Goal: Task Accomplishment & Management: Use online tool/utility

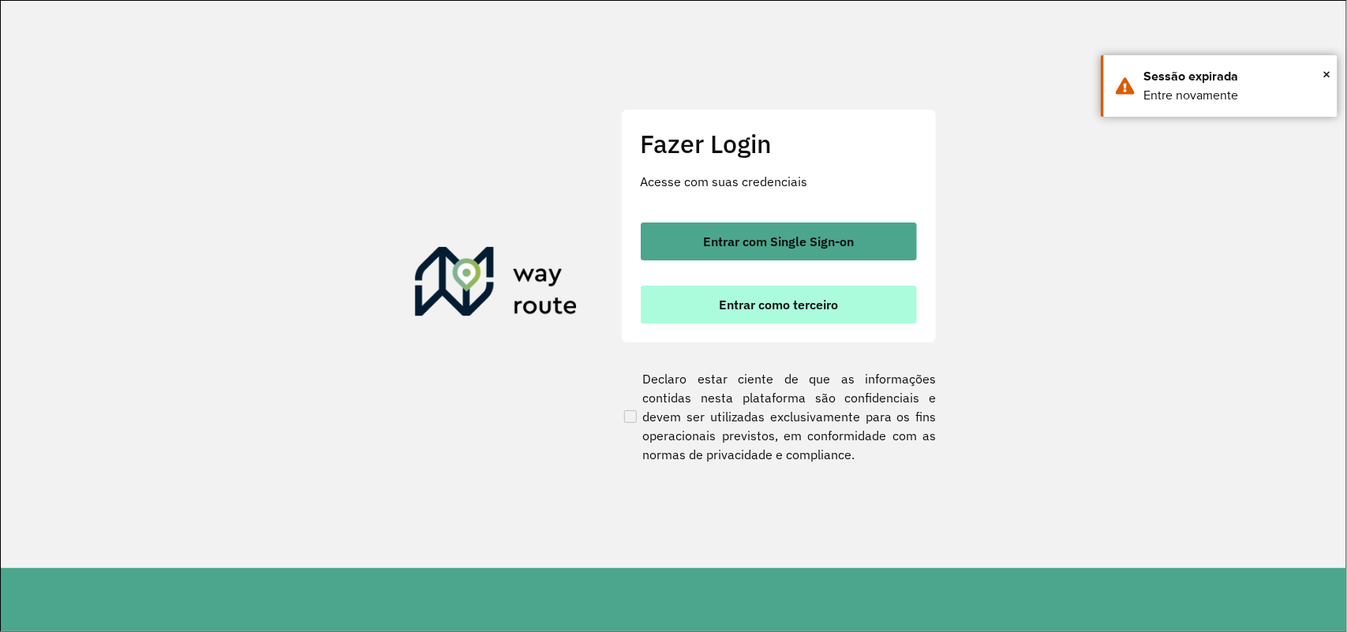
click at [844, 290] on button "Entrar como terceiro" at bounding box center [779, 305] width 276 height 38
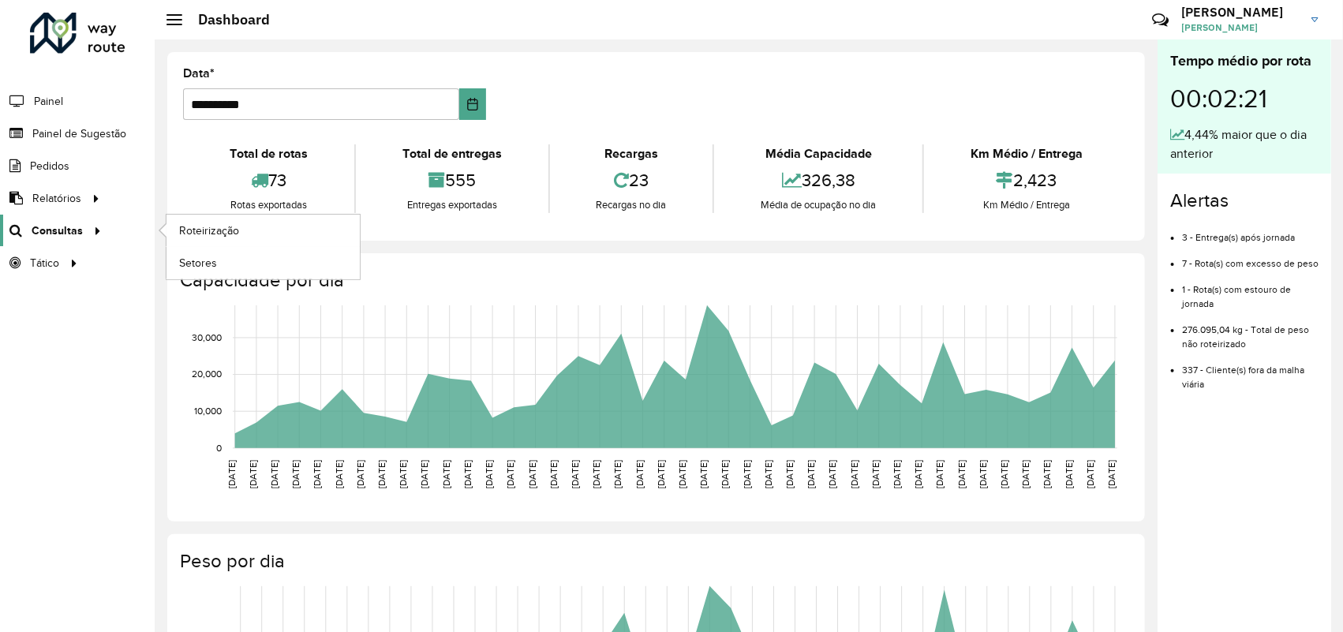
click at [73, 225] on span "Consultas" at bounding box center [57, 230] width 51 height 17
click at [221, 231] on span "Roteirização" at bounding box center [211, 230] width 64 height 17
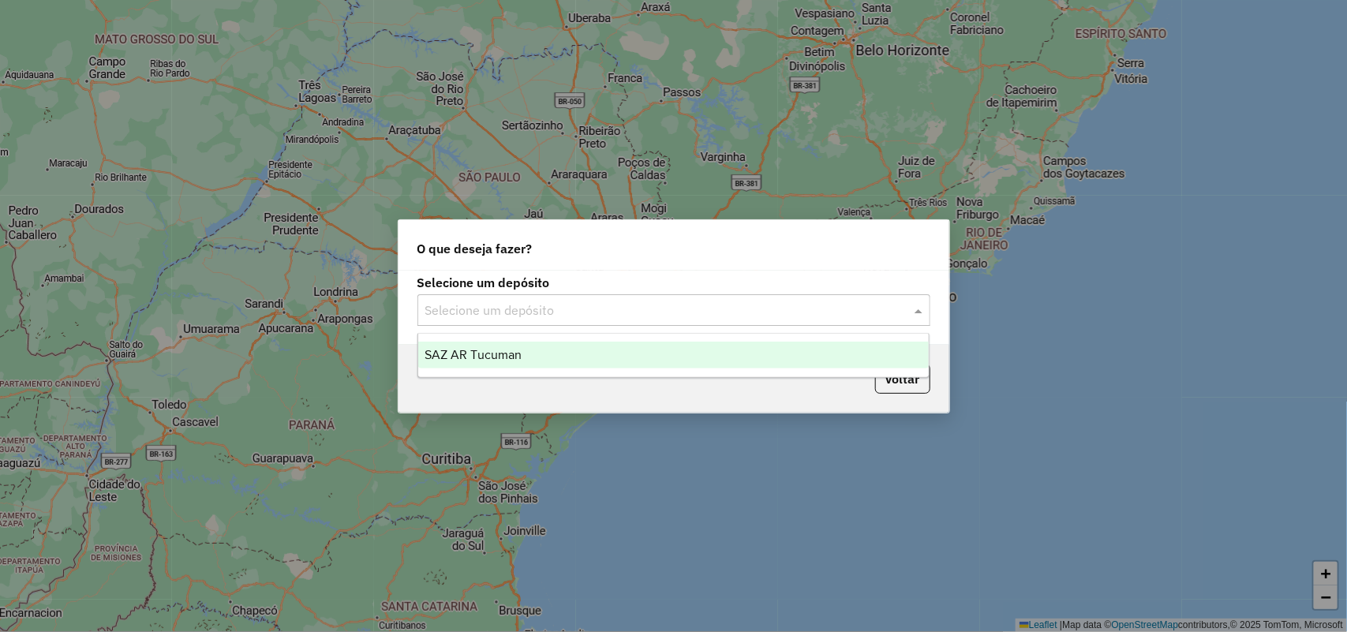
click at [696, 294] on div "Selecione um depósito" at bounding box center [673, 310] width 513 height 32
click at [700, 304] on input "text" at bounding box center [657, 310] width 465 height 19
click at [697, 348] on div "SAZ AR Tucuman" at bounding box center [673, 355] width 511 height 27
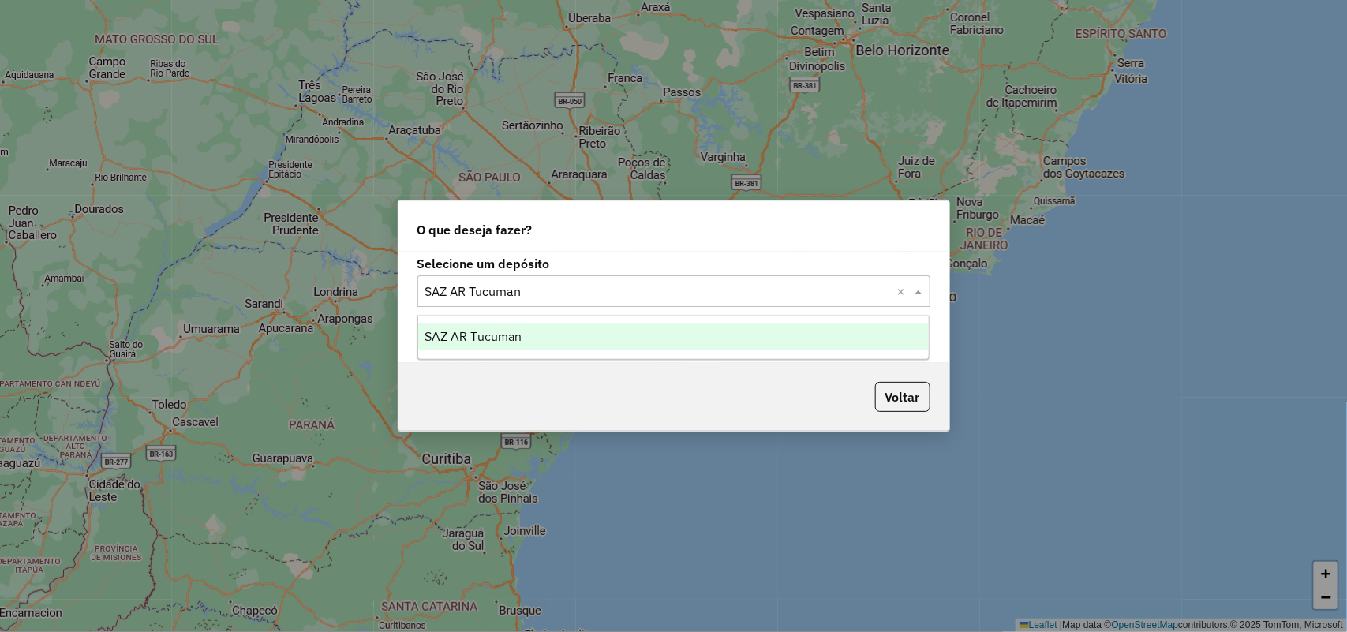
click at [854, 289] on input "text" at bounding box center [657, 291] width 465 height 19
click at [775, 342] on div "SAZ AR Tucuman" at bounding box center [673, 336] width 511 height 27
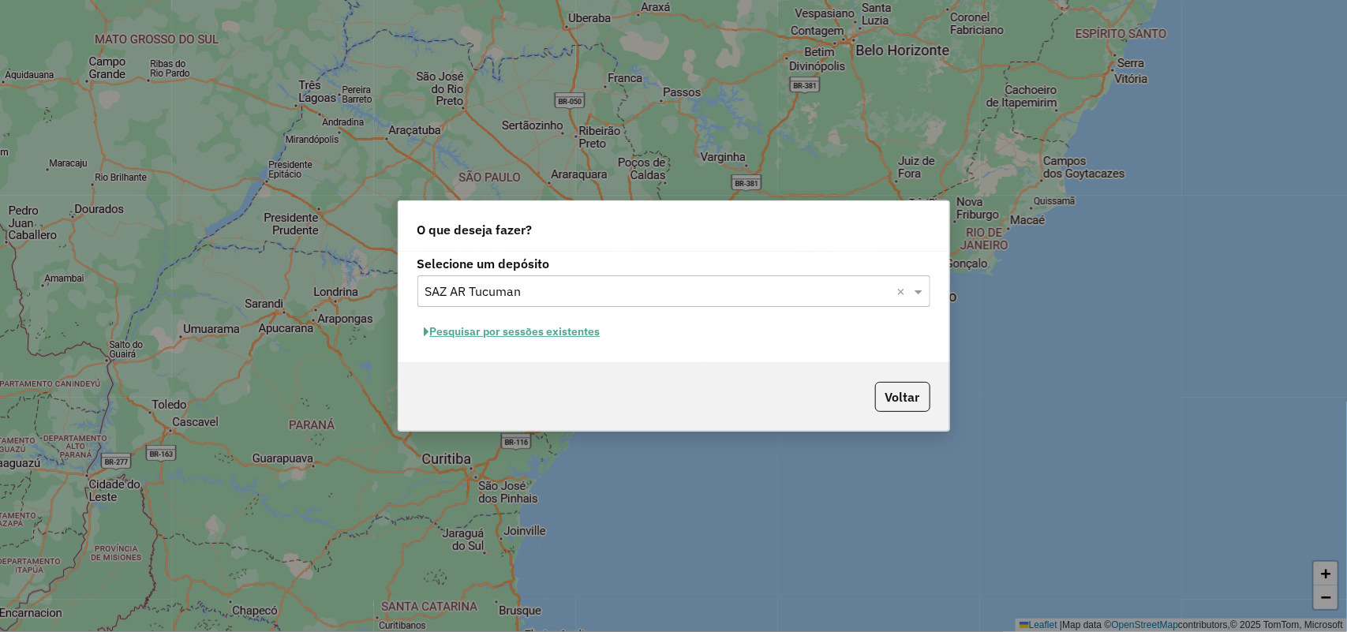
click at [570, 338] on button "Pesquisar por sessões existentes" at bounding box center [512, 331] width 190 height 24
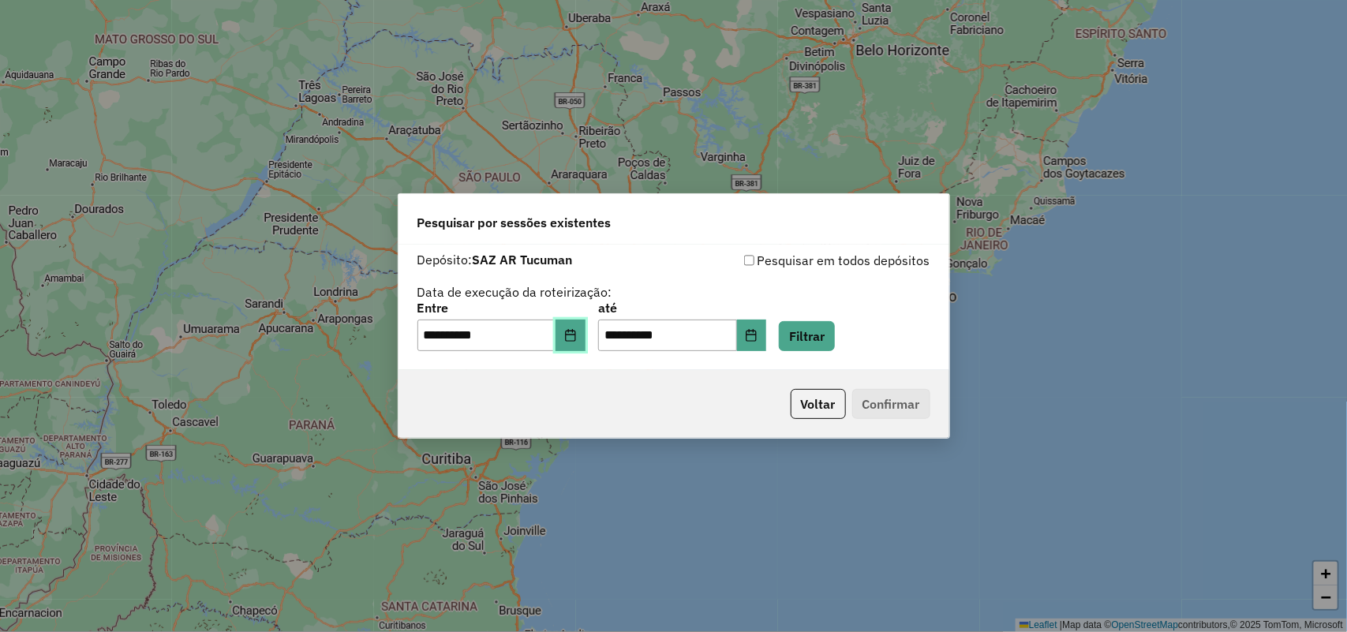
click at [573, 340] on button "Choose Date" at bounding box center [570, 335] width 30 height 32
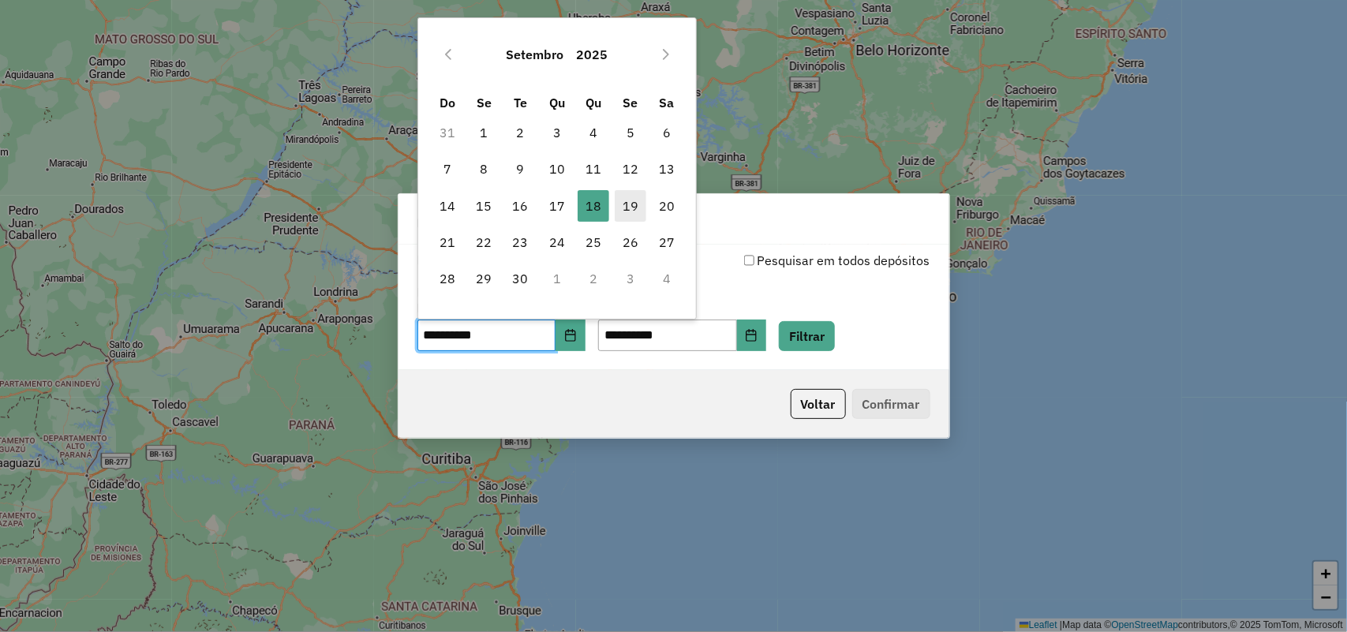
click at [635, 202] on span "19" at bounding box center [631, 206] width 32 height 32
type input "**********"
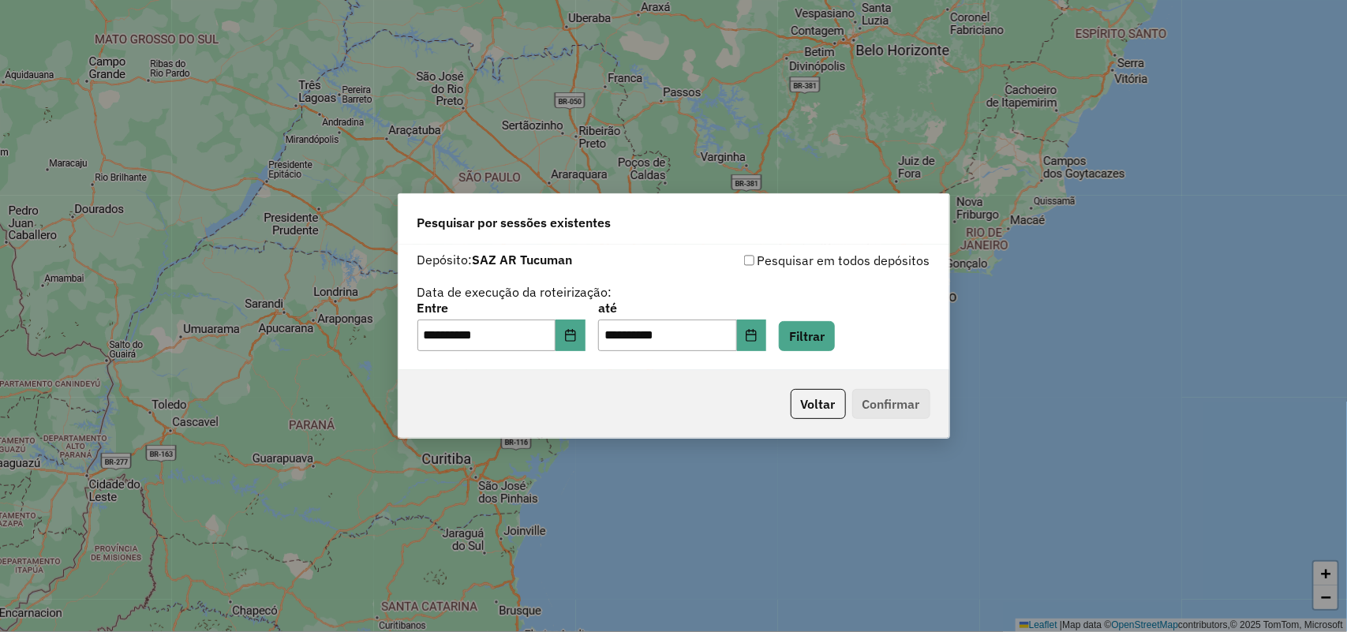
click at [837, 357] on div "**********" at bounding box center [673, 307] width 551 height 125
click at [835, 345] on button "Filtrar" at bounding box center [807, 336] width 56 height 30
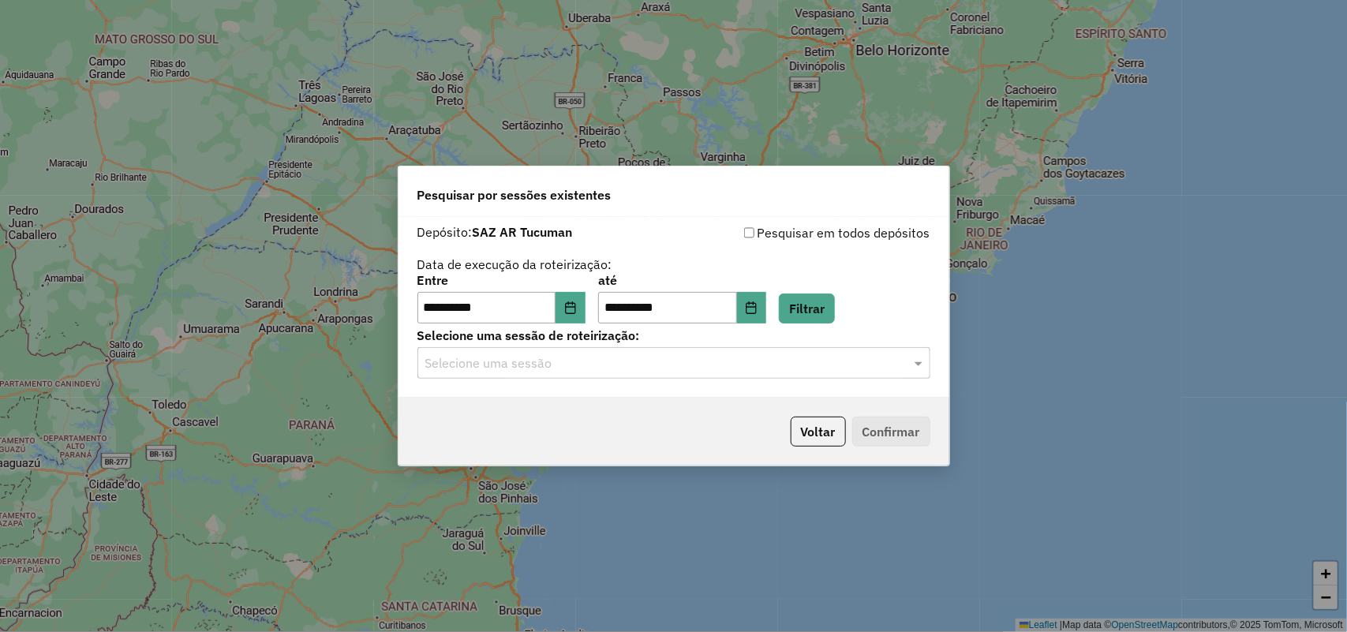
click at [736, 364] on input "text" at bounding box center [657, 363] width 465 height 19
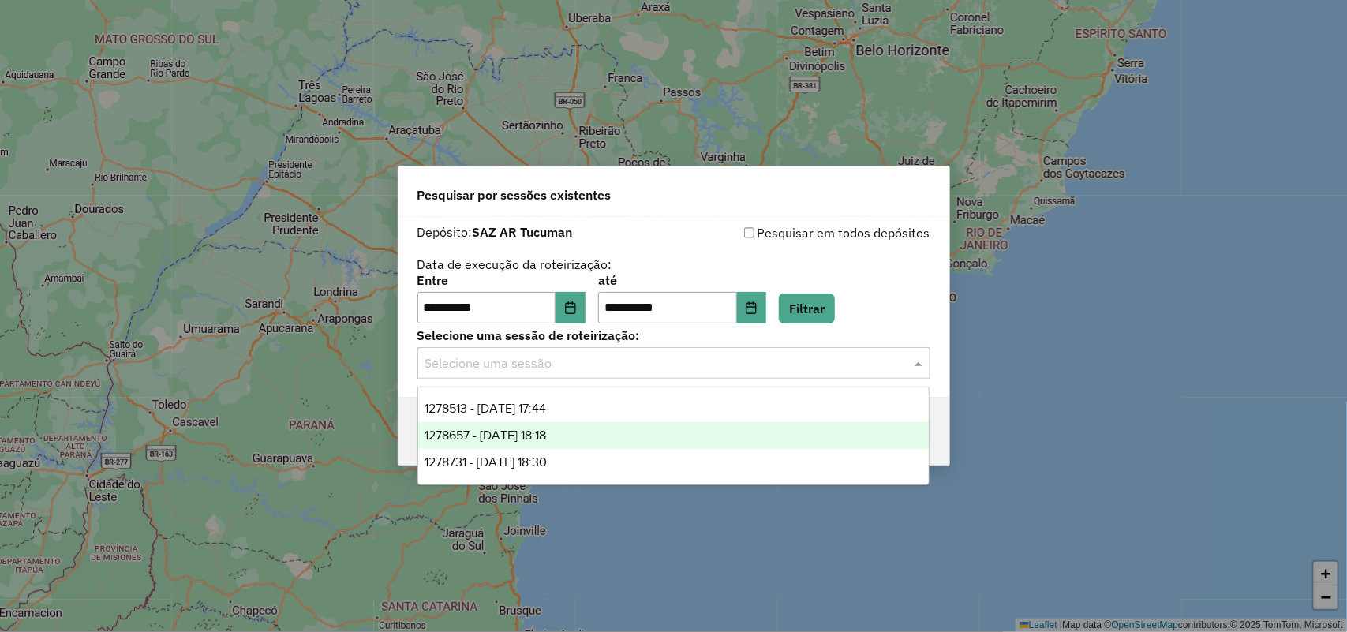
click at [723, 443] on div "1278657 - 19/09/2025 18:18" at bounding box center [673, 435] width 511 height 27
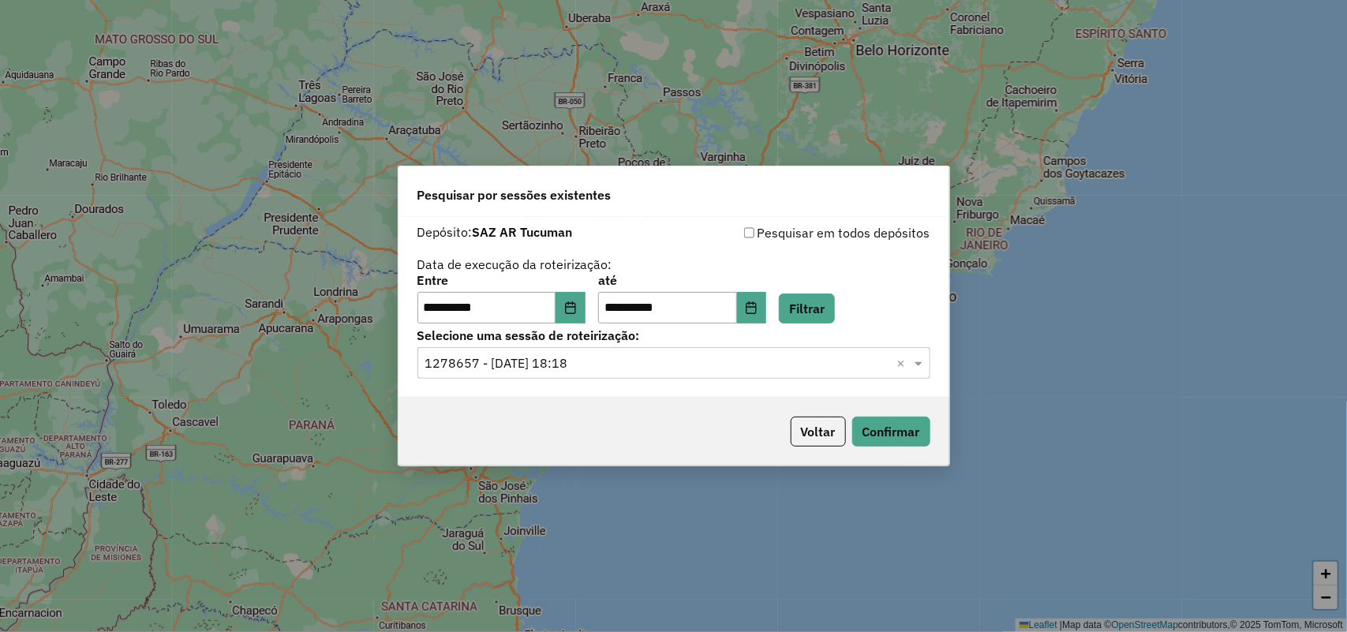
click at [874, 415] on div "Voltar Confirmar" at bounding box center [673, 432] width 551 height 68
click at [886, 440] on button "Confirmar" at bounding box center [891, 432] width 78 height 30
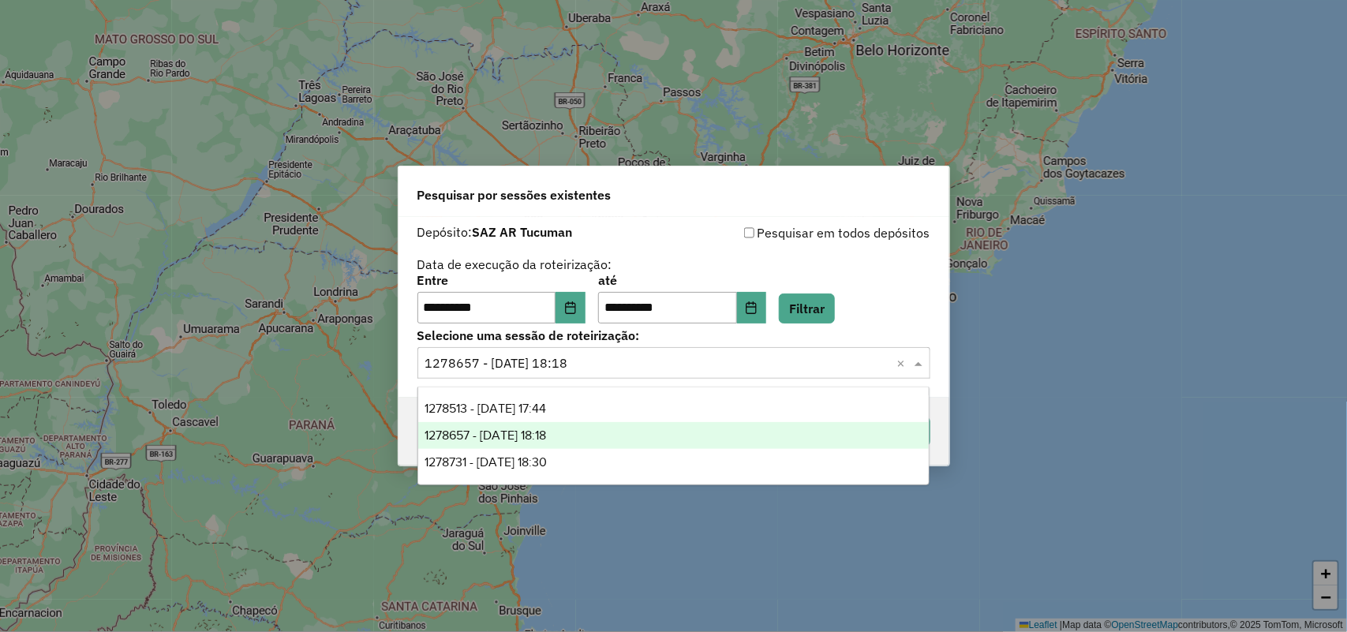
click at [831, 363] on input "text" at bounding box center [657, 363] width 465 height 19
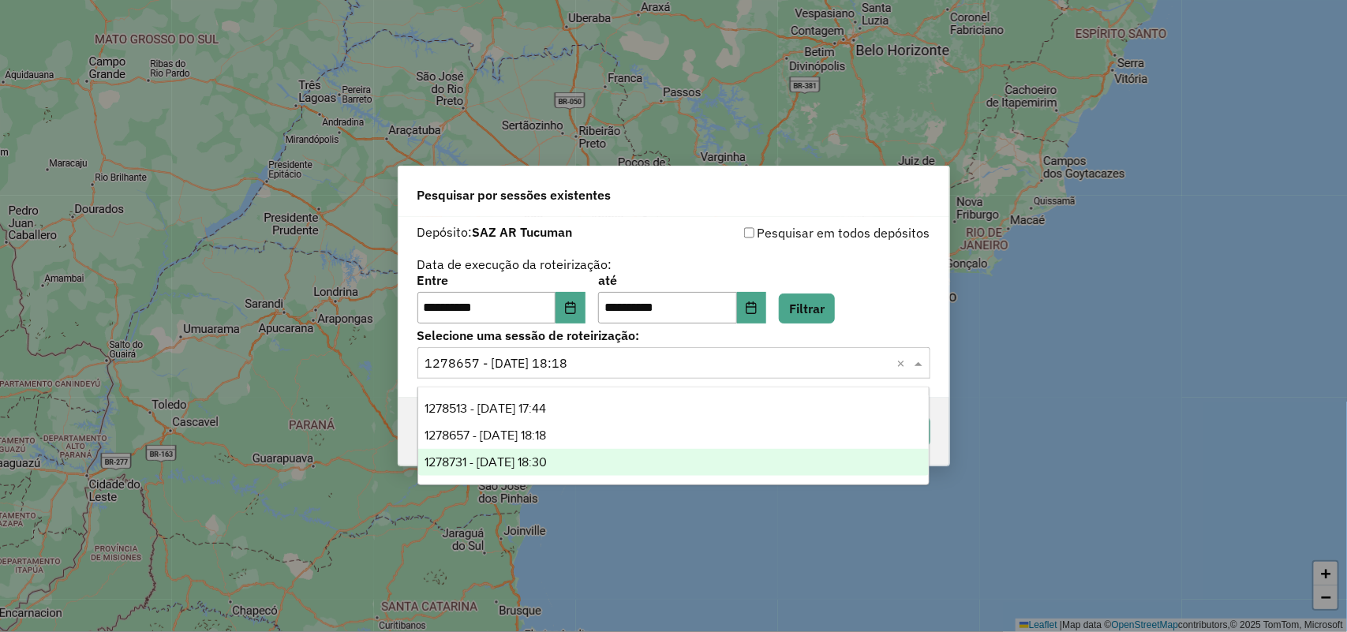
click at [727, 462] on div "1278731 - 19/09/2025 18:30" at bounding box center [673, 462] width 511 height 27
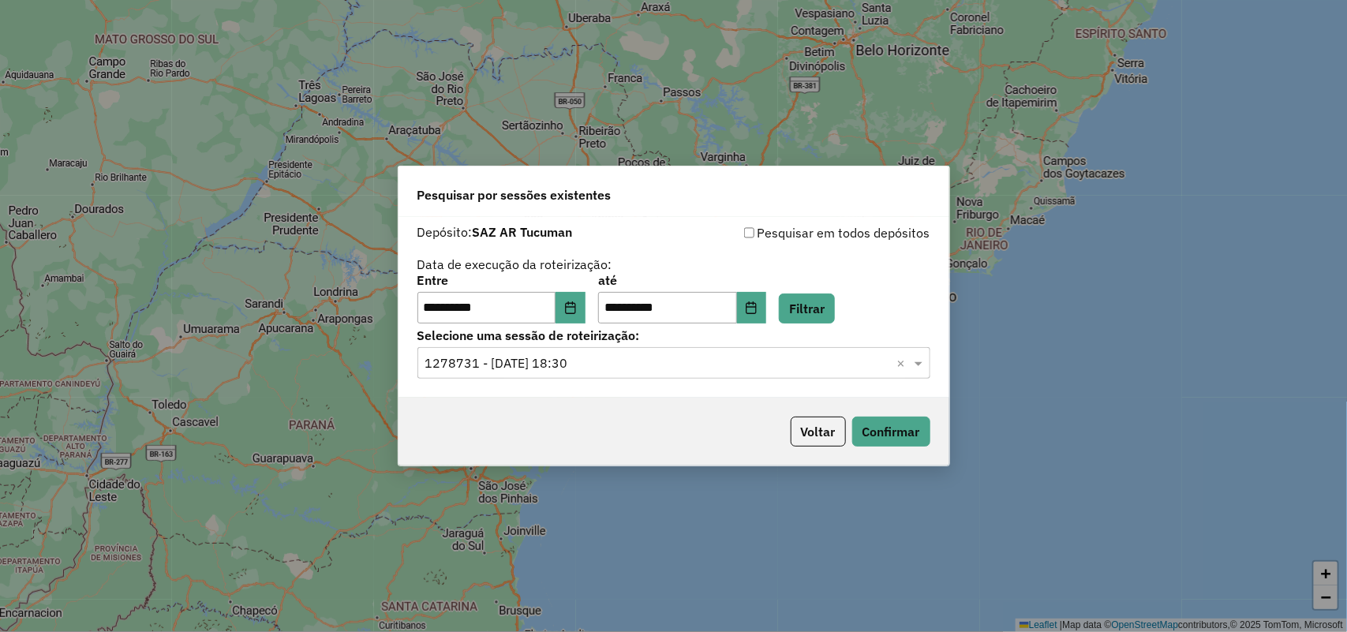
click at [884, 415] on div "Voltar Confirmar" at bounding box center [673, 432] width 551 height 68
click at [835, 306] on button "Filtrar" at bounding box center [807, 308] width 56 height 30
click at [877, 376] on div "Selecione uma sessão × 1278731 - 19/09/2025 18:30 ×" at bounding box center [673, 363] width 513 height 32
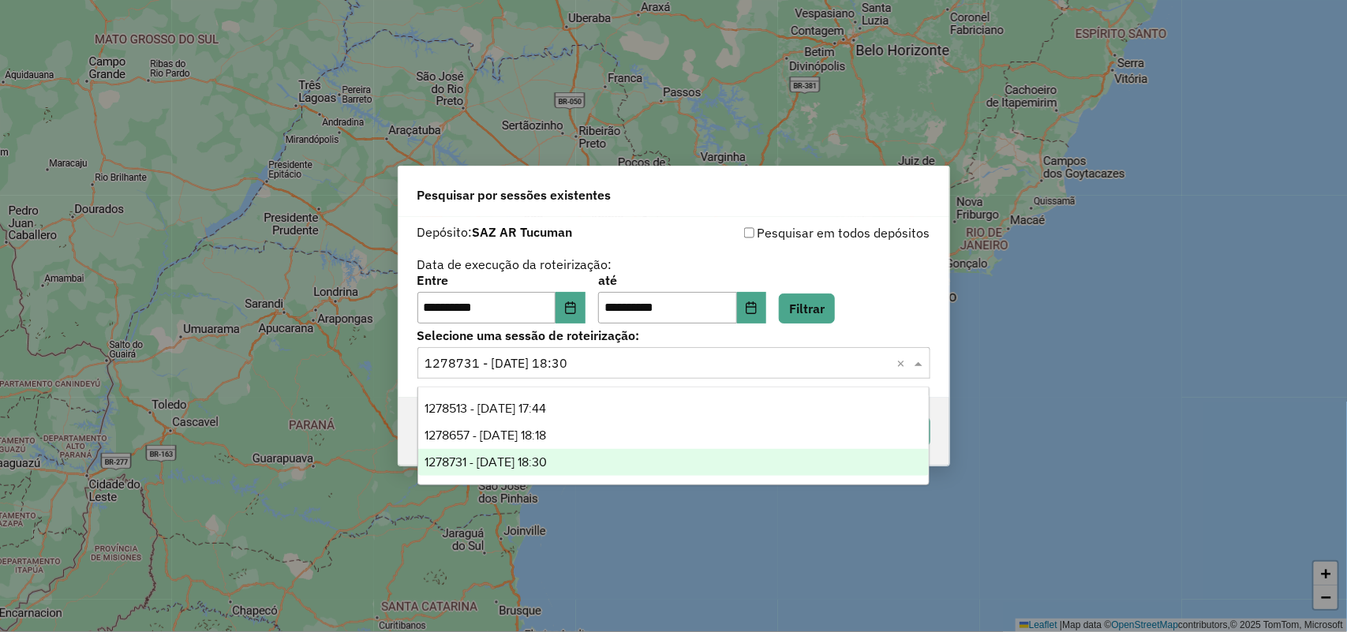
click at [655, 461] on div "1278731 - 19/09/2025 18:30" at bounding box center [673, 462] width 511 height 27
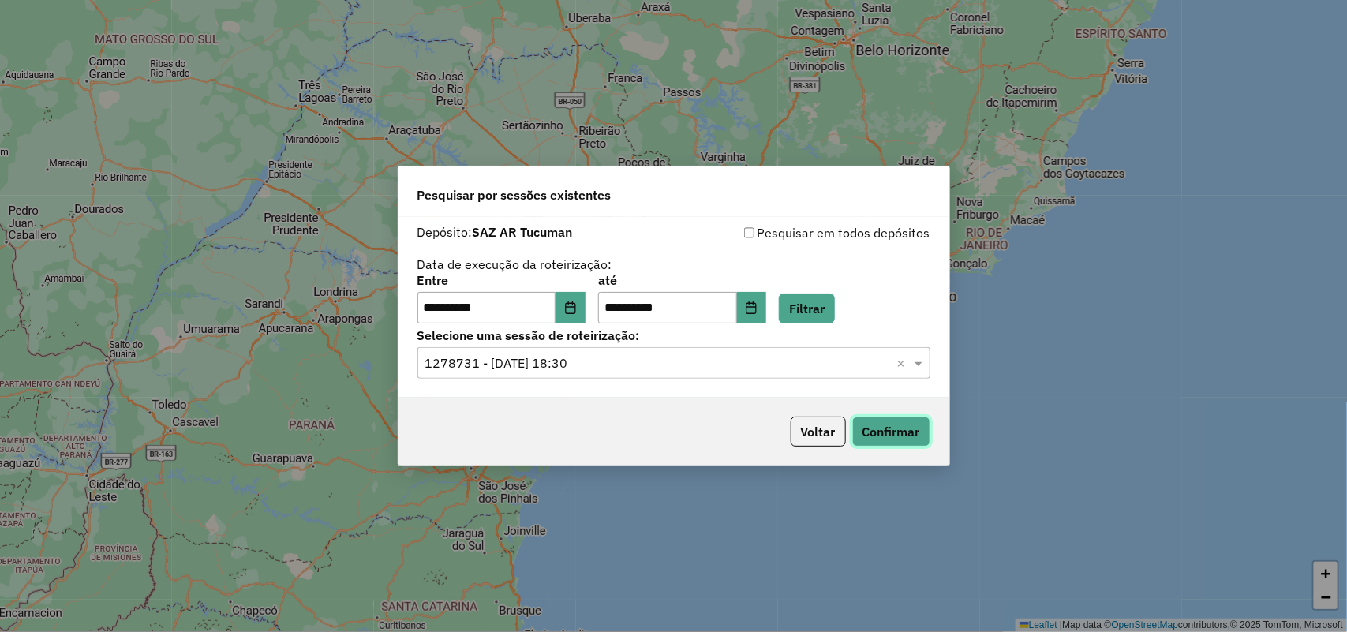
click at [884, 434] on button "Confirmar" at bounding box center [891, 432] width 78 height 30
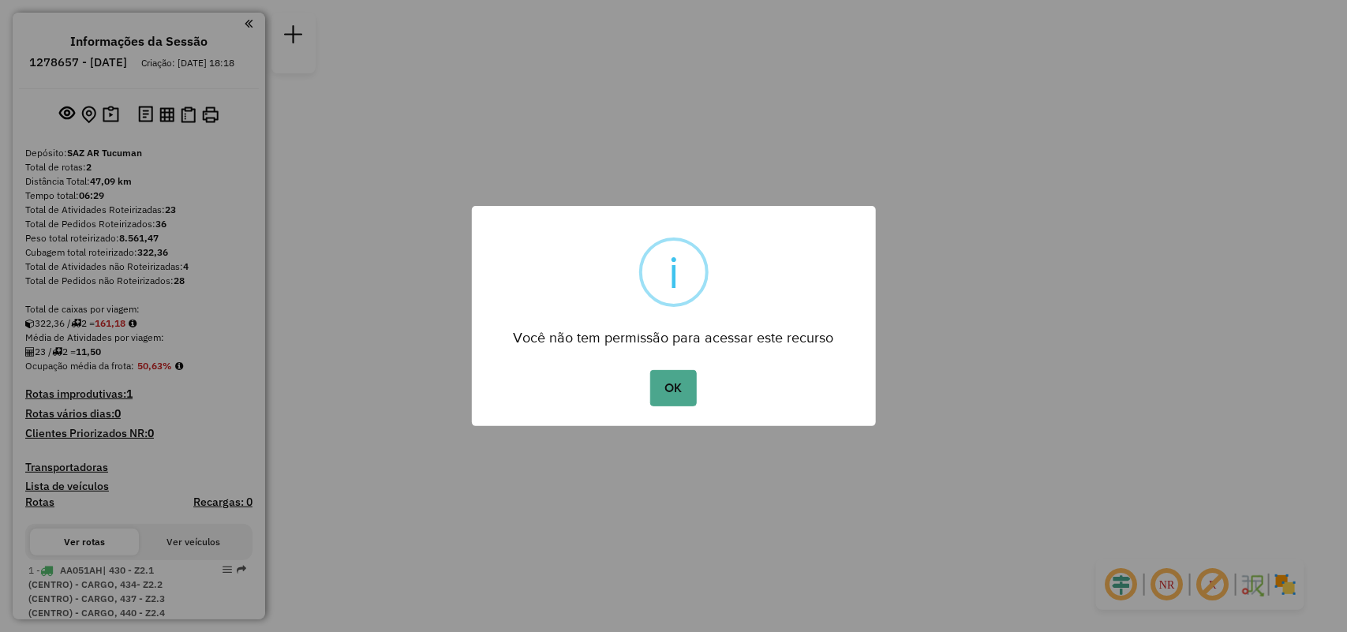
click at [650, 370] on button "OK" at bounding box center [673, 388] width 47 height 36
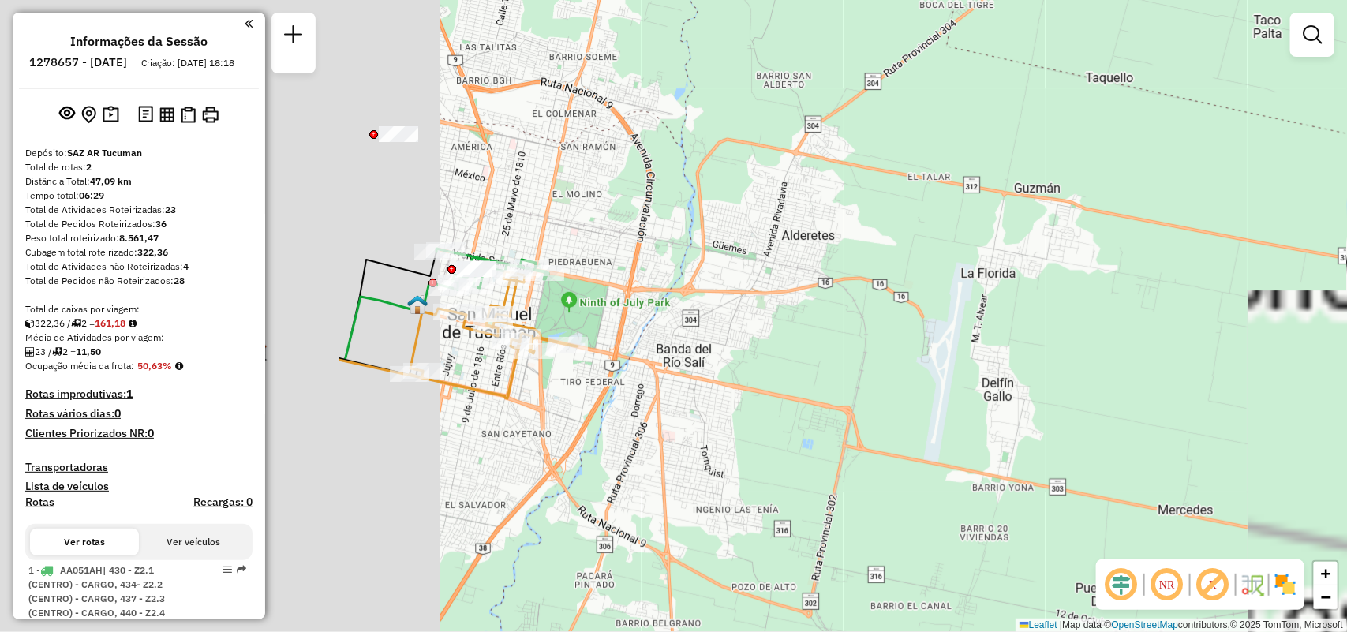
drag, startPoint x: 1108, startPoint y: 209, endPoint x: 1176, endPoint y: 176, distance: 75.5
click at [1175, 176] on div "Janela de atendimento Grade de atendimento Capacidade Transportadoras Veículos …" at bounding box center [673, 316] width 1347 height 632
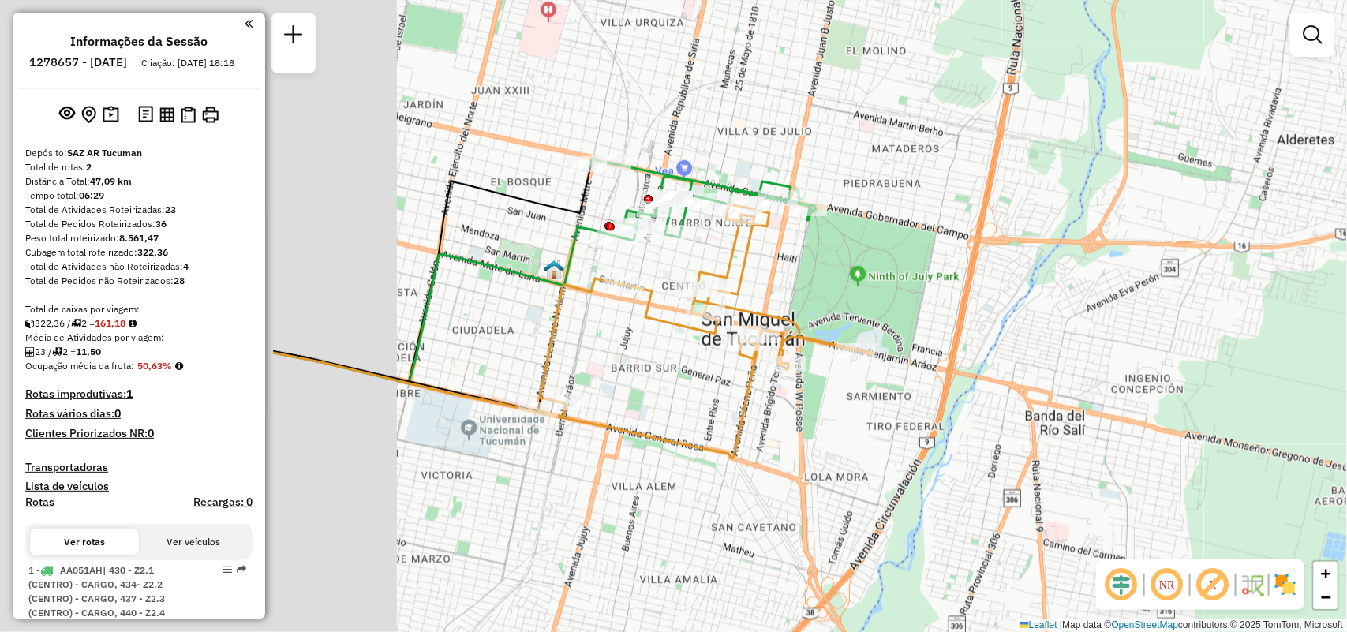
drag, startPoint x: 943, startPoint y: 245, endPoint x: 1003, endPoint y: 251, distance: 60.2
click at [1003, 252] on div "Janela de atendimento Grade de atendimento Capacidade Transportadoras Veículos …" at bounding box center [673, 316] width 1347 height 632
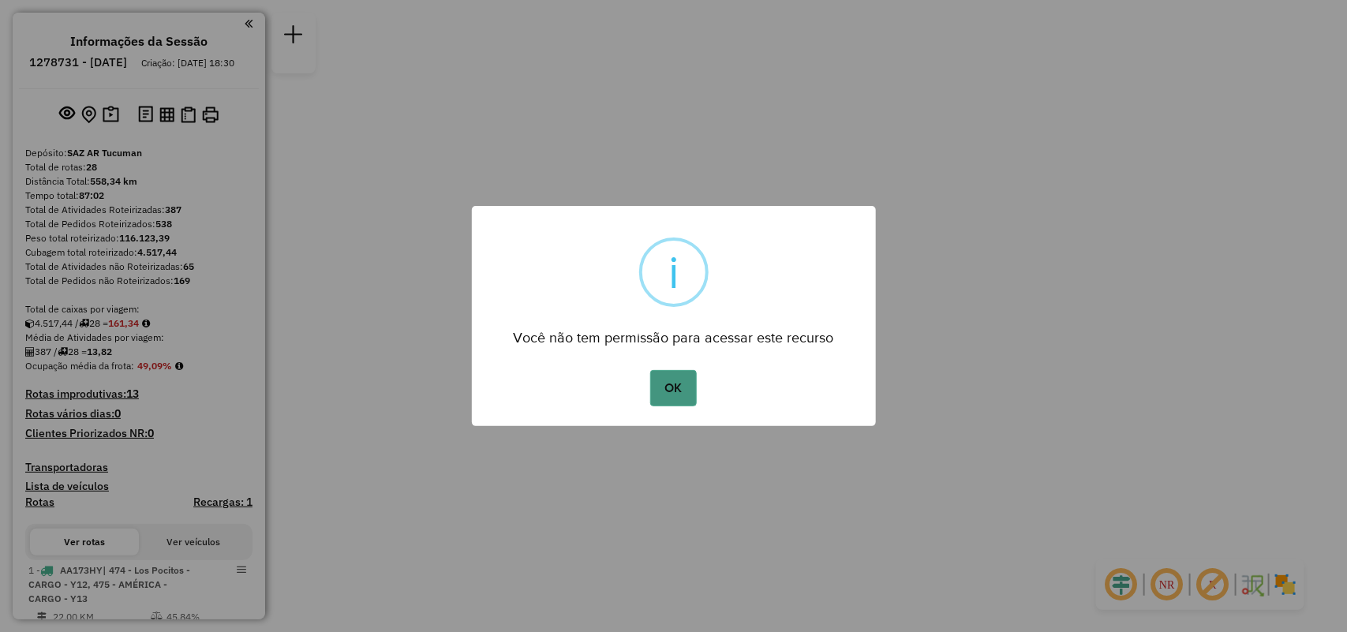
click at [682, 392] on button "OK" at bounding box center [673, 388] width 47 height 36
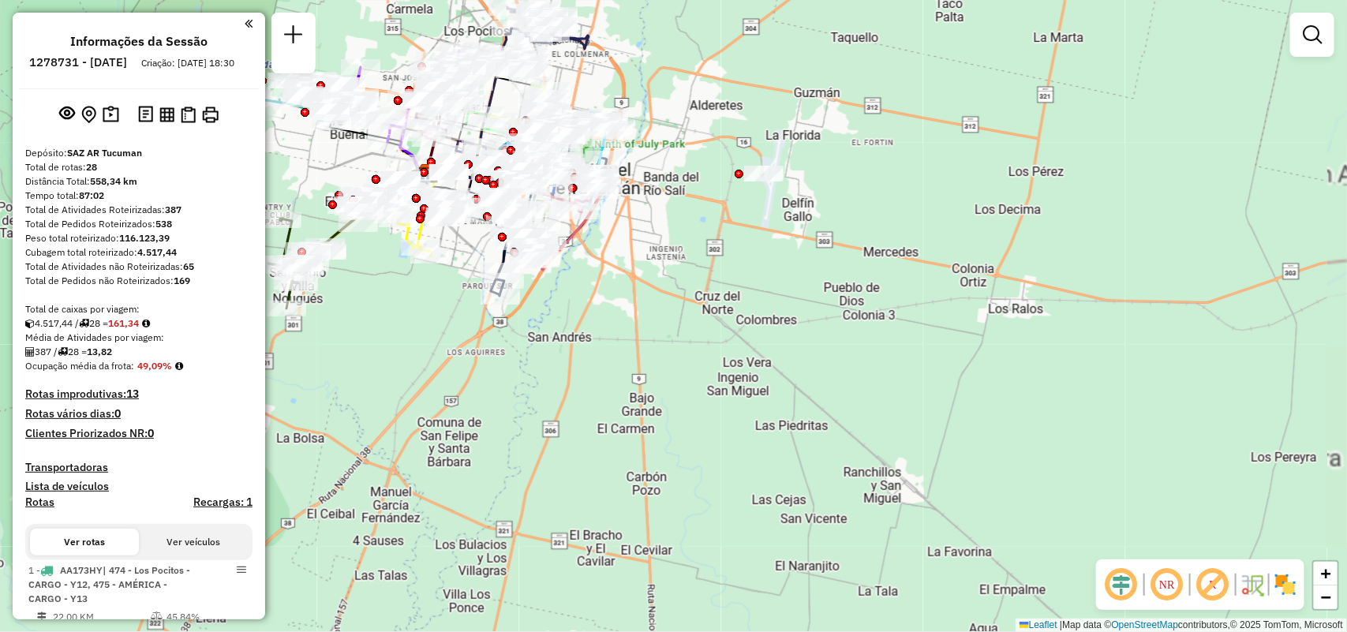
drag, startPoint x: 719, startPoint y: 256, endPoint x: 728, endPoint y: 250, distance: 10.7
click at [735, 262] on div "Rota 5 - Placa HYG002 0000447382 - MENTA SAS Rota 27 - Placa IMS945 0000707028 …" at bounding box center [673, 316] width 1347 height 632
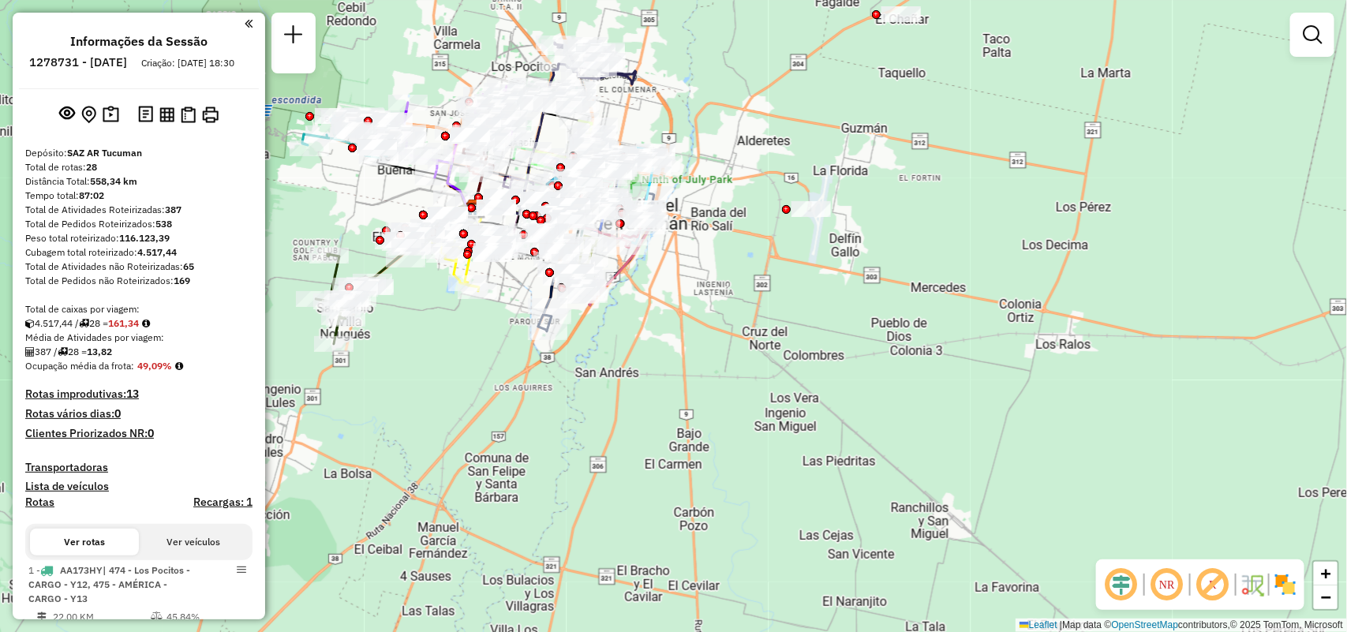
drag, startPoint x: 687, startPoint y: 219, endPoint x: 876, endPoint y: 324, distance: 216.8
click at [876, 324] on div "Janela de atendimento Grade de atendimento Capacidade Transportadoras Veículos …" at bounding box center [673, 316] width 1347 height 632
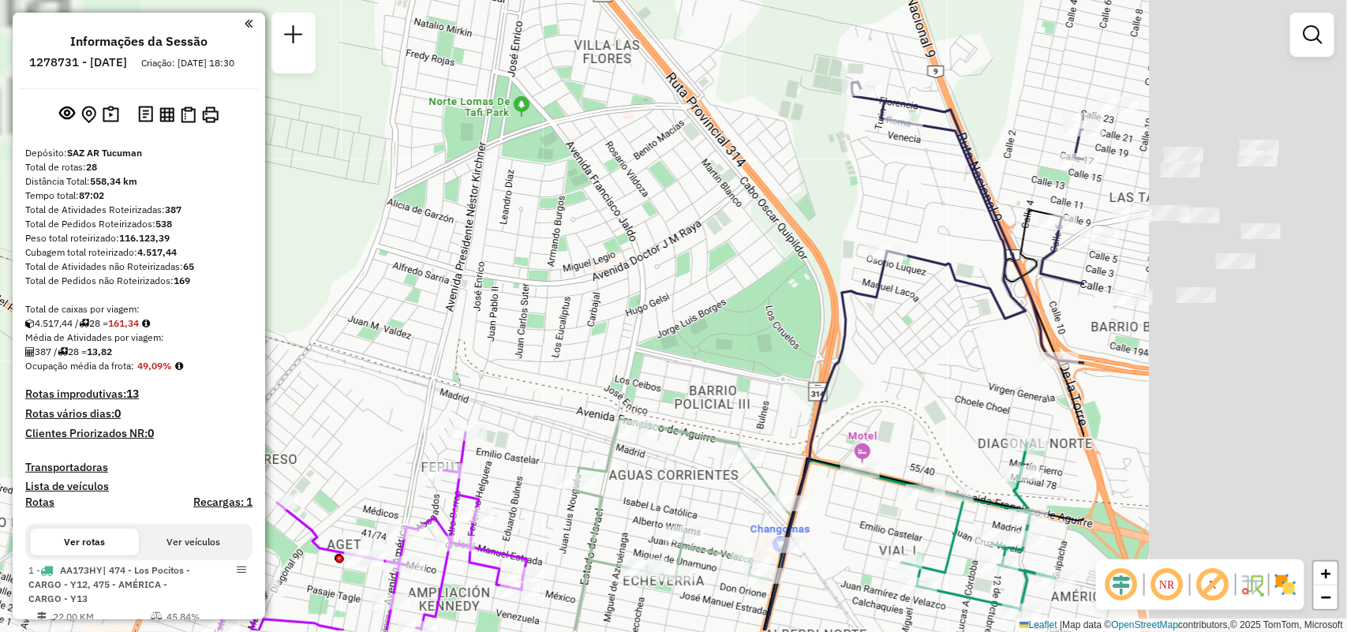
drag, startPoint x: 858, startPoint y: 194, endPoint x: 606, endPoint y: 160, distance: 254.7
click at [606, 160] on div "Janela de atendimento Grade de atendimento Capacidade Transportadoras Veículos …" at bounding box center [673, 316] width 1347 height 632
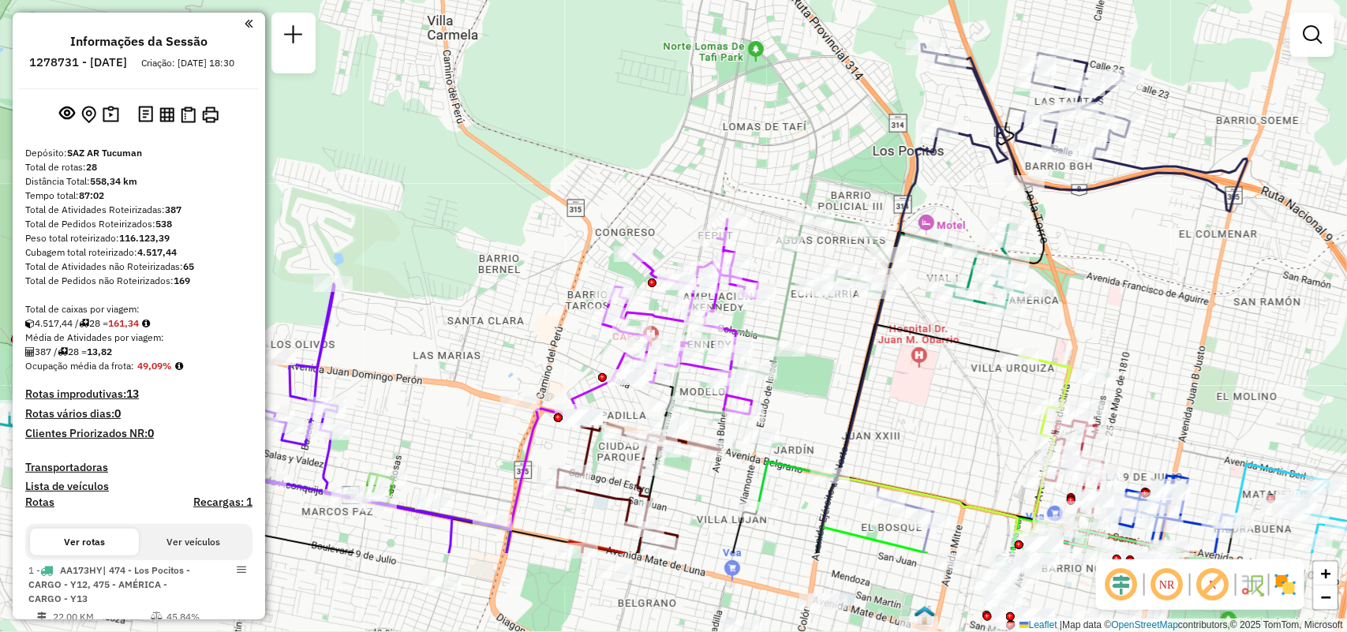
drag, startPoint x: 1160, startPoint y: 412, endPoint x: 1164, endPoint y: 335, distance: 76.7
click at [1164, 335] on div "Janela de atendimento Grade de atendimento Capacidade Transportadoras Veículos …" at bounding box center [673, 316] width 1347 height 632
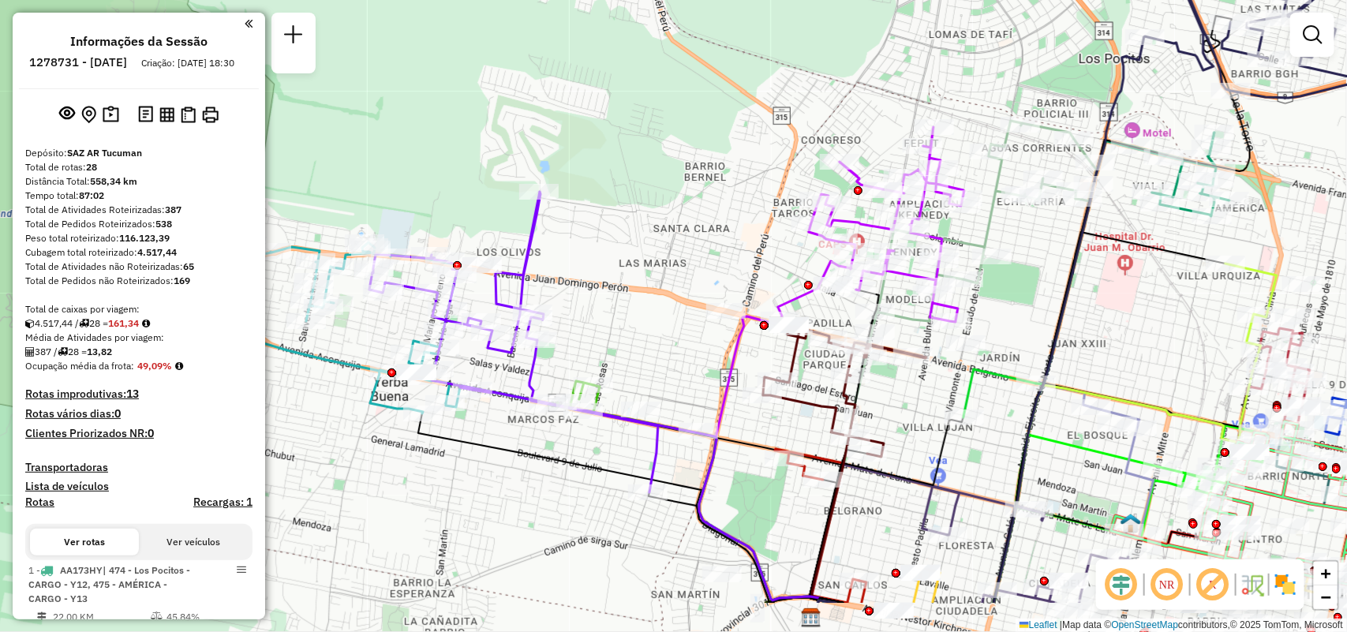
drag, startPoint x: 921, startPoint y: 420, endPoint x: 1130, endPoint y: 334, distance: 226.0
click at [1130, 334] on div "Janela de atendimento Grade de atendimento Capacidade Transportadoras Veículos …" at bounding box center [673, 316] width 1347 height 632
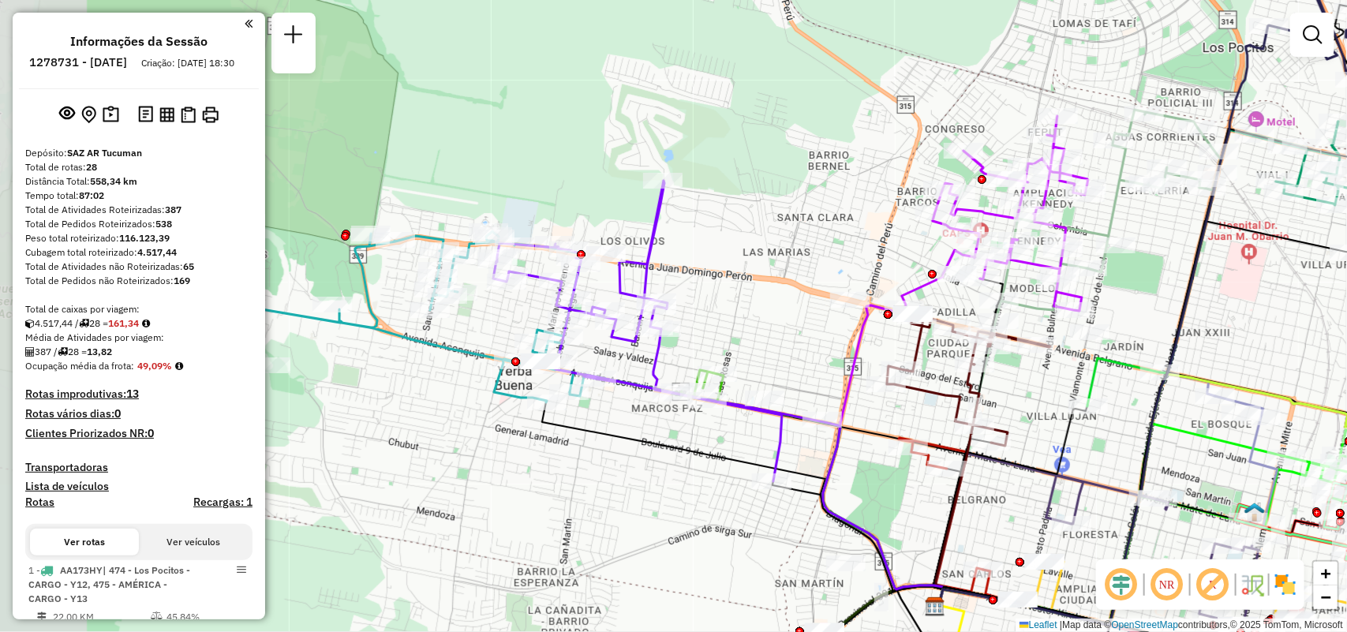
drag, startPoint x: 649, startPoint y: 318, endPoint x: 756, endPoint y: 310, distance: 106.8
click at [756, 310] on div "Janela de atendimento Grade de atendimento Capacidade Transportadoras Veículos …" at bounding box center [673, 316] width 1347 height 632
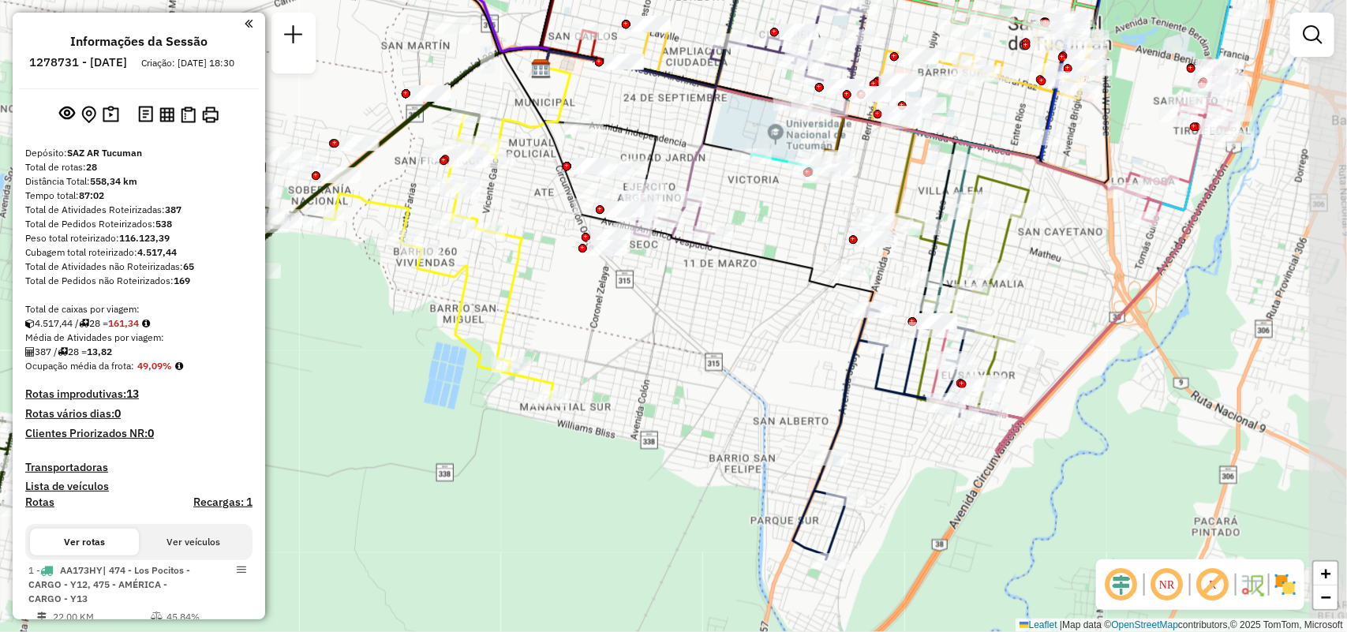
drag, startPoint x: 639, startPoint y: 502, endPoint x: 387, endPoint y: 405, distance: 270.4
click at [387, 405] on div "Rota 21 - Placa MDF663 0000468032 - Maidana Janela de atendimento Grade de aten…" at bounding box center [673, 316] width 1347 height 632
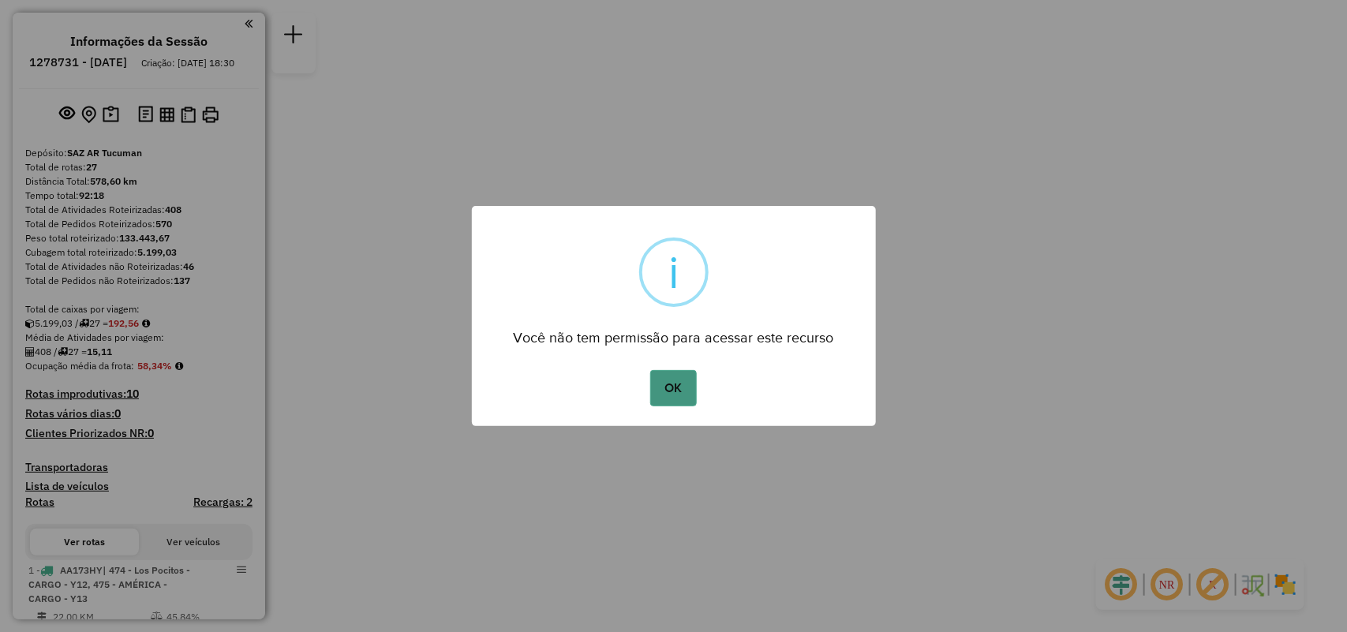
click at [677, 393] on button "OK" at bounding box center [673, 388] width 47 height 36
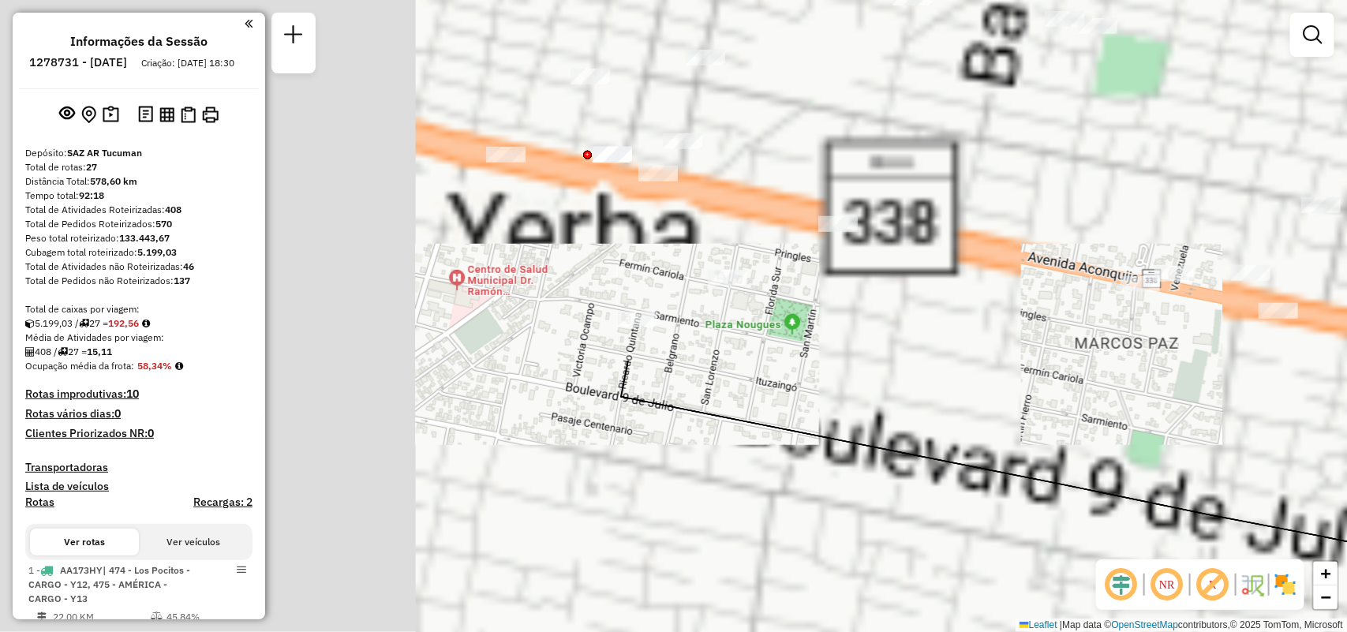
drag, startPoint x: 813, startPoint y: 478, endPoint x: 932, endPoint y: 557, distance: 142.9
click at [983, 631] on html "Aguarde... Pop-up bloqueado! Seu navegador bloqueou automáticamente a abertura …" at bounding box center [673, 316] width 1347 height 632
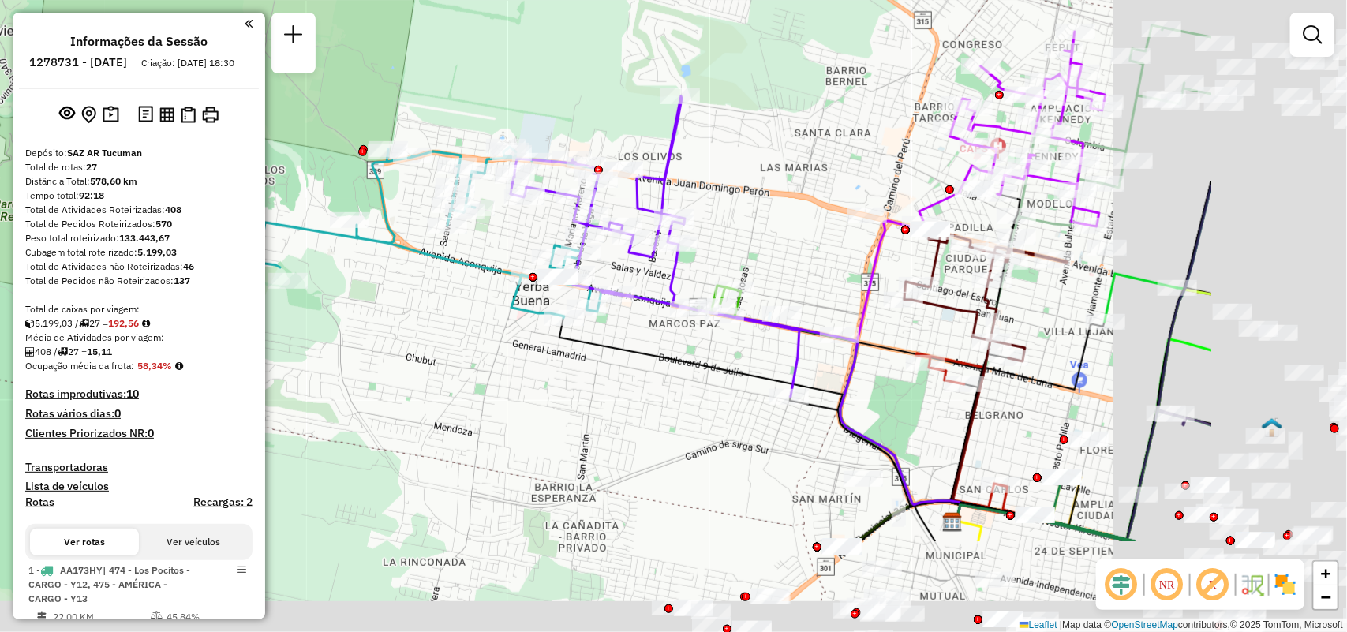
drag, startPoint x: 880, startPoint y: 458, endPoint x: 503, endPoint y: 275, distance: 418.4
click at [503, 276] on div "Janela de atendimento Grade de atendimento Capacidade Transportadoras Veículos …" at bounding box center [673, 316] width 1347 height 632
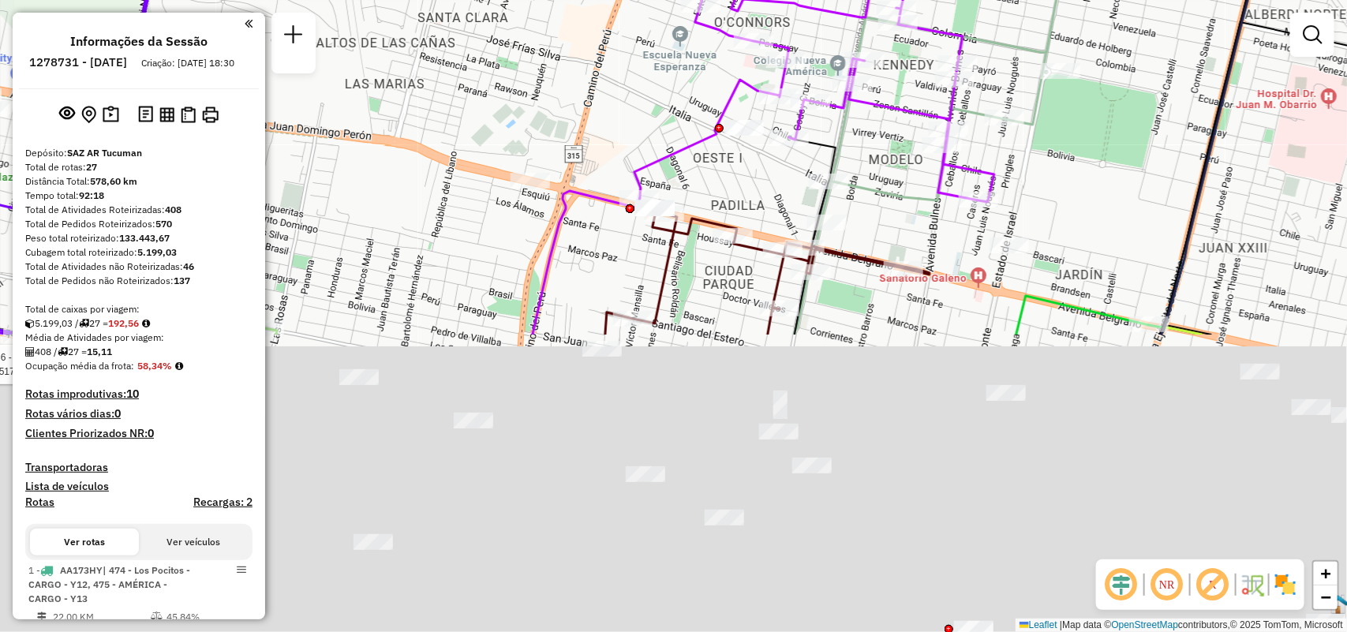
drag, startPoint x: 1025, startPoint y: 519, endPoint x: 1029, endPoint y: 139, distance: 380.2
click at [1031, 142] on div "Rota 6 - Placa AF343JB 0000517414 - CRAFT S.A.S. Janela de atendimento Grade de…" at bounding box center [673, 316] width 1347 height 632
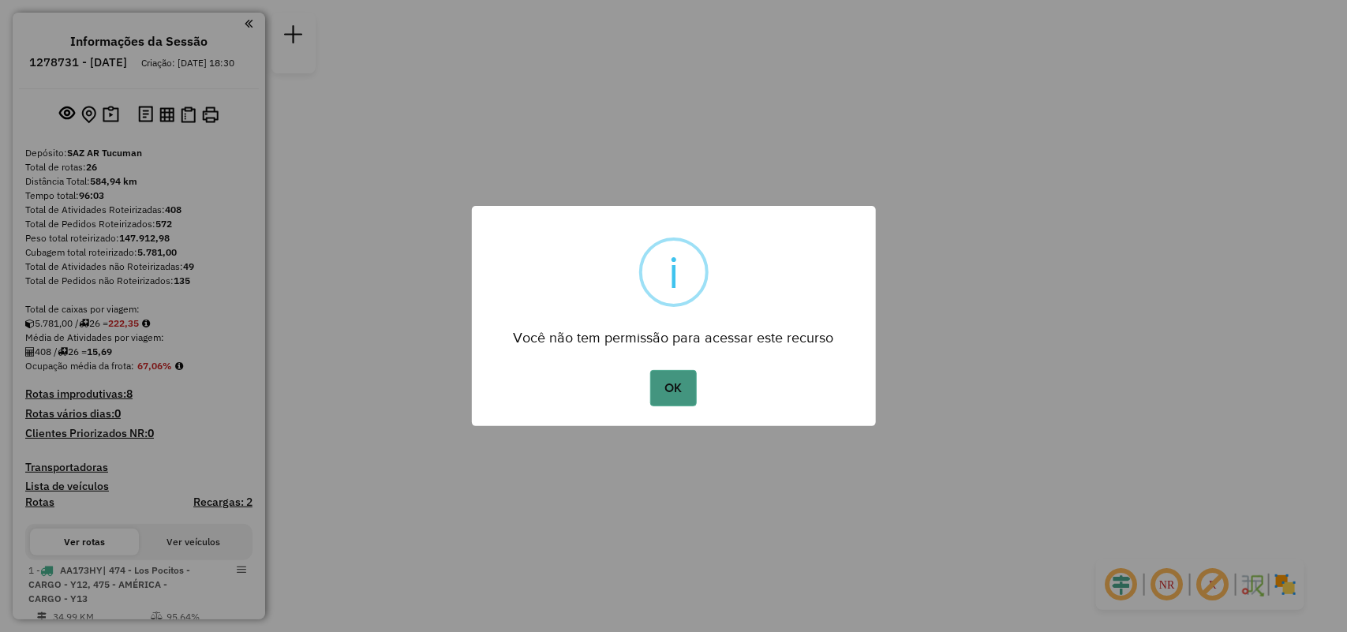
click at [700, 394] on div "OK No Cancel" at bounding box center [674, 388] width 404 height 44
click at [691, 389] on button "OK" at bounding box center [673, 388] width 47 height 36
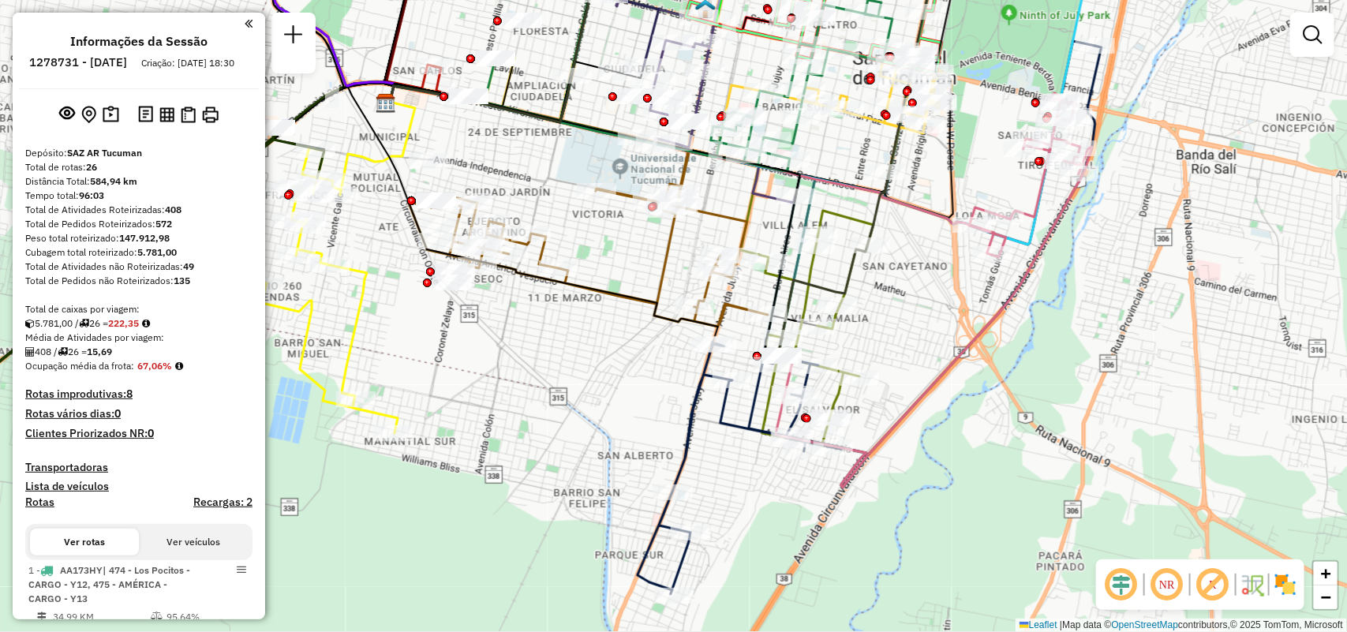
drag, startPoint x: 715, startPoint y: 459, endPoint x: 637, endPoint y: 419, distance: 87.8
click at [637, 419] on div "Janela de atendimento Grade de atendimento Capacidade Transportadoras Veículos …" at bounding box center [673, 316] width 1347 height 632
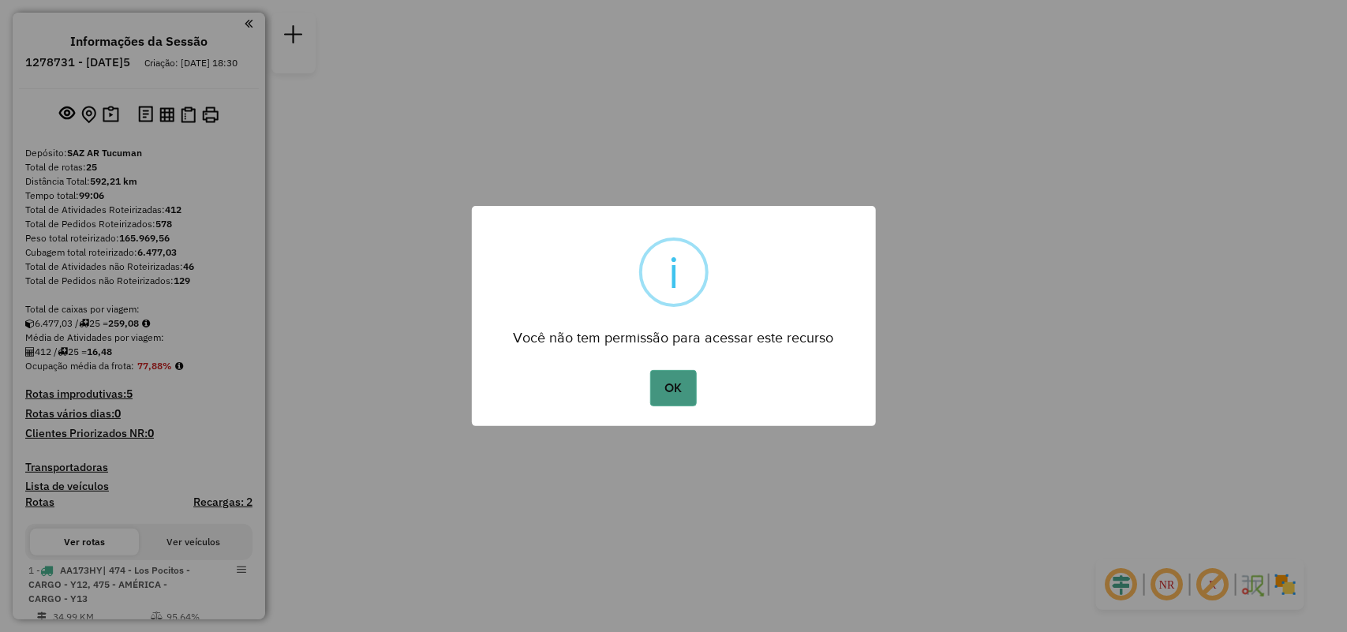
click at [663, 385] on button "OK" at bounding box center [673, 388] width 47 height 36
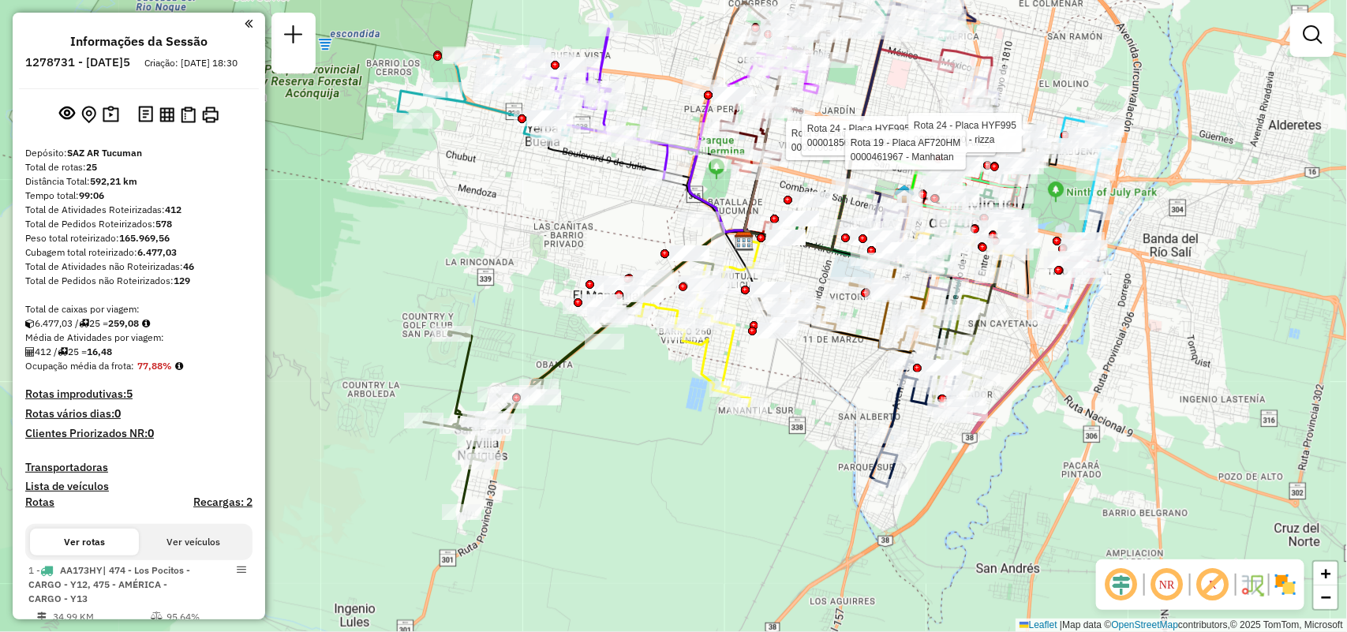
click at [644, 432] on div "Rota 9 - Placa AH430HT 0000706377 - QUESADA JOSE ANTONIO Rota 24 - Placa HYF995…" at bounding box center [673, 316] width 1347 height 632
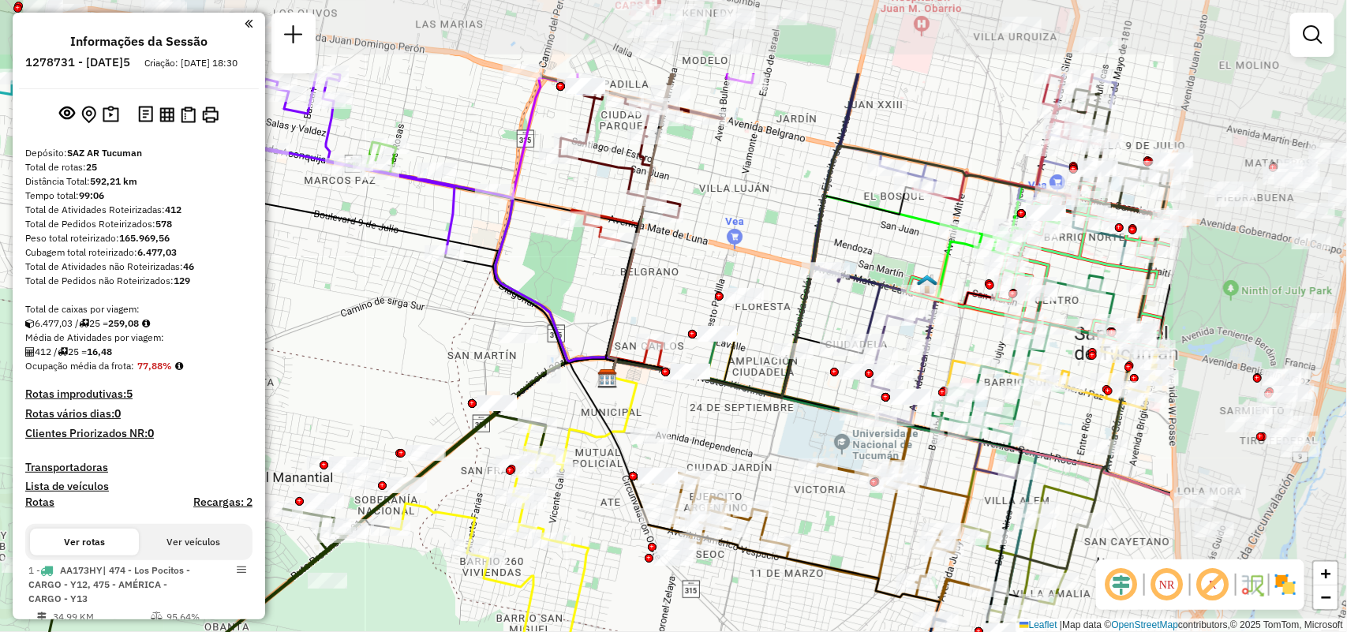
drag, startPoint x: 783, startPoint y: 562, endPoint x: 671, endPoint y: 626, distance: 129.6
click at [671, 626] on div "Janela de atendimento Grade de atendimento Capacidade Transportadoras Veículos …" at bounding box center [673, 316] width 1347 height 632
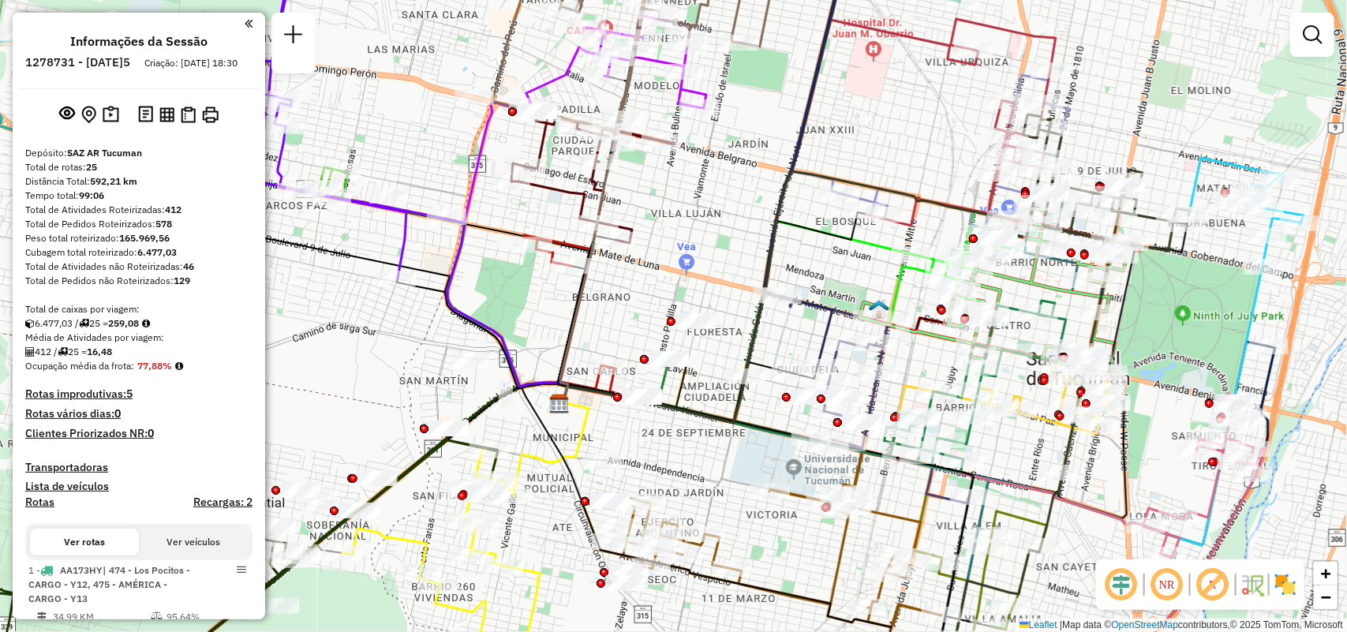
drag, startPoint x: 846, startPoint y: 564, endPoint x: 805, endPoint y: 582, distance: 44.1
click at [805, 582] on div "Janela de atendimento Grade de atendimento Capacidade Transportadoras Veículos …" at bounding box center [673, 316] width 1347 height 632
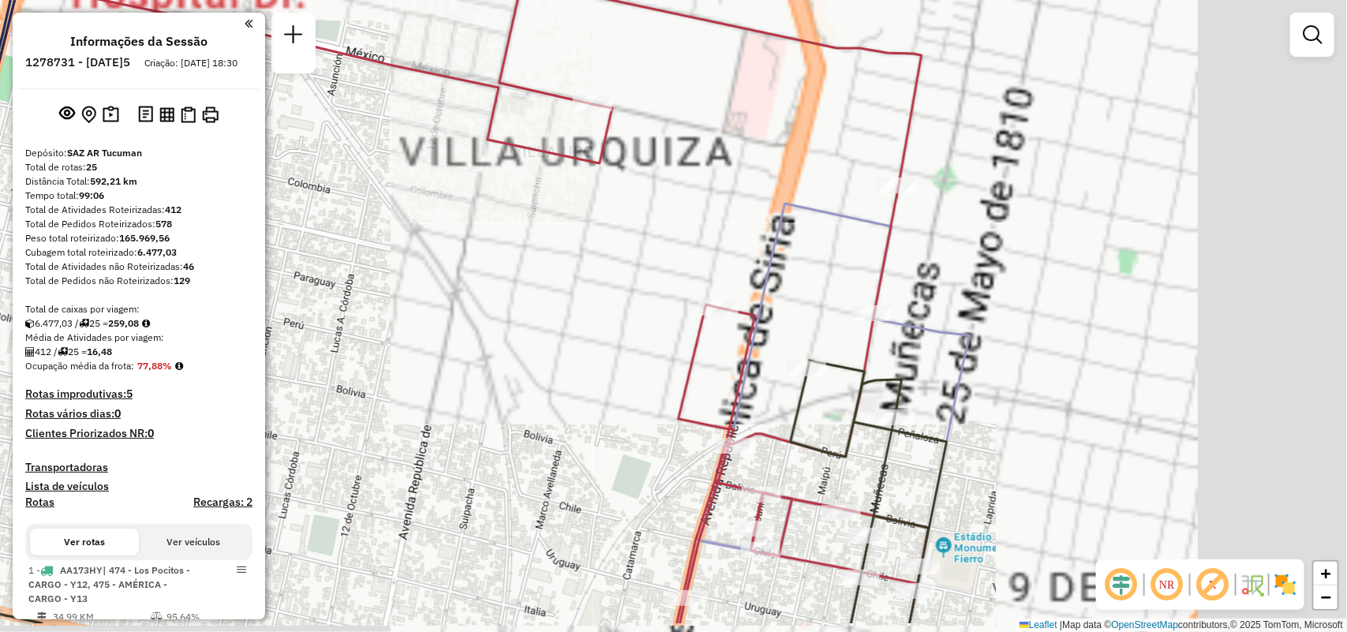
drag, startPoint x: 1067, startPoint y: 276, endPoint x: 604, endPoint y: 190, distance: 470.2
click at [598, 196] on div "Rota 8 - Placa HYF998 0000472290 - Correa Rota 8 - Placa HYF998 0000472289 - Al…" at bounding box center [673, 316] width 1347 height 632
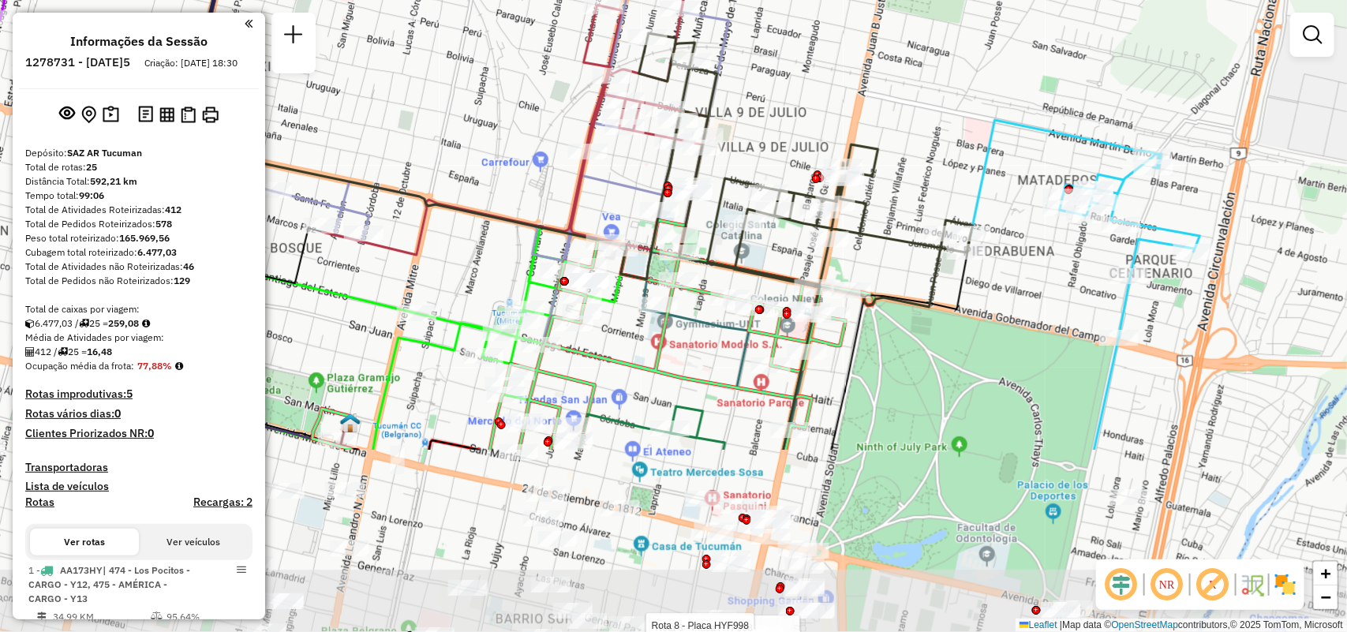
drag, startPoint x: 610, startPoint y: 436, endPoint x: 588, endPoint y: 193, distance: 244.0
click at [588, 193] on div "Rota 8 - Placa HYF998 0000472290 - Correa Rota 8 - Placa HYF998 0000472289 - Al…" at bounding box center [673, 316] width 1347 height 632
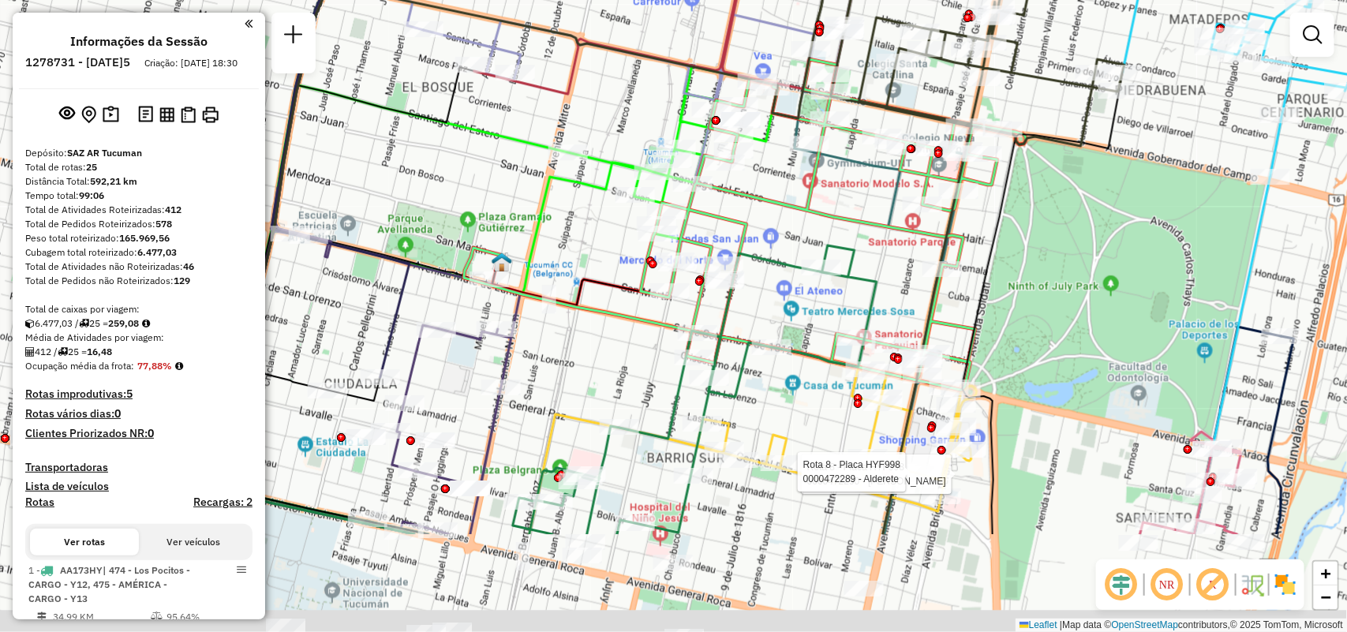
drag, startPoint x: 1043, startPoint y: 243, endPoint x: 1087, endPoint y: 131, distance: 120.4
click at [1087, 131] on div "Rota 8 - Placa HYF998 0000472290 - Correa Rota 8 - Placa HYF998 0000472289 - Al…" at bounding box center [673, 316] width 1347 height 632
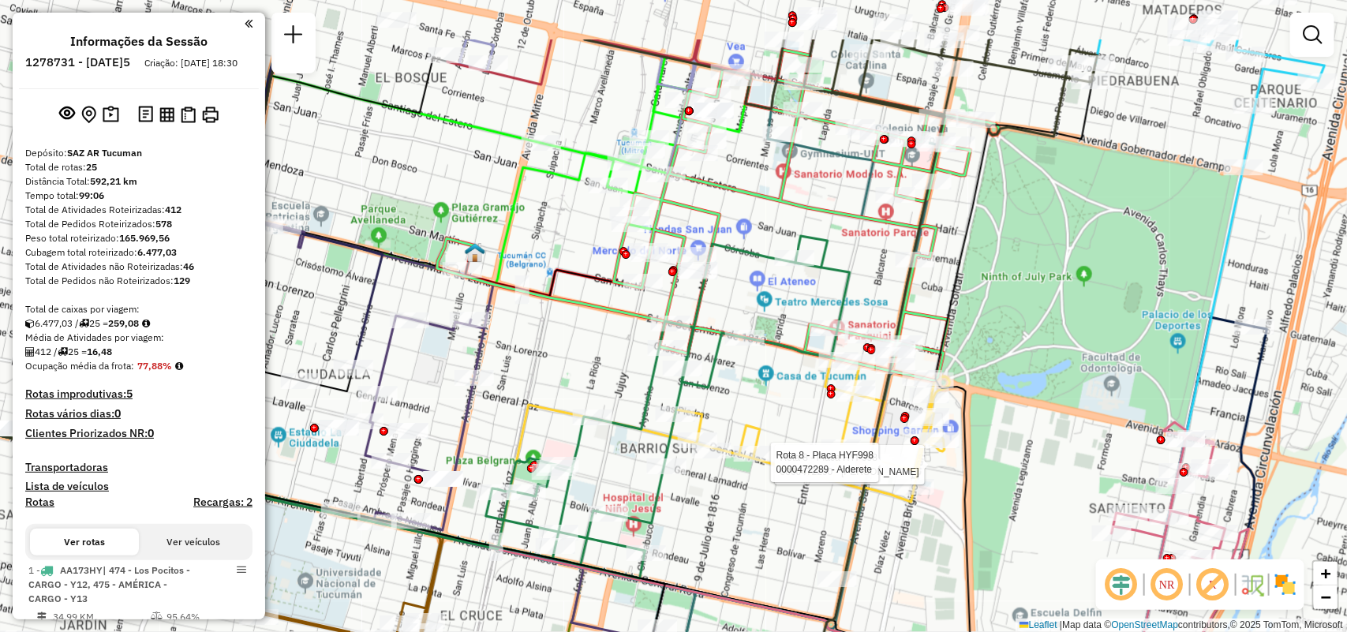
drag, startPoint x: 933, startPoint y: 416, endPoint x: 861, endPoint y: 518, distance: 125.2
click at [861, 518] on icon at bounding box center [875, 418] width 446 height 758
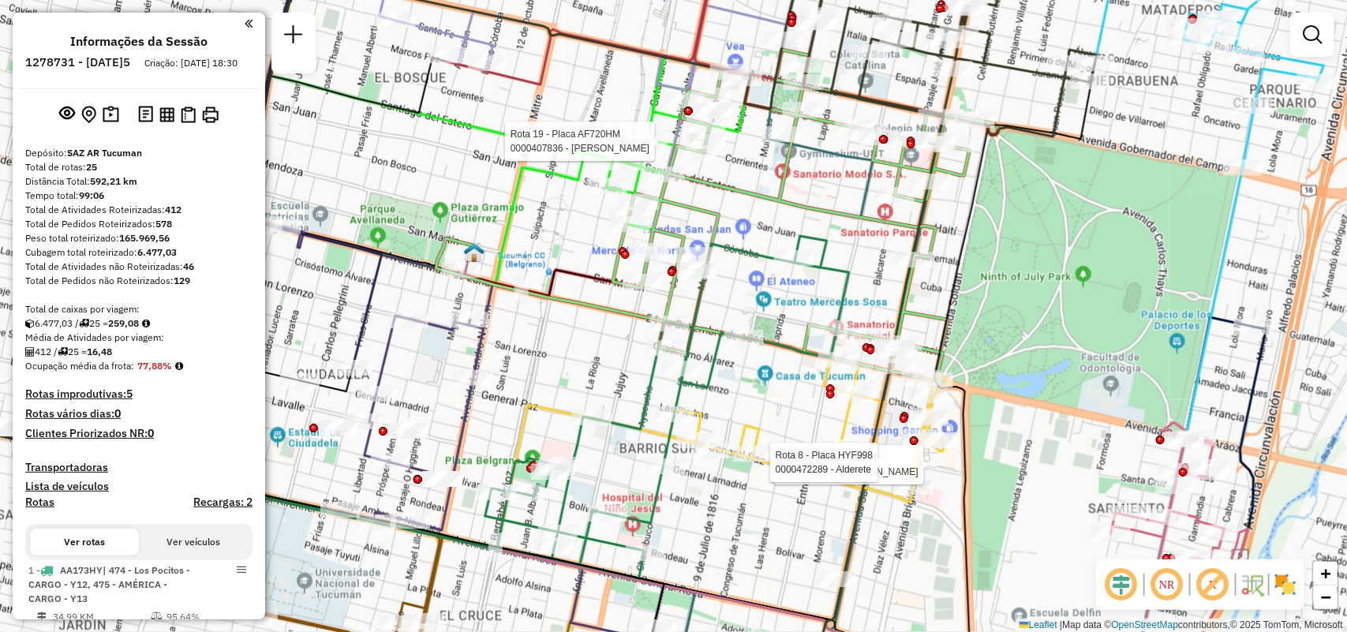
select select "**********"
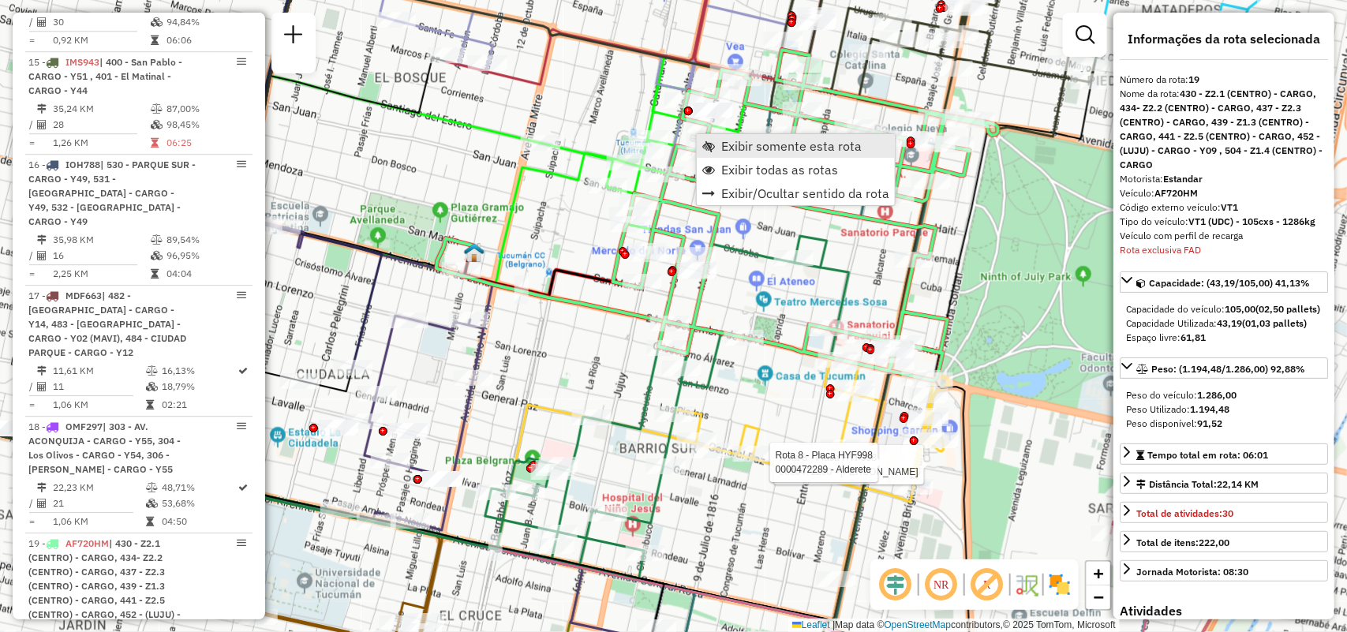
scroll to position [2465, 0]
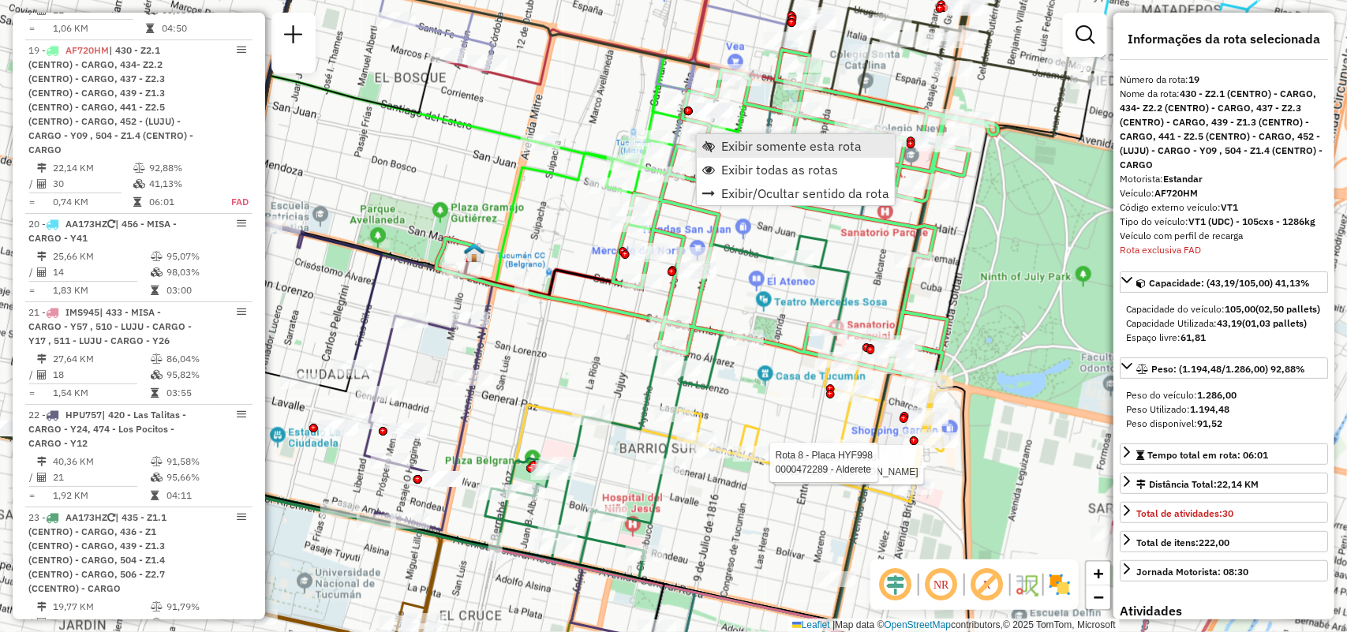
click at [723, 148] on span "Exibir somente esta rota" at bounding box center [791, 146] width 140 height 13
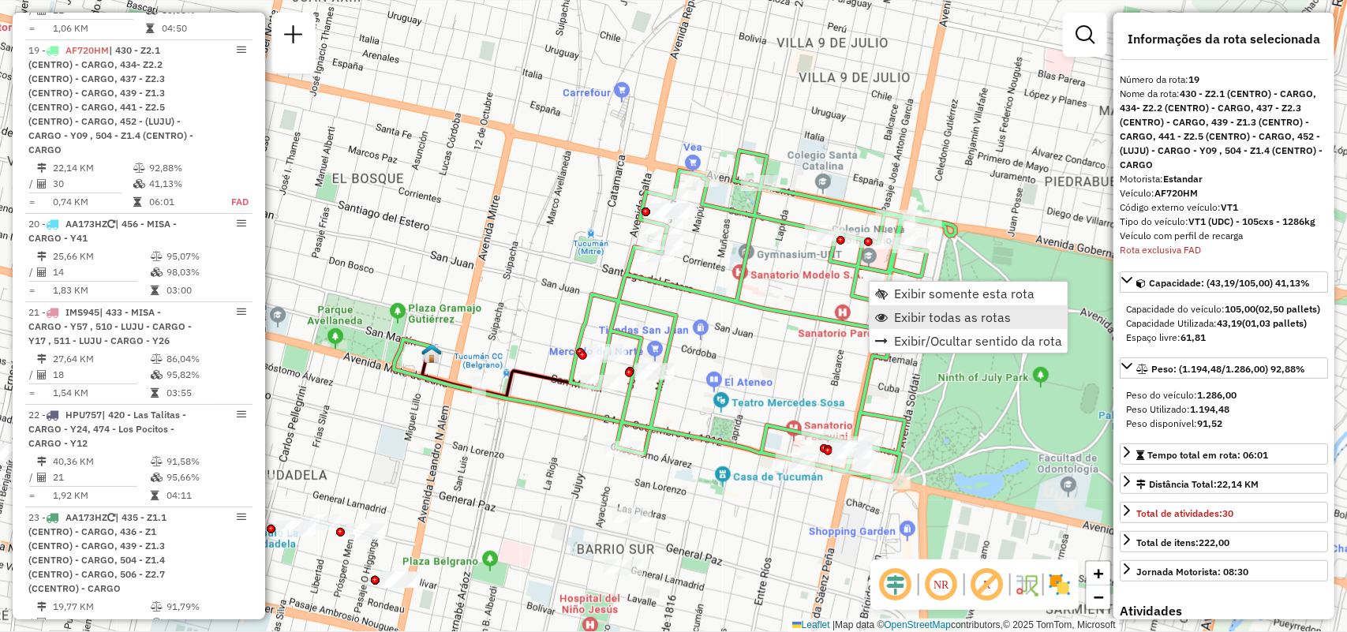
click at [896, 320] on span "Exibir todas as rotas" at bounding box center [952, 317] width 117 height 13
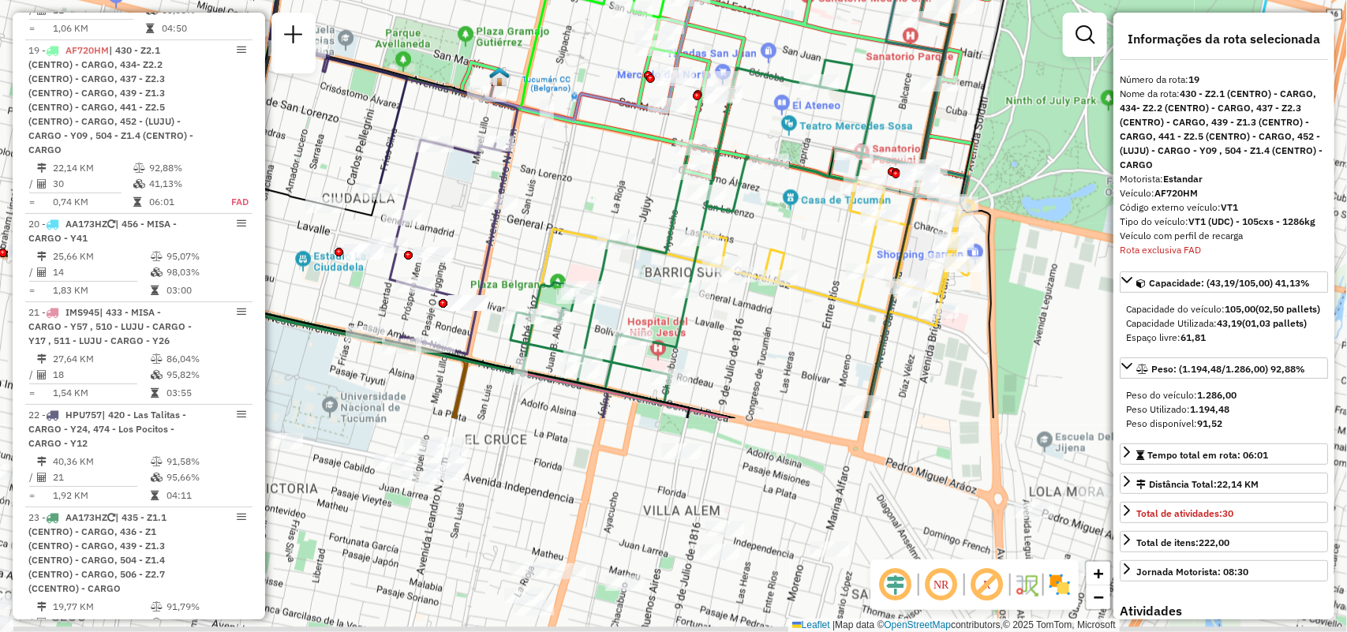
drag, startPoint x: 770, startPoint y: 342, endPoint x: 810, endPoint y: 140, distance: 205.9
click at [810, 140] on div "Janela de atendimento Grade de atendimento Capacidade Transportadoras Veículos …" at bounding box center [673, 316] width 1347 height 632
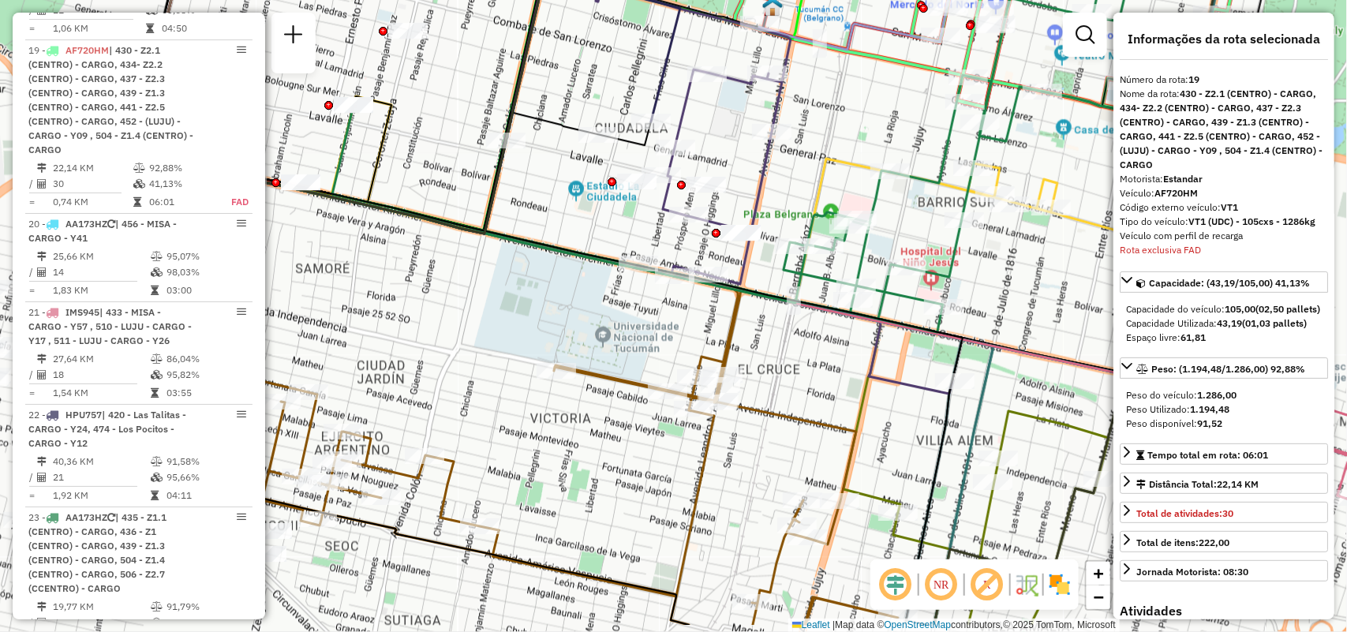
drag, startPoint x: 748, startPoint y: 411, endPoint x: 912, endPoint y: 368, distance: 169.5
click at [912, 368] on div "Janela de atendimento Grade de atendimento Capacidade Transportadoras Veículos …" at bounding box center [673, 316] width 1347 height 632
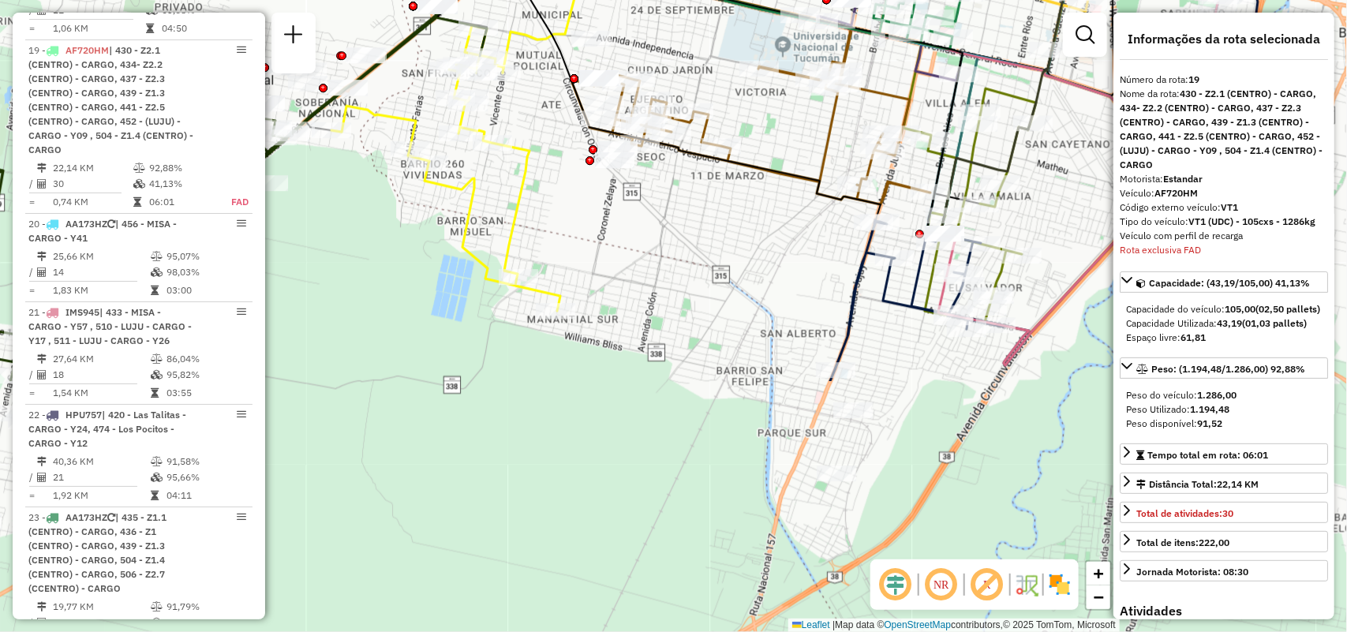
drag, startPoint x: 860, startPoint y: 363, endPoint x: 684, endPoint y: 84, distance: 329.4
click at [933, 45] on div at bounding box center [952, 37] width 39 height 16
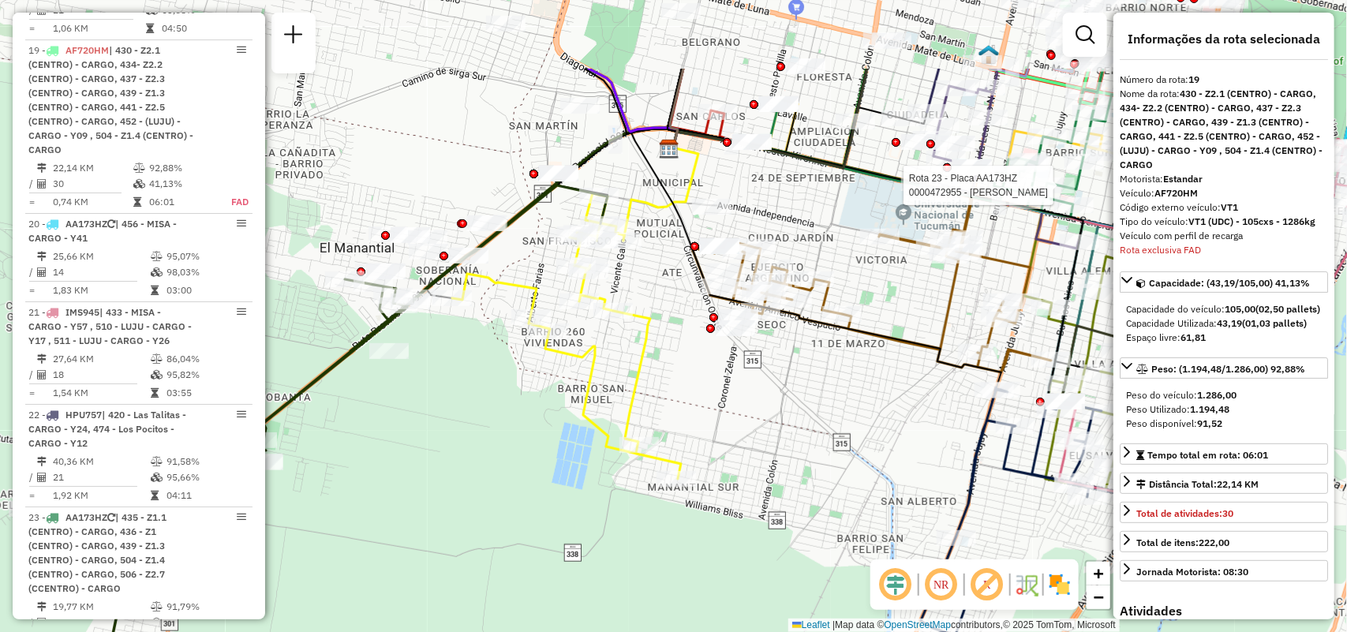
drag, startPoint x: 540, startPoint y: 255, endPoint x: 417, endPoint y: 337, distance: 148.6
click at [417, 337] on div "Rota 23 - Placa AA173HZ 0000472955 - Cordoba Gustavo Janela de atendimento Grad…" at bounding box center [673, 316] width 1347 height 632
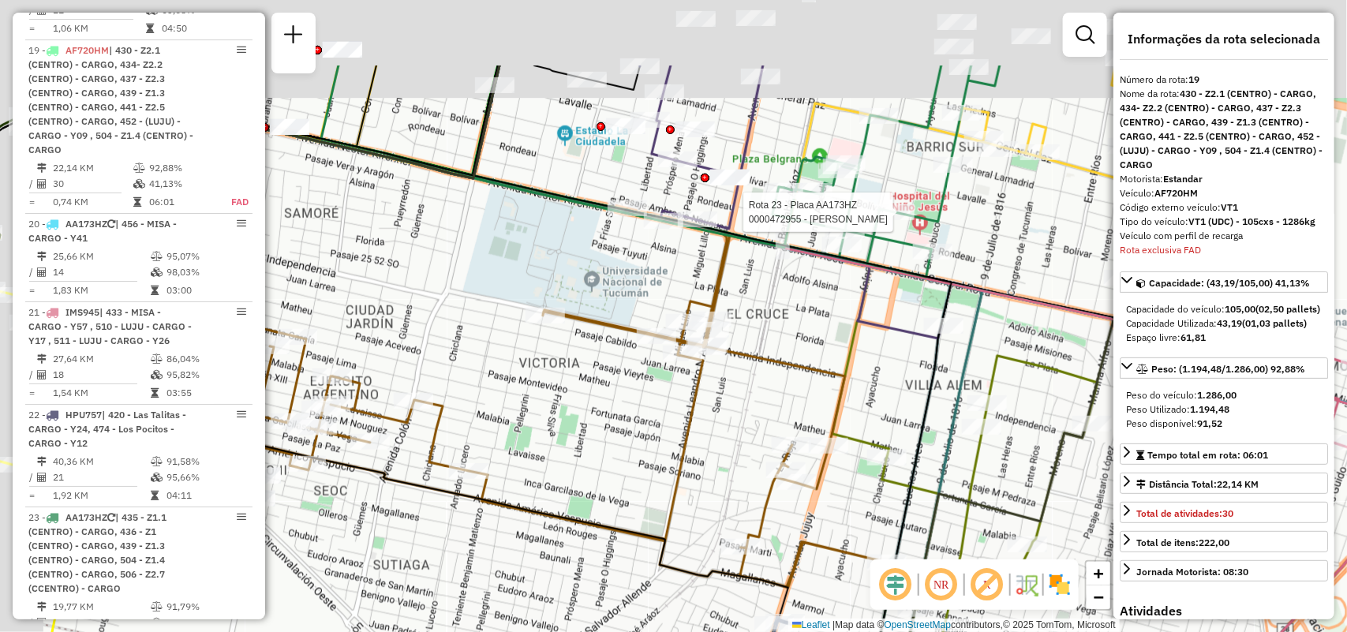
drag, startPoint x: 861, startPoint y: 336, endPoint x: 974, endPoint y: 467, distance: 173.4
click at [889, 458] on icon at bounding box center [506, 281] width 765 height 353
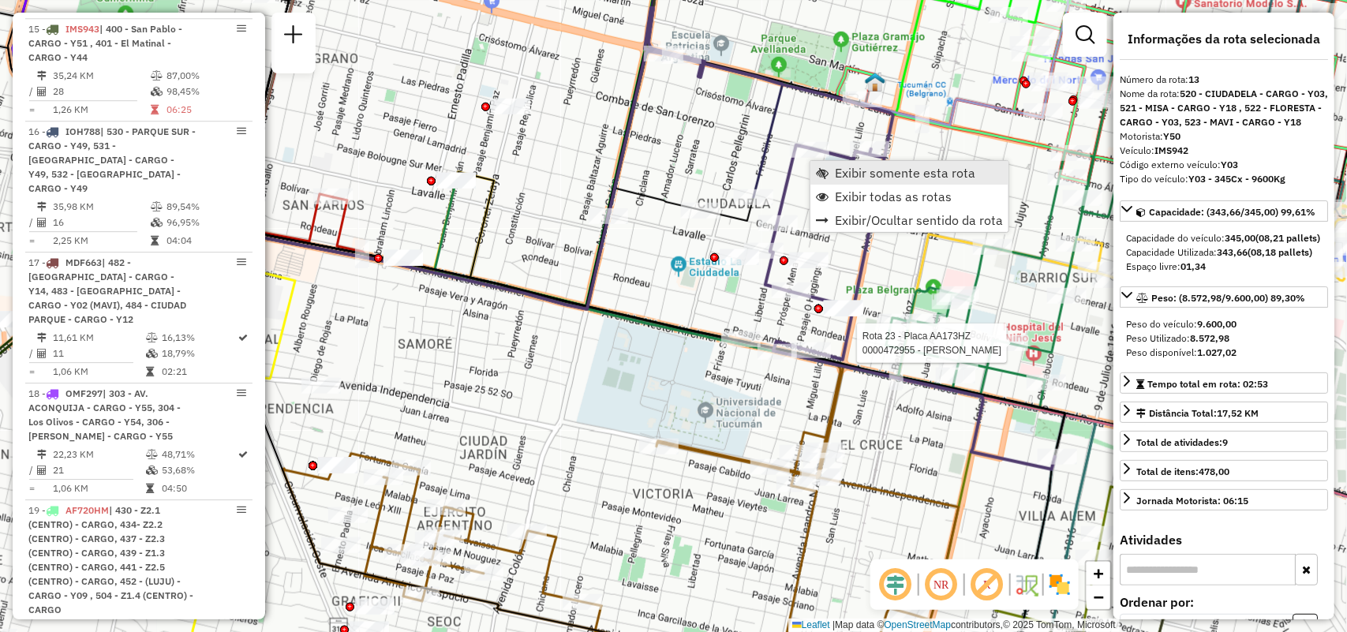
scroll to position [1807, 0]
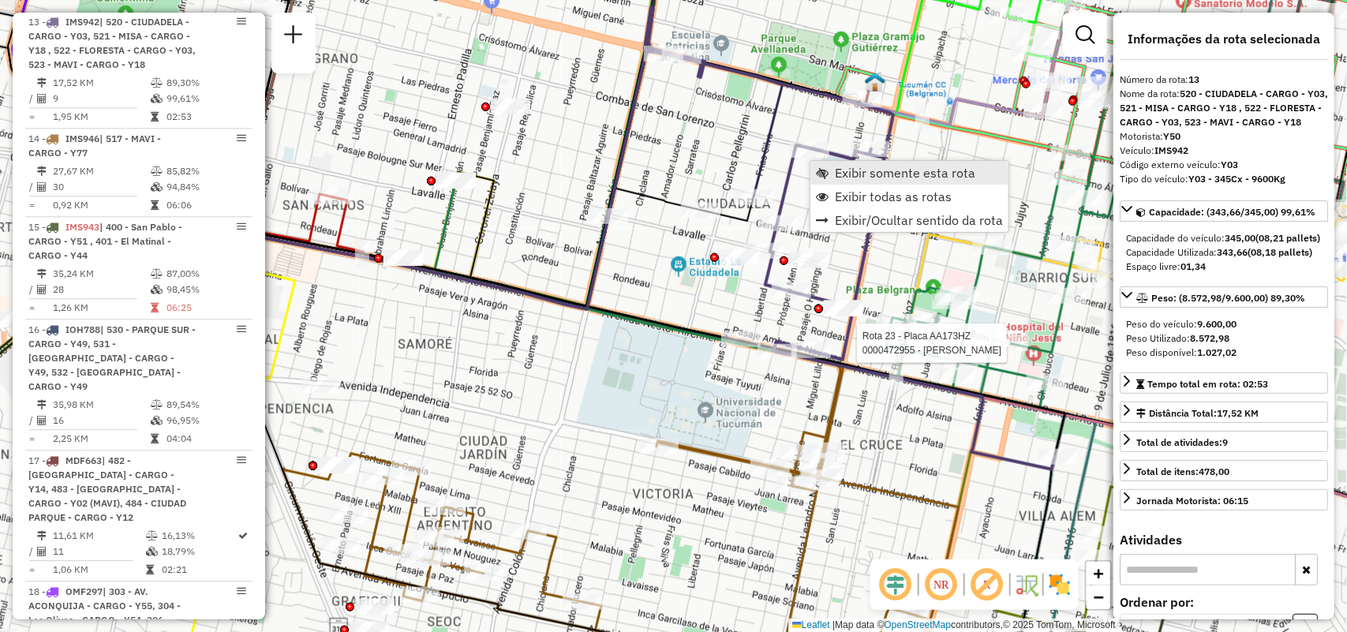
click at [839, 181] on link "Exibir somente esta rota" at bounding box center [909, 173] width 198 height 24
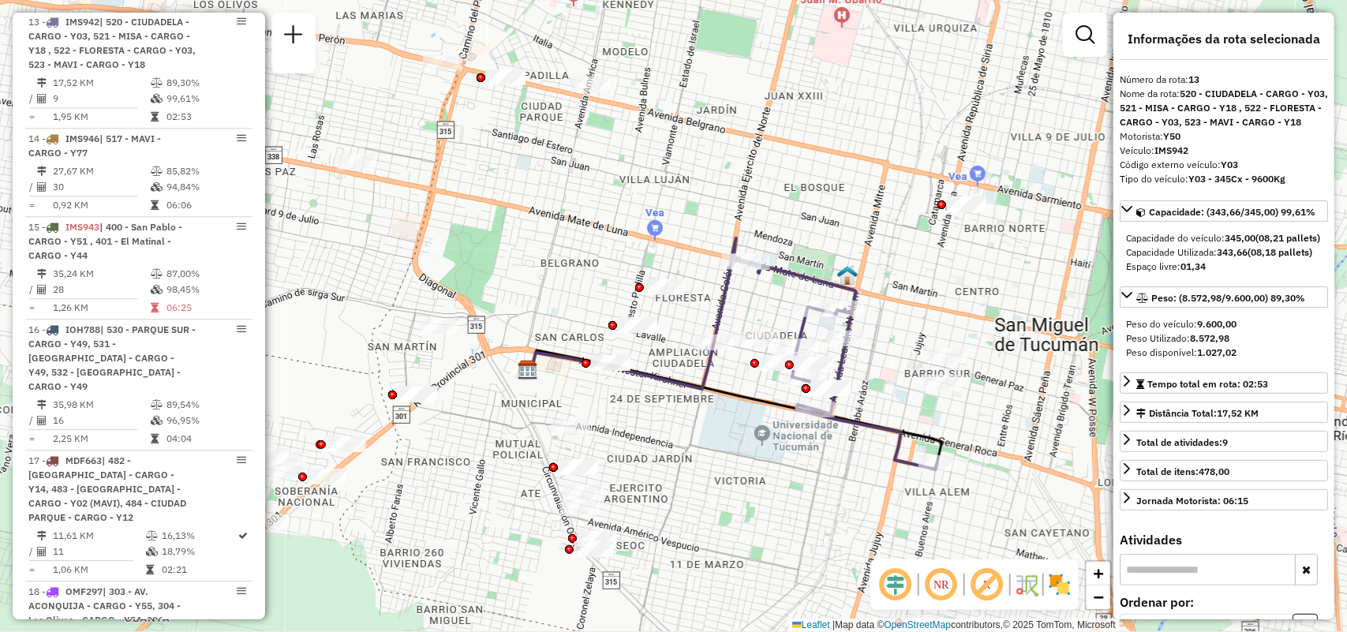
drag, startPoint x: 963, startPoint y: 499, endPoint x: 860, endPoint y: 472, distance: 106.8
click at [860, 472] on div "Janela de atendimento Grade de atendimento Capacidade Transportadoras Veículos …" at bounding box center [673, 316] width 1347 height 632
click at [854, 337] on link "Exibir todas as rotas" at bounding box center [934, 339] width 198 height 24
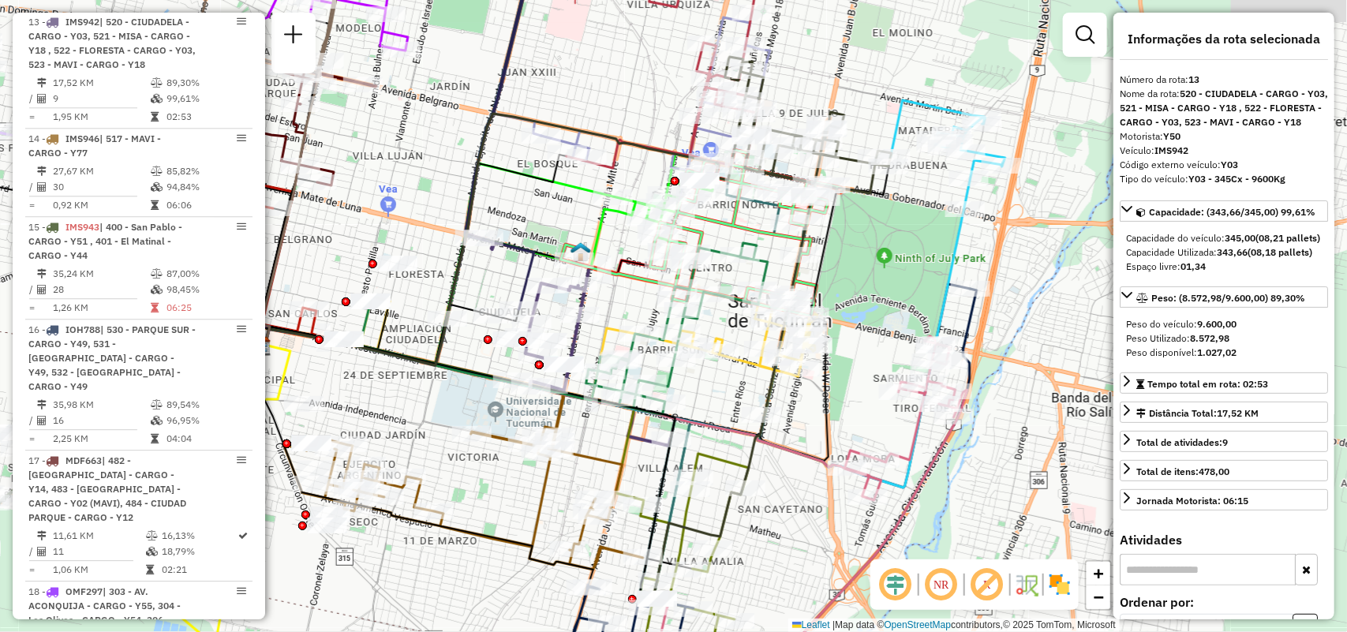
drag, startPoint x: 992, startPoint y: 410, endPoint x: 726, endPoint y: 387, distance: 267.7
click at [726, 387] on div "Janela de atendimento Grade de atendimento Capacidade Transportadoras Veículos …" at bounding box center [673, 316] width 1347 height 632
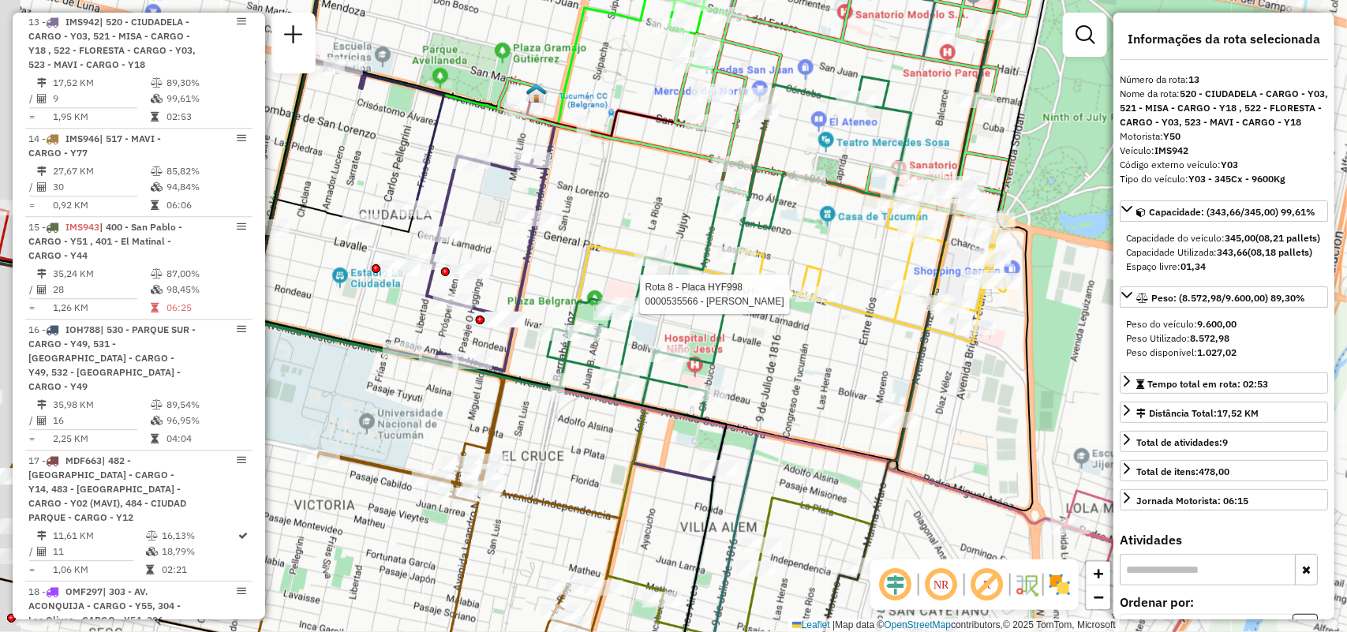
drag, startPoint x: 813, startPoint y: 383, endPoint x: 850, endPoint y: 391, distance: 37.1
click at [850, 391] on div "Rota 8 - Placa HYF998 0000535566 - Carabajal Mauro Javier Janela de atendimento…" at bounding box center [673, 316] width 1347 height 632
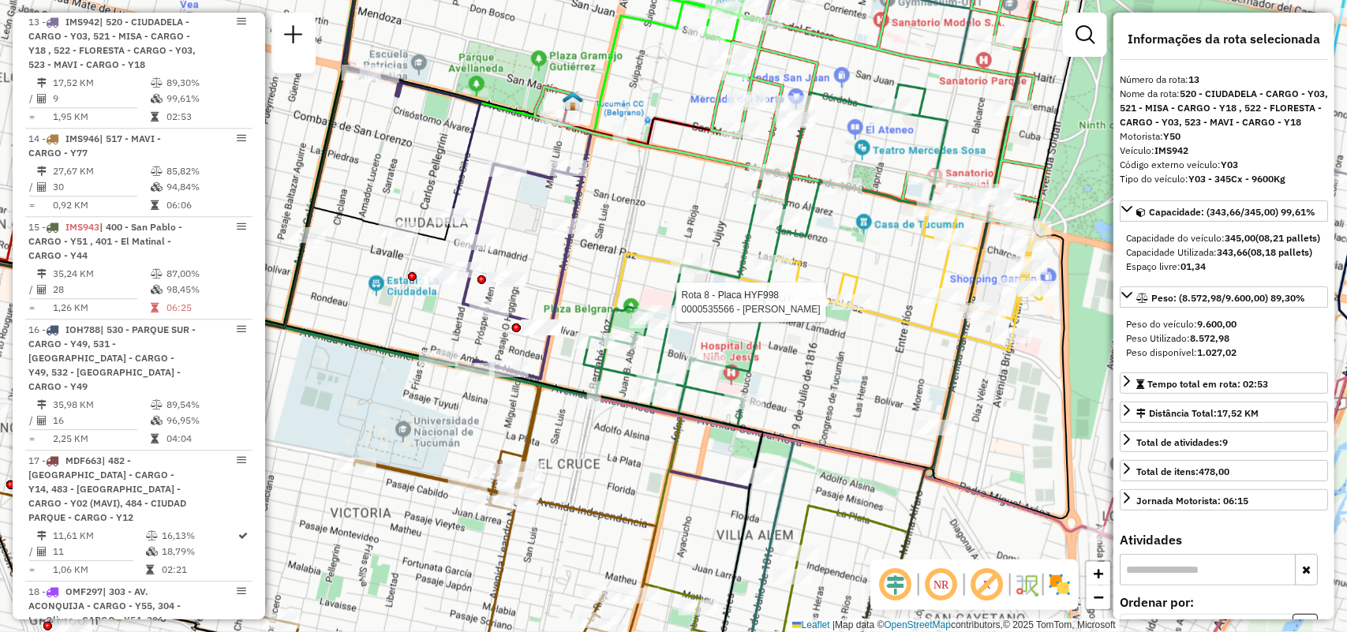
drag, startPoint x: 815, startPoint y: 406, endPoint x: 790, endPoint y: 419, distance: 27.5
click at [790, 419] on div "Rota 8 - Placa HYF998 0000535566 - Carabajal Mauro Javier Janela de atendimento…" at bounding box center [673, 316] width 1347 height 632
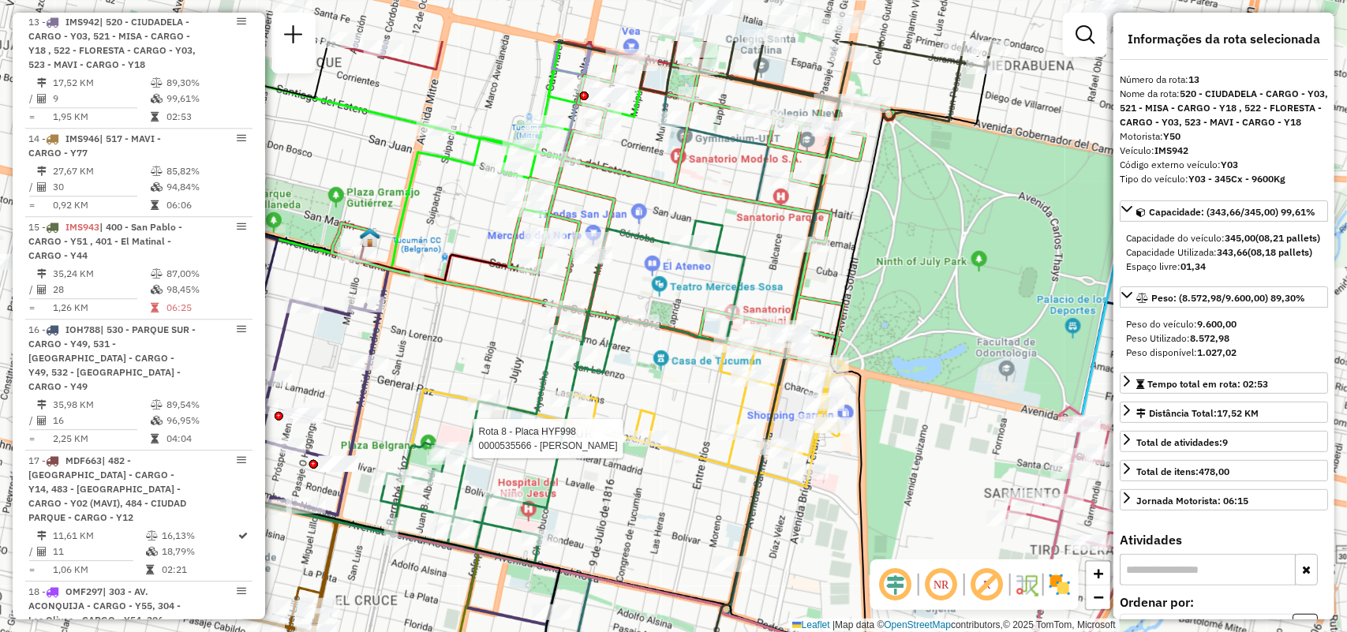
drag, startPoint x: 711, startPoint y: 381, endPoint x: 865, endPoint y: 487, distance: 186.6
click at [865, 487] on icon at bounding box center [503, 351] width 975 height 607
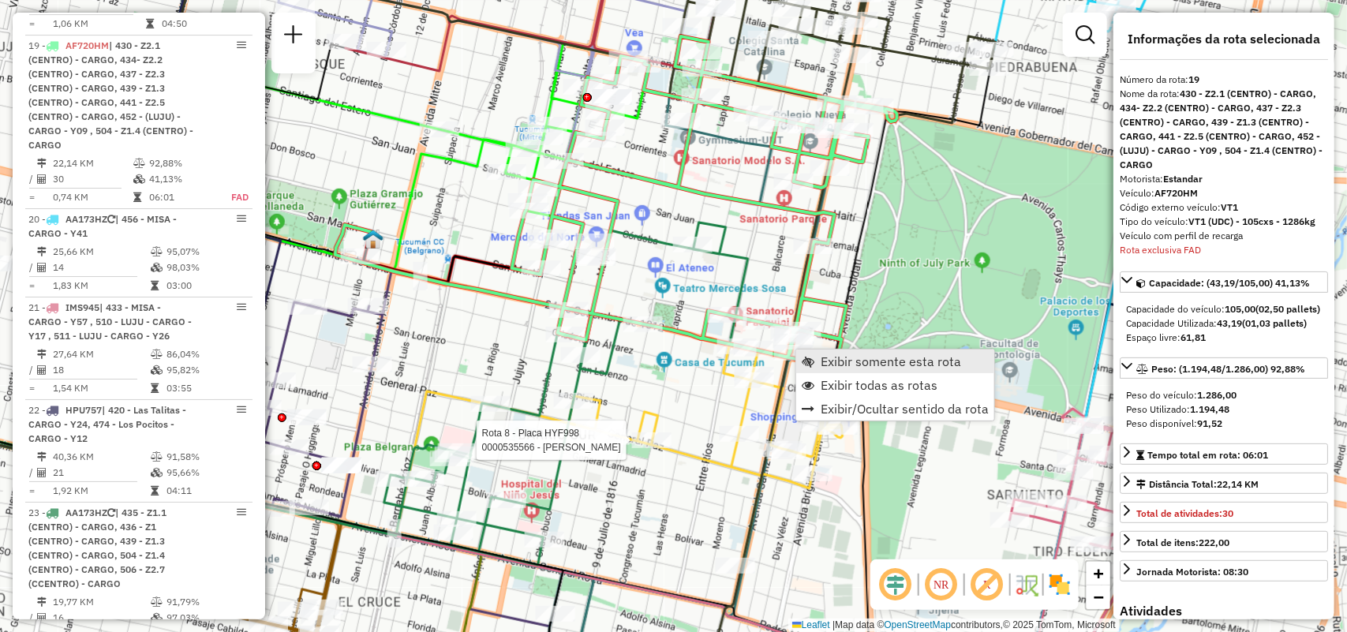
click at [822, 357] on span "Exibir somente esta rota" at bounding box center [890, 361] width 140 height 13
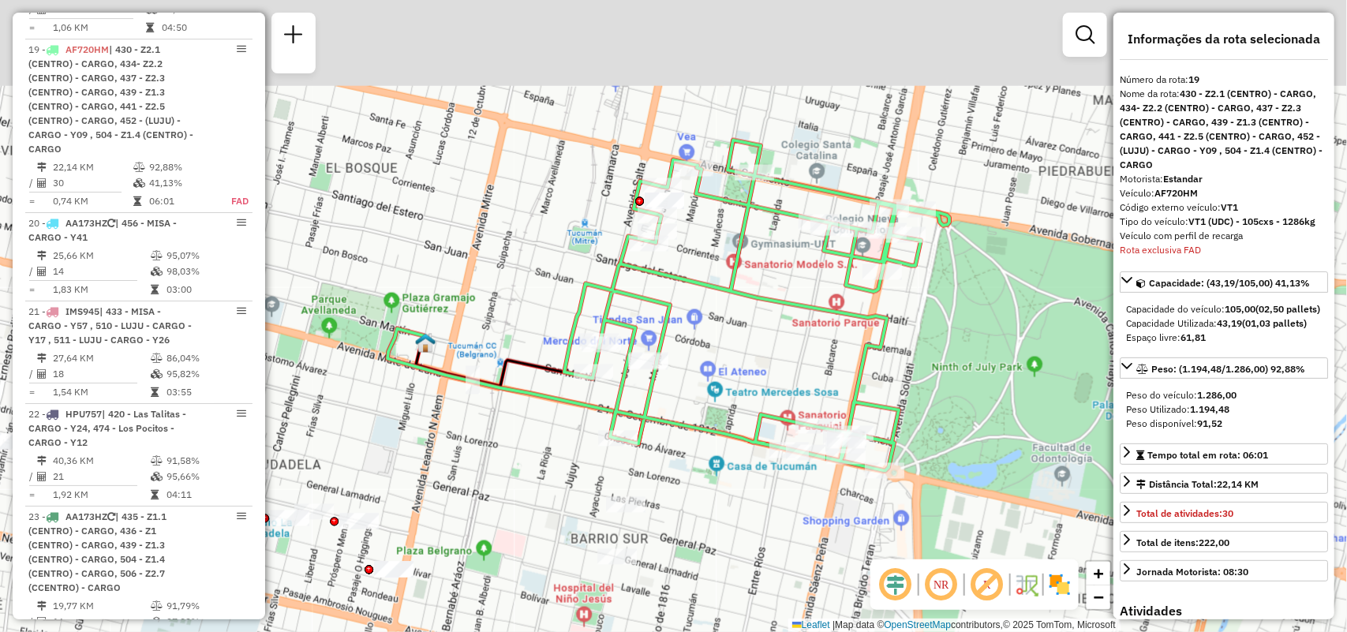
scroll to position [2465, 0]
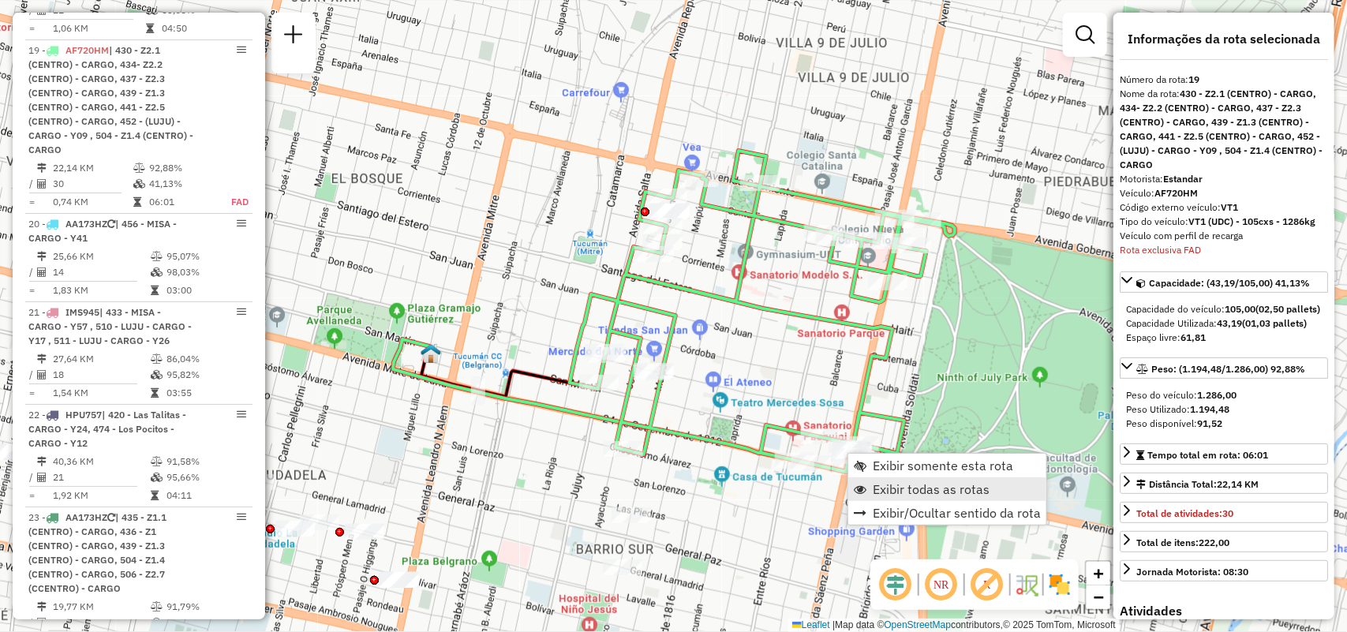
click at [877, 484] on span "Exibir todas as rotas" at bounding box center [930, 489] width 117 height 13
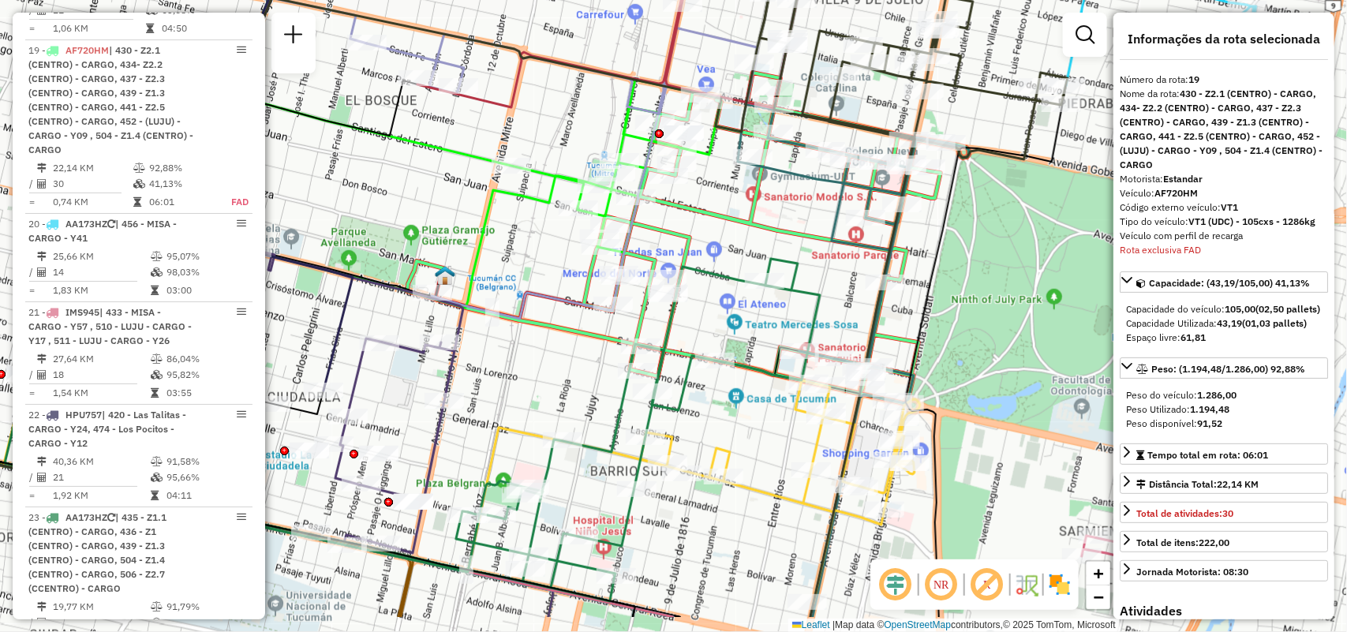
drag, startPoint x: 1022, startPoint y: 391, endPoint x: 1030, endPoint y: 298, distance: 93.5
click at [1030, 298] on div "Janela de atendimento Grade de atendimento Capacidade Transportadoras Veículos …" at bounding box center [673, 316] width 1347 height 632
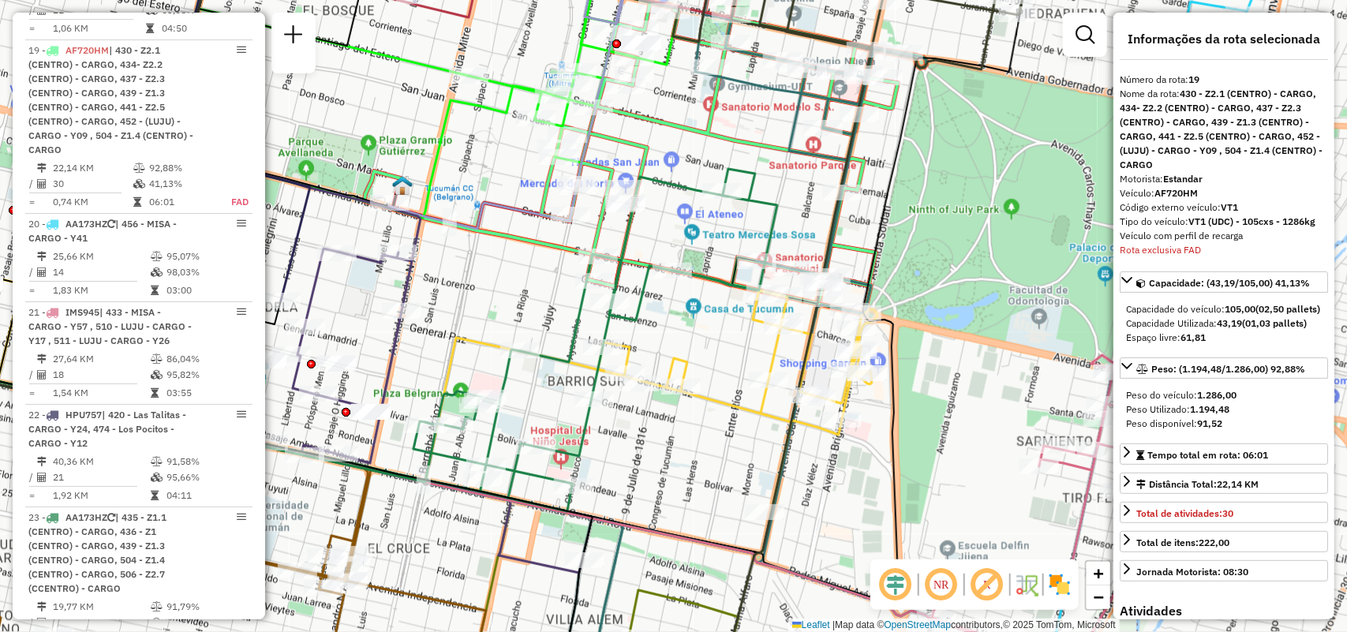
drag, startPoint x: 887, startPoint y: 426, endPoint x: 861, endPoint y: 514, distance: 92.3
click at [861, 514] on div "Rota 8 - Placa HYF998 0000371766 - LIFONA MAXIMILIANO JUAN GABRIEL Janela de at…" at bounding box center [673, 316] width 1347 height 632
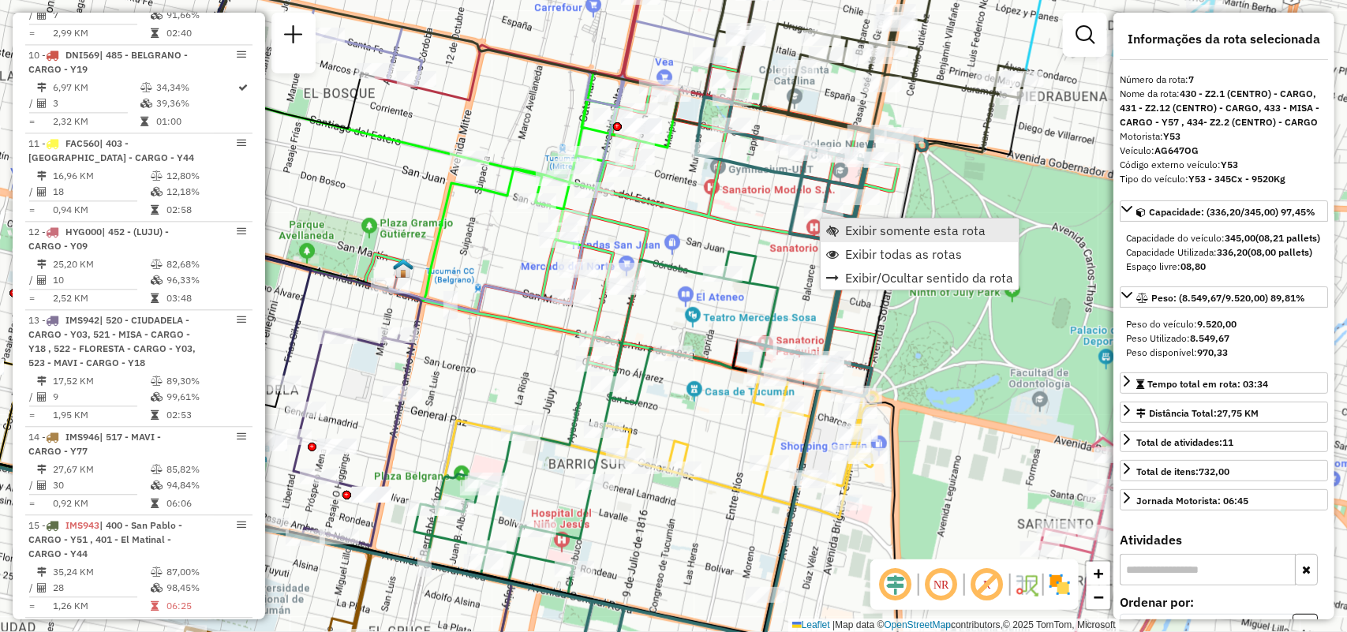
scroll to position [1191, 0]
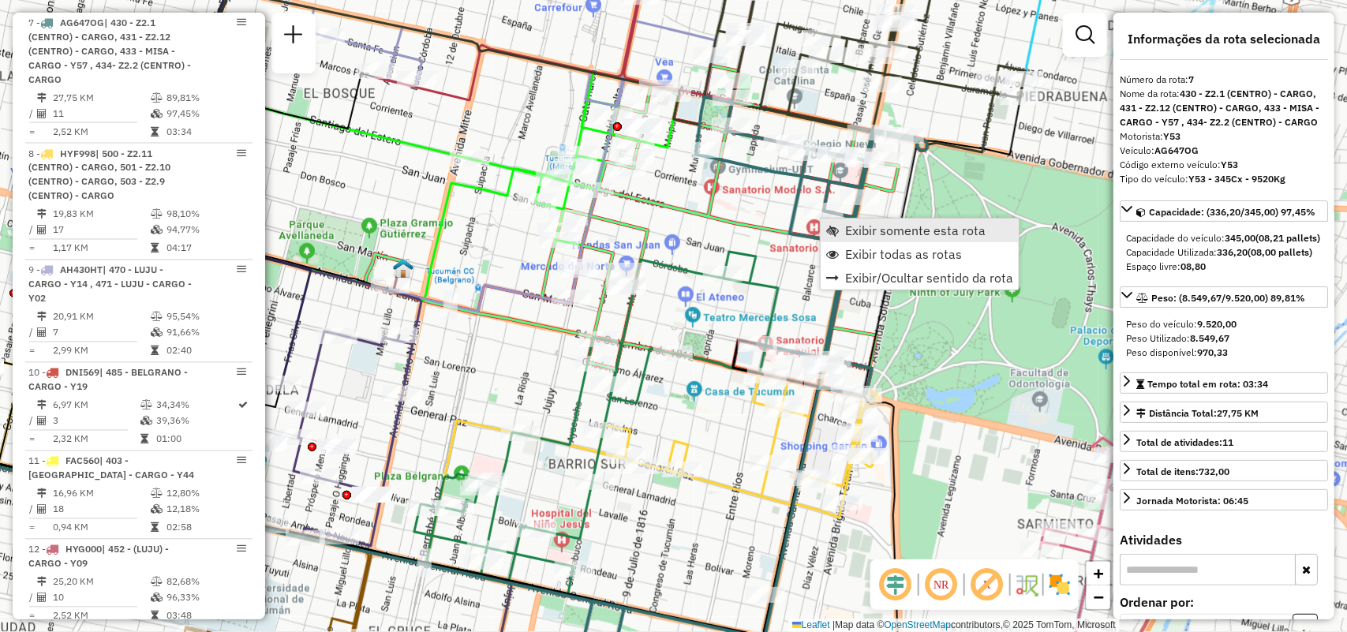
click at [854, 238] on link "Exibir somente esta rota" at bounding box center [919, 231] width 198 height 24
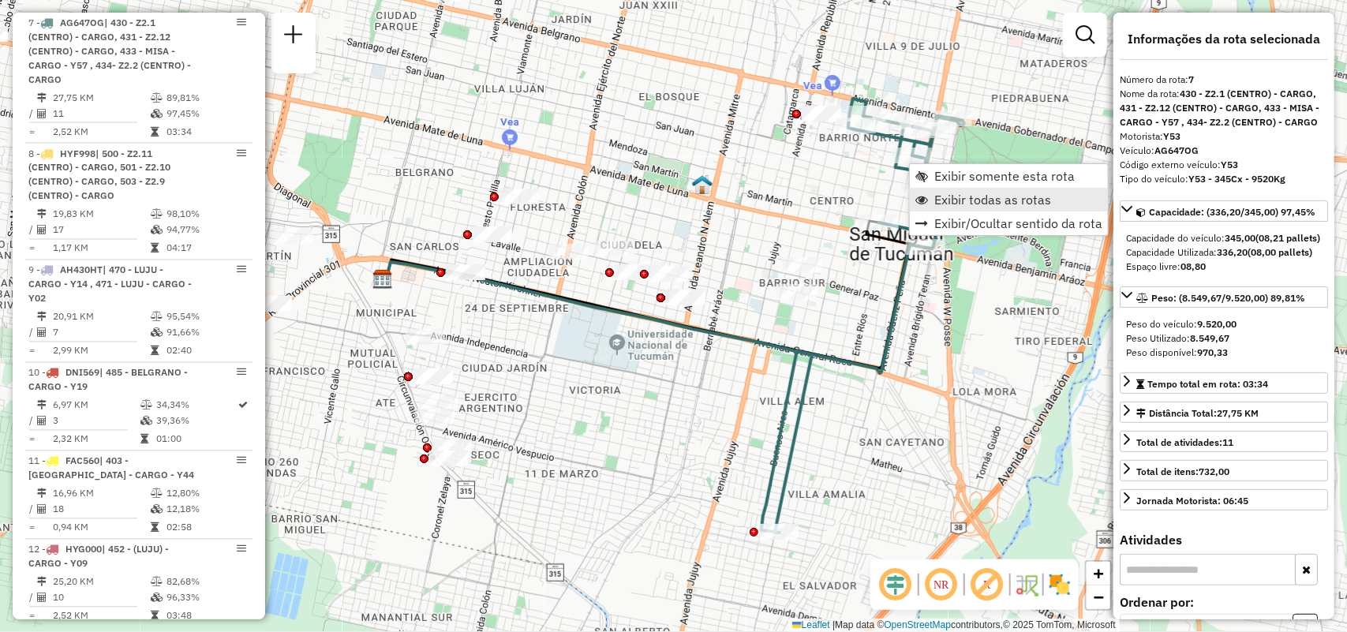
click at [936, 199] on span "Exibir todas as rotas" at bounding box center [992, 199] width 117 height 13
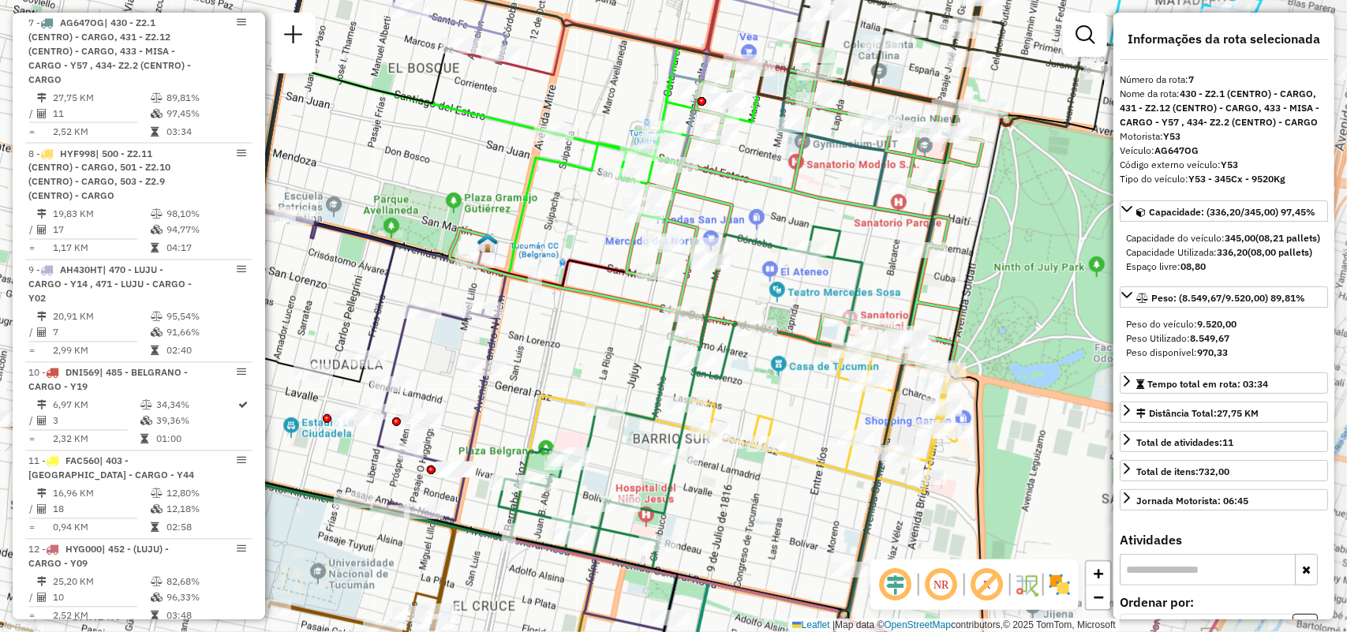
drag, startPoint x: 786, startPoint y: 183, endPoint x: 679, endPoint y: 202, distance: 108.9
click at [680, 203] on icon at bounding box center [818, 205] width 385 height 331
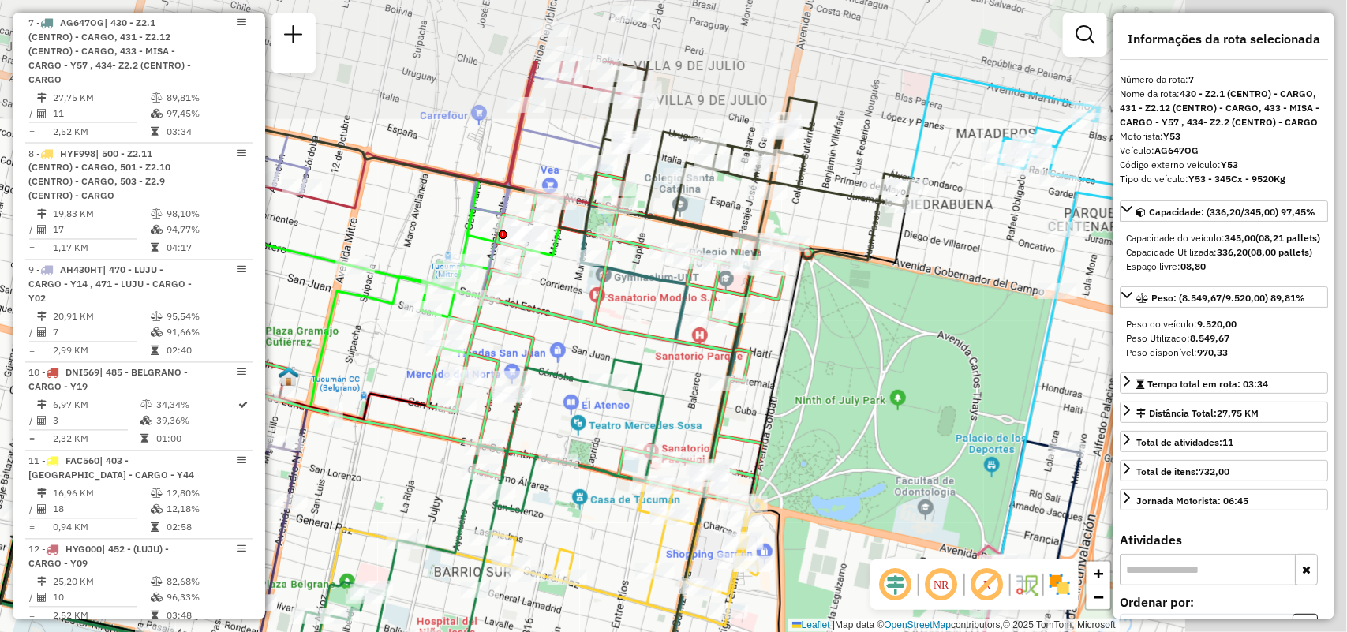
drag, startPoint x: 710, startPoint y: 286, endPoint x: 600, endPoint y: 371, distance: 139.5
click at [600, 371] on icon at bounding box center [634, 512] width 357 height 614
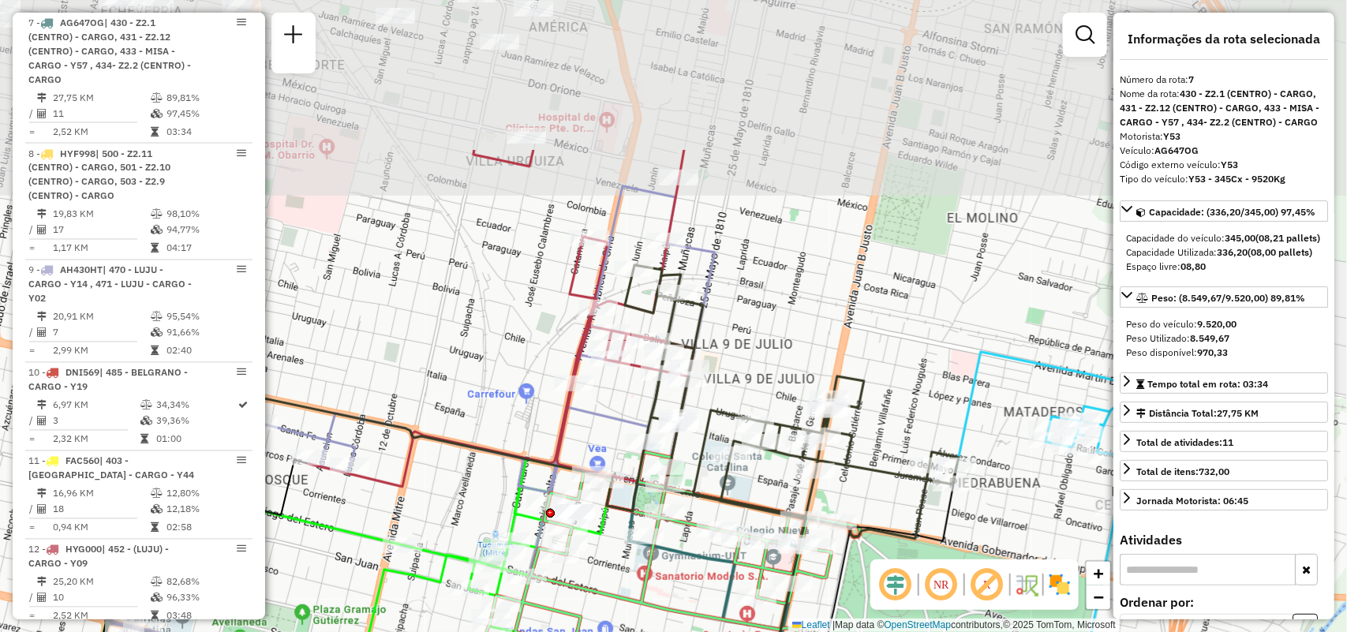
drag, startPoint x: 667, startPoint y: 201, endPoint x: 783, endPoint y: 398, distance: 228.8
click at [783, 398] on div "Janela de atendimento Grade de atendimento Capacidade Transportadoras Veículos …" at bounding box center [673, 316] width 1347 height 632
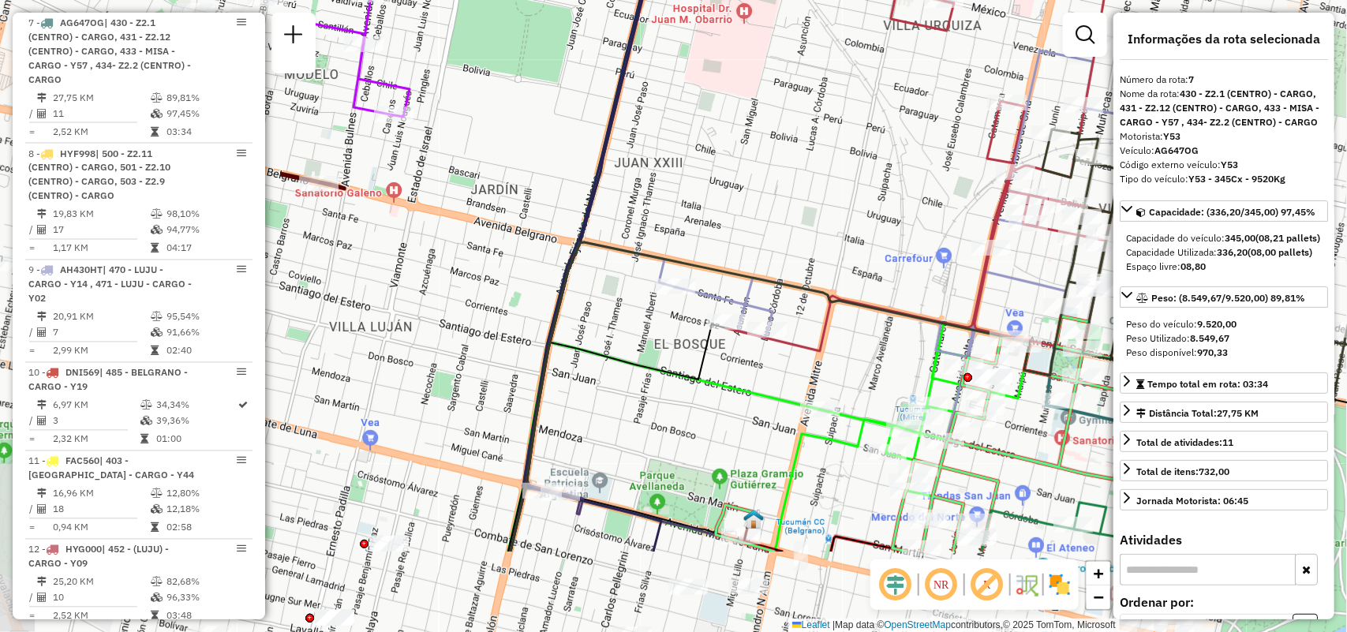
drag, startPoint x: 589, startPoint y: 237, endPoint x: 999, endPoint y: 89, distance: 435.9
click at [999, 89] on icon at bounding box center [919, 144] width 386 height 413
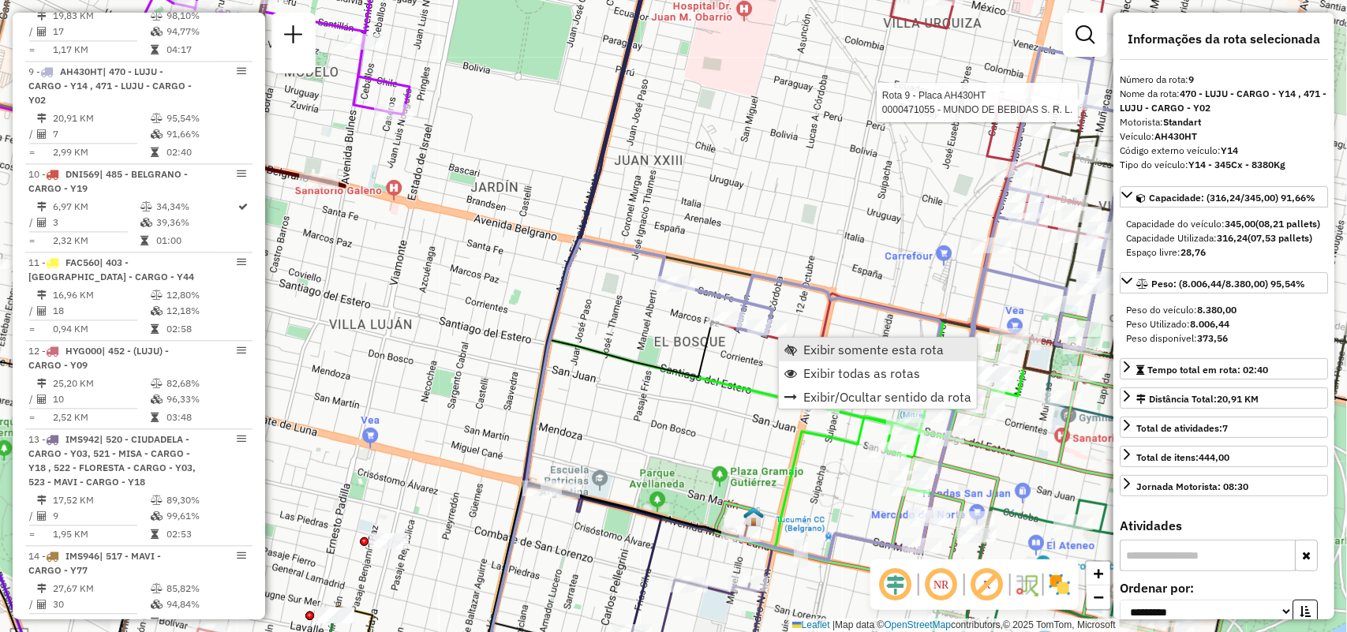
scroll to position [1440, 0]
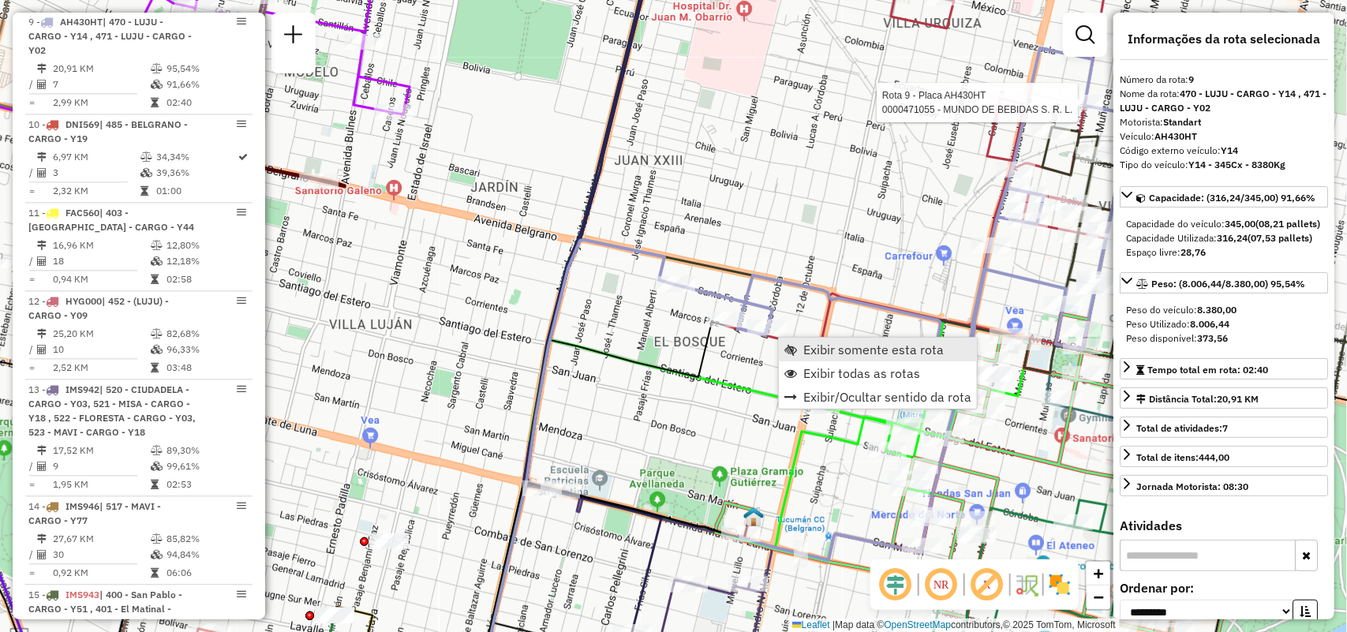
click at [825, 356] on span "Exibir somente esta rota" at bounding box center [873, 349] width 140 height 13
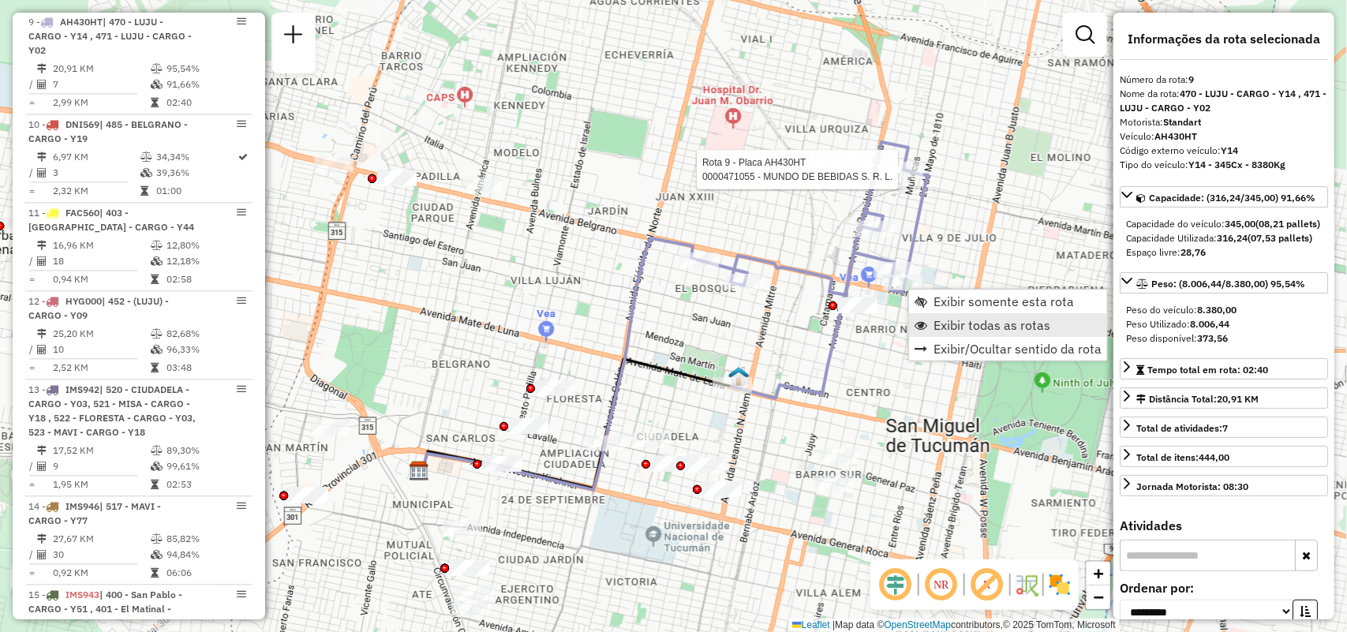
click at [959, 323] on span "Exibir todas as rotas" at bounding box center [991, 325] width 117 height 13
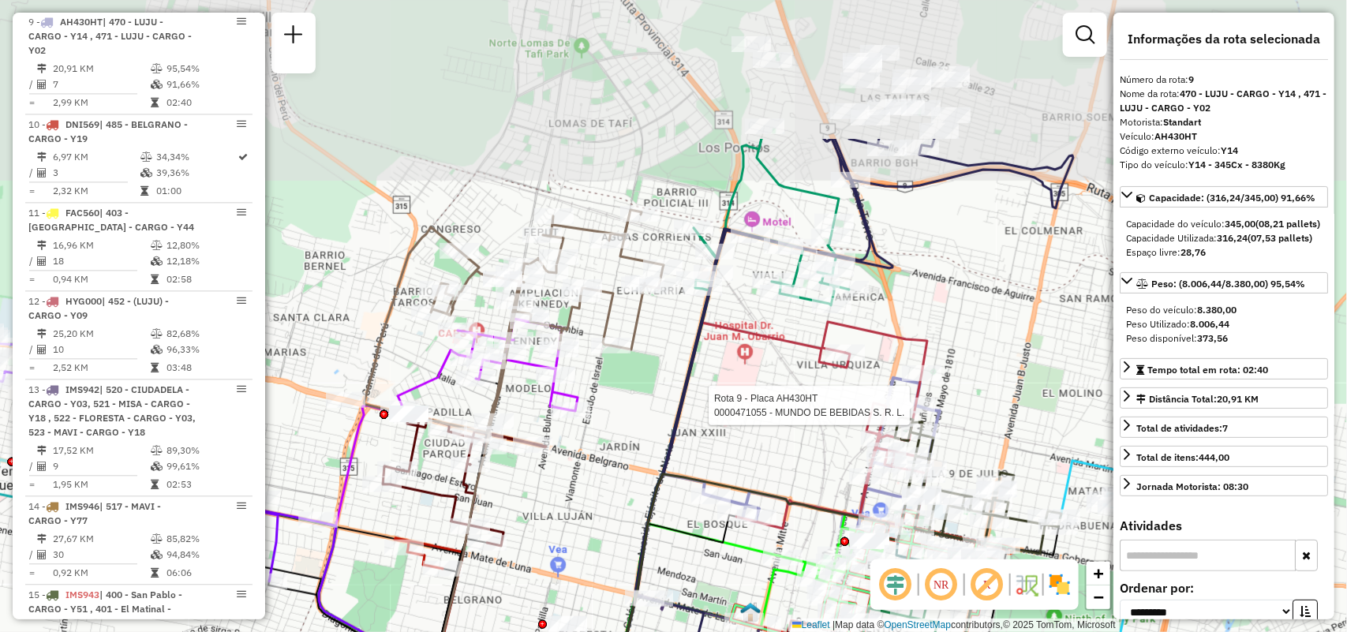
drag, startPoint x: 734, startPoint y: 263, endPoint x: 742, endPoint y: 356, distance: 93.4
click at [742, 356] on div "Rota 9 - Placa AH430HT 0000471055 - MUNDO DE BEBIDAS S. R. L. Janela de atendim…" at bounding box center [673, 316] width 1347 height 632
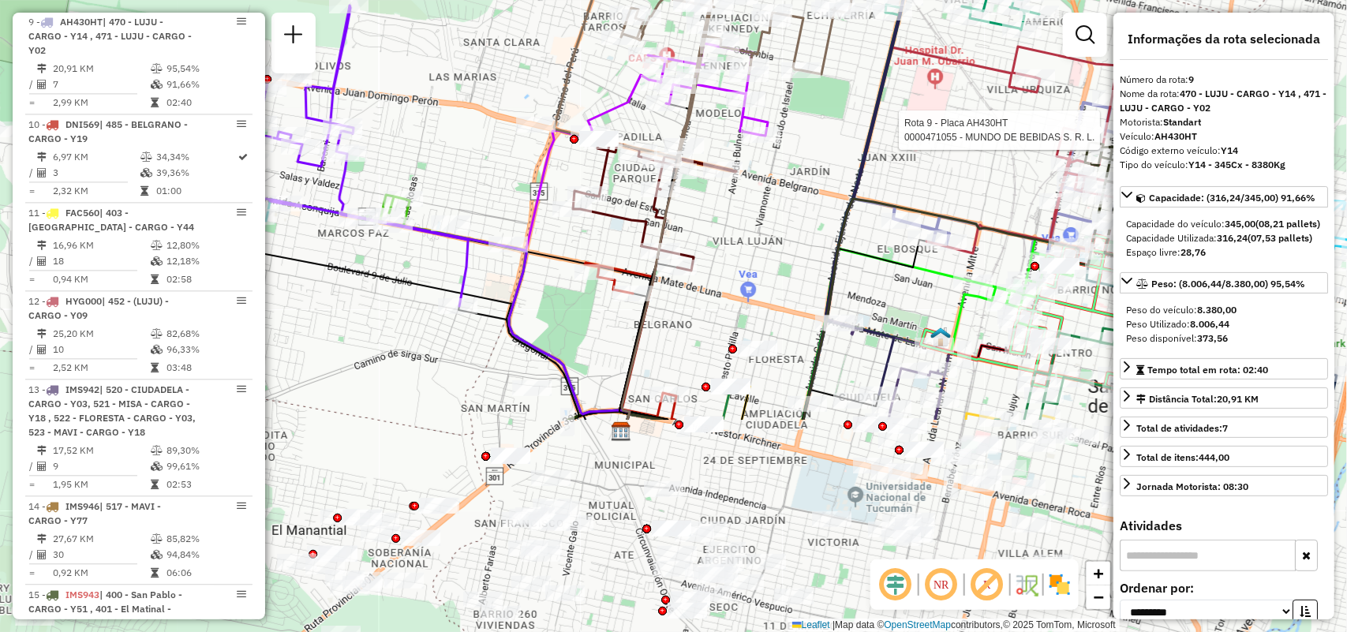
drag, startPoint x: 673, startPoint y: 415, endPoint x: 834, endPoint y: 180, distance: 284.9
click at [834, 180] on div "Rota 9 - Placa AH430HT 0000471055 - MUNDO DE BEBIDAS S. R. L. Janela de atendim…" at bounding box center [673, 316] width 1347 height 632
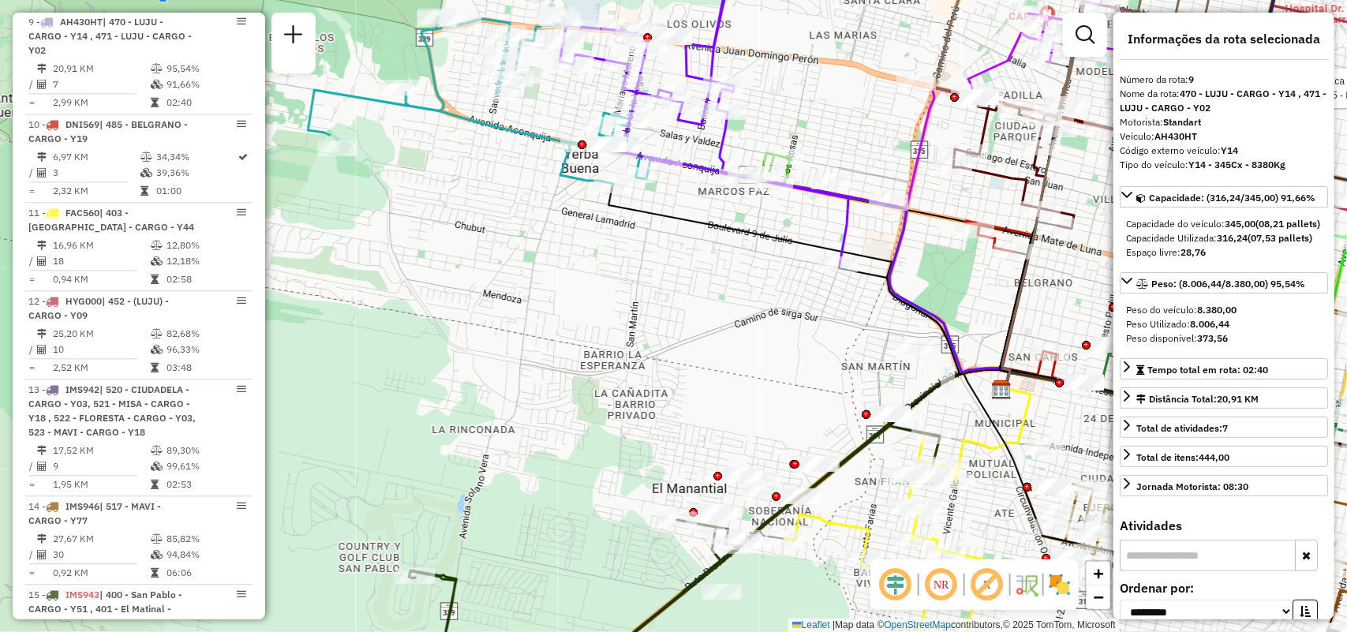
drag, startPoint x: 888, startPoint y: 308, endPoint x: 1094, endPoint y: 264, distance: 210.4
click at [1094, 264] on div "Rota 9 - Placa AH430HT 0000471055 - MUNDO DE BEBIDAS S. R. L. Janela de atendim…" at bounding box center [673, 316] width 1347 height 632
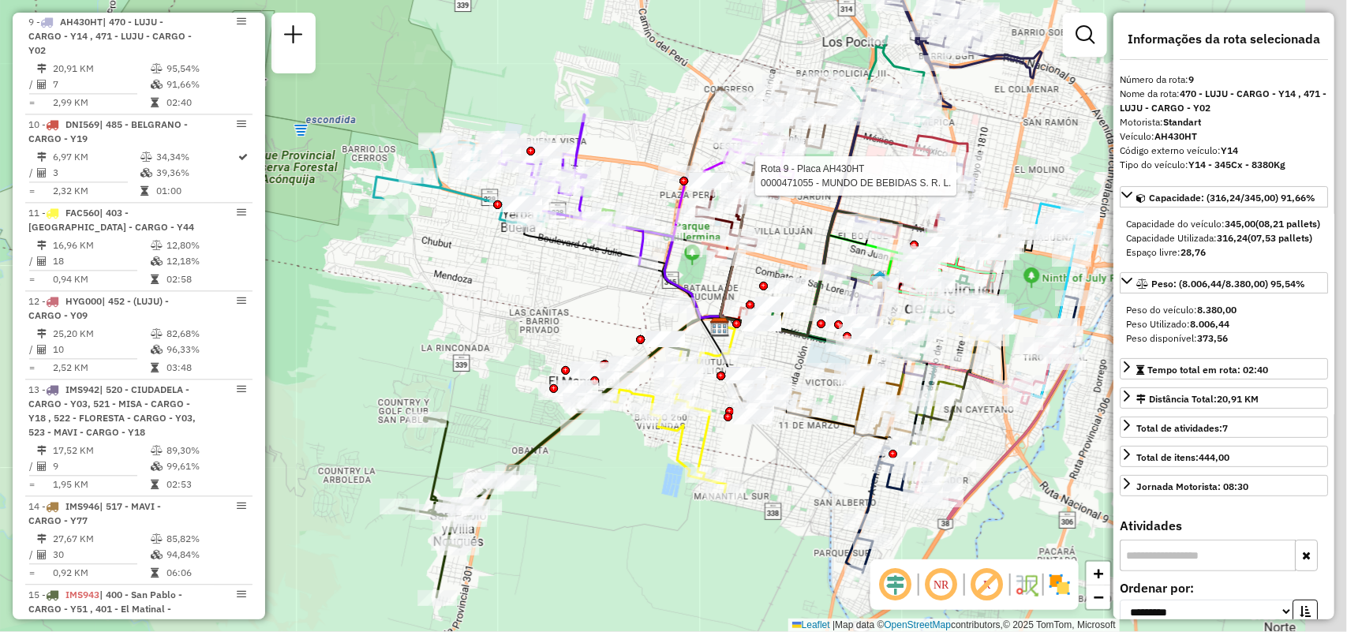
drag, startPoint x: 906, startPoint y: 223, endPoint x: 341, endPoint y: 253, distance: 565.6
click at [720, 214] on div at bounding box center [739, 206] width 39 height 16
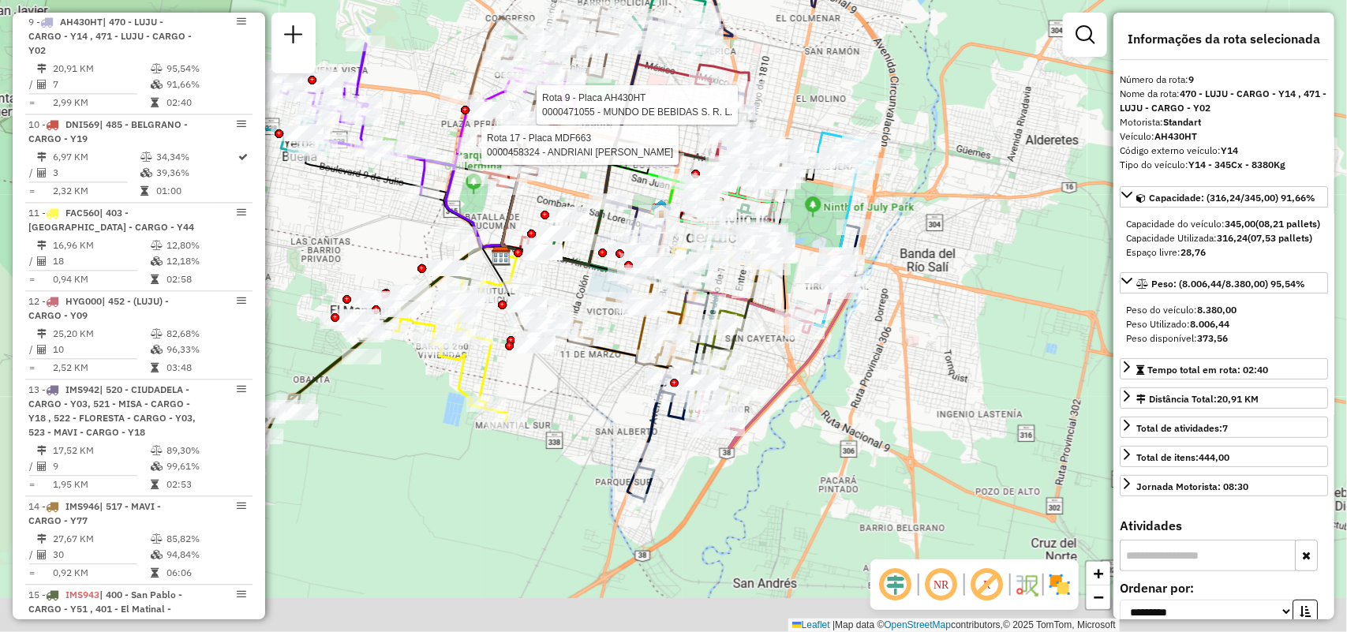
drag, startPoint x: 921, startPoint y: 321, endPoint x: 1085, endPoint y: 225, distance: 190.9
click at [1085, 225] on div "Rota 9 - Placa AH430HT 0000471055 - MUNDO DE BEBIDAS S. R. L. Rota 17 - Placa M…" at bounding box center [673, 316] width 1347 height 632
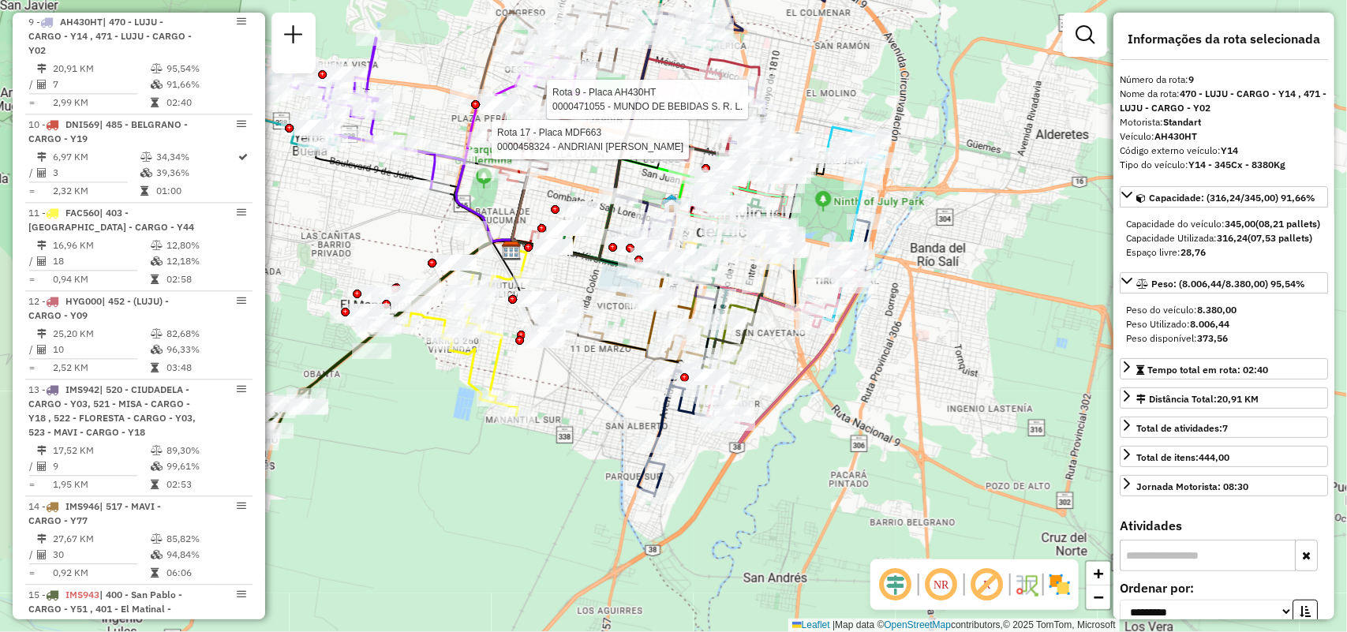
click at [937, 101] on div "Rota 9 - Placa AH430HT 0000471055 - MUNDO DE BEBIDAS S. R. L. Rota 17 - Placa M…" at bounding box center [673, 316] width 1347 height 632
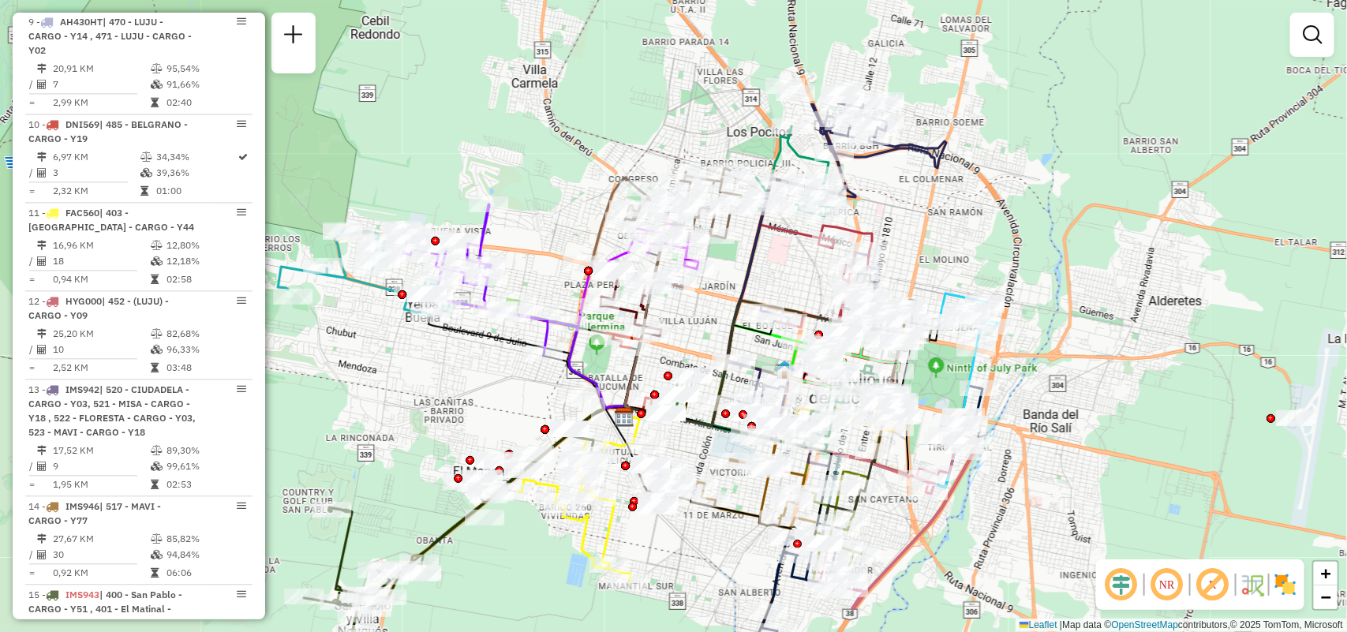
drag, startPoint x: 1075, startPoint y: 447, endPoint x: 1145, endPoint y: 582, distance: 152.1
click at [1145, 582] on hb-router-mapa "Informações da Sessão 1278731 - 19/09/2025 Criação: 18/09/2025 18:30 Depósito: …" at bounding box center [673, 316] width 1347 height 632
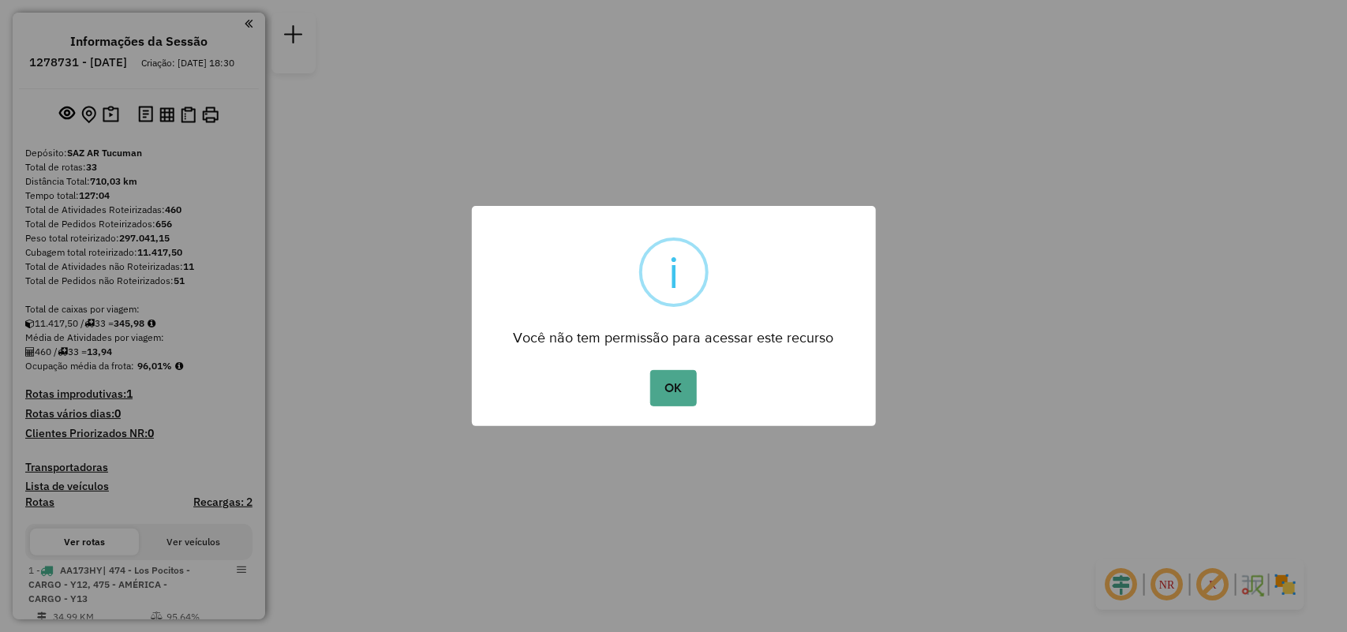
click at [697, 398] on div "OK No Cancel" at bounding box center [674, 388] width 404 height 44
click at [682, 390] on button "OK" at bounding box center [673, 388] width 47 height 36
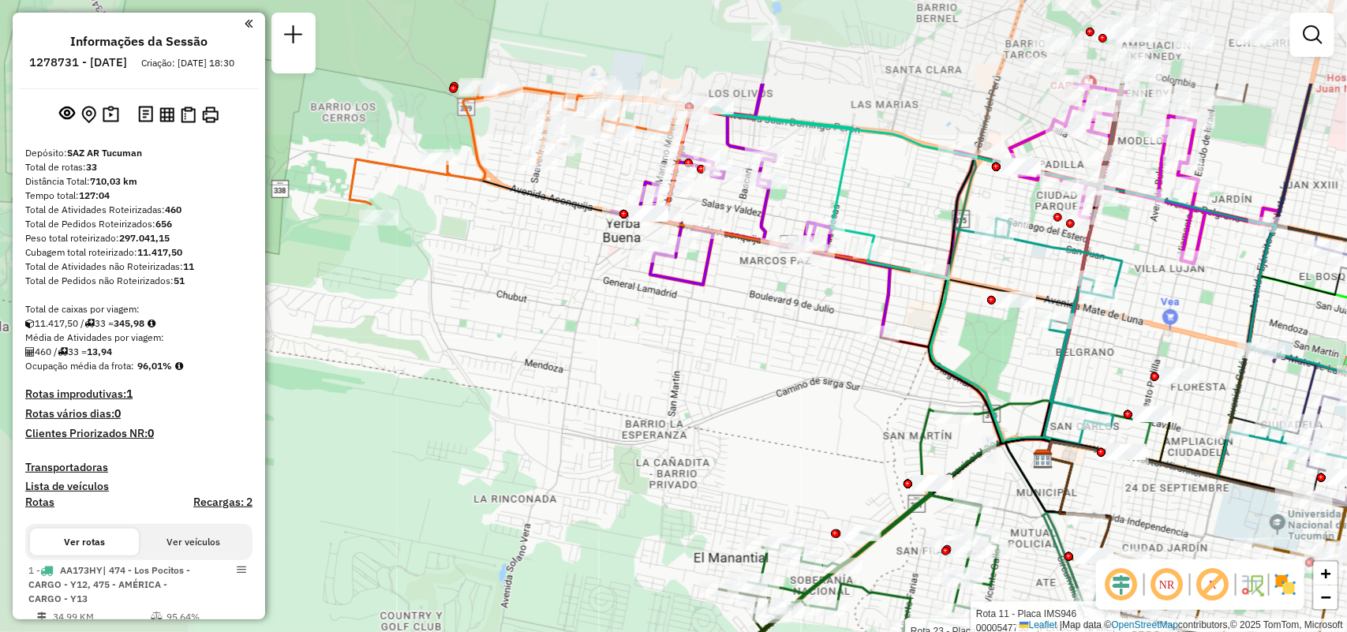
drag, startPoint x: 519, startPoint y: 80, endPoint x: 901, endPoint y: 226, distance: 409.0
click at [901, 226] on div "Rota 23 - Placa FAC560 0000423808 - BRIZUELA LAURO ENRIQUE Rota 11 - Placa IMS9…" at bounding box center [673, 316] width 1347 height 632
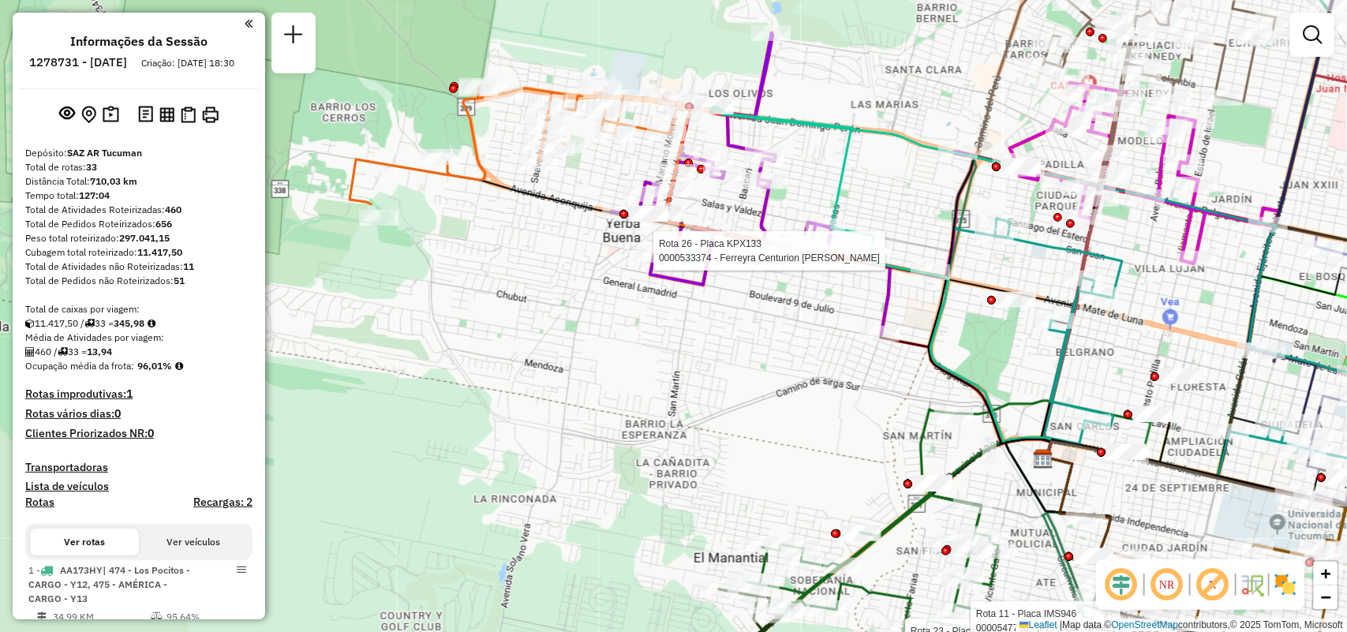
select select "**********"
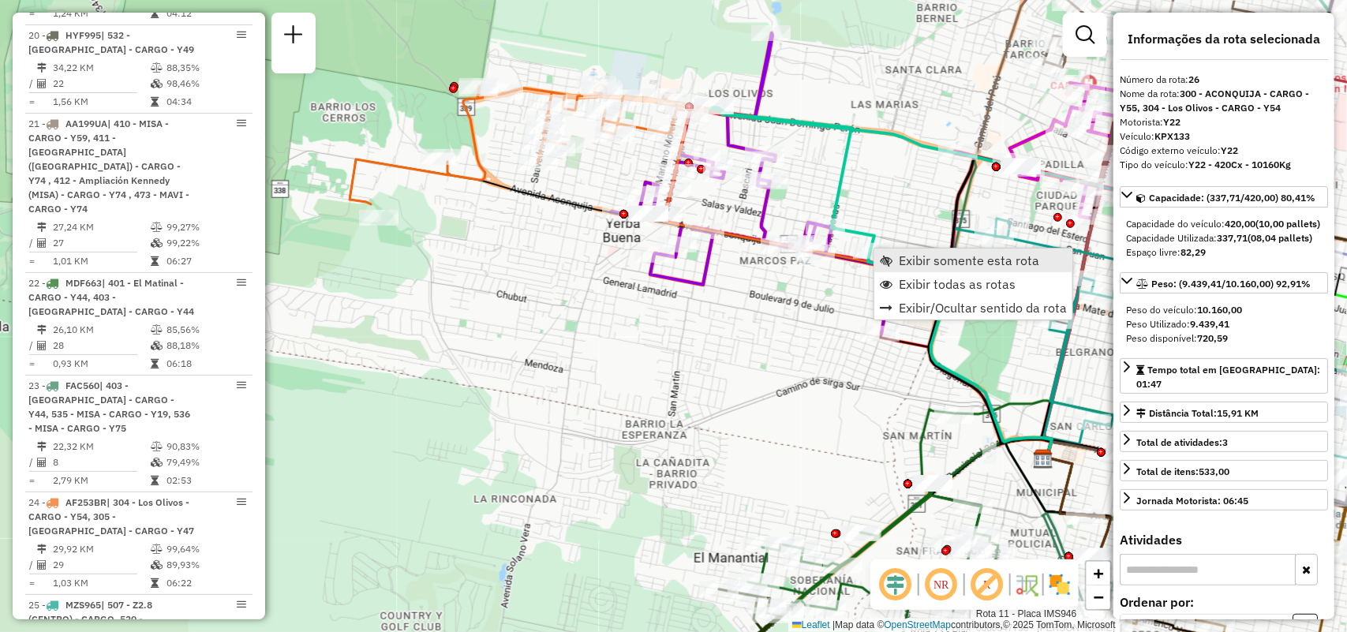
scroll to position [3354, 0]
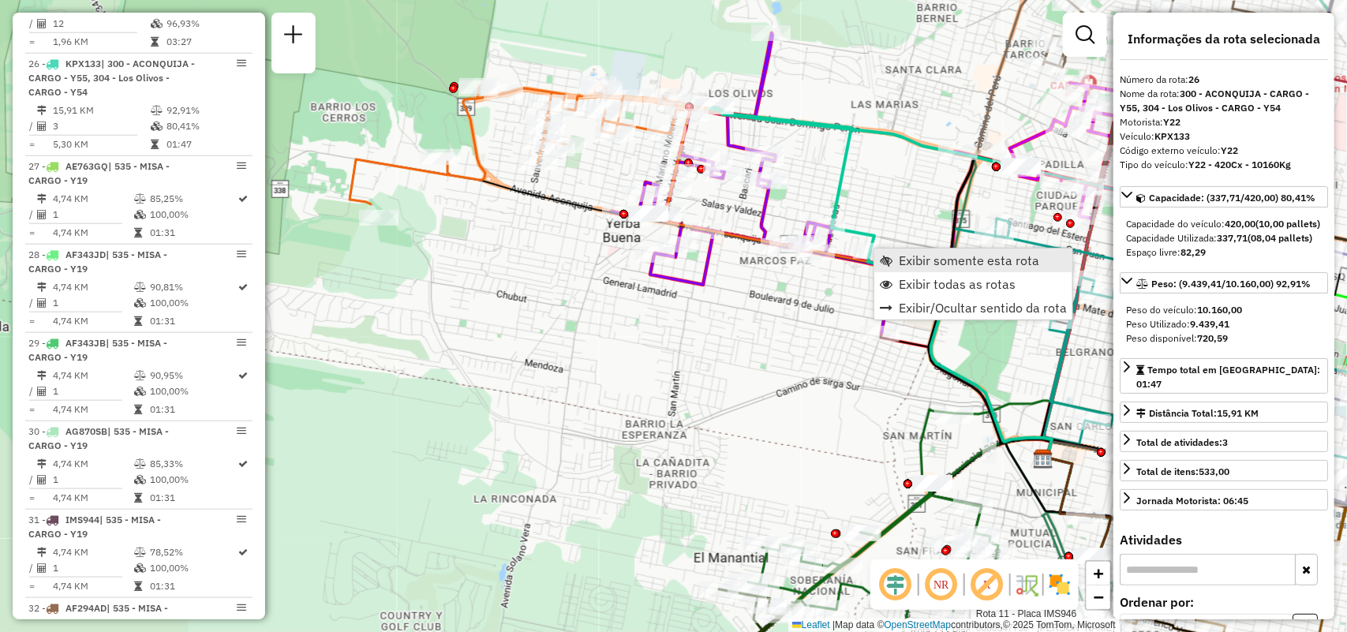
click at [916, 262] on span "Exibir somente esta rota" at bounding box center [968, 260] width 140 height 13
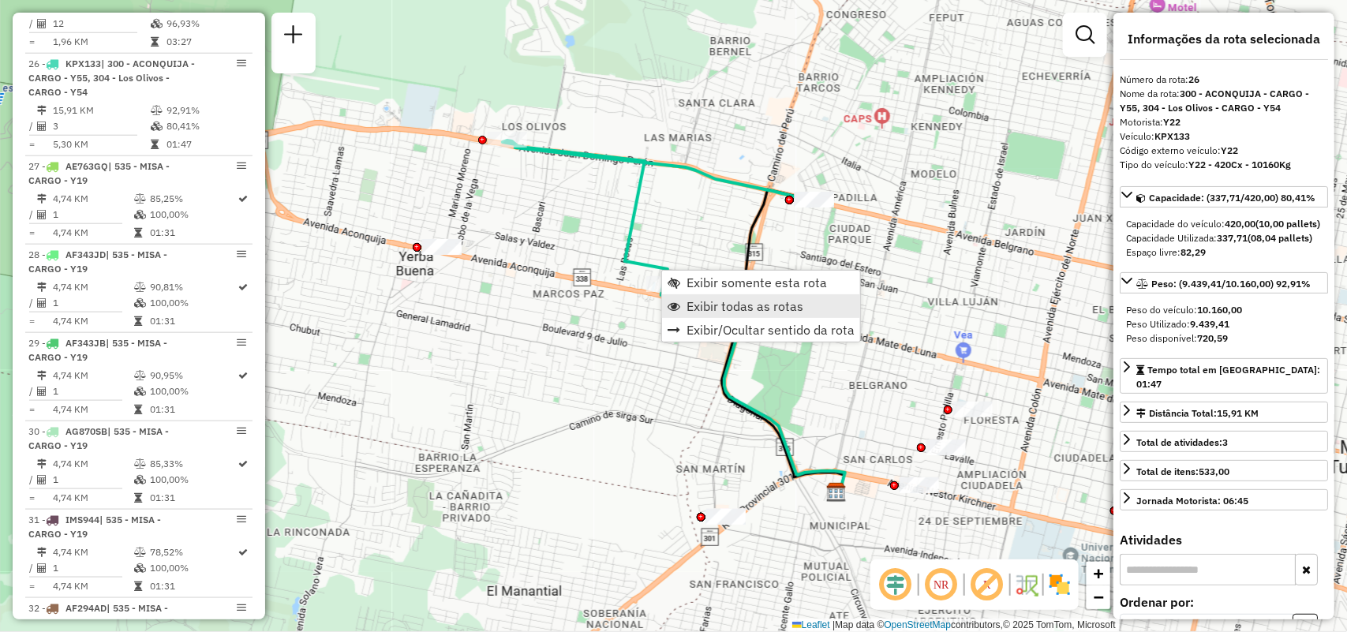
click at [715, 308] on span "Exibir todas as rotas" at bounding box center [744, 306] width 117 height 13
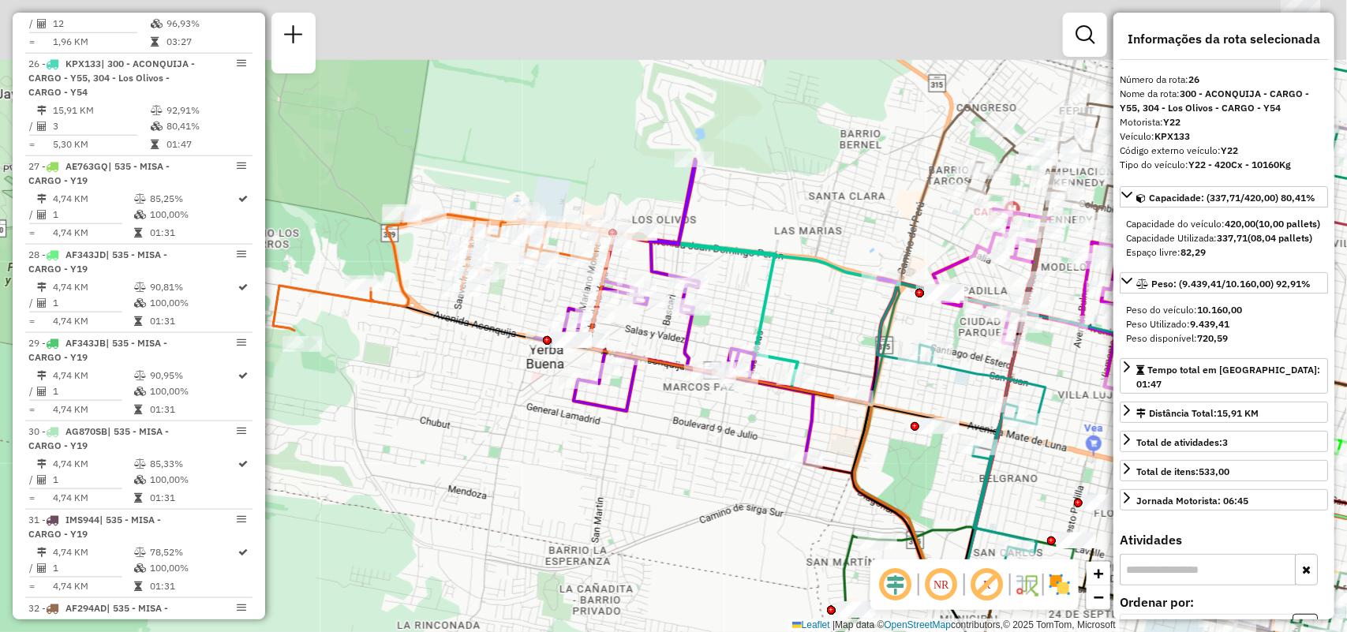
drag, startPoint x: 530, startPoint y: 349, endPoint x: 674, endPoint y: 447, distance: 174.4
click at [674, 447] on div "Janela de atendimento Grade de atendimento Capacidade Transportadoras Veículos …" at bounding box center [673, 316] width 1347 height 632
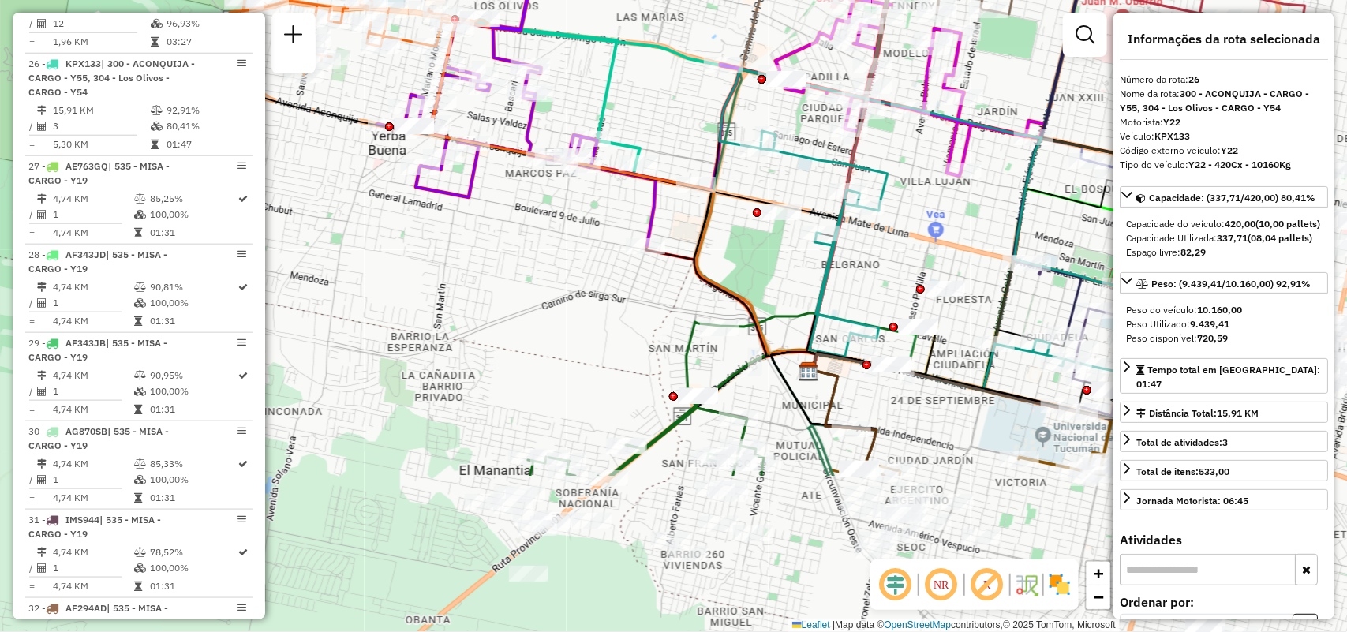
drag, startPoint x: 618, startPoint y: 248, endPoint x: 495, endPoint y: 172, distance: 144.9
click at [495, 172] on div "Janela de atendimento Grade de atendimento Capacidade Transportadoras Veículos …" at bounding box center [673, 316] width 1347 height 632
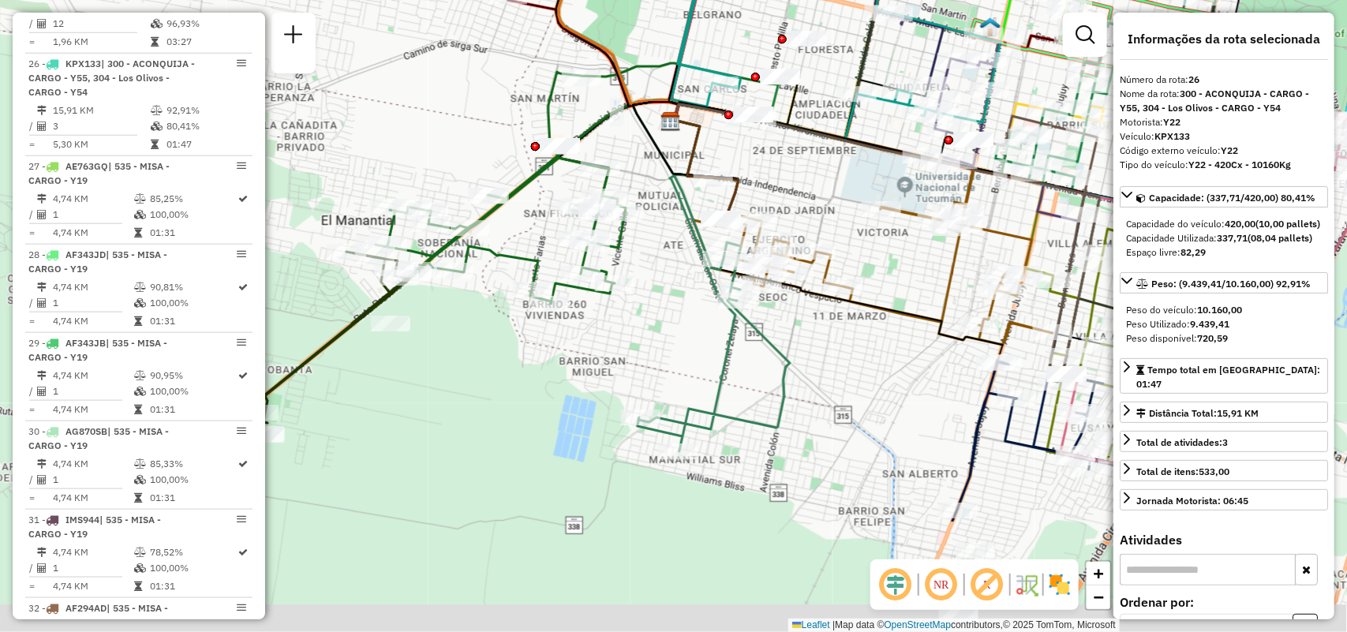
drag, startPoint x: 825, startPoint y: 115, endPoint x: 823, endPoint y: 103, distance: 12.1
click at [823, 103] on div "Janela de atendimento Grade de atendimento Capacidade Transportadoras Veículos …" at bounding box center [673, 316] width 1347 height 632
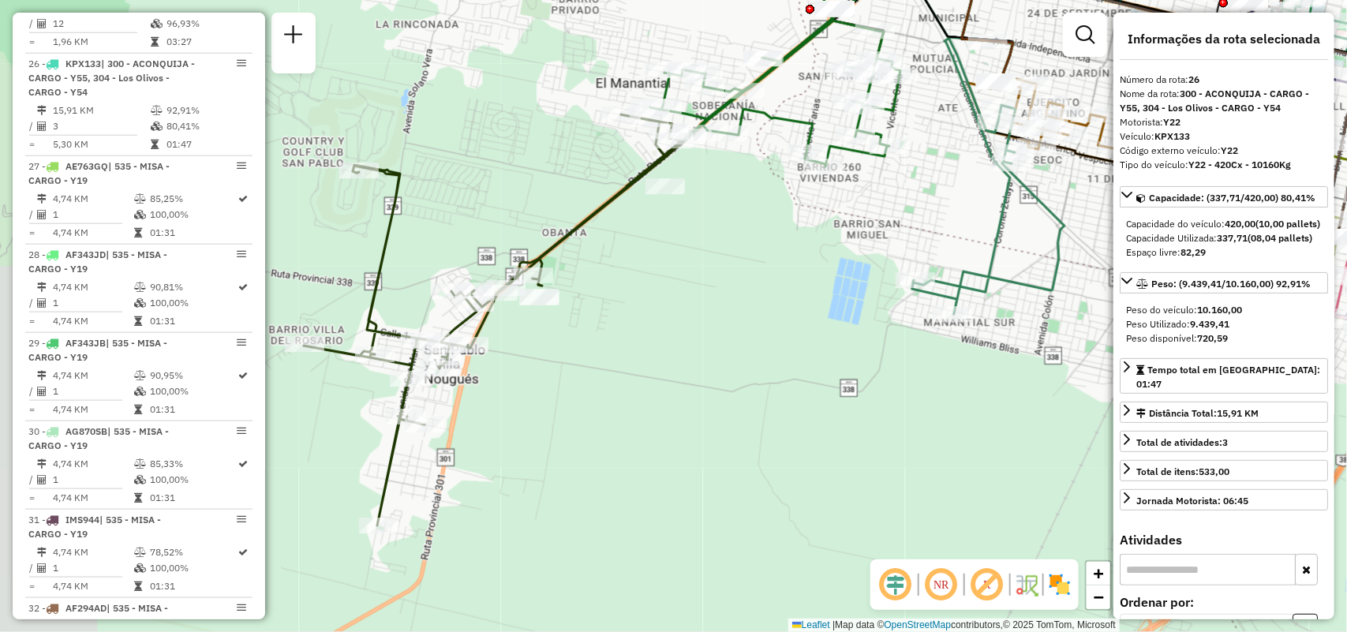
drag, startPoint x: 723, startPoint y: 269, endPoint x: 983, endPoint y: 144, distance: 288.2
click at [983, 144] on icon at bounding box center [948, 58] width 231 height 511
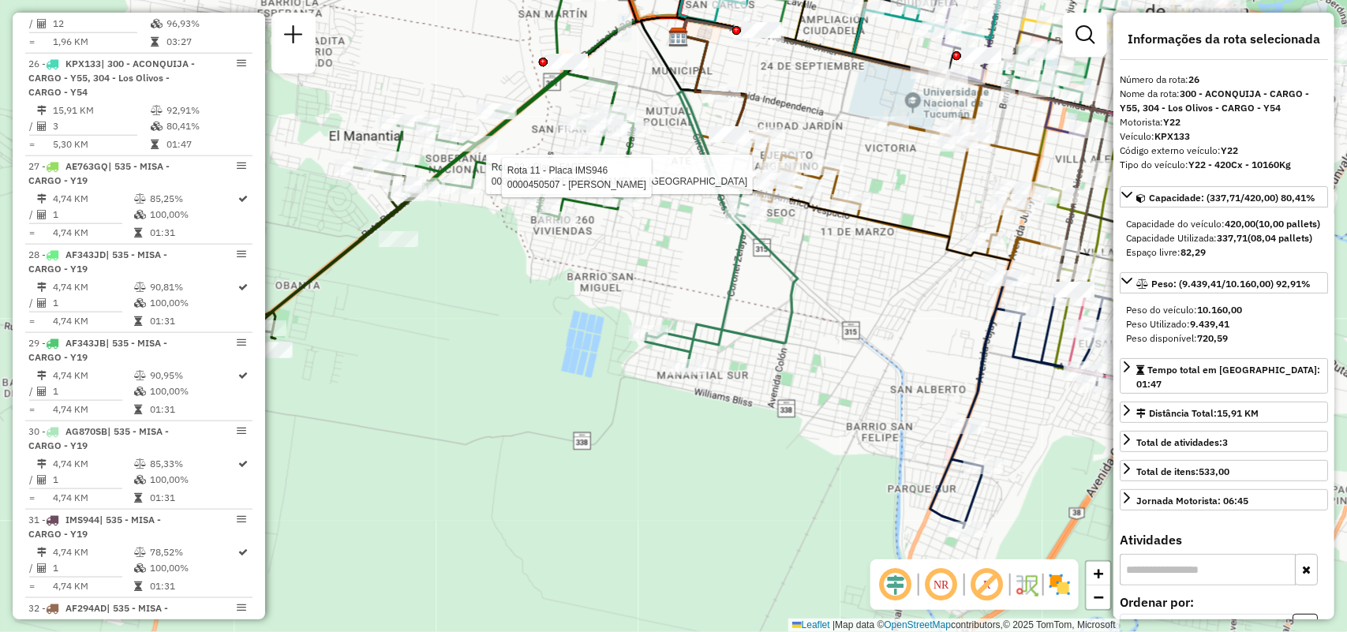
drag, startPoint x: 785, startPoint y: 298, endPoint x: 518, endPoint y: 351, distance: 271.8
click at [518, 351] on div "Rota 23 - Placa FAC560 0000412796 - GONZALEZ MARIA DE LOS ANGELES Rota 11 - Pla…" at bounding box center [673, 316] width 1347 height 632
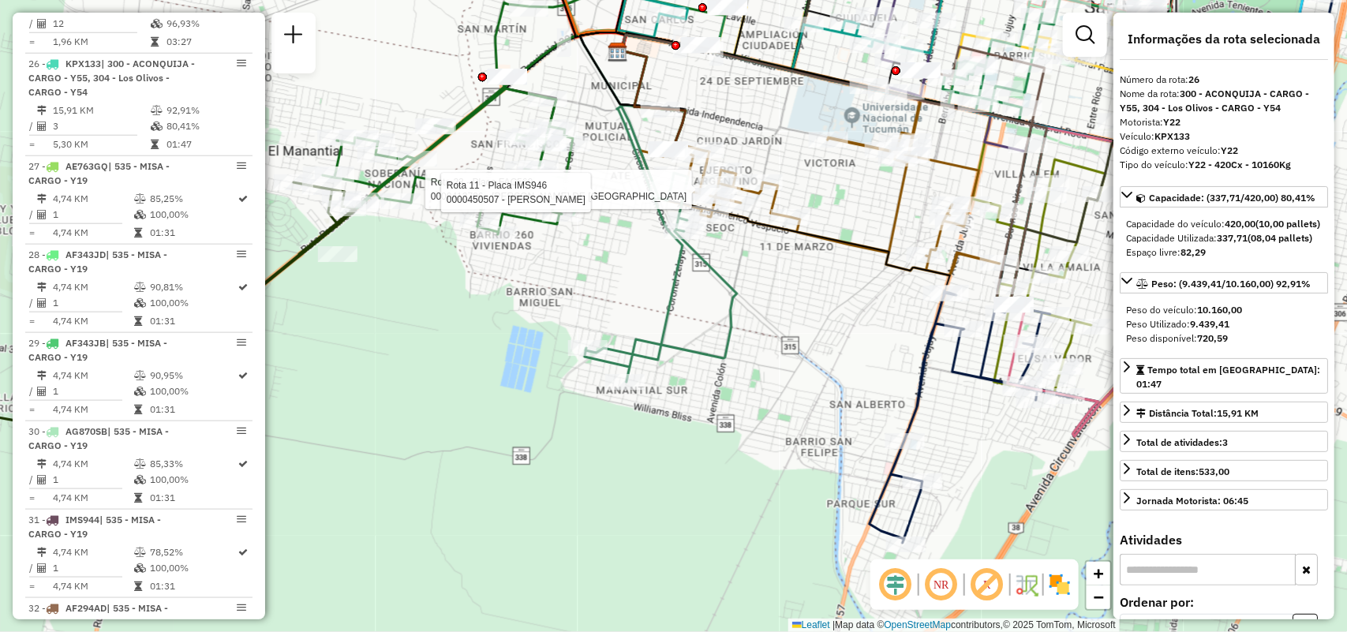
drag, startPoint x: 489, startPoint y: 341, endPoint x: 326, endPoint y: 375, distance: 166.9
click at [327, 377] on div "Rota 23 - Placa FAC560 0000412796 - GONZALEZ MARIA DE LOS ANGELES Rota 11 - Pla…" at bounding box center [673, 316] width 1347 height 632
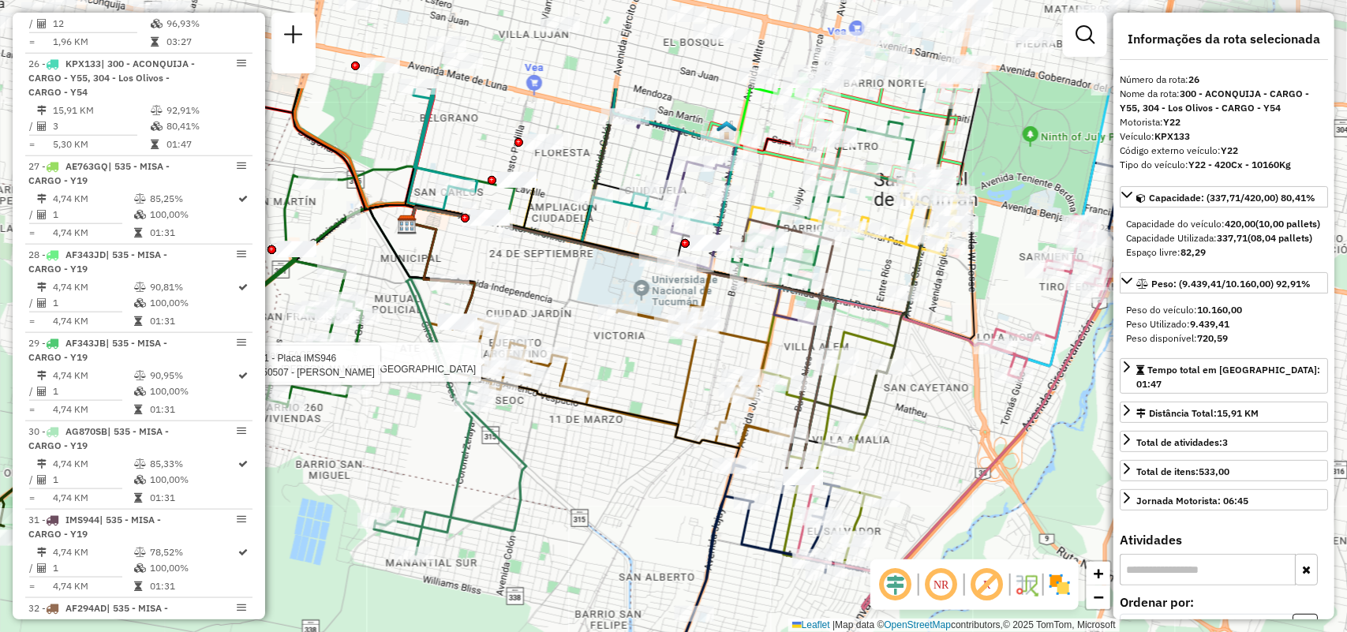
drag, startPoint x: 778, startPoint y: 267, endPoint x: 669, endPoint y: 418, distance: 186.5
click at [669, 418] on icon at bounding box center [554, 341] width 370 height 273
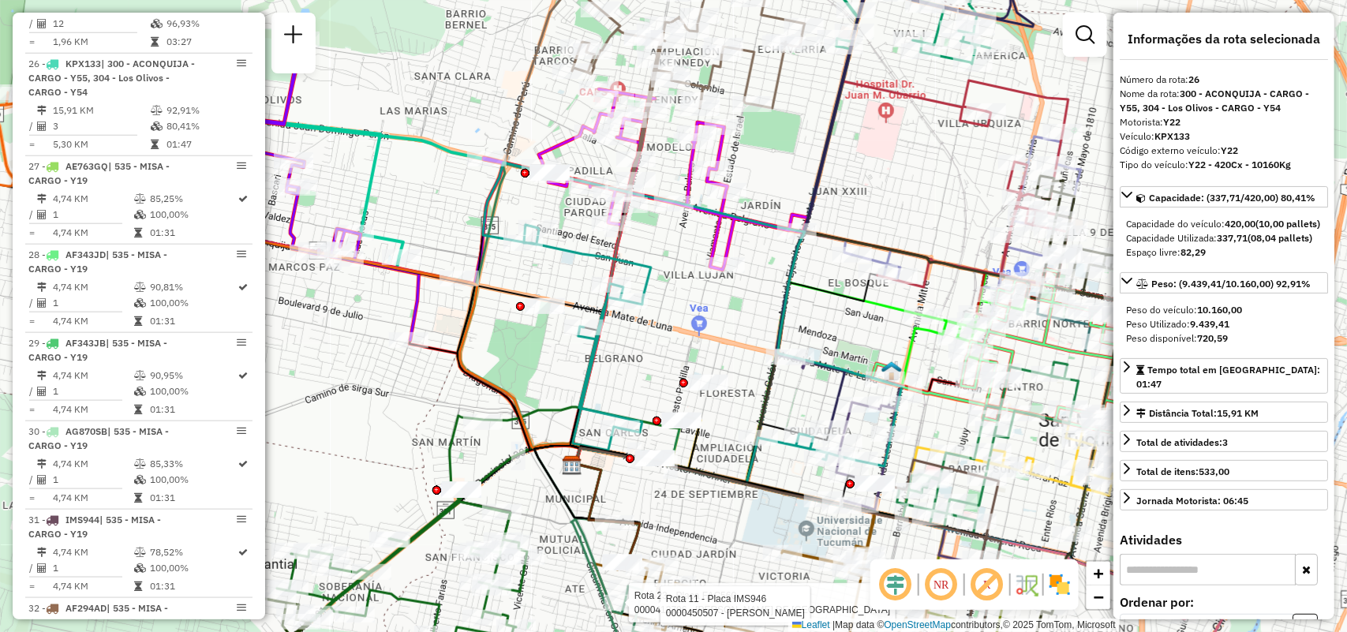
drag, startPoint x: 767, startPoint y: 297, endPoint x: 771, endPoint y: 327, distance: 31.1
click at [771, 327] on icon at bounding box center [692, 315] width 419 height 304
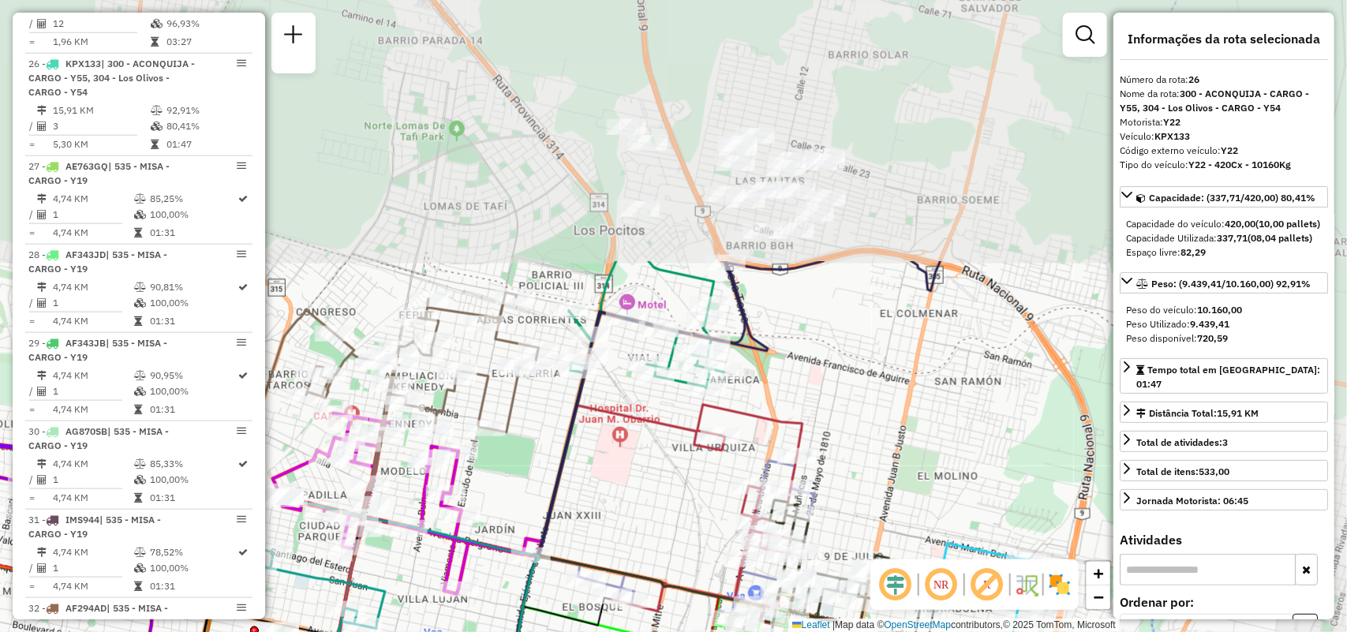
drag, startPoint x: 957, startPoint y: 171, endPoint x: 691, endPoint y: 495, distance: 419.3
click at [691, 495] on div "Rota 23 - Placa FAC560 0000412796 - GONZALEZ MARIA DE LOS ANGELES Rota 11 - Pla…" at bounding box center [673, 316] width 1347 height 632
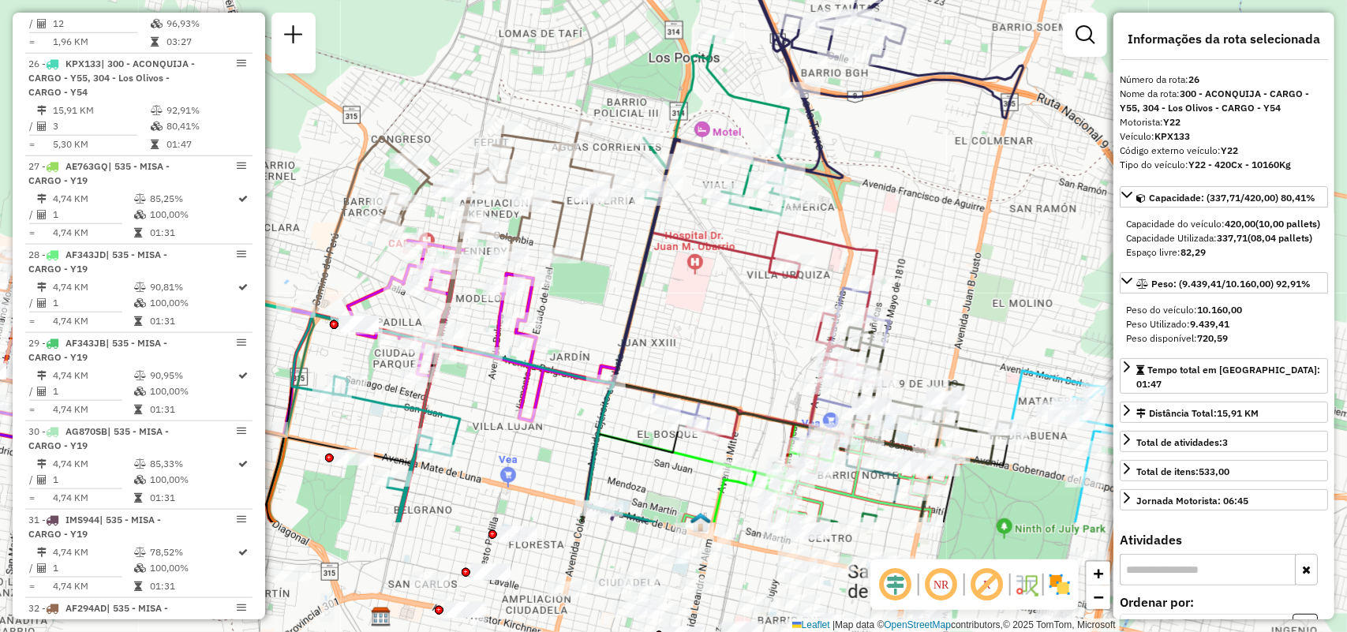
drag, startPoint x: 1094, startPoint y: 260, endPoint x: 1105, endPoint y: 214, distance: 47.8
click at [1105, 214] on div "Rota 23 - Placa FAC560 0000412796 - GONZALEZ MARIA DE LOS ANGELES Rota 11 - Pla…" at bounding box center [673, 316] width 1347 height 632
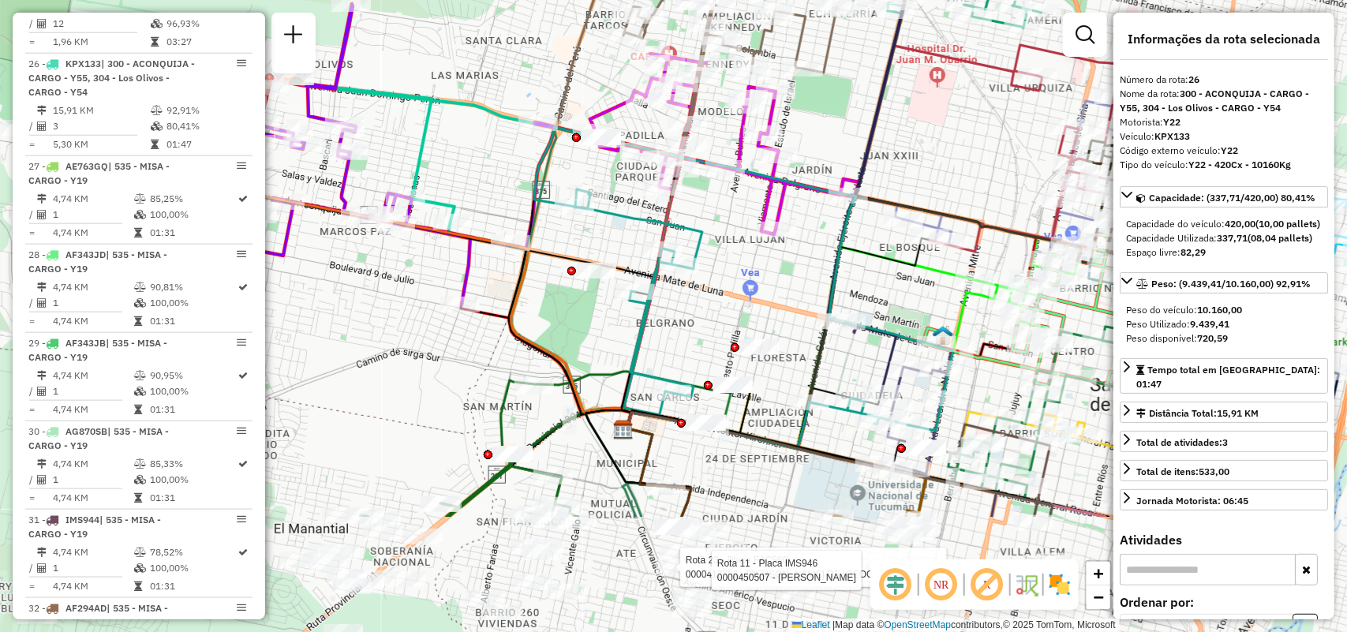
drag, startPoint x: 708, startPoint y: 400, endPoint x: 948, endPoint y: 221, distance: 299.9
click at [948, 221] on icon at bounding box center [865, 316] width 484 height 265
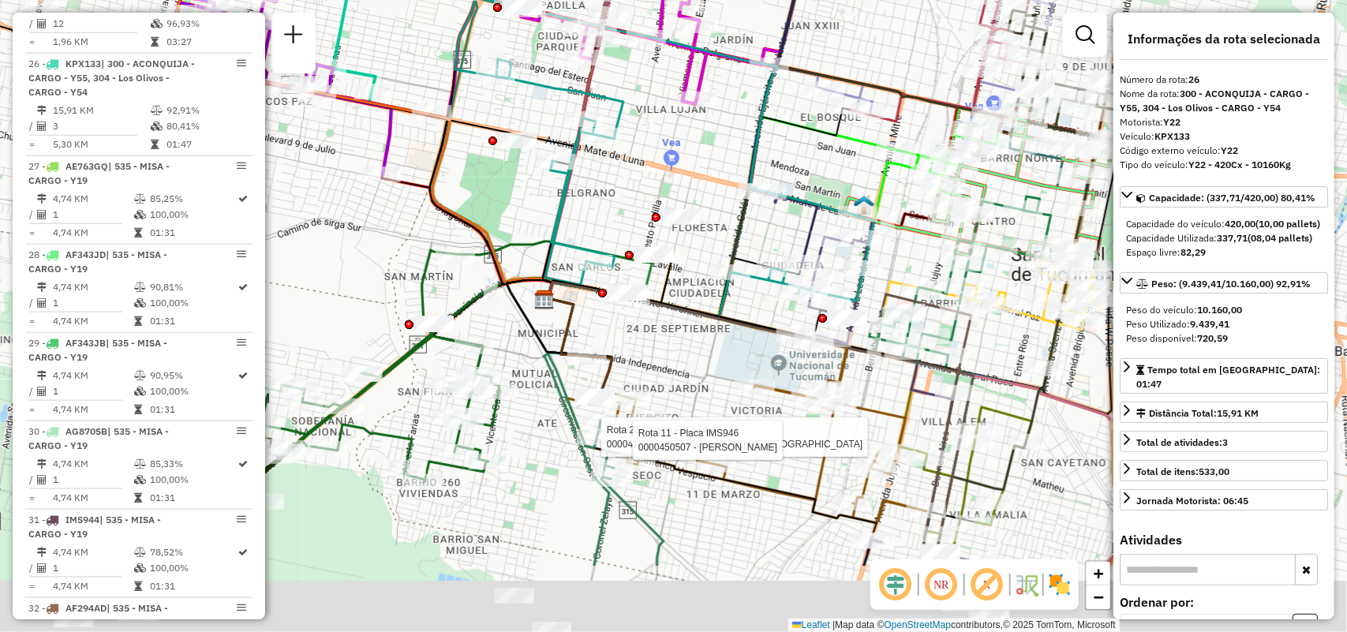
drag, startPoint x: 814, startPoint y: 218, endPoint x: 790, endPoint y: 176, distance: 48.0
click at [790, 176] on icon at bounding box center [866, 35] width 234 height 455
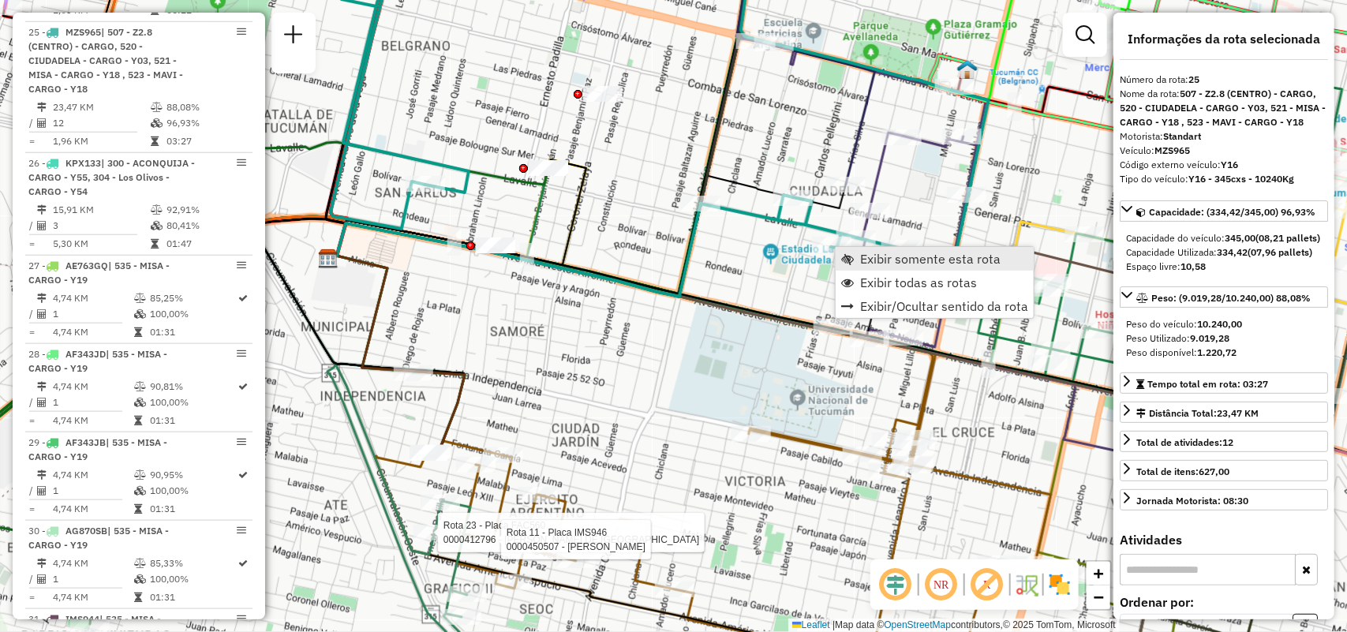
scroll to position [3223, 0]
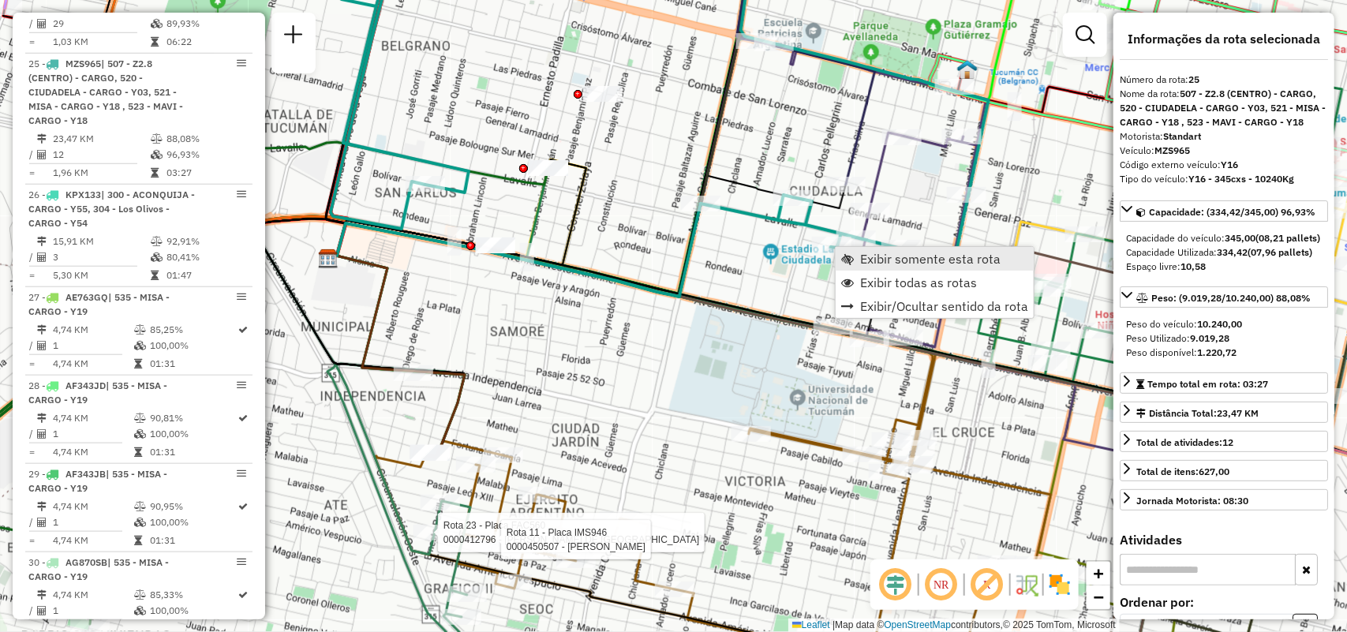
click at [850, 248] on link "Exibir somente esta rota" at bounding box center [934, 259] width 198 height 24
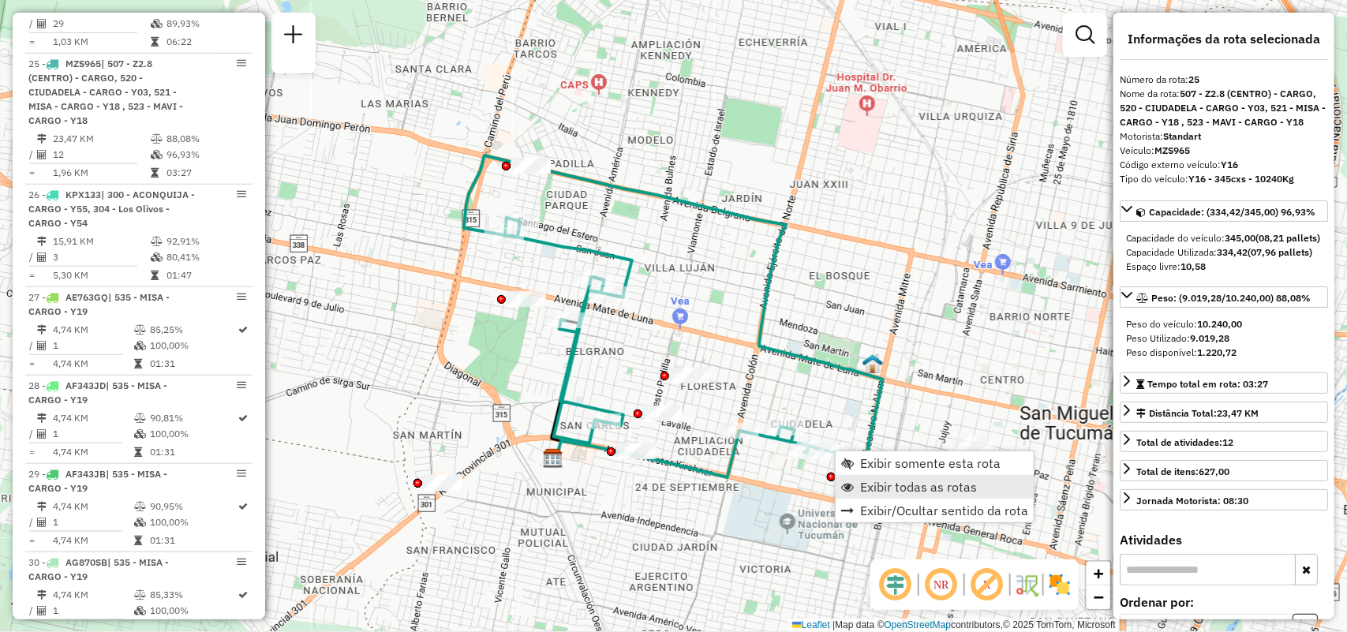
click at [869, 485] on span "Exibir todas as rotas" at bounding box center [918, 486] width 117 height 13
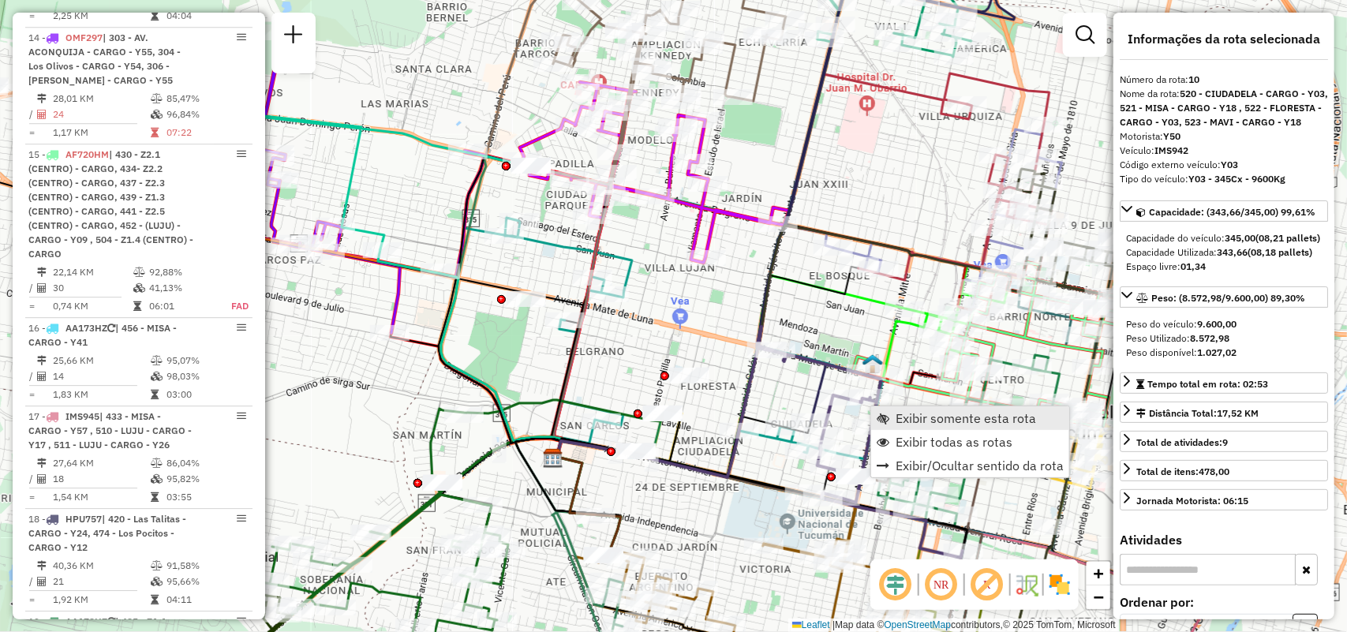
scroll to position [1528, 0]
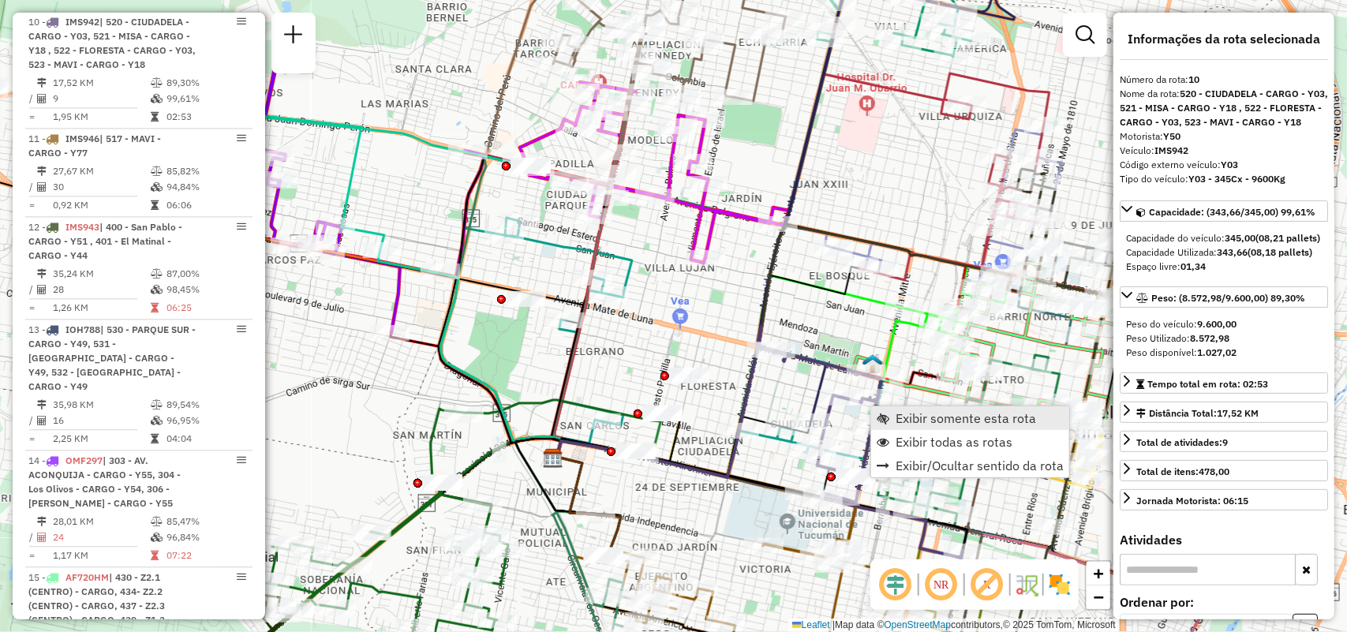
click at [900, 419] on span "Exibir somente esta rota" at bounding box center [965, 418] width 140 height 13
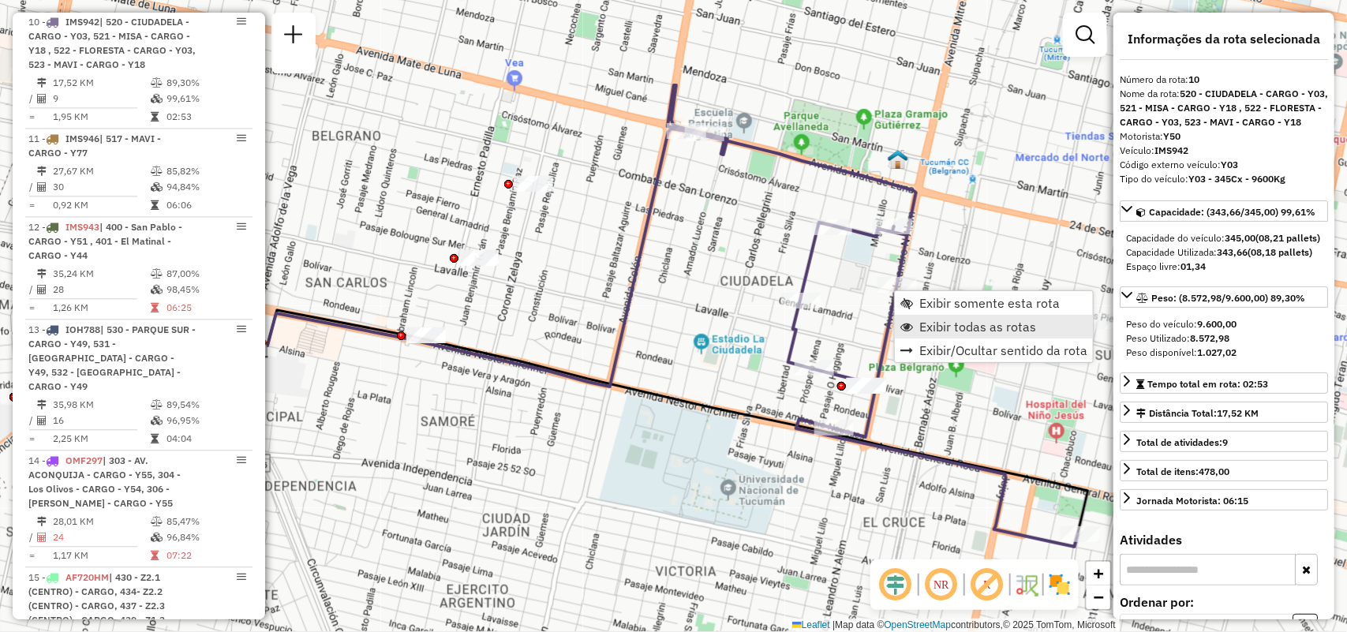
click at [921, 333] on span "Exibir todas as rotas" at bounding box center [977, 326] width 117 height 13
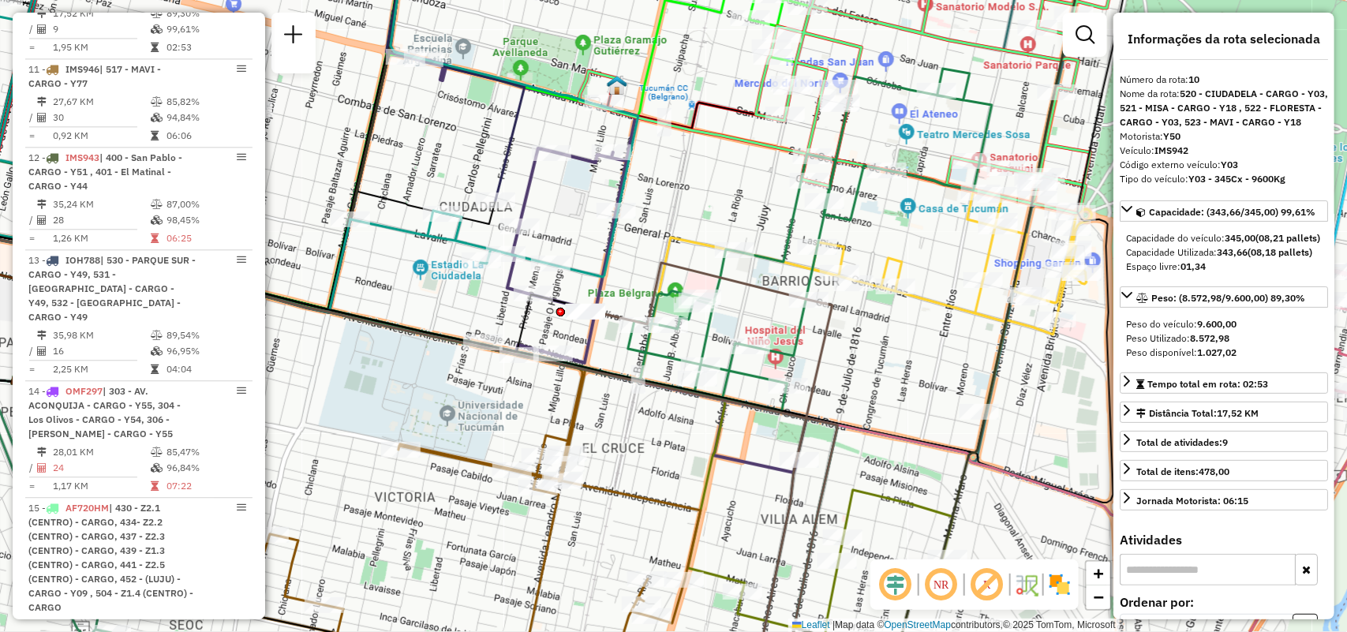
scroll to position [1627, 0]
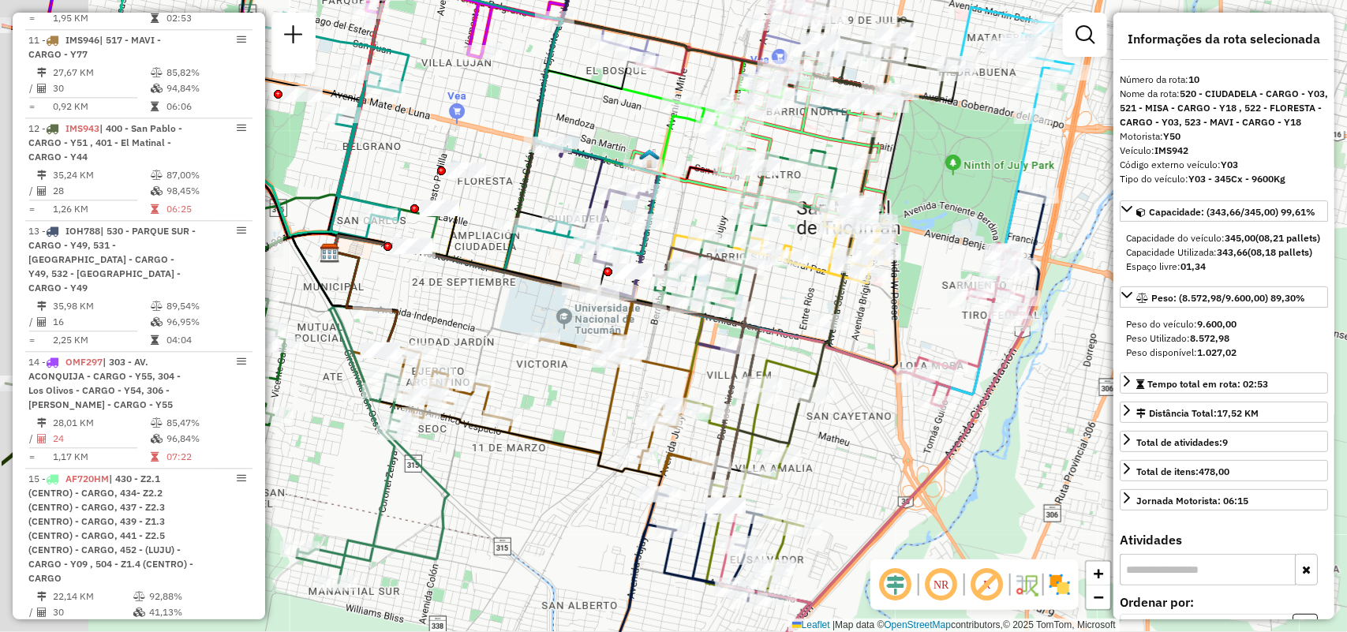
drag, startPoint x: 738, startPoint y: 274, endPoint x: 1087, endPoint y: 210, distance: 354.5
click at [764, 258] on div at bounding box center [744, 266] width 39 height 16
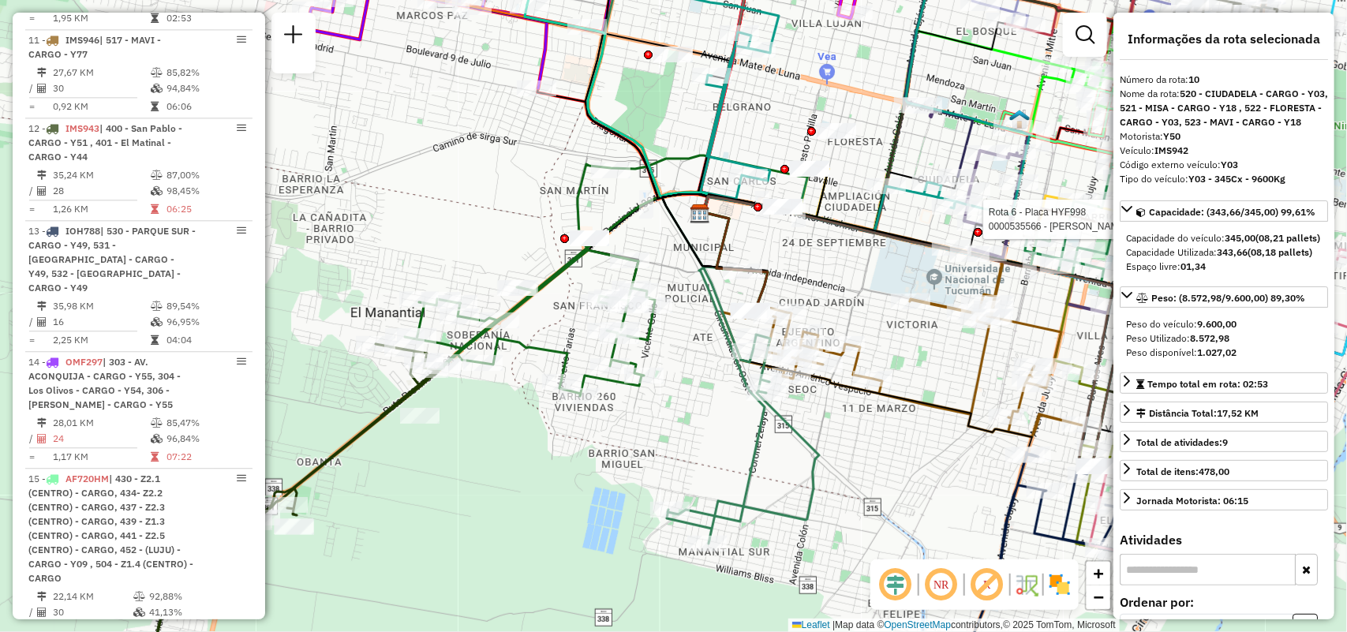
drag, startPoint x: 687, startPoint y: 355, endPoint x: 708, endPoint y: 379, distance: 32.4
click at [708, 379] on div "Rota 6 - Placa HYF998 0000535566 - Carabajal Mauro Javier Janela de atendimento…" at bounding box center [673, 316] width 1347 height 632
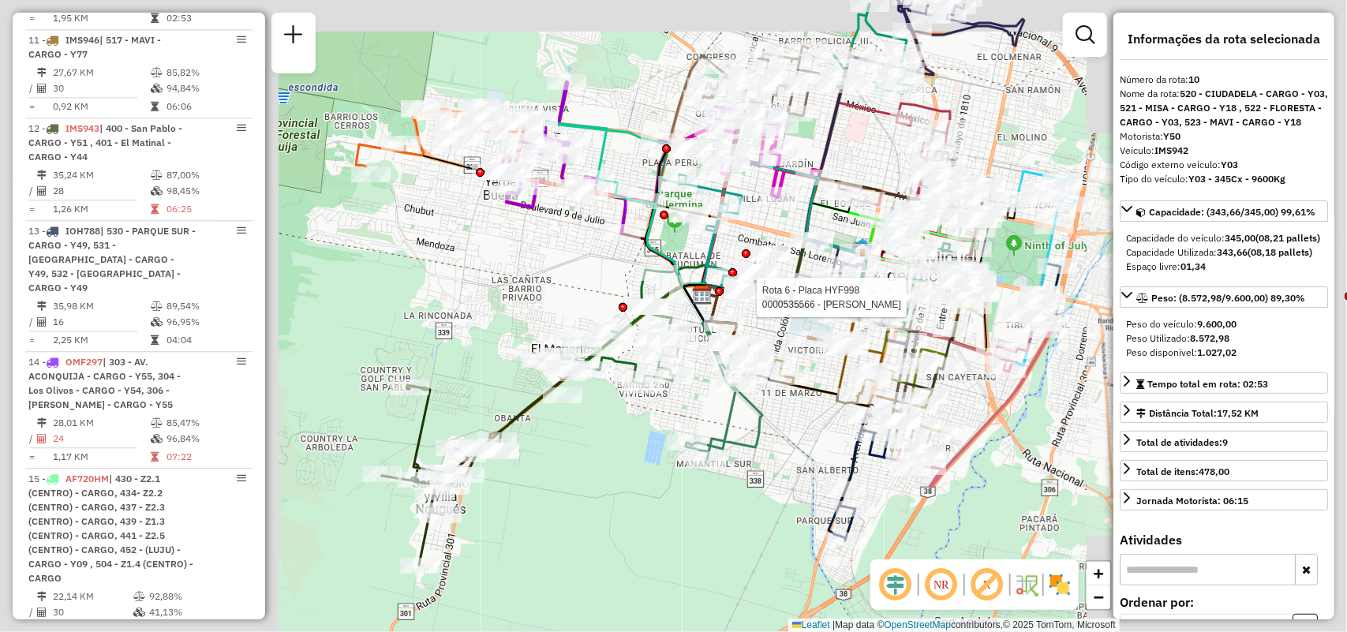
drag, startPoint x: 700, startPoint y: 297, endPoint x: 699, endPoint y: 387, distance: 90.7
click at [710, 305] on img at bounding box center [702, 295] width 21 height 21
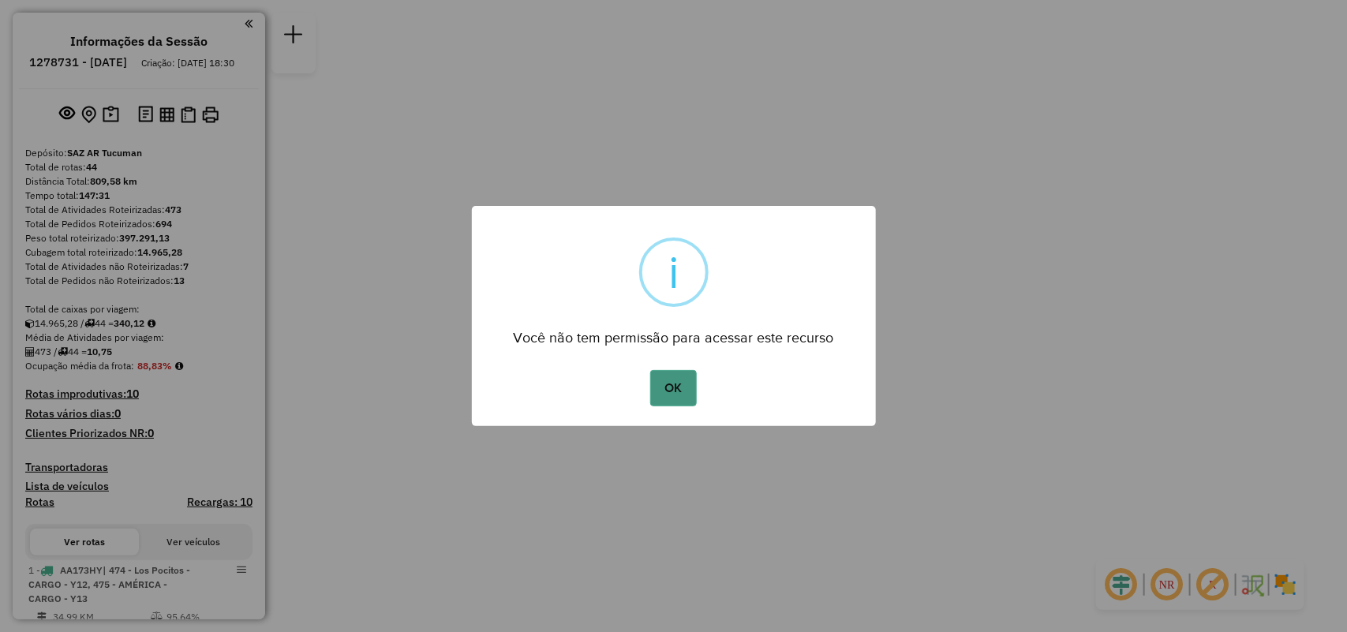
click at [656, 372] on button "OK" at bounding box center [673, 388] width 47 height 36
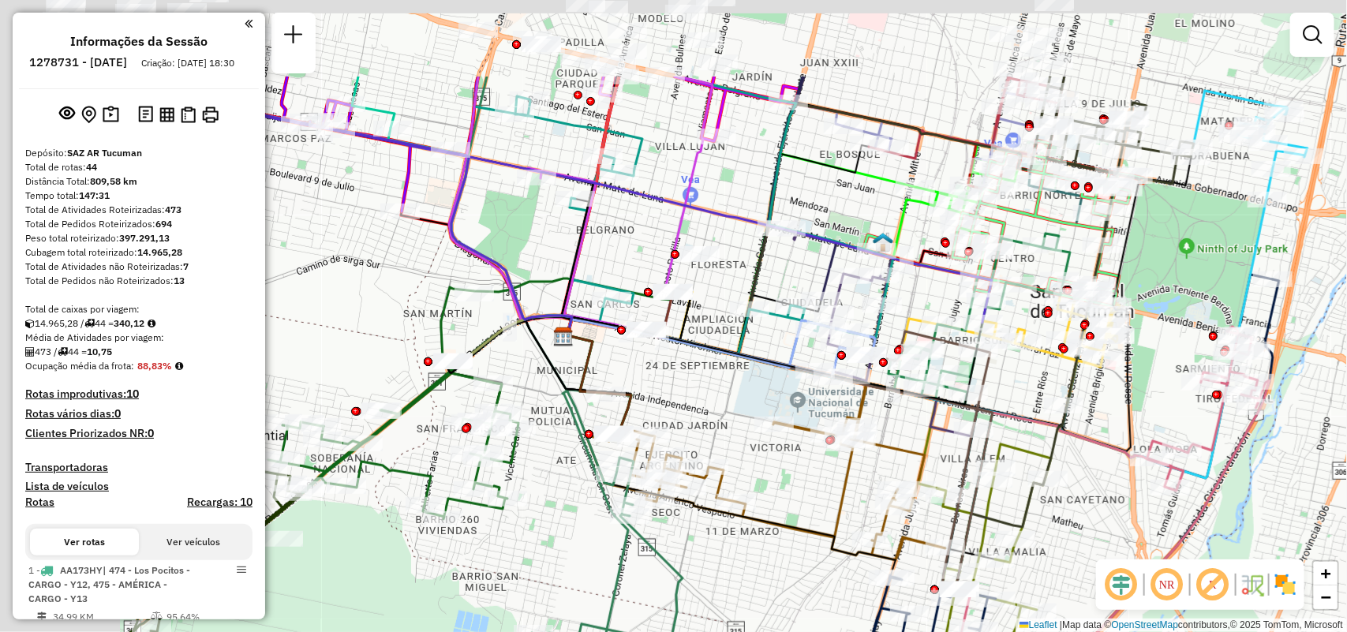
drag, startPoint x: 692, startPoint y: 293, endPoint x: 864, endPoint y: 384, distance: 194.8
click at [880, 389] on icon at bounding box center [772, 361] width 419 height 88
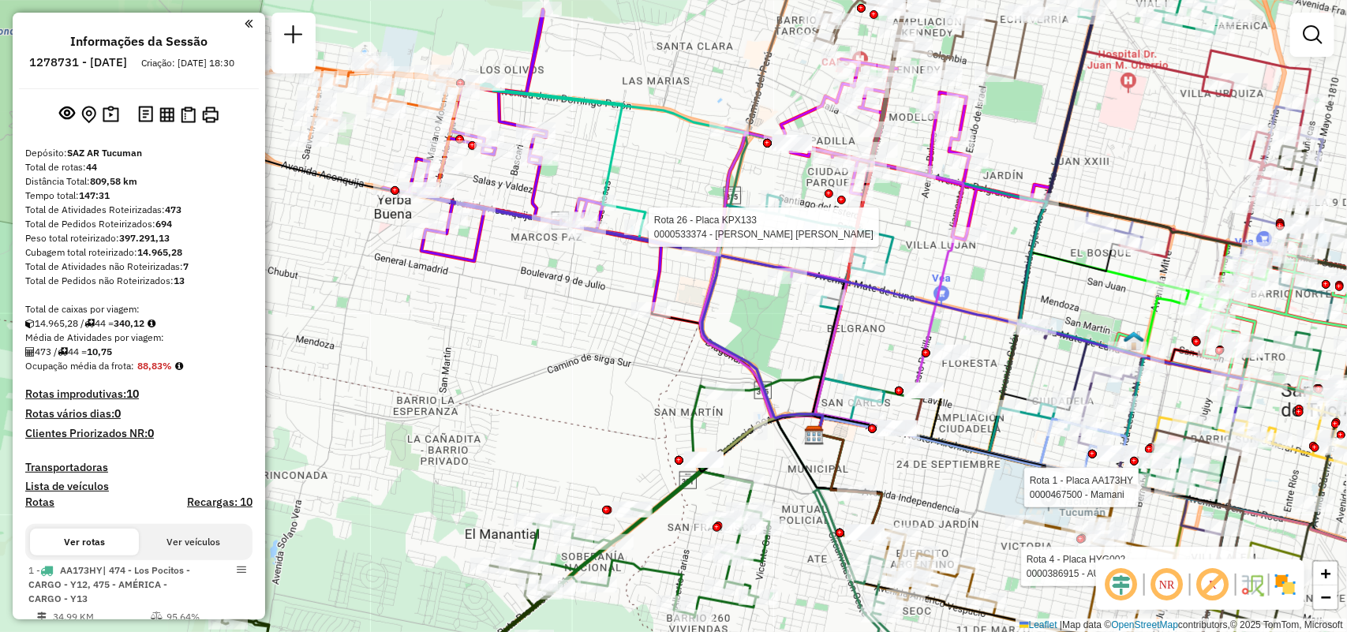
select select "**********"
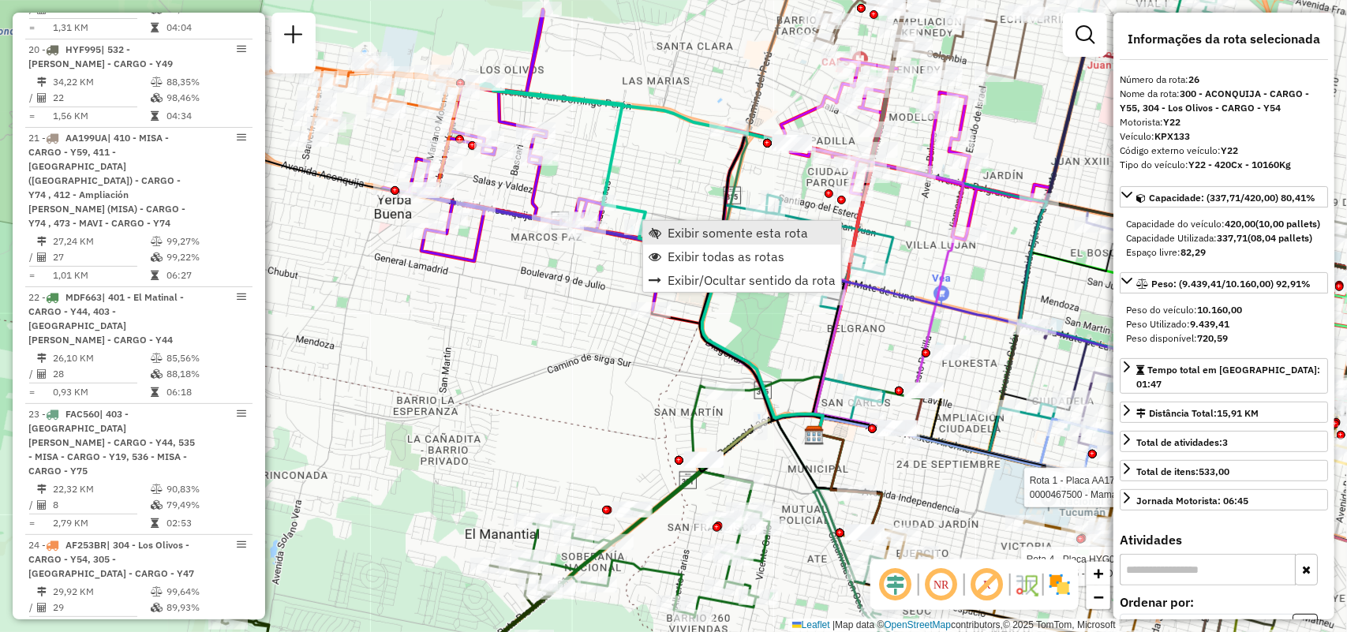
scroll to position [3354, 0]
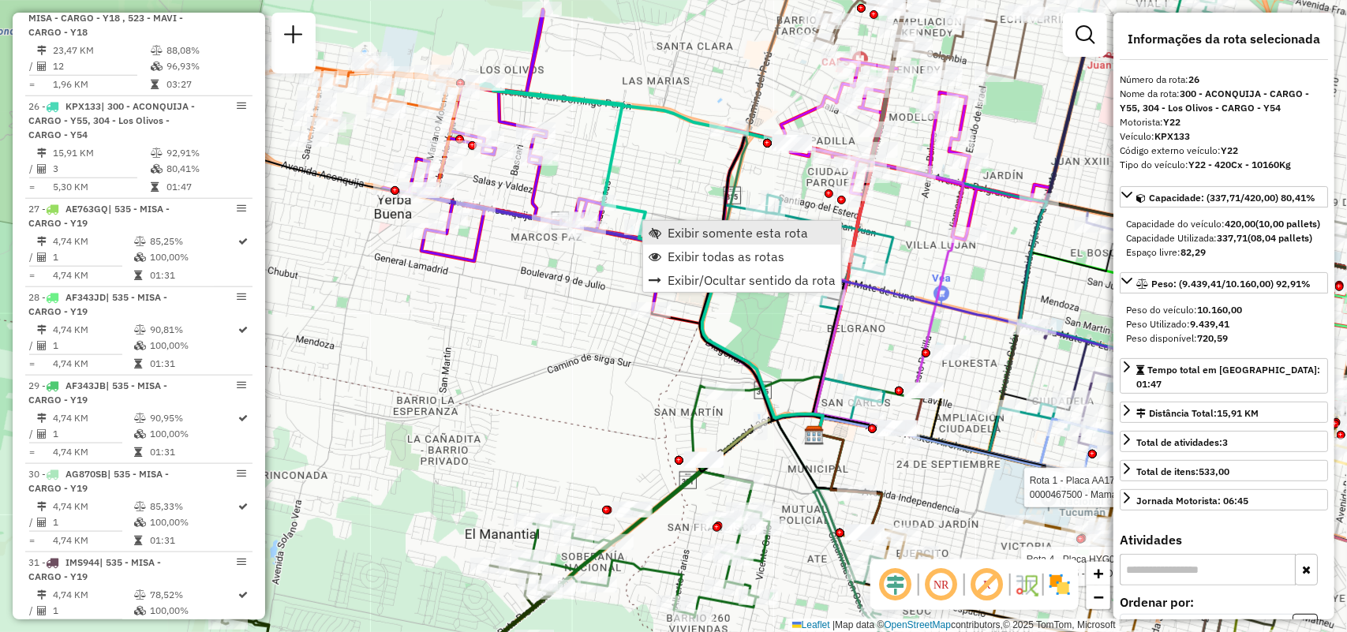
click at [680, 231] on span "Exibir somente esta rota" at bounding box center [737, 232] width 140 height 13
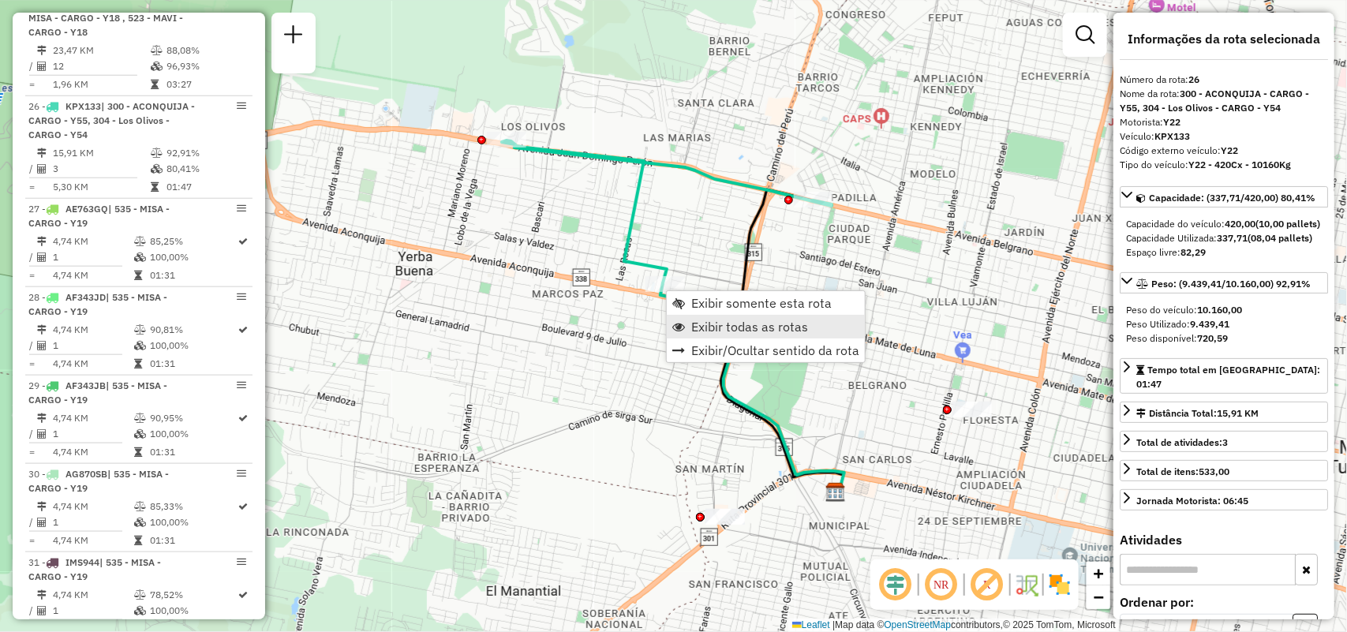
click at [704, 327] on span "Exibir todas as rotas" at bounding box center [749, 326] width 117 height 13
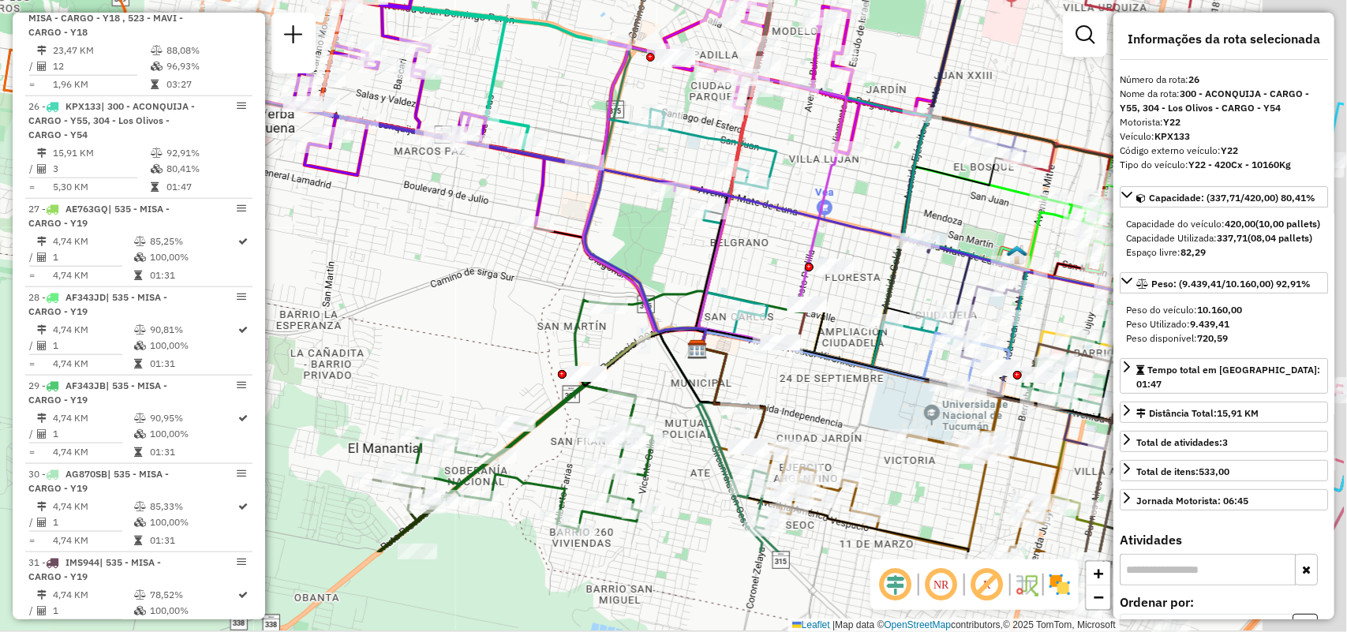
drag, startPoint x: 865, startPoint y: 342, endPoint x: 778, endPoint y: 282, distance: 105.7
click at [777, 289] on div "Janela de atendimento Grade de atendimento Capacidade Transportadoras Veículos …" at bounding box center [673, 316] width 1347 height 632
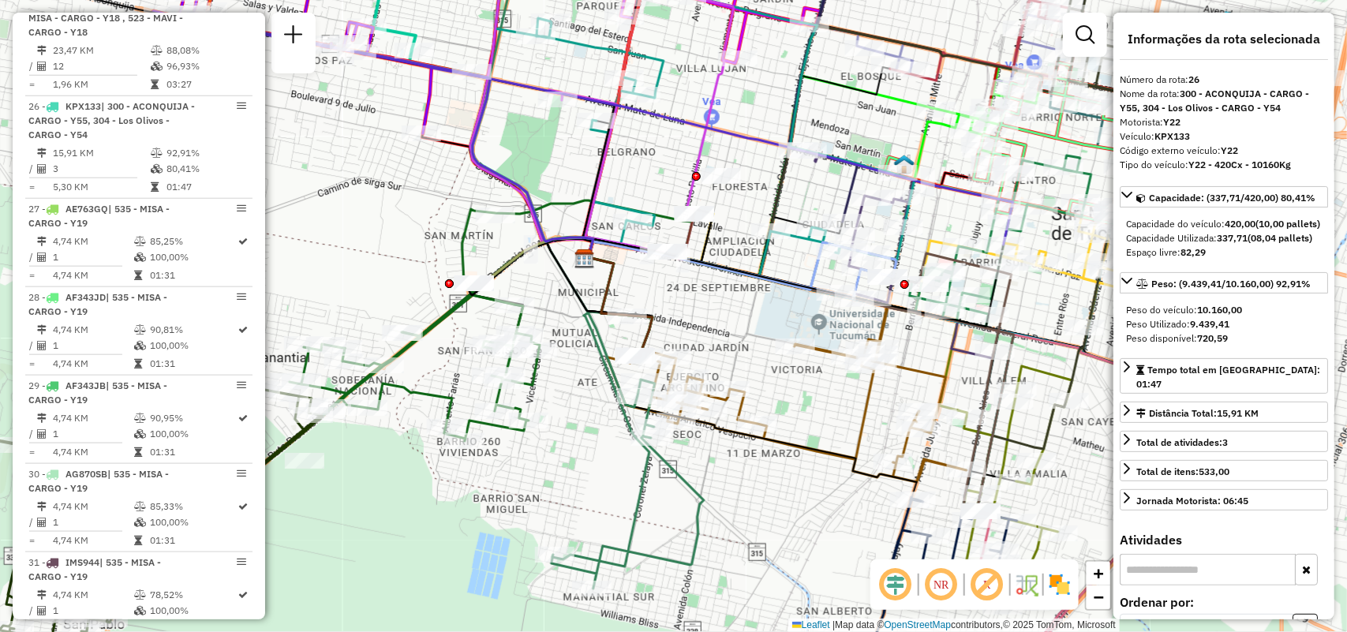
drag, startPoint x: 878, startPoint y: 454, endPoint x: 856, endPoint y: 424, distance: 36.6
click at [856, 424] on icon at bounding box center [786, 368] width 359 height 228
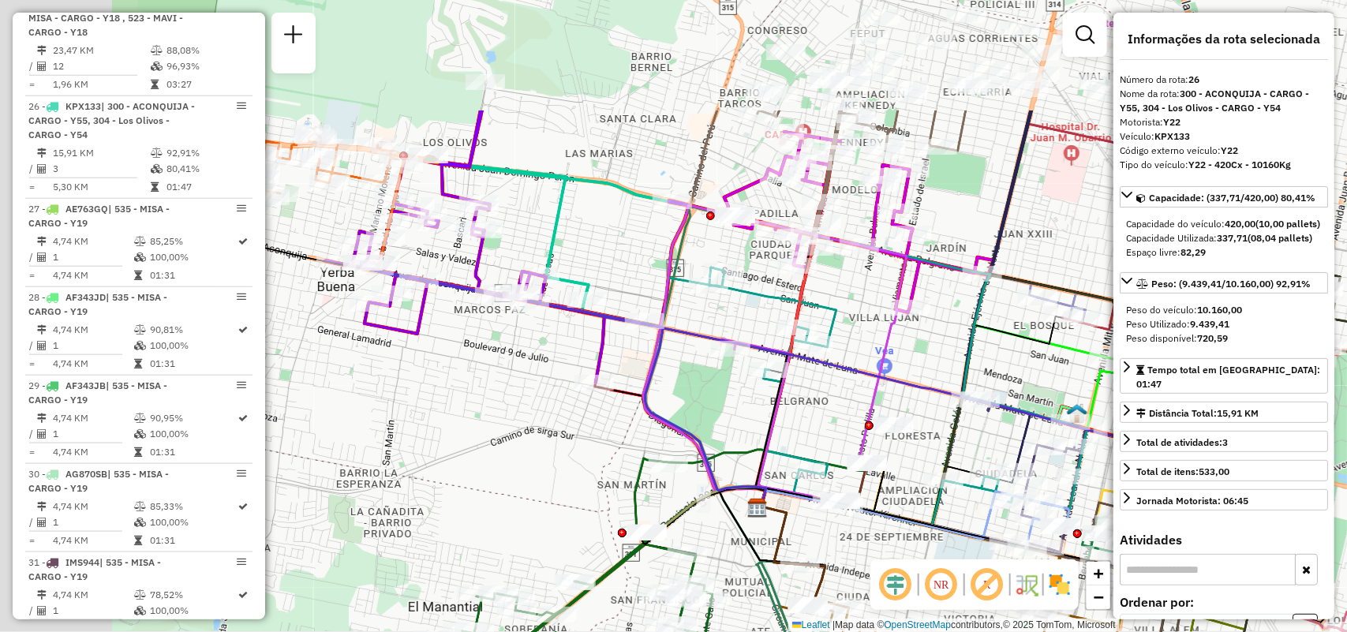
drag, startPoint x: 740, startPoint y: 171, endPoint x: 924, endPoint y: 267, distance: 207.1
click at [970, 290] on div "Janela de atendimento Grade de atendimento Capacidade Transportadoras Veículos …" at bounding box center [673, 316] width 1347 height 632
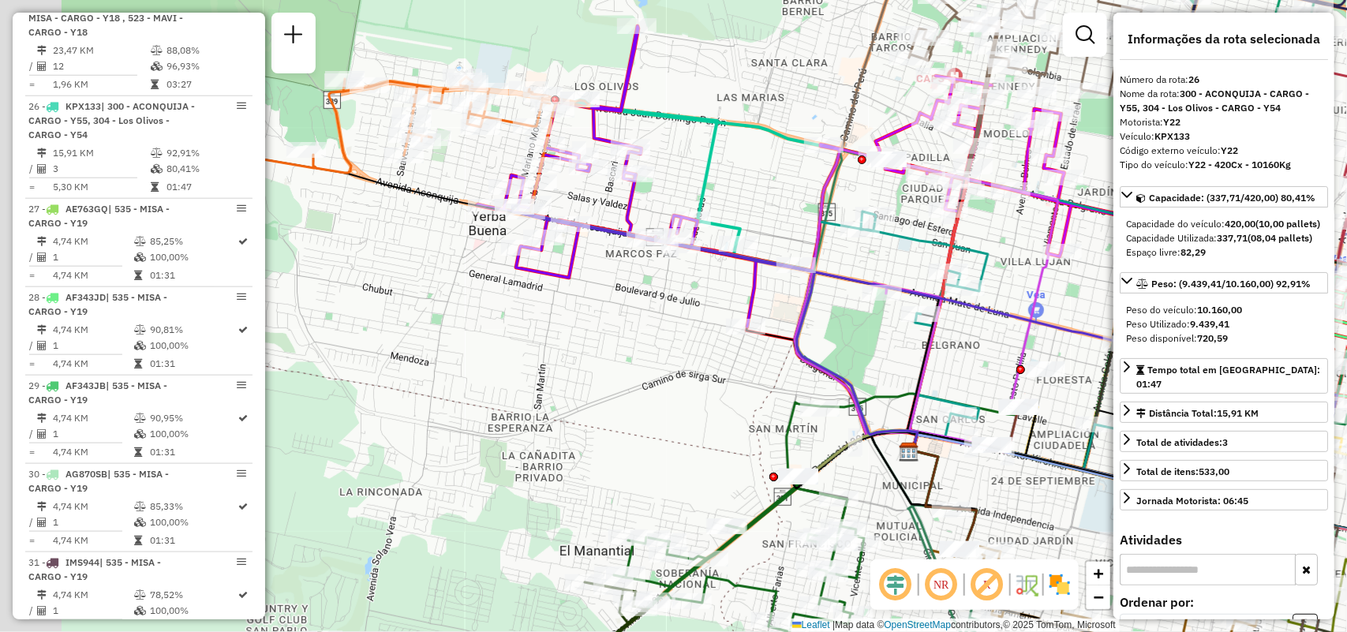
drag, startPoint x: 727, startPoint y: 472, endPoint x: 728, endPoint y: 339, distance: 132.5
click at [822, 430] on icon at bounding box center [816, 514] width 405 height 241
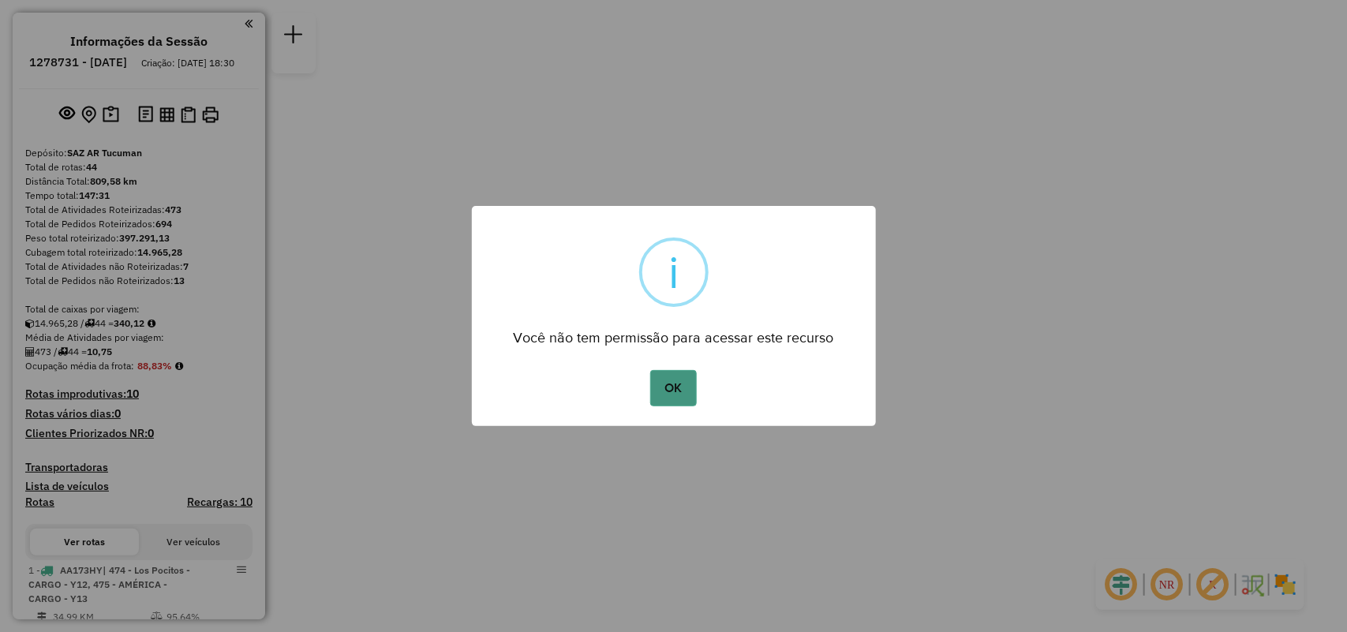
click at [675, 380] on button "OK" at bounding box center [673, 388] width 47 height 36
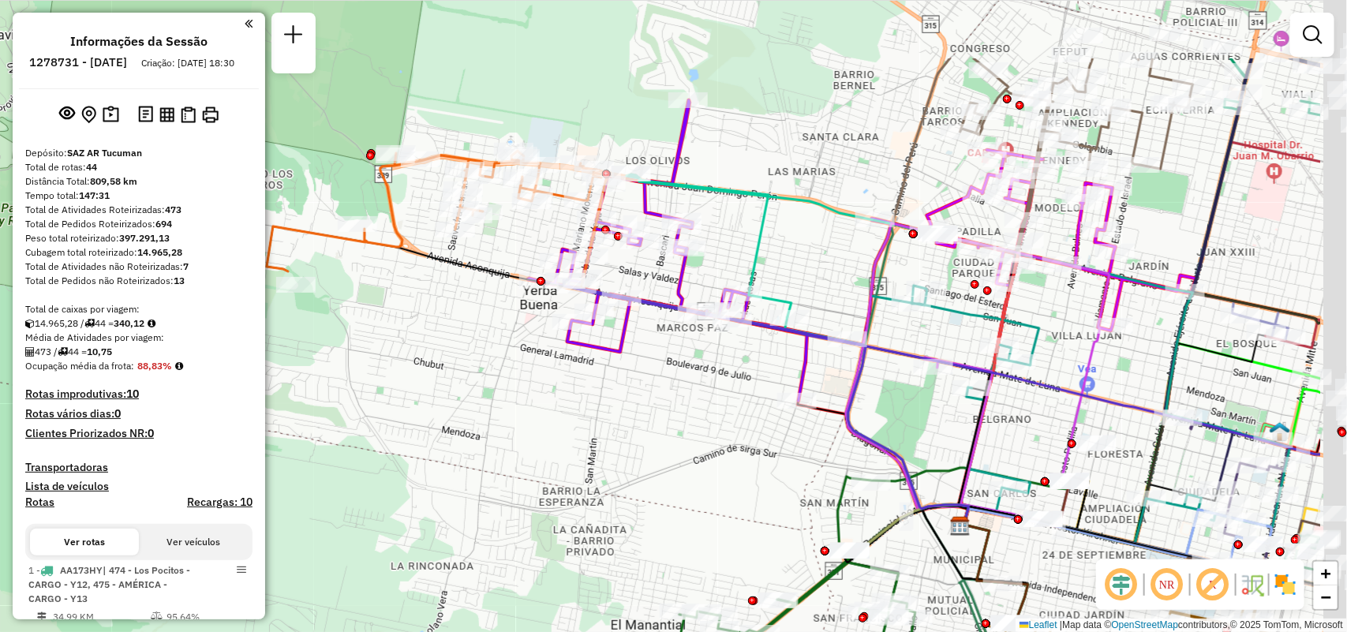
drag, startPoint x: 549, startPoint y: 246, endPoint x: 409, endPoint y: 341, distance: 169.3
click at [409, 341] on div "Janela de atendimento Grade de atendimento Capacidade Transportadoras Veículos …" at bounding box center [673, 316] width 1347 height 632
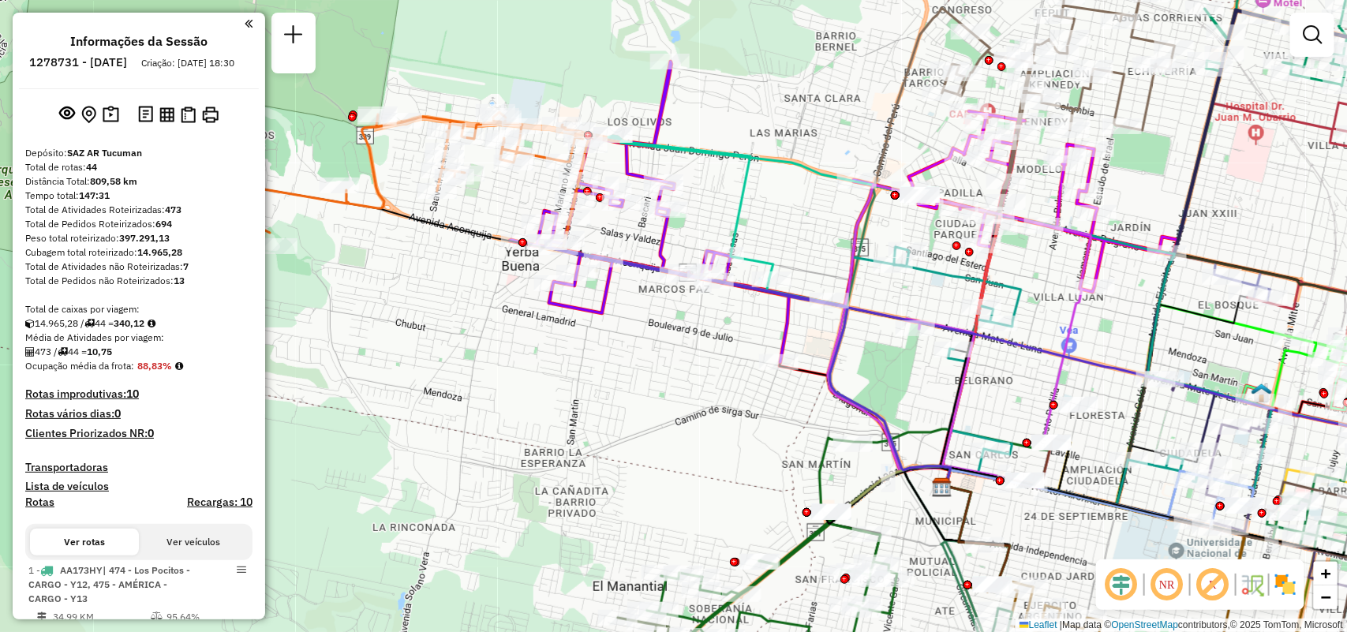
drag, startPoint x: 880, startPoint y: 448, endPoint x: 813, endPoint y: 84, distance: 369.8
click at [811, 241] on icon at bounding box center [748, 363] width 405 height 245
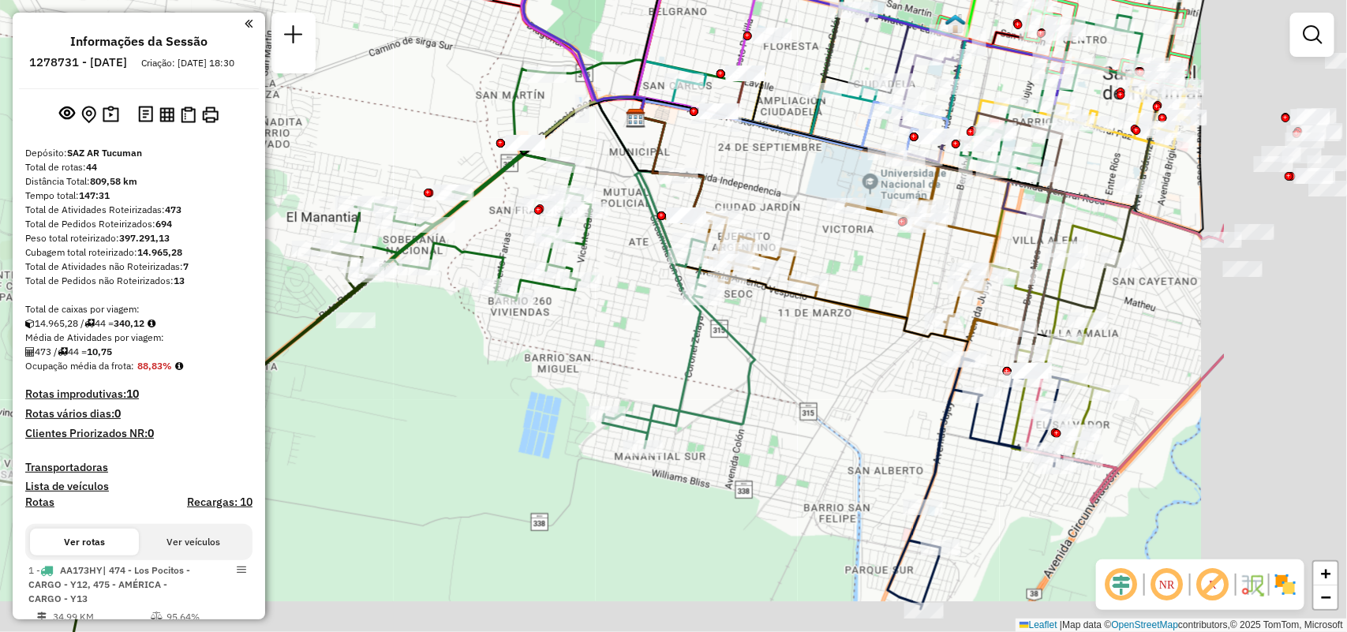
drag, startPoint x: 735, startPoint y: 422, endPoint x: 477, endPoint y: 372, distance: 262.7
click at [477, 372] on div "Janela de atendimento Grade de atendimento Capacidade Transportadoras Veículos …" at bounding box center [673, 316] width 1347 height 632
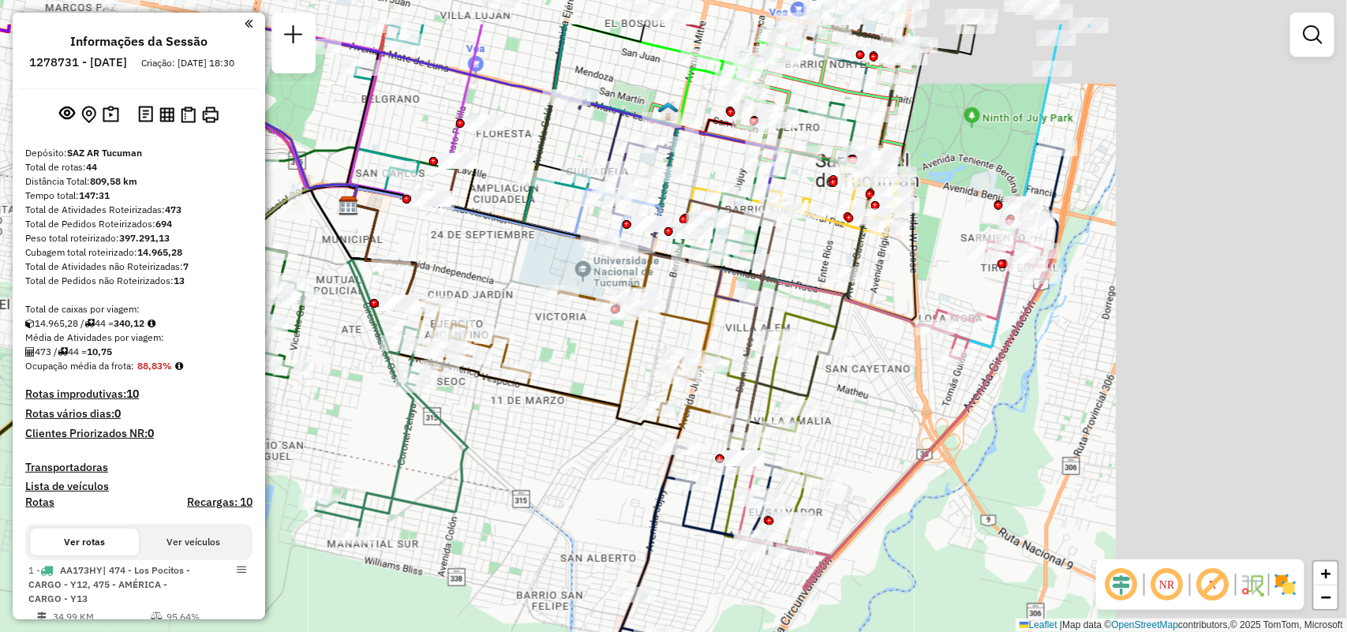
drag, startPoint x: 955, startPoint y: 215, endPoint x: 878, endPoint y: 245, distance: 82.2
click at [652, 308] on div "Rota 11 - Placa IMS946 0000427767 - MU¥OZ [PERSON_NAME] 11 - Placa IMS946 00001…" at bounding box center [673, 316] width 1347 height 632
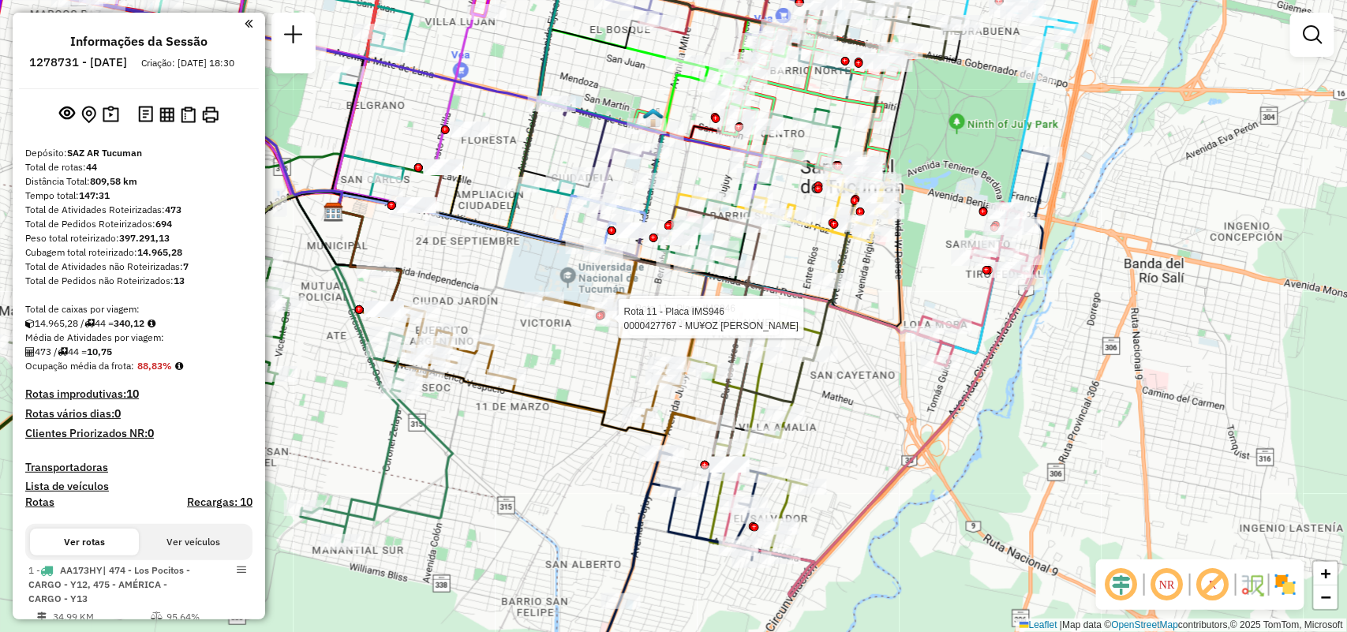
click at [860, 443] on div "Rota 11 - Placa IMS946 0000180690 - Bermudez [PERSON_NAME] Rota 11 - Placa IMS9…" at bounding box center [673, 316] width 1347 height 632
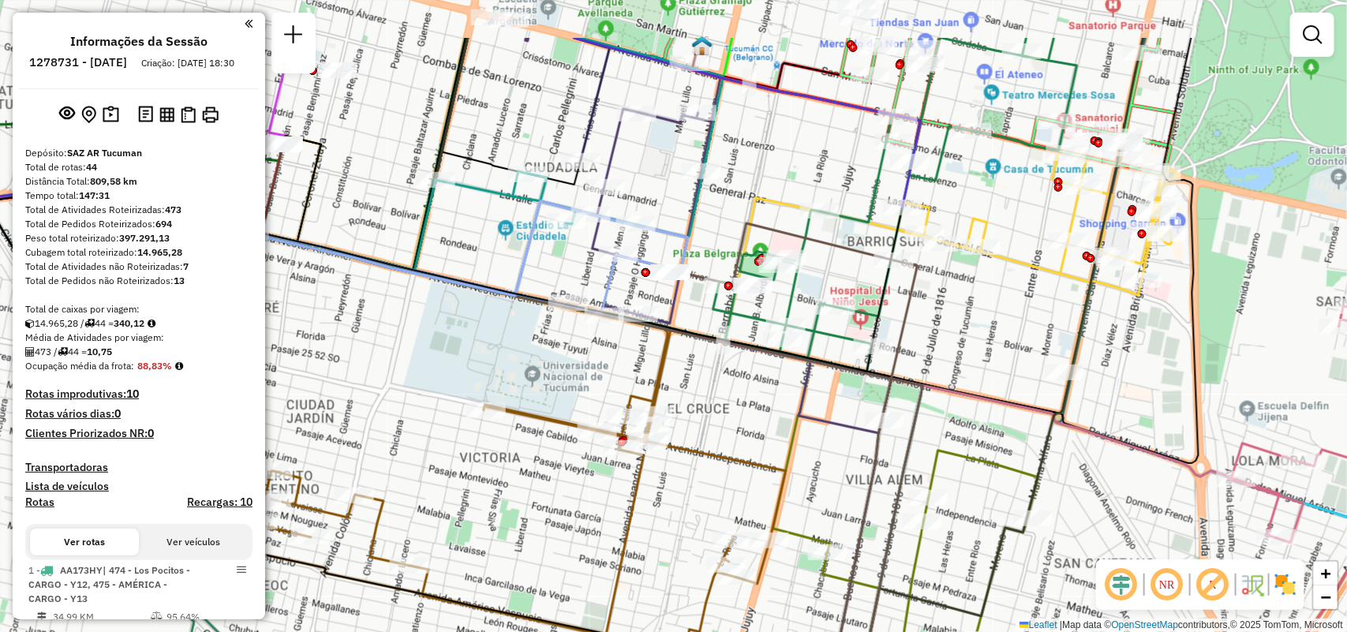
drag, startPoint x: 671, startPoint y: 357, endPoint x: 738, endPoint y: 442, distance: 107.8
click at [738, 442] on div "Janela de atendimento Grade de atendimento Capacidade Transportadoras Veículos …" at bounding box center [673, 316] width 1347 height 632
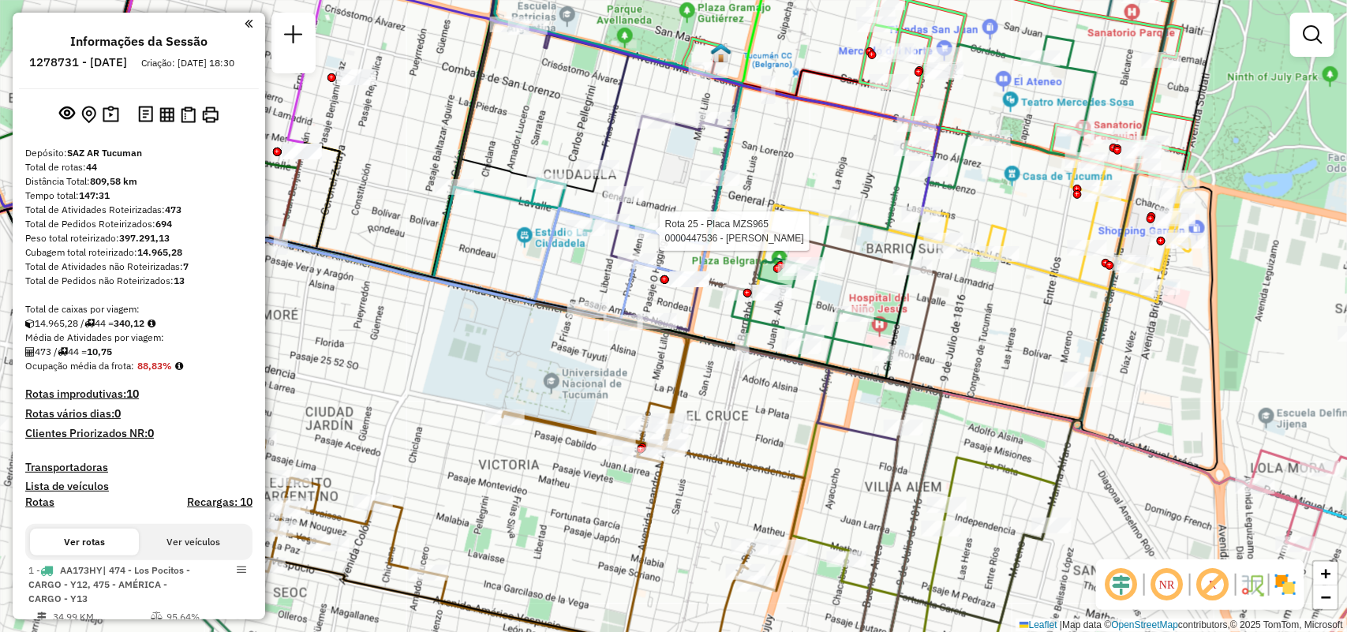
select select "**********"
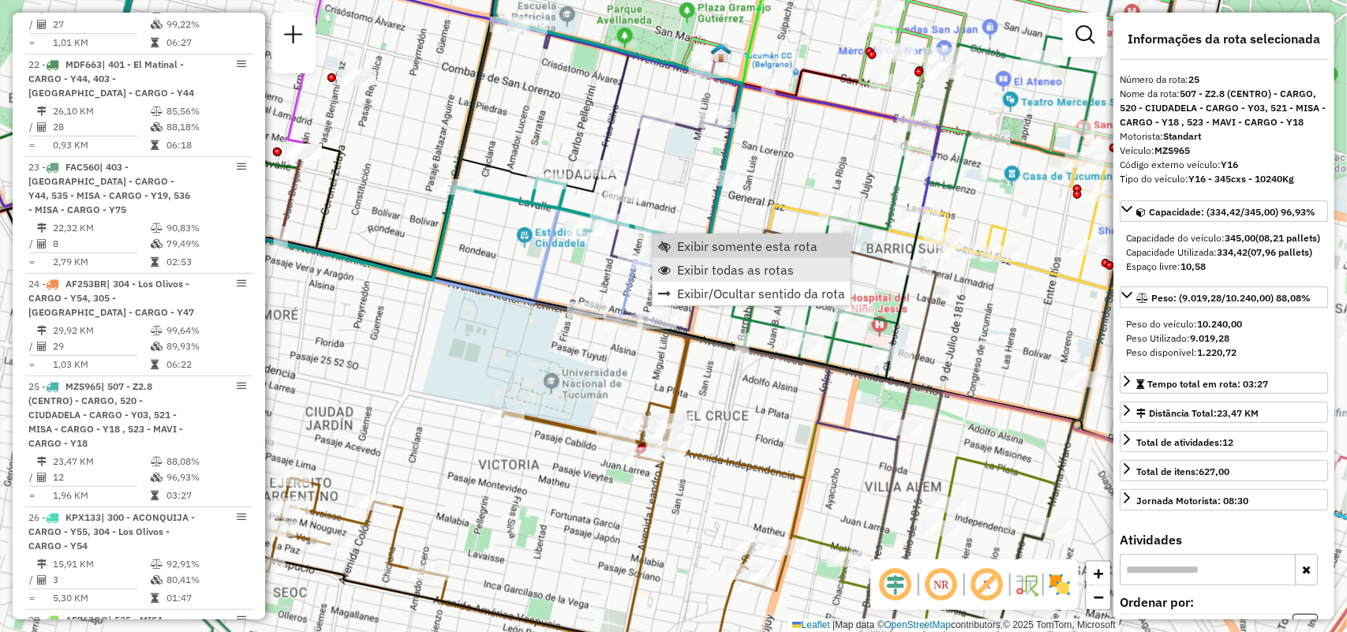
scroll to position [3223, 0]
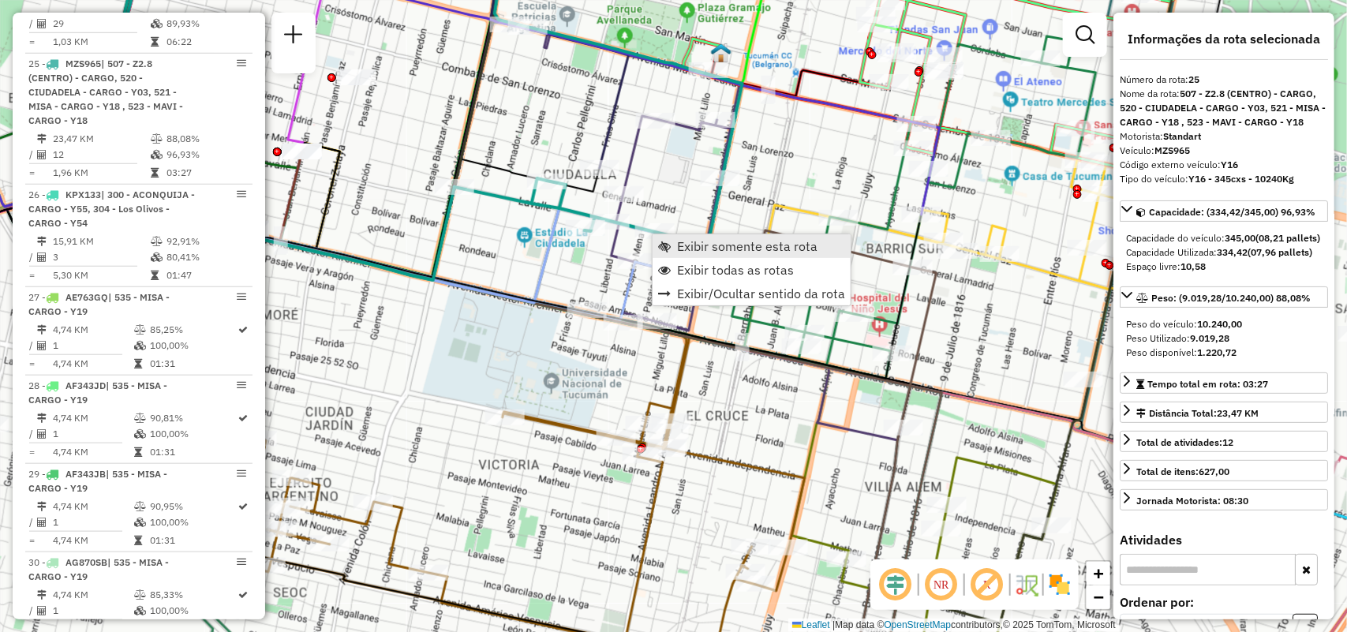
click at [722, 240] on span "Exibir somente esta rota" at bounding box center [747, 246] width 140 height 13
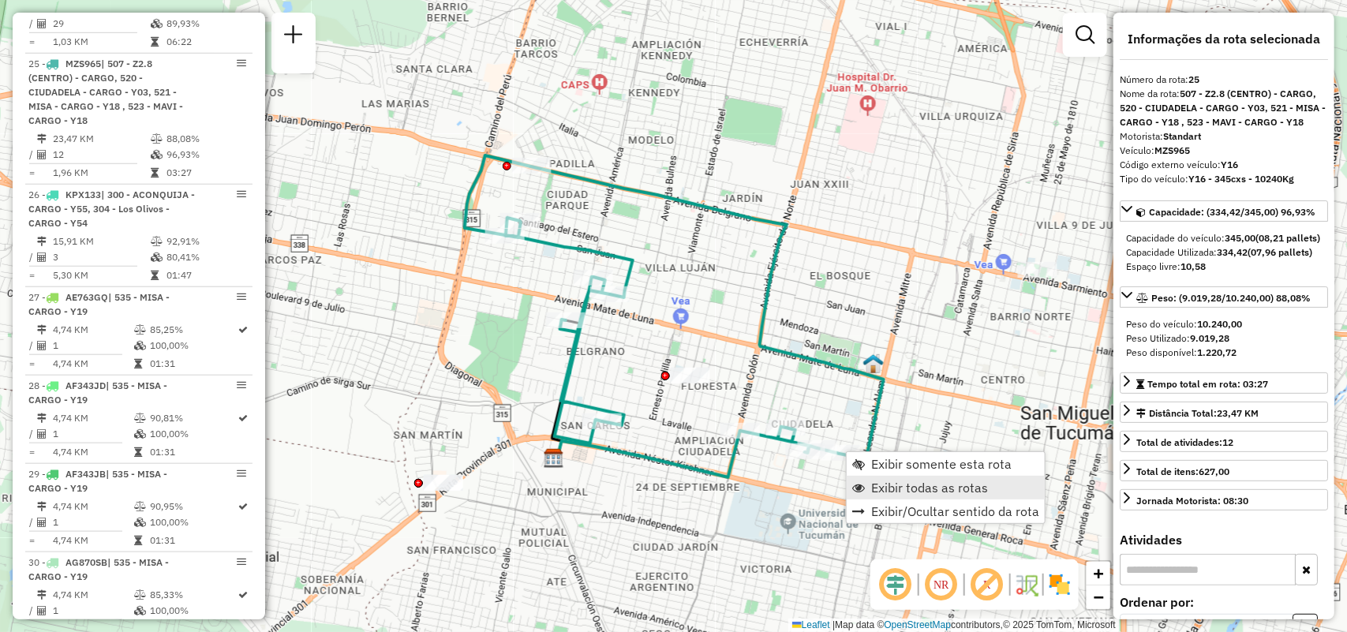
click at [876, 490] on span "Exibir todas as rotas" at bounding box center [929, 487] width 117 height 13
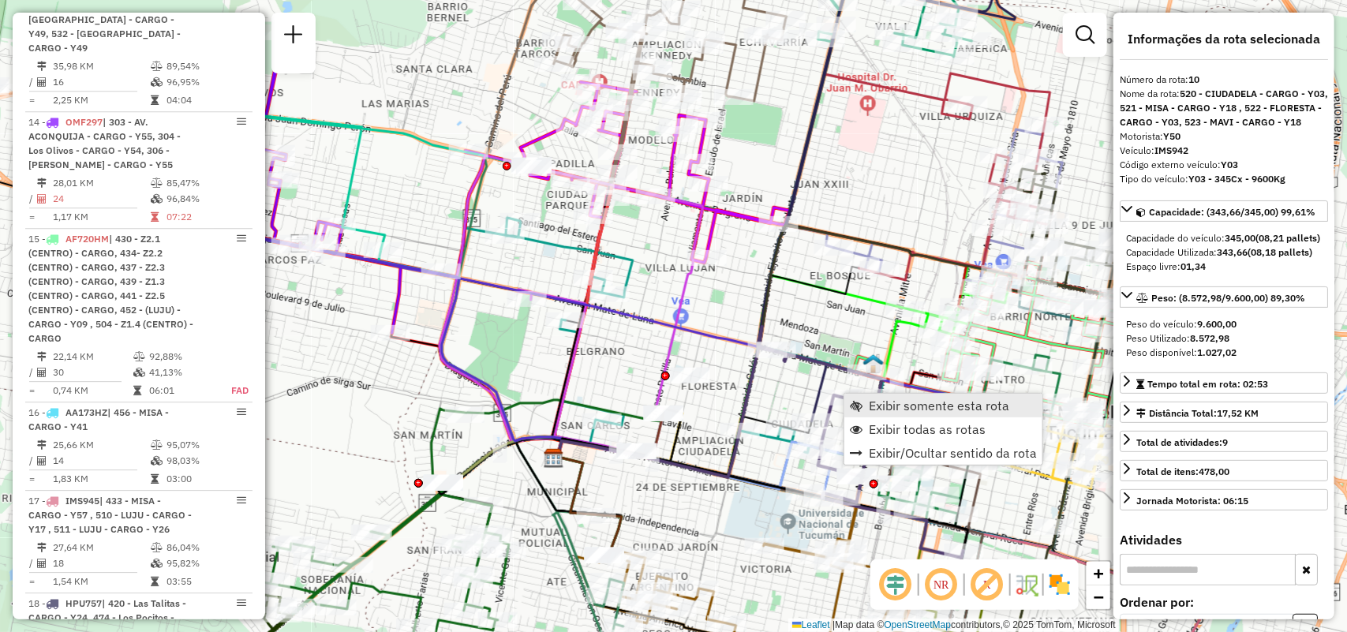
scroll to position [1528, 0]
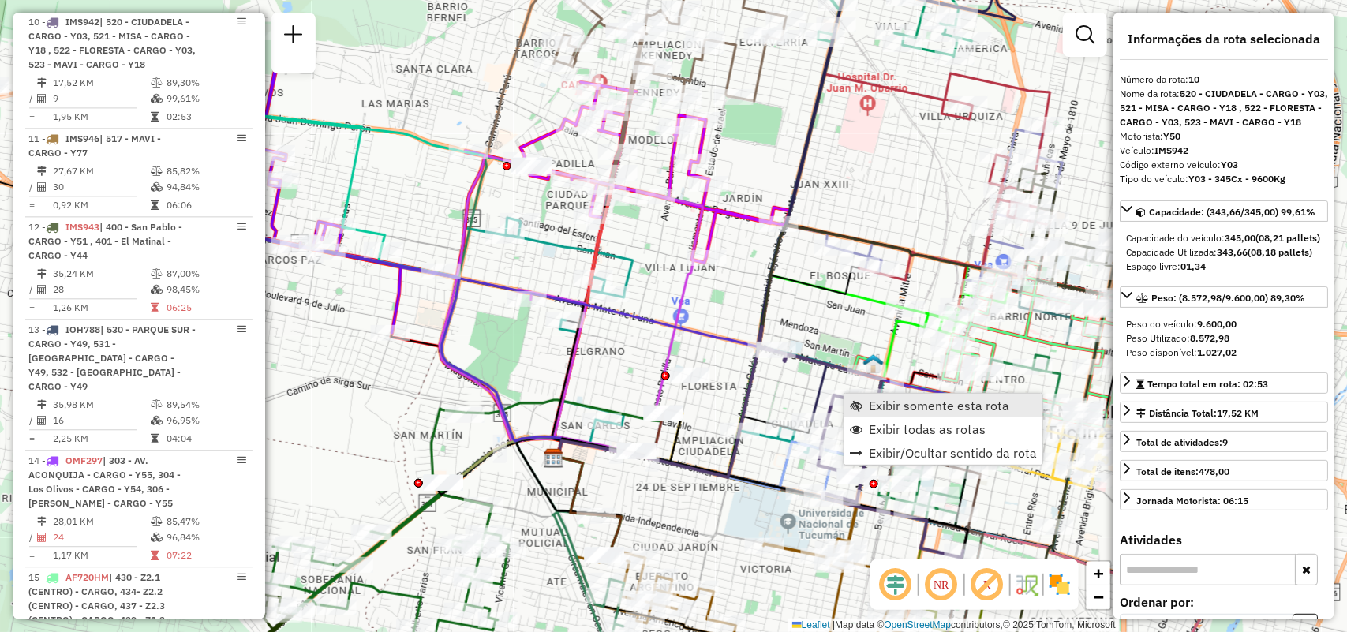
click at [890, 413] on link "Exibir somente esta rota" at bounding box center [943, 406] width 198 height 24
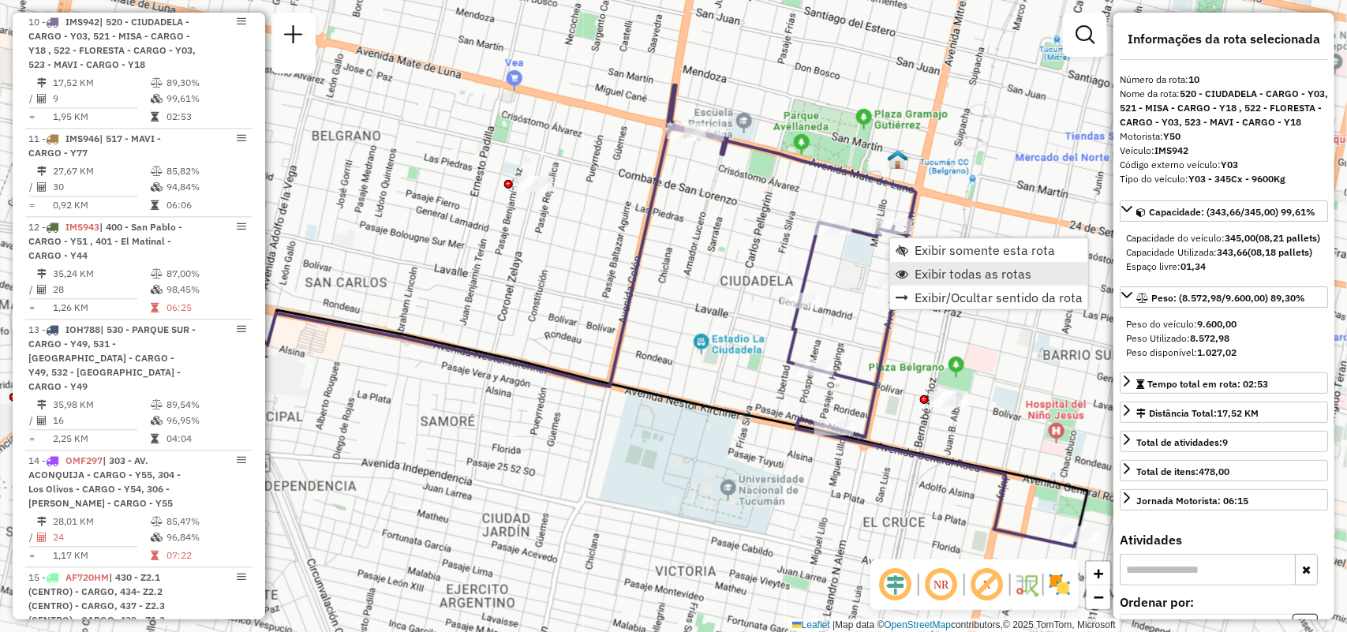
click at [929, 269] on span "Exibir todas as rotas" at bounding box center [972, 273] width 117 height 13
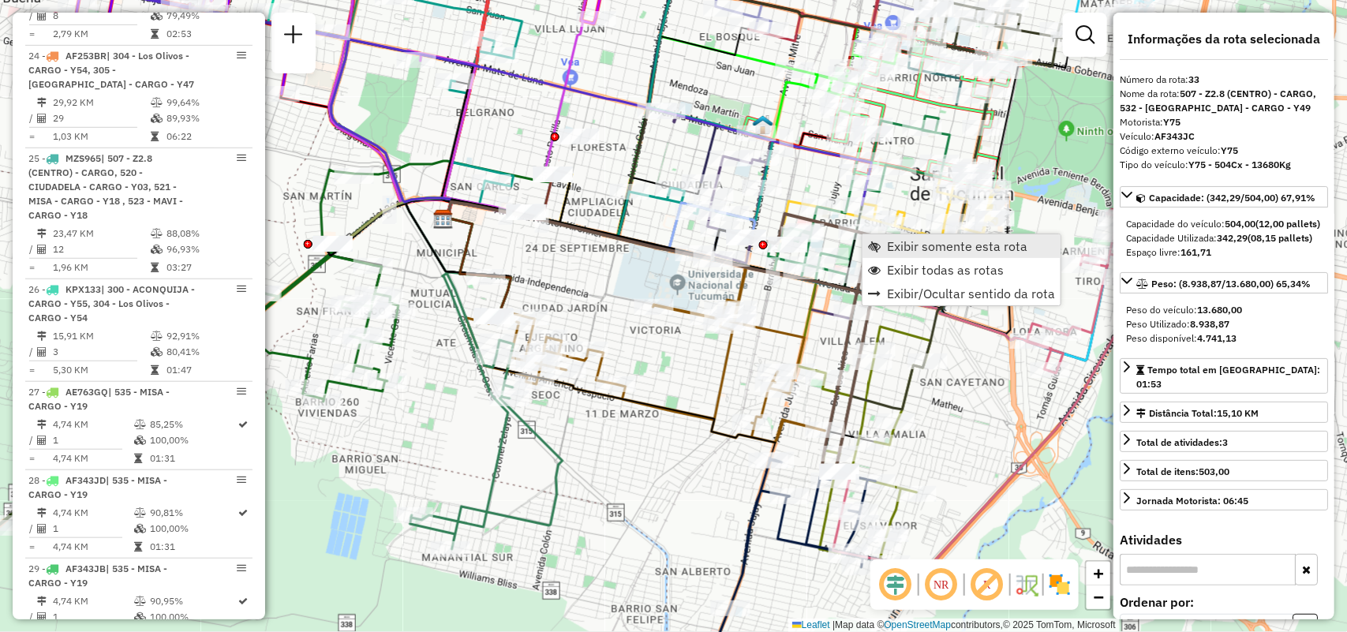
scroll to position [3988, 0]
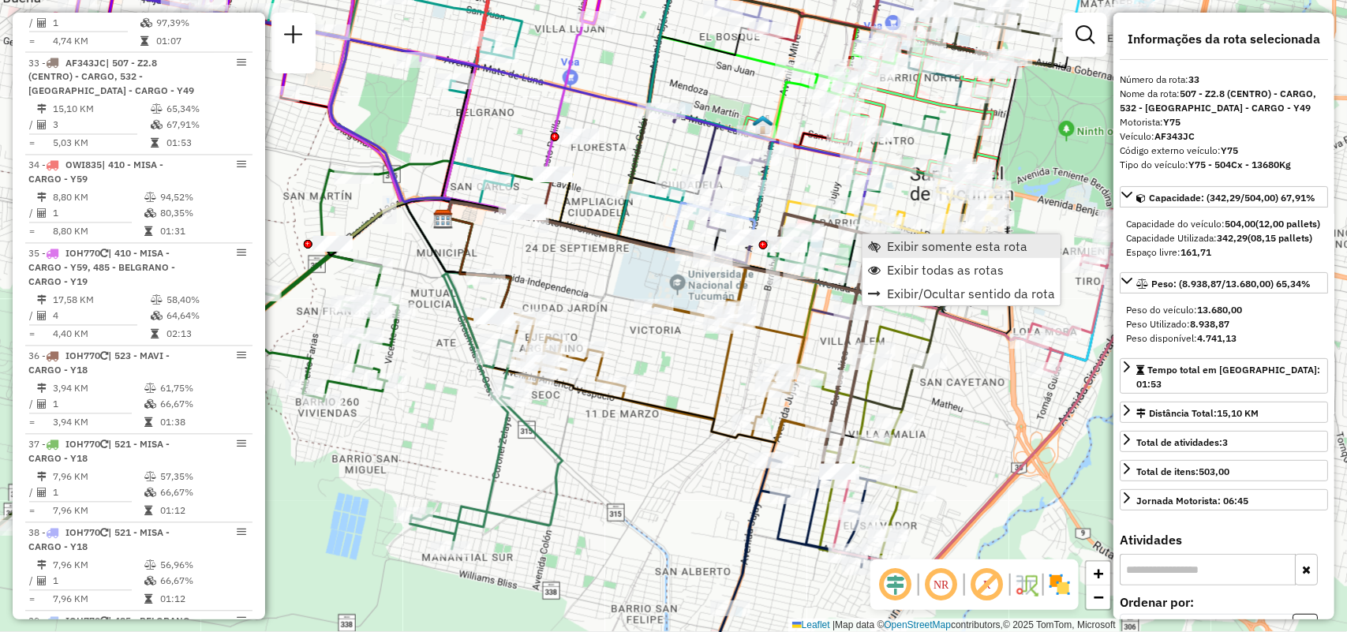
click at [892, 249] on span "Exibir somente esta rota" at bounding box center [957, 246] width 140 height 13
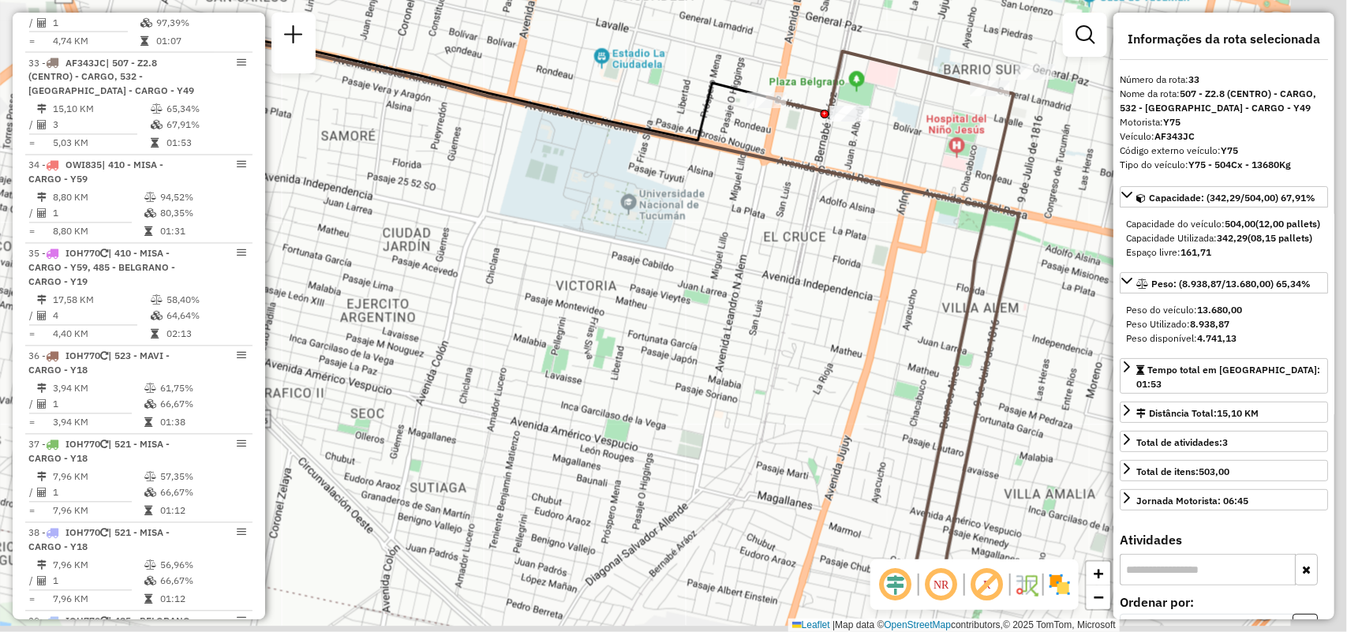
drag, startPoint x: 861, startPoint y: 306, endPoint x: 678, endPoint y: 272, distance: 186.1
click at [674, 282] on div "Janela de atendimento Grade de atendimento Capacidade Transportadoras Veículos …" at bounding box center [673, 316] width 1347 height 632
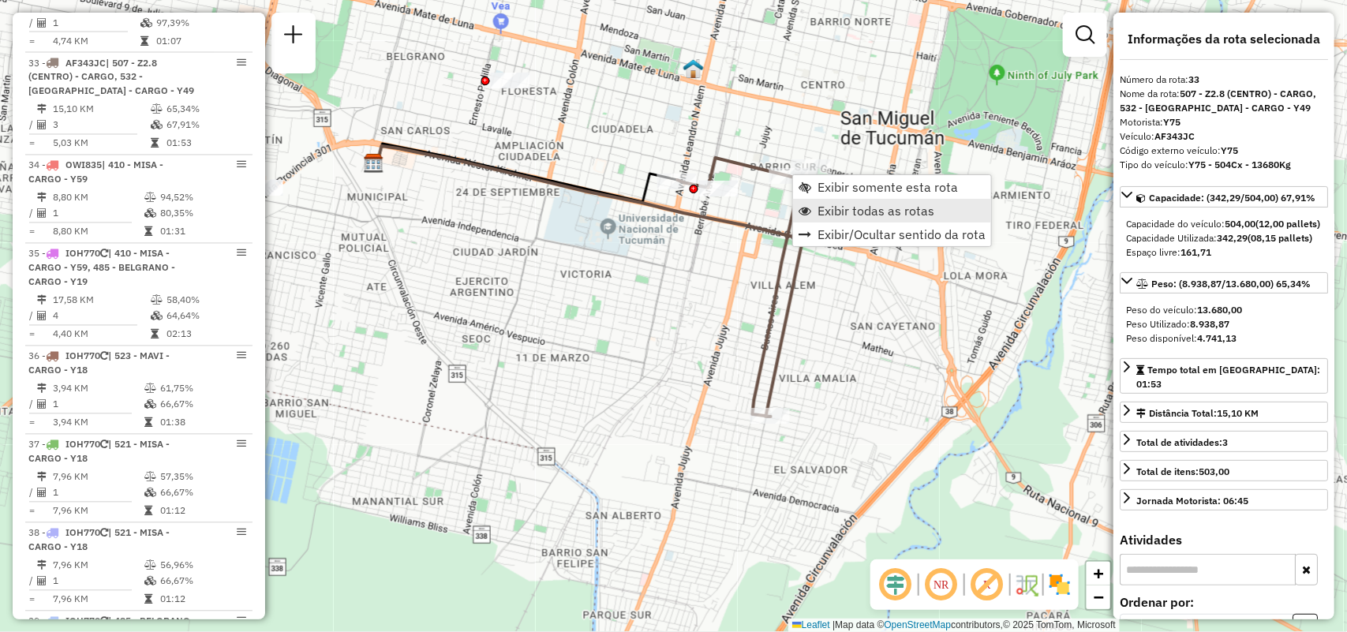
click at [833, 214] on span "Exibir todas as rotas" at bounding box center [875, 210] width 117 height 13
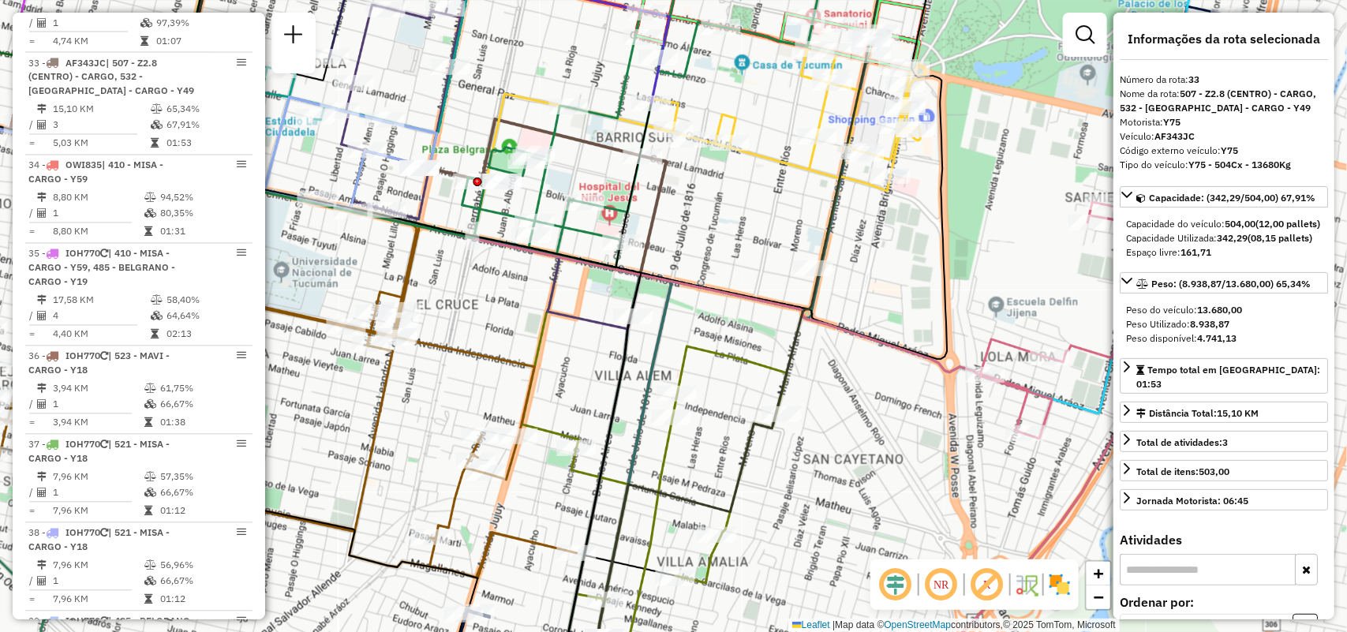
drag, startPoint x: 739, startPoint y: 349, endPoint x: 858, endPoint y: 431, distance: 144.6
click at [787, 435] on icon at bounding box center [678, 537] width 219 height 383
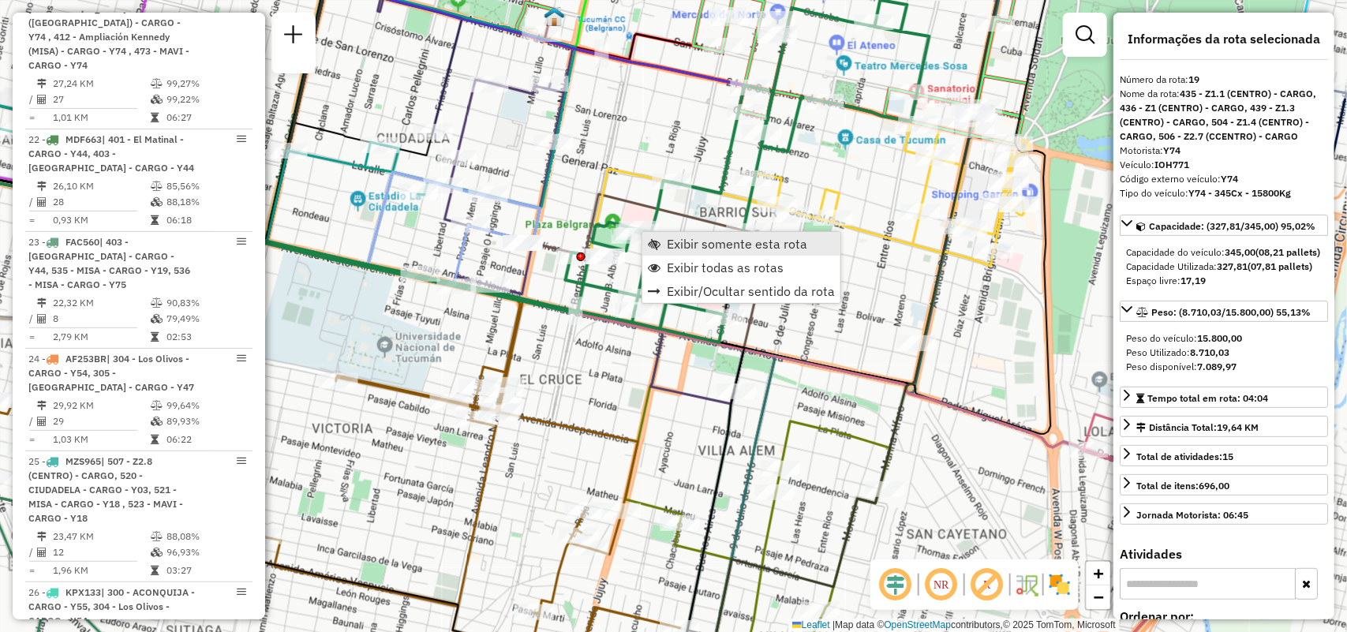
scroll to position [2536, 0]
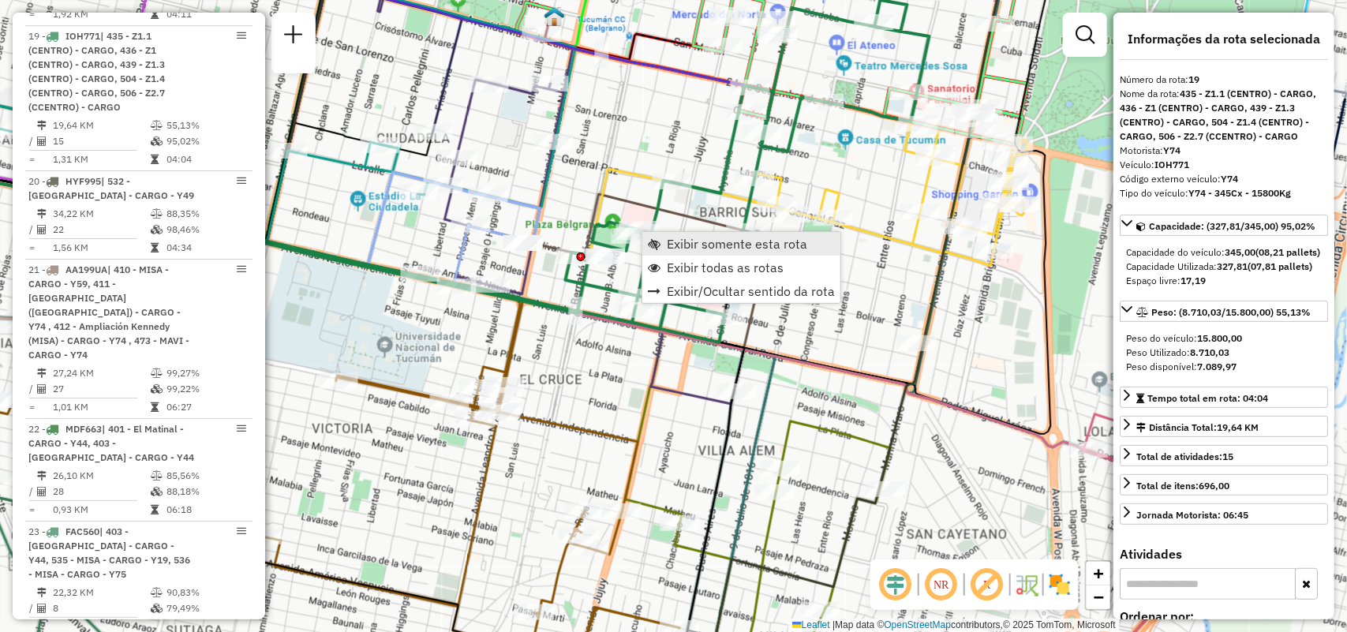
click at [690, 237] on span "Exibir somente esta rota" at bounding box center [737, 243] width 140 height 13
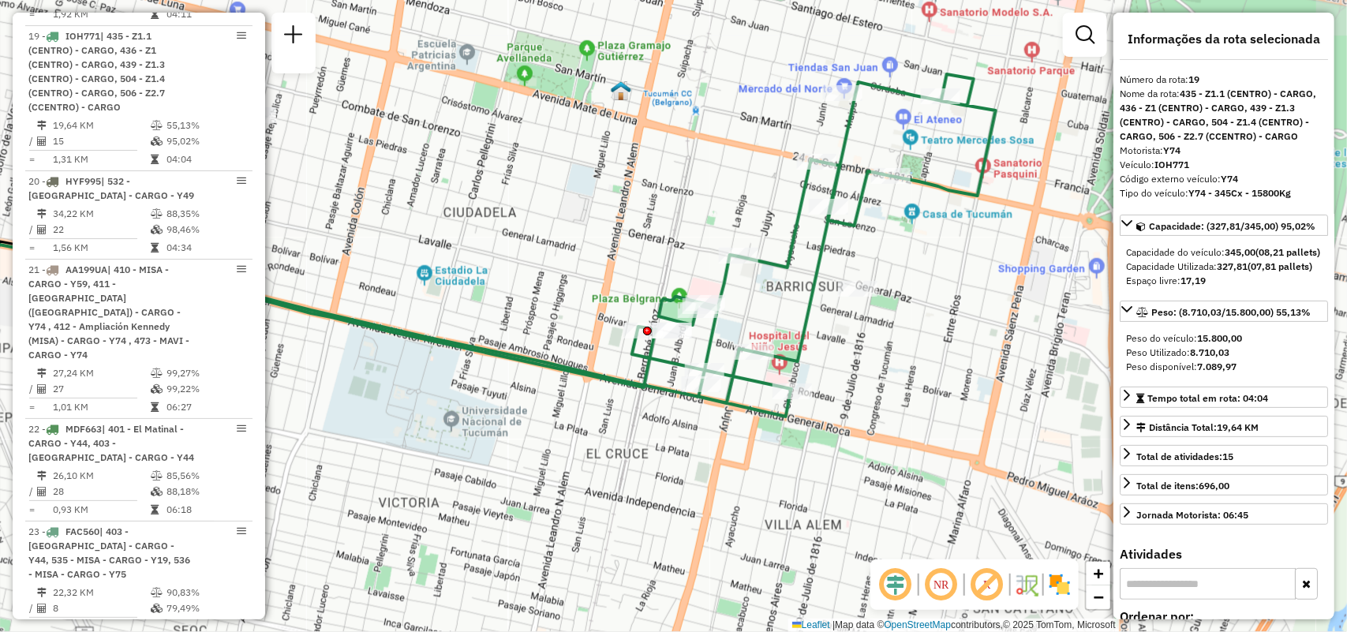
drag, startPoint x: 747, startPoint y: 368, endPoint x: 590, endPoint y: 309, distance: 167.5
click at [590, 309] on div "Janela de atendimento Grade de atendimento Capacidade Transportadoras Veículos …" at bounding box center [673, 316] width 1347 height 632
click at [746, 336] on span "Exibir todas as rotas" at bounding box center [788, 342] width 117 height 13
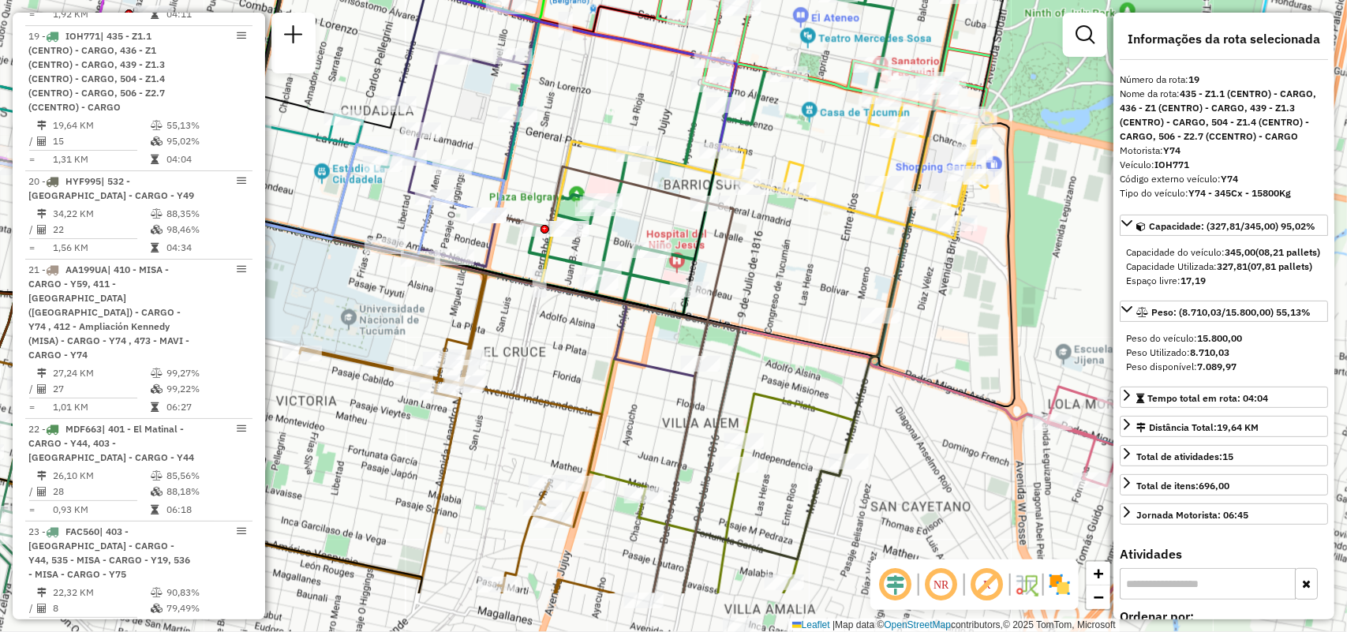
drag, startPoint x: 973, startPoint y: 363, endPoint x: 895, endPoint y: 265, distance: 124.7
click at [895, 265] on icon at bounding box center [893, 214] width 421 height 758
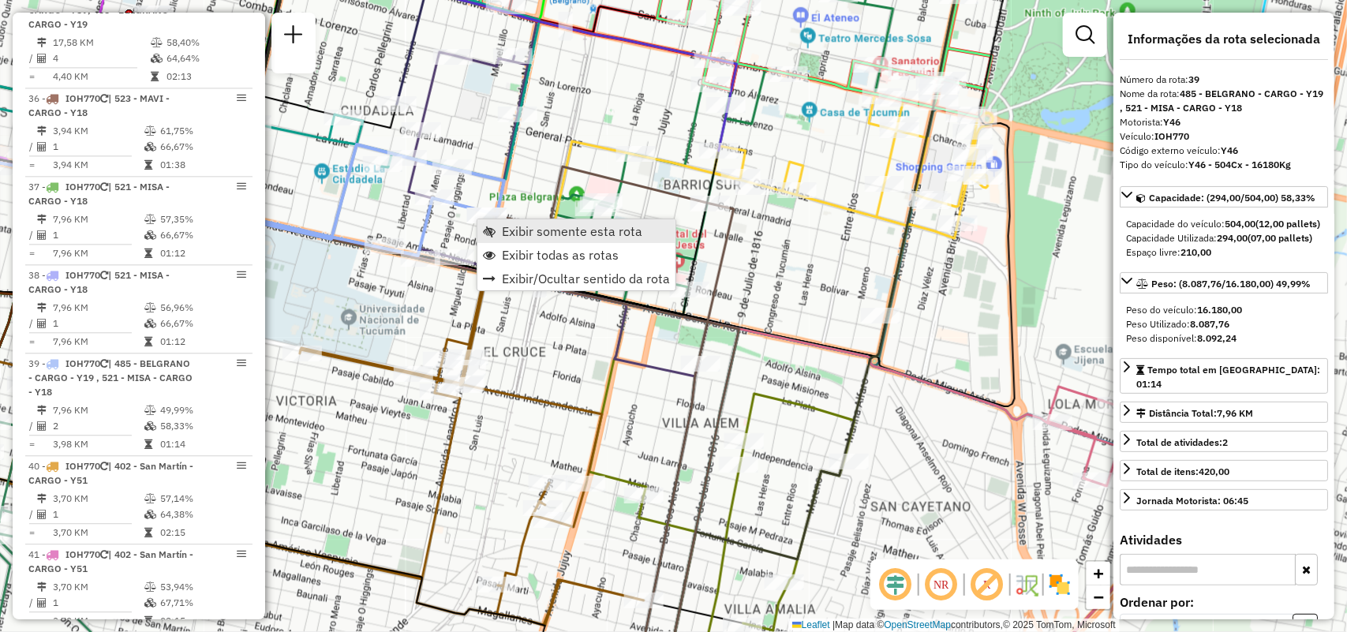
scroll to position [4545, 0]
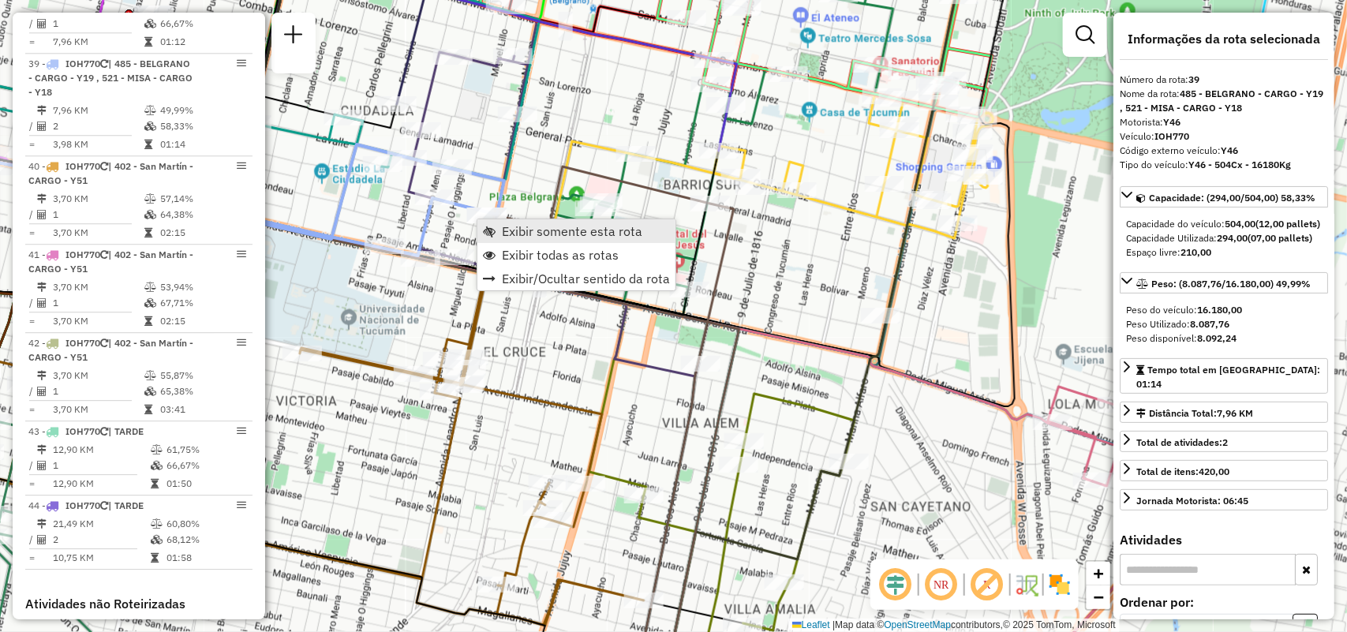
click at [523, 230] on span "Exibir somente esta rota" at bounding box center [572, 231] width 140 height 13
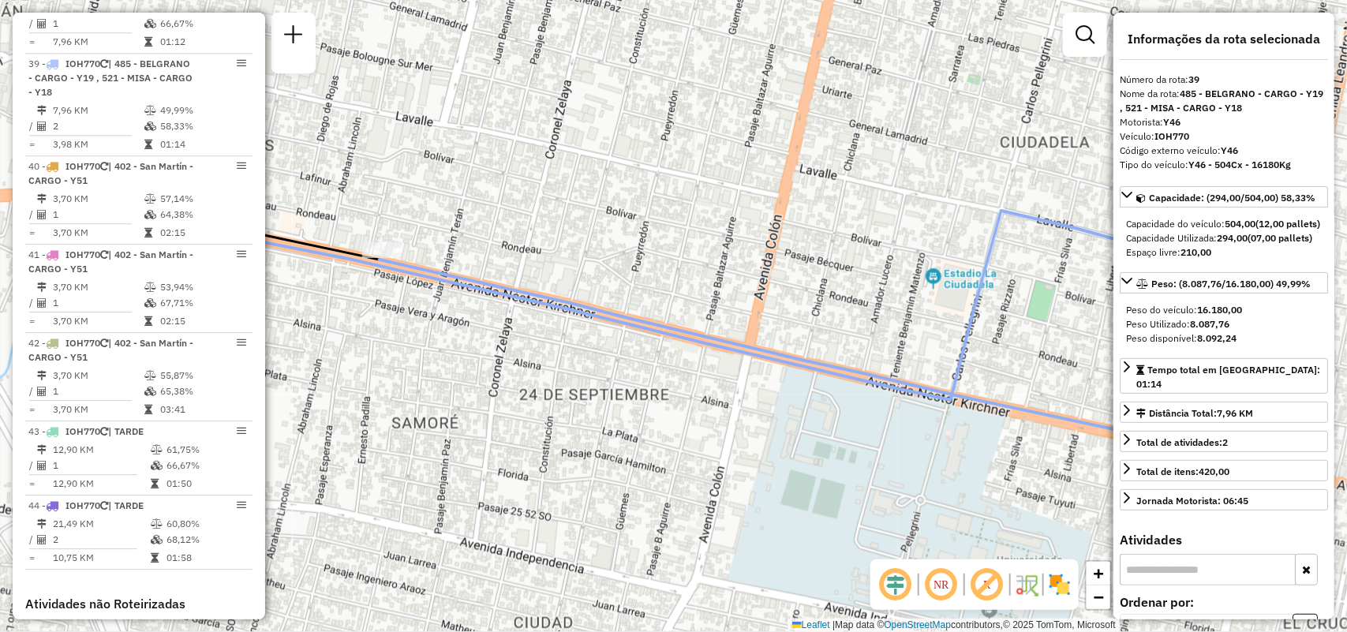
drag, startPoint x: 597, startPoint y: 301, endPoint x: 332, endPoint y: 222, distance: 276.5
click at [379, 260] on icon at bounding box center [821, 346] width 884 height 172
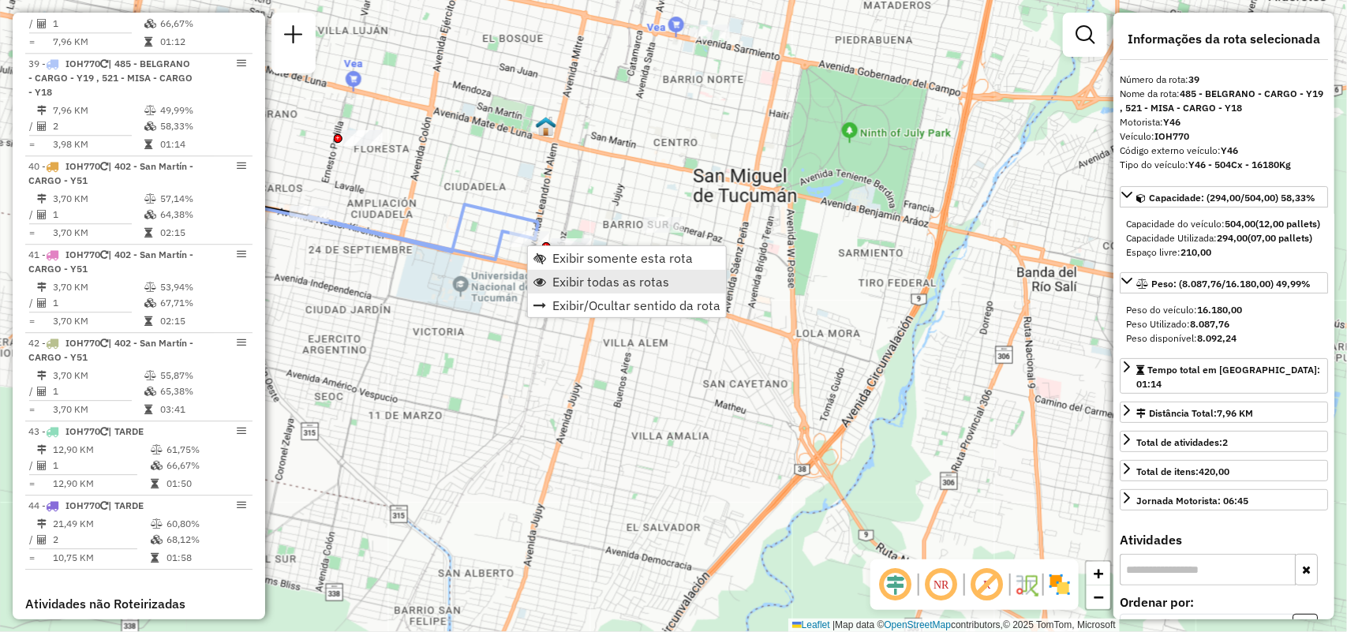
click at [559, 275] on span "Exibir todas as rotas" at bounding box center [610, 281] width 117 height 13
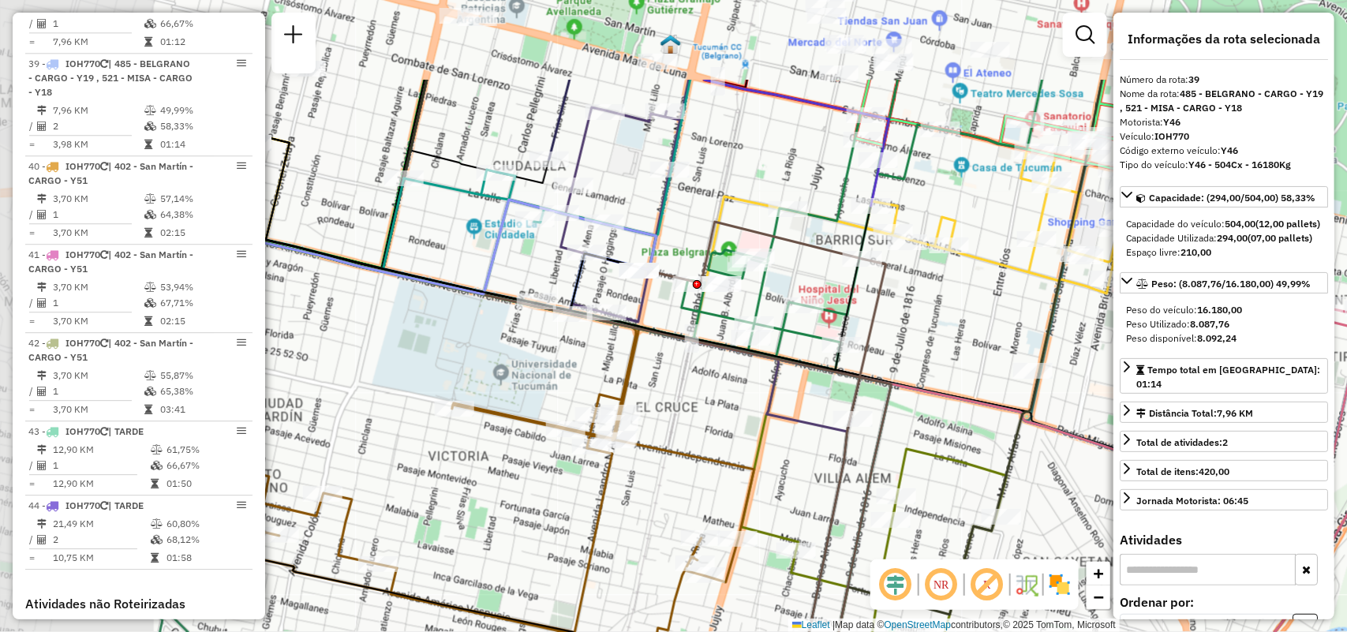
drag, startPoint x: 566, startPoint y: 294, endPoint x: 790, endPoint y: 431, distance: 262.3
click at [790, 431] on div "Janela de atendimento Grade de atendimento Capacidade Transportadoras Veículos …" at bounding box center [673, 316] width 1347 height 632
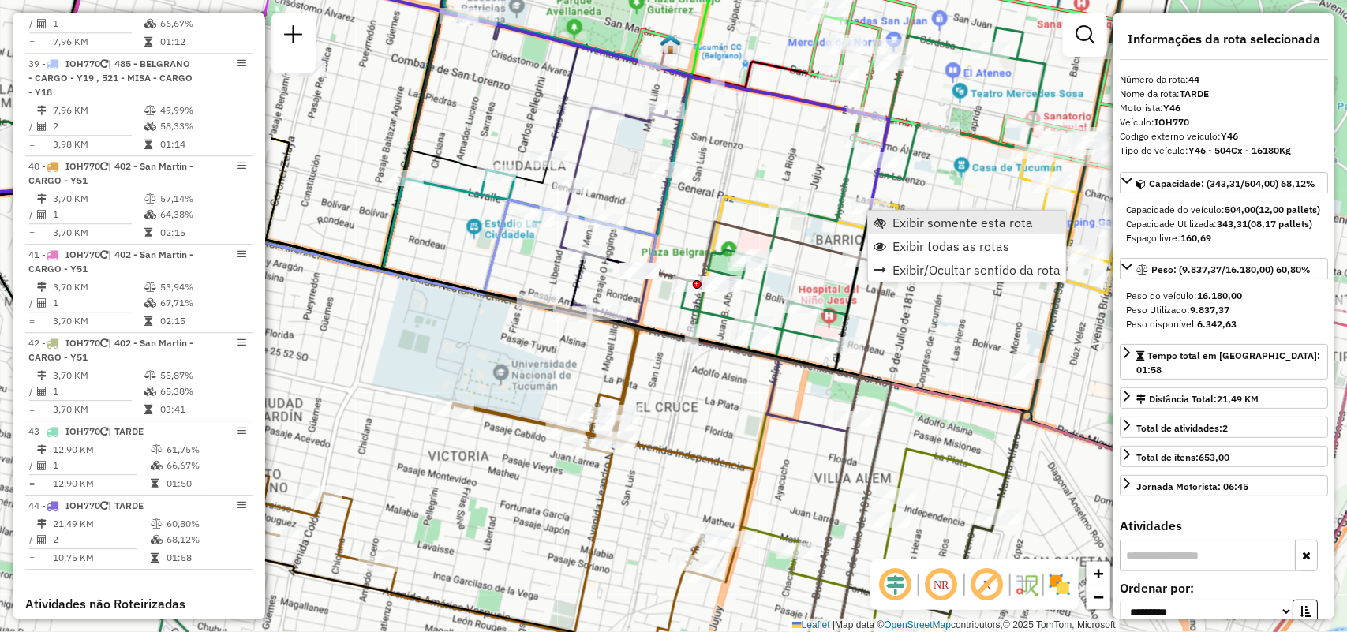
scroll to position [4873, 0]
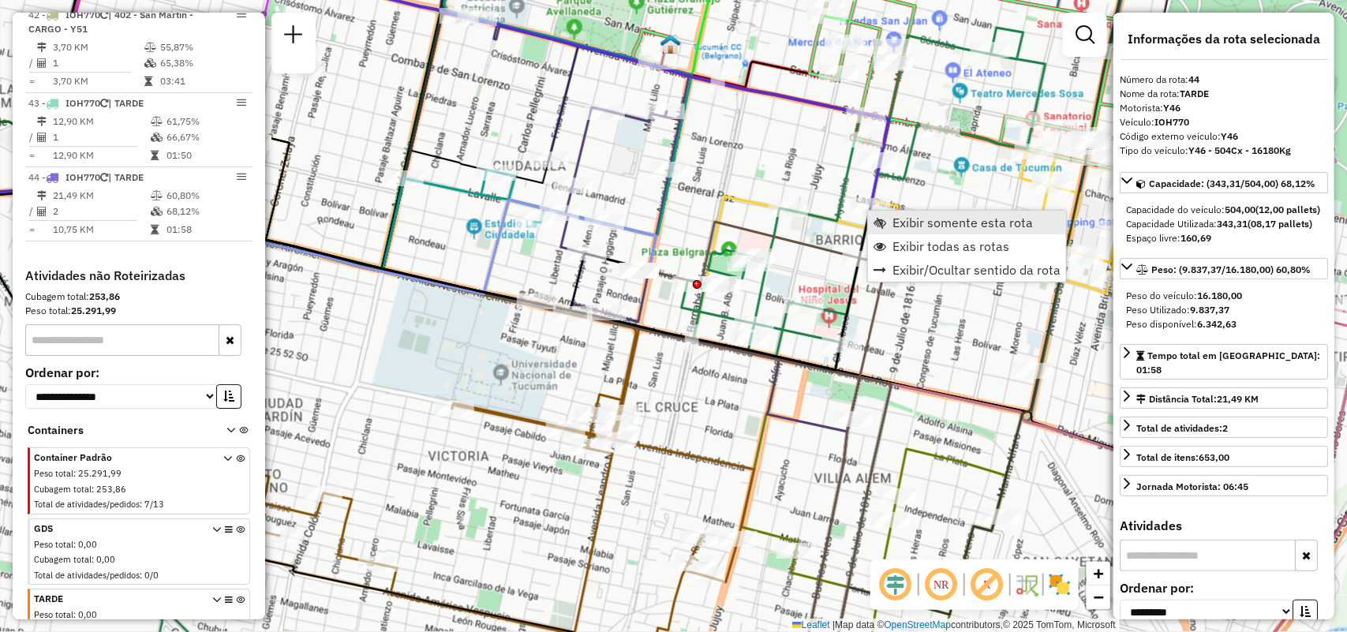
click at [908, 226] on span "Exibir somente esta rota" at bounding box center [962, 222] width 140 height 13
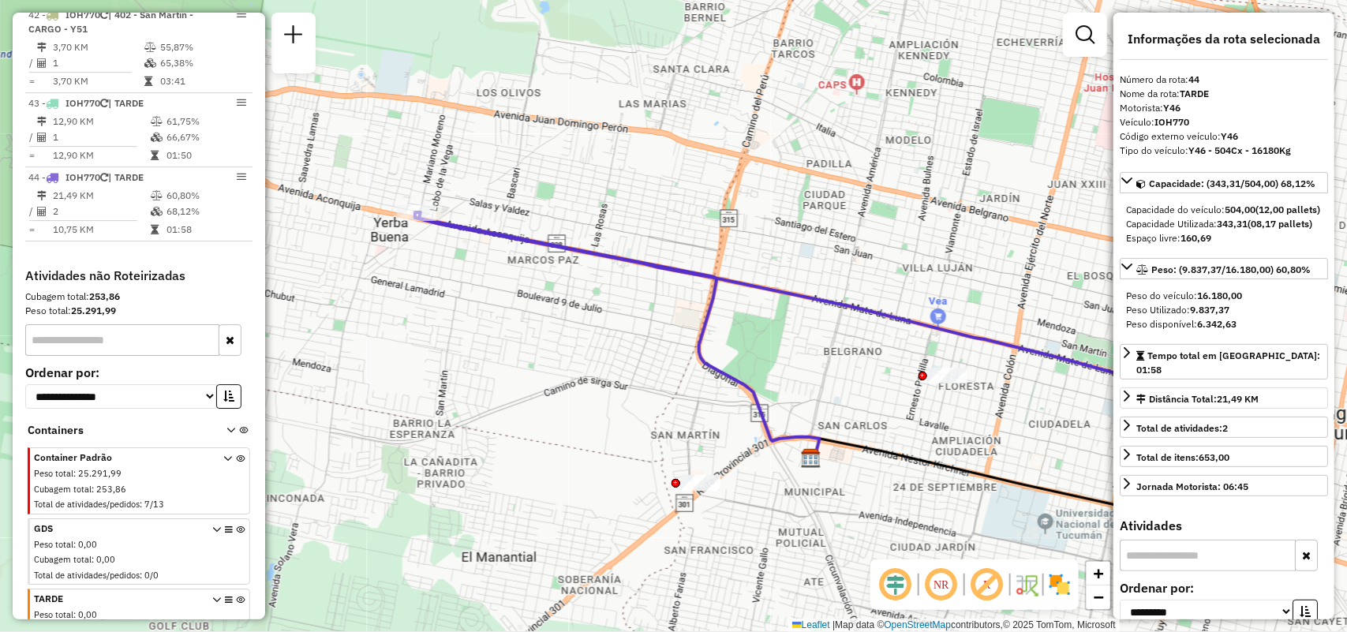
drag, startPoint x: 936, startPoint y: 348, endPoint x: 1177, endPoint y: 420, distance: 252.1
click at [1177, 420] on hb-router-mapa "Informações da Sessão 1278731 - 19/09/2025 Criação: 18/09/2025 18:30 Depósito: …" at bounding box center [673, 316] width 1347 height 632
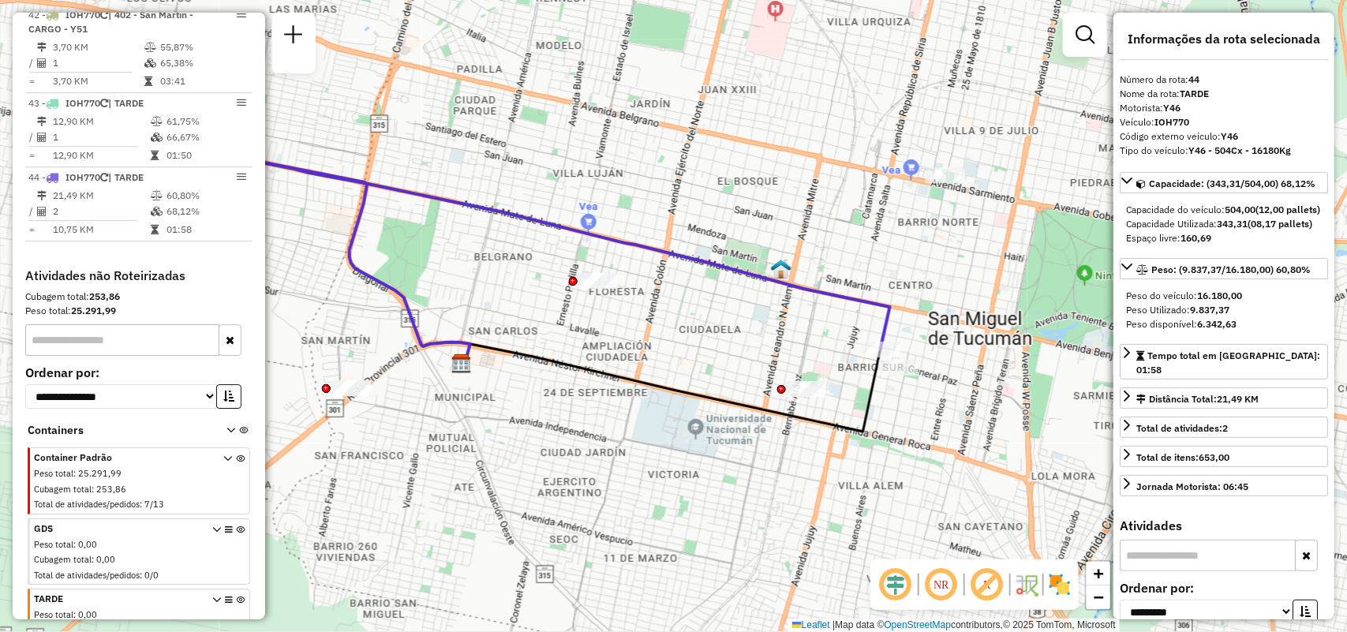
drag, startPoint x: 853, startPoint y: 390, endPoint x: 255, endPoint y: 245, distance: 615.5
click at [227, 245] on hb-router-mapa "Informações da Sessão 1278731 - 19/09/2025 Criação: 18/09/2025 18:30 Depósito: …" at bounding box center [673, 316] width 1347 height 632
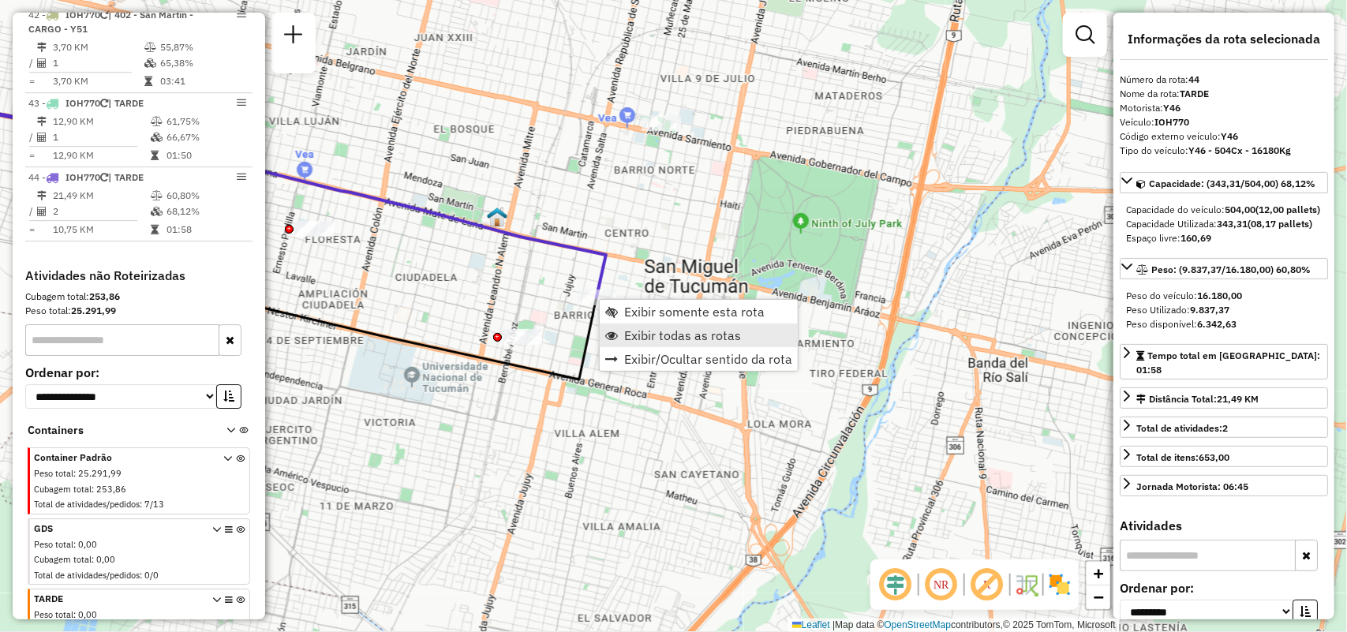
click at [656, 336] on span "Exibir todas as rotas" at bounding box center [682, 335] width 117 height 13
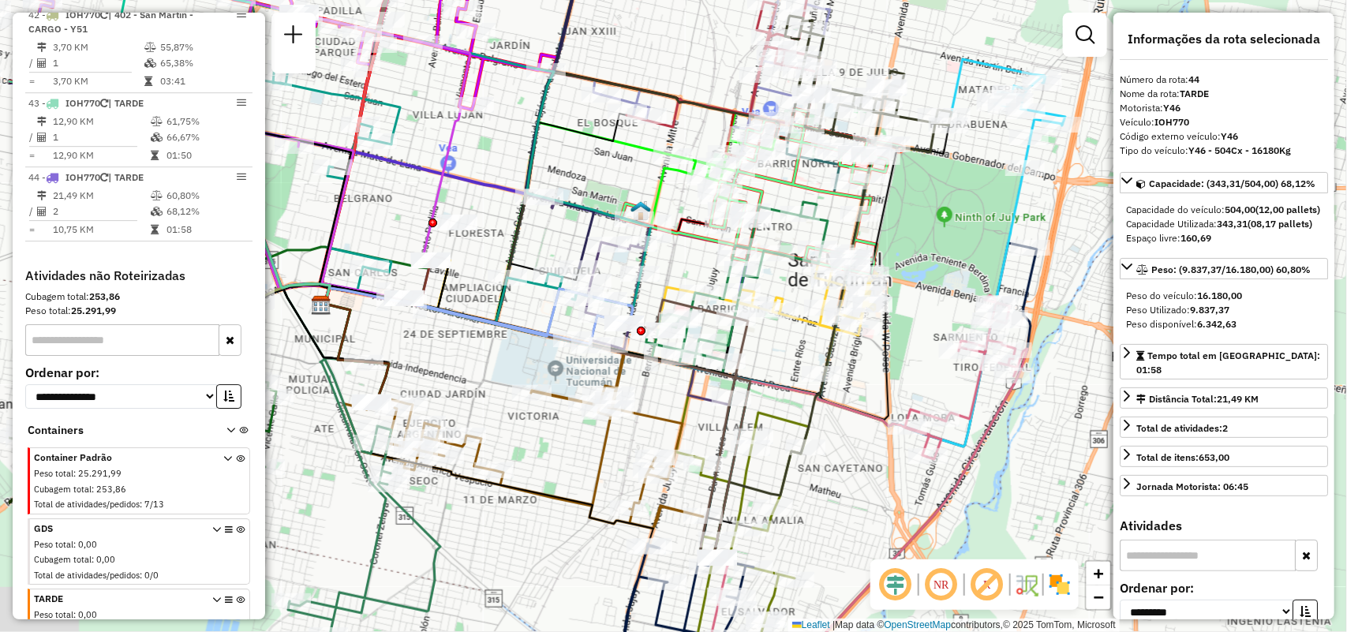
drag, startPoint x: 689, startPoint y: 443, endPoint x: 844, endPoint y: 436, distance: 155.5
click at [844, 436] on div "Janela de atendimento Grade de atendimento Capacidade Transportadoras Veículos …" at bounding box center [673, 316] width 1347 height 632
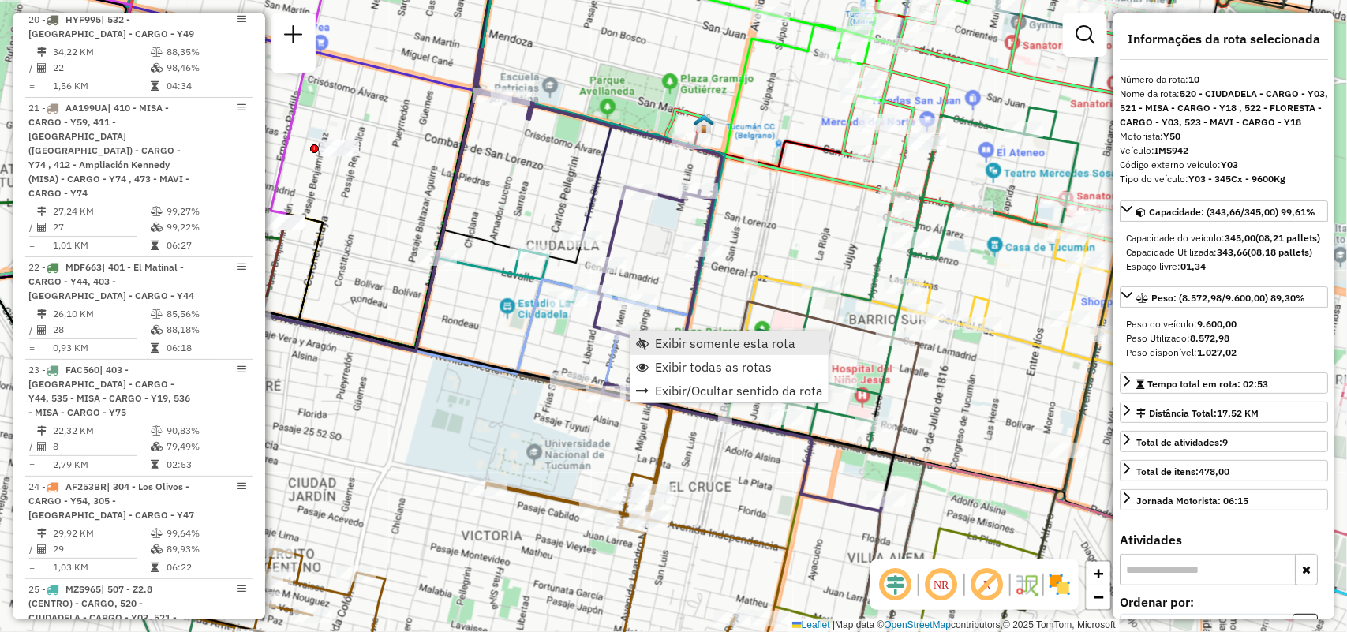
scroll to position [1528, 0]
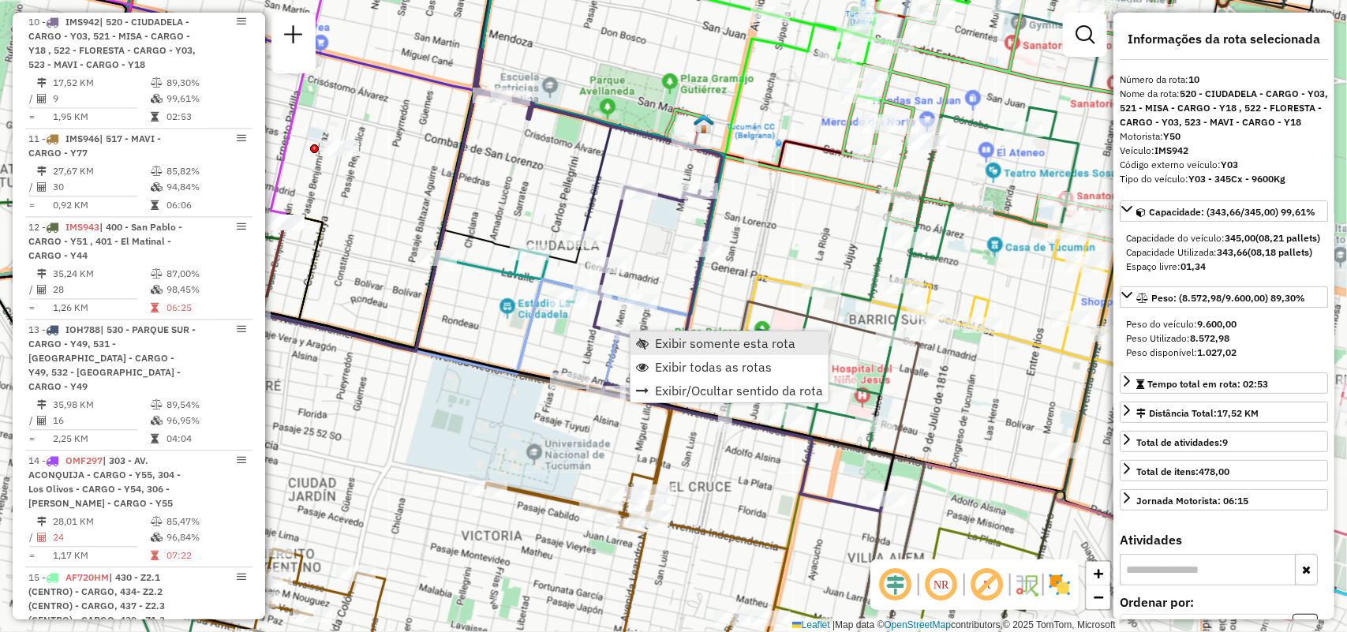
click at [677, 342] on span "Exibir somente esta rota" at bounding box center [725, 343] width 140 height 13
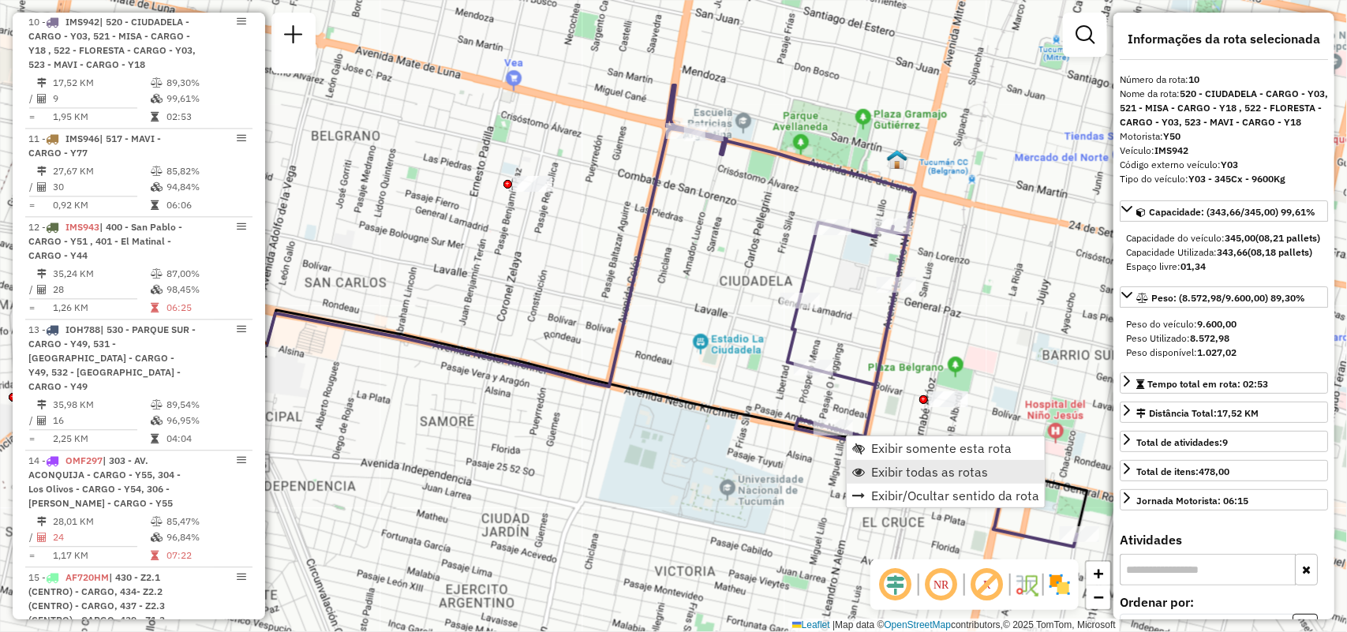
click at [880, 479] on link "Exibir todas as rotas" at bounding box center [945, 472] width 198 height 24
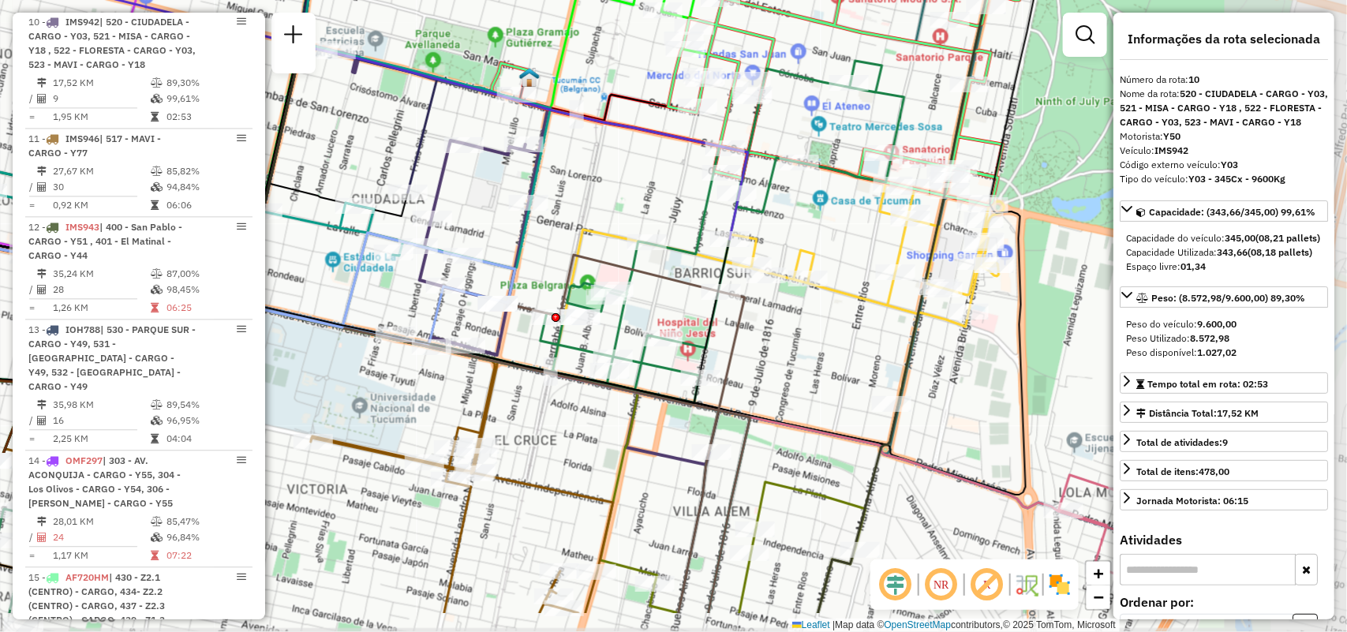
drag, startPoint x: 732, startPoint y: 375, endPoint x: 387, endPoint y: 297, distance: 354.2
click at [387, 297] on div "Janela de atendimento Grade de atendimento Capacidade Transportadoras Veículos …" at bounding box center [673, 316] width 1347 height 632
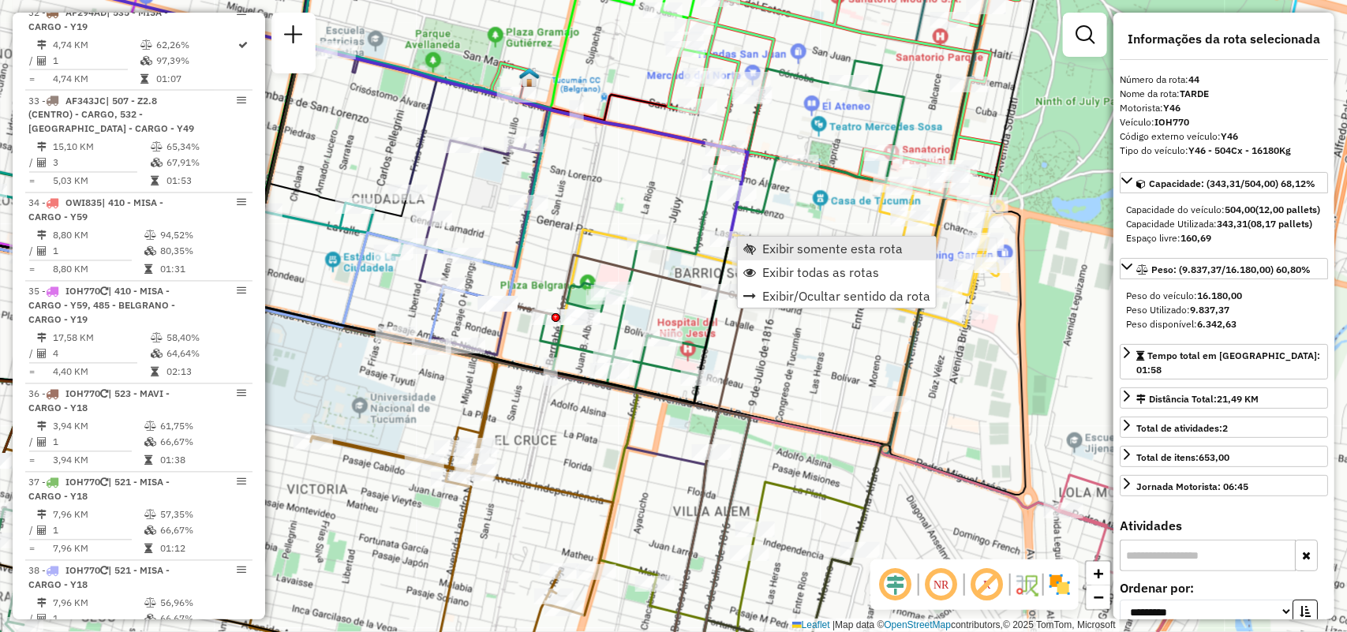
scroll to position [4873, 0]
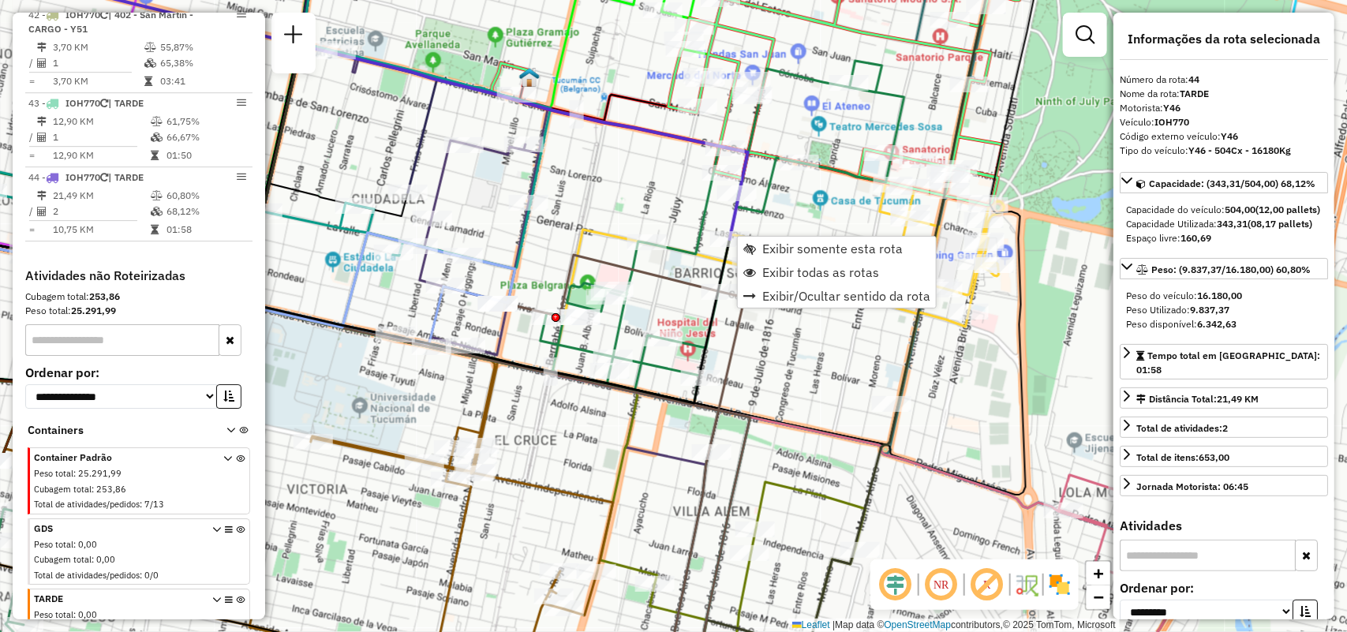
click at [868, 380] on div "Janela de atendimento Grade de atendimento Capacidade Transportadoras Veículos …" at bounding box center [673, 316] width 1347 height 632
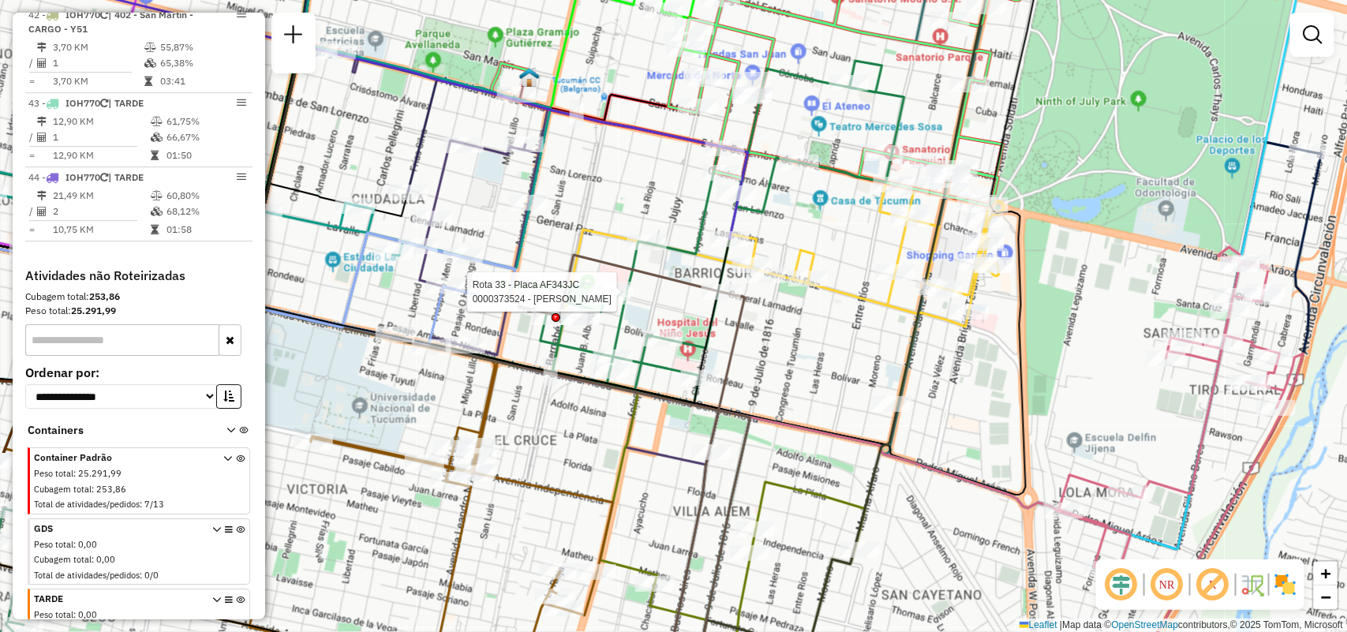
select select "**********"
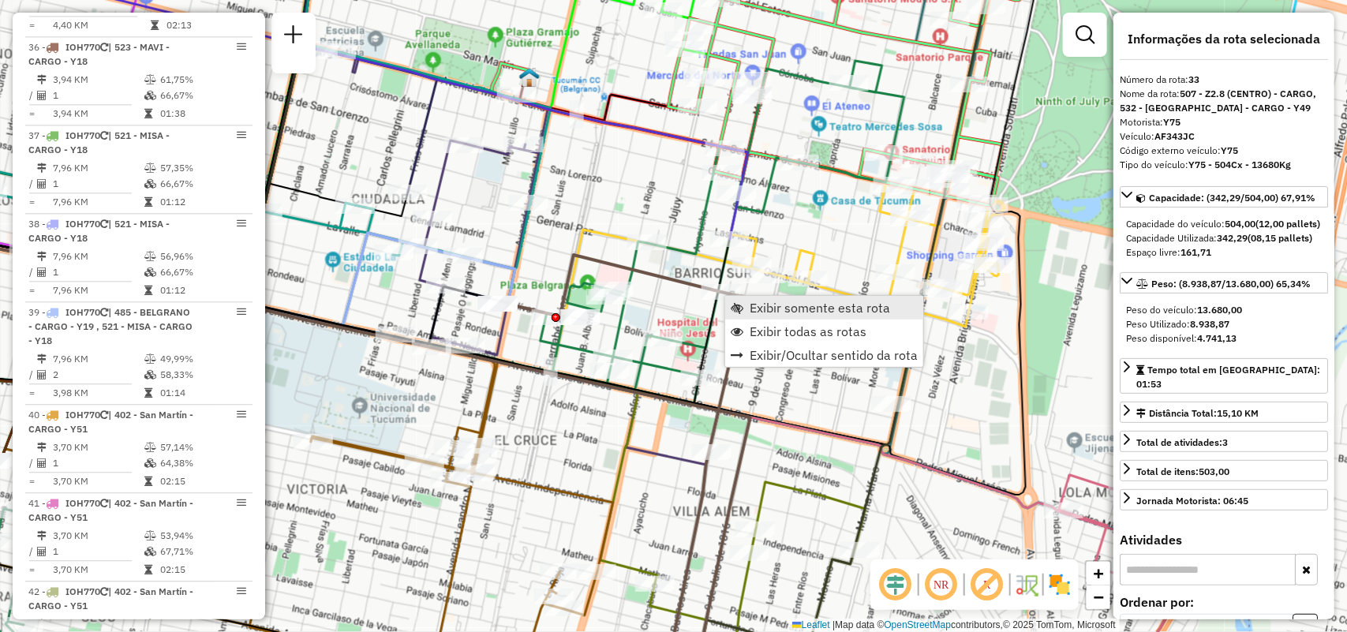
scroll to position [3988, 0]
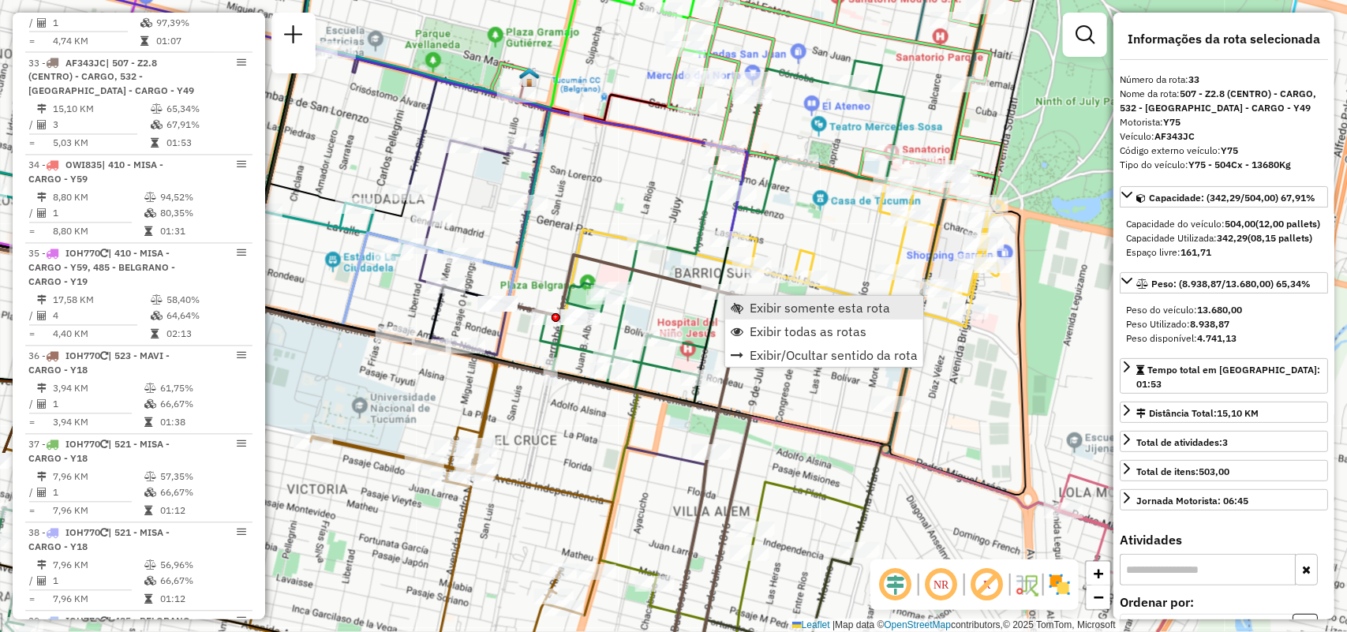
click at [750, 302] on span "Exibir somente esta rota" at bounding box center [819, 307] width 140 height 13
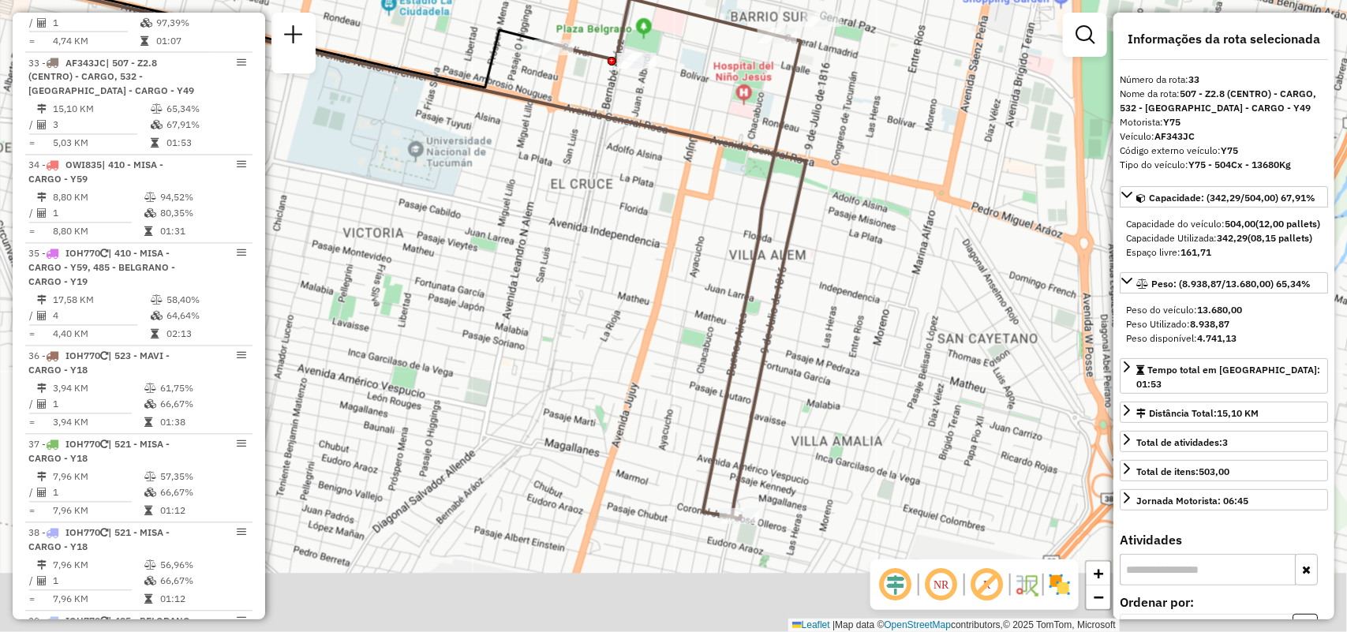
drag, startPoint x: 818, startPoint y: 369, endPoint x: 540, endPoint y: 316, distance: 282.7
click at [521, 301] on div "Janela de atendimento Grade de atendimento Capacidade Transportadoras Veículos …" at bounding box center [673, 316] width 1347 height 632
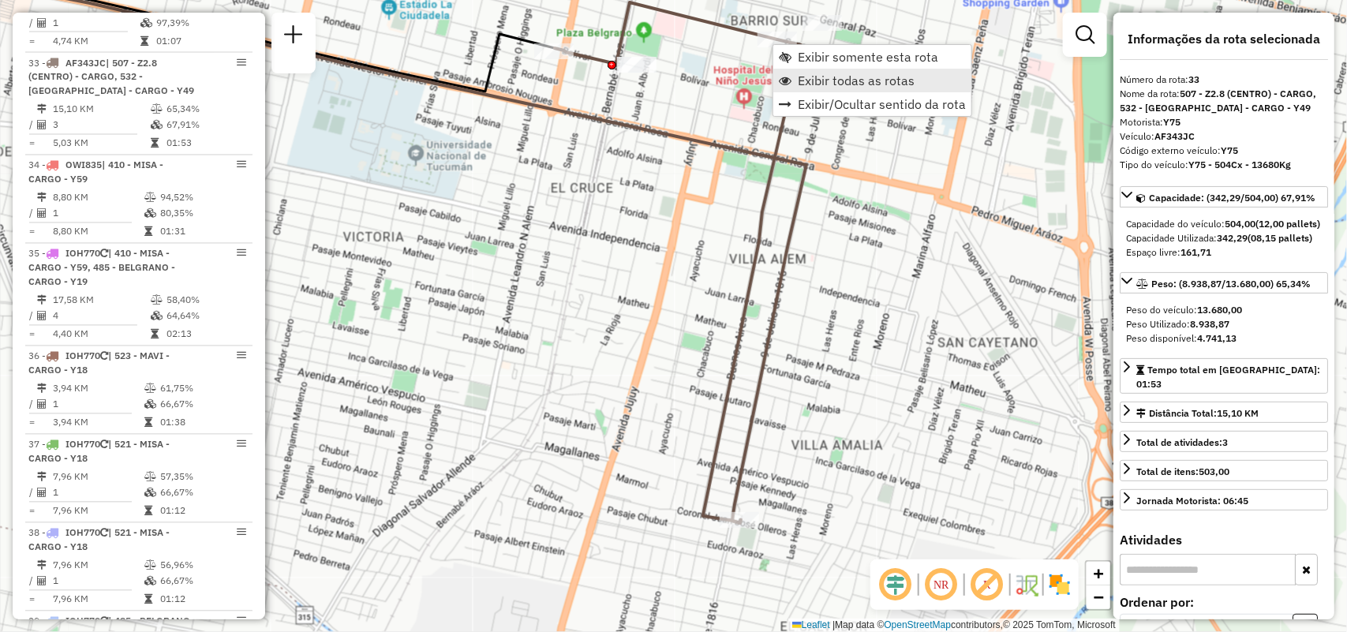
click at [822, 74] on span "Exibir todas as rotas" at bounding box center [856, 80] width 117 height 13
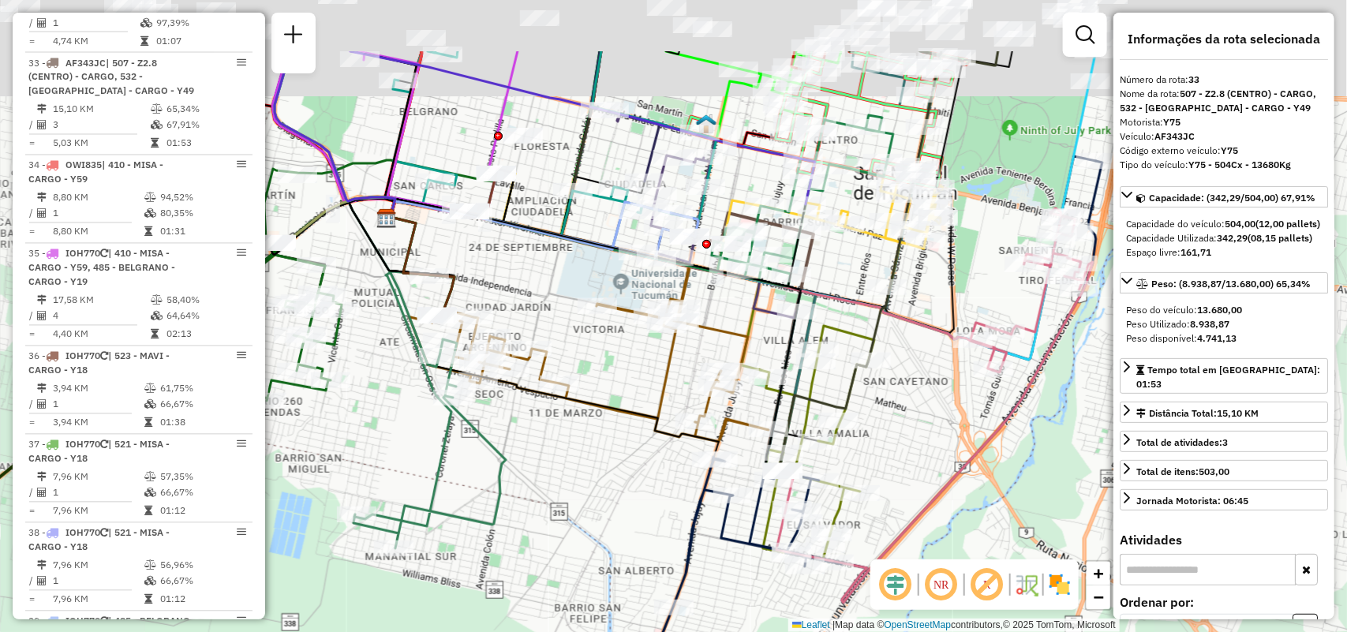
drag, startPoint x: 900, startPoint y: 187, endPoint x: 861, endPoint y: 339, distance: 157.3
click at [861, 339] on icon at bounding box center [697, 286] width 620 height 171
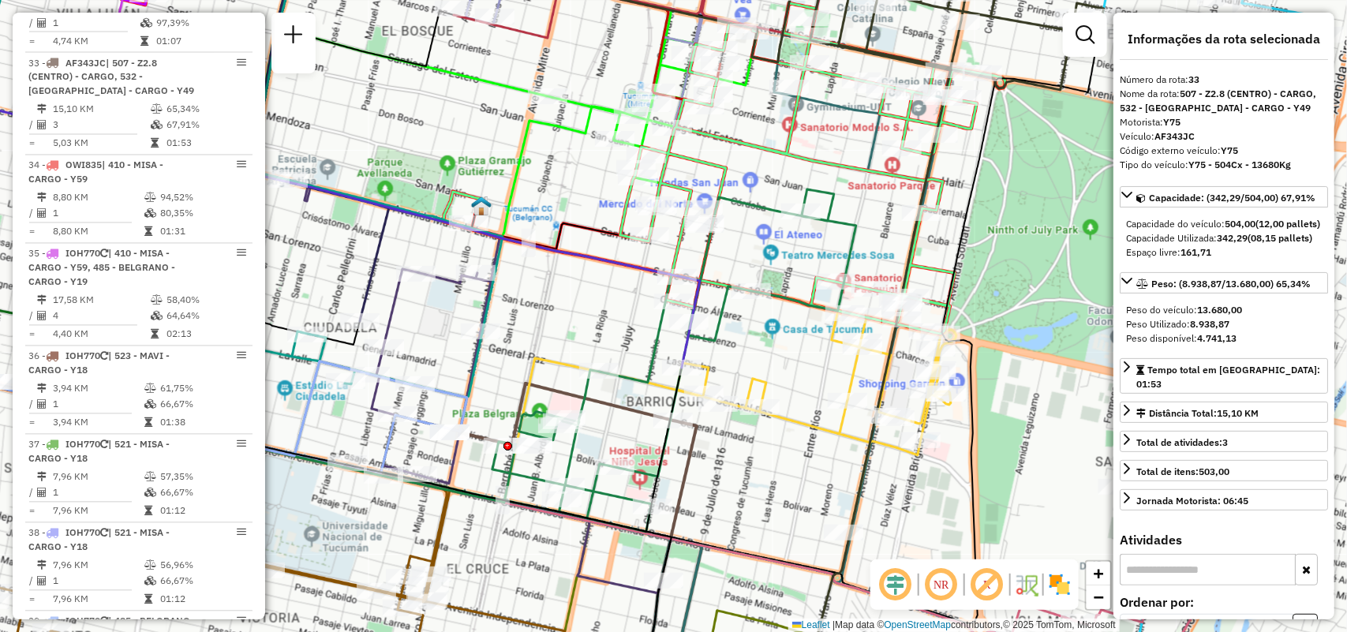
drag, startPoint x: 992, startPoint y: 226, endPoint x: 1033, endPoint y: 235, distance: 42.9
click at [1033, 235] on div "Janela de atendimento Grade de atendimento Capacidade Transportadoras Veículos …" at bounding box center [673, 316] width 1347 height 632
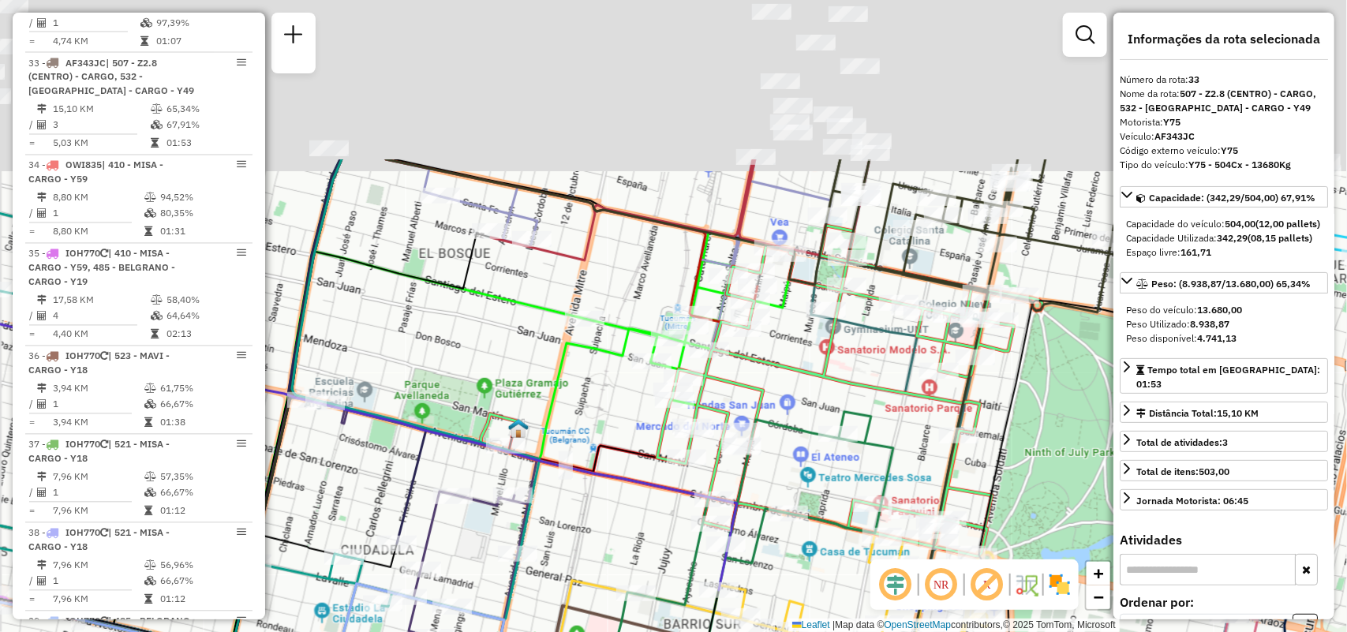
drag, startPoint x: 786, startPoint y: 237, endPoint x: 823, endPoint y: 459, distance: 225.5
click at [823, 459] on div "Janela de atendimento Grade de atendimento Capacidade Transportadoras Veículos …" at bounding box center [673, 316] width 1347 height 632
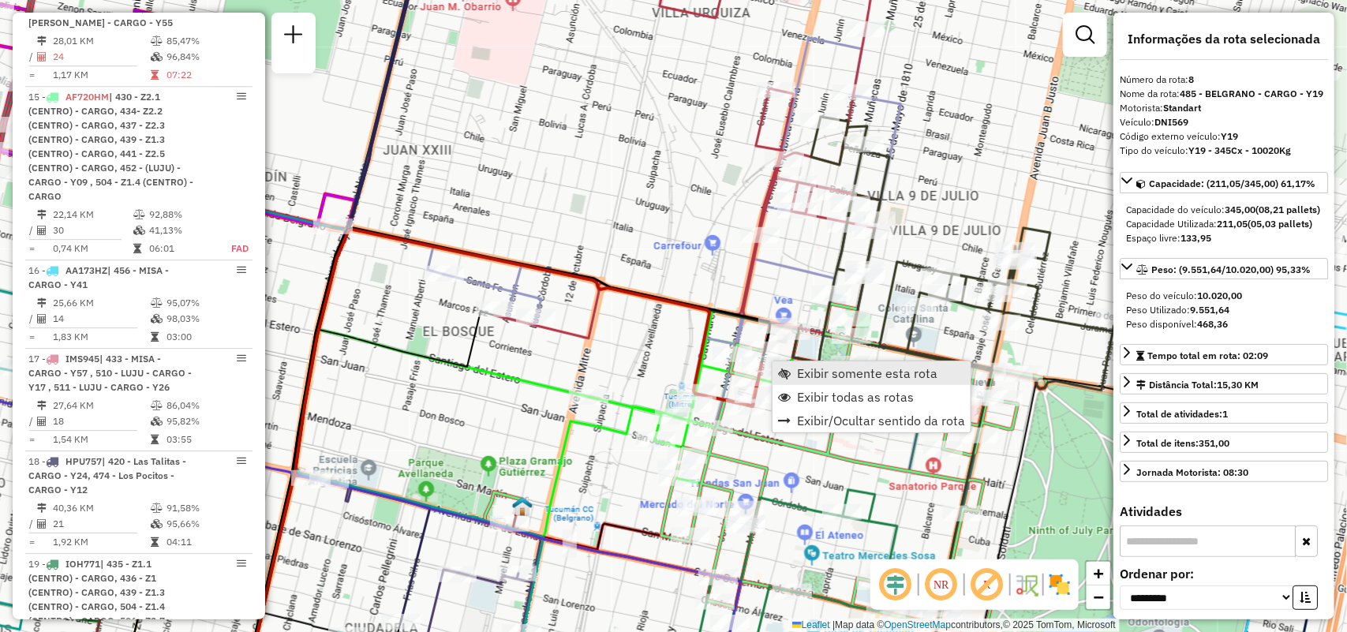
scroll to position [1351, 0]
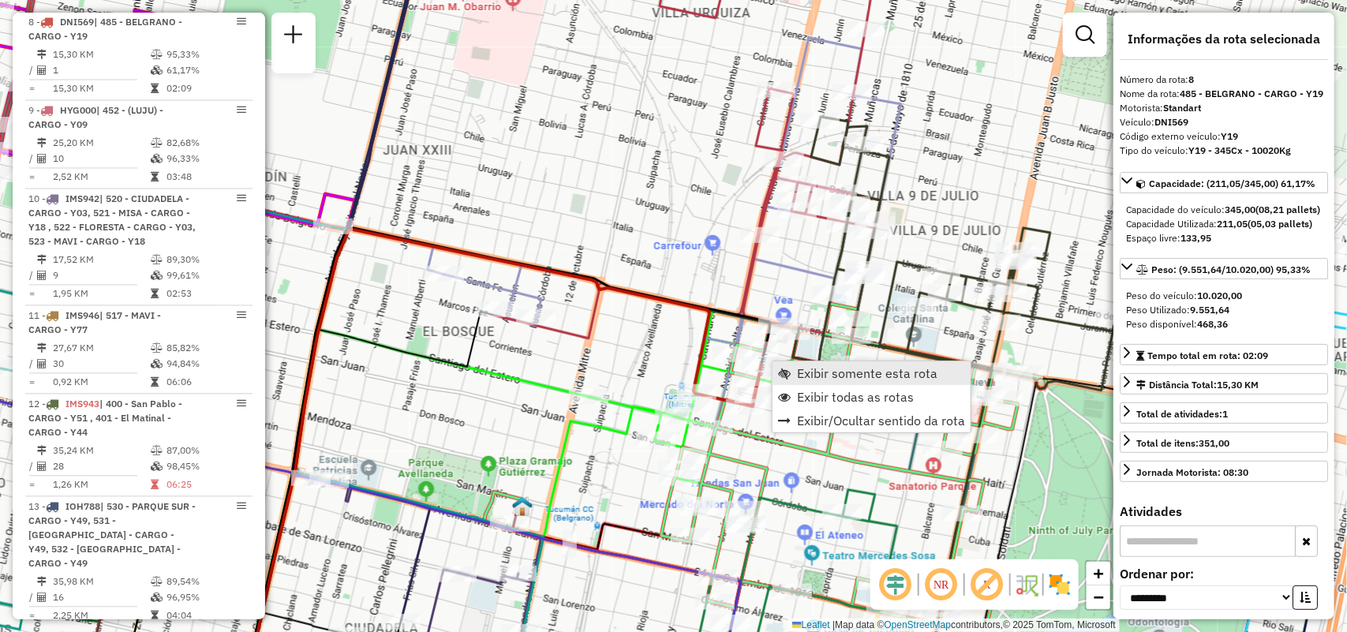
click at [811, 368] on span "Exibir somente esta rota" at bounding box center [867, 373] width 140 height 13
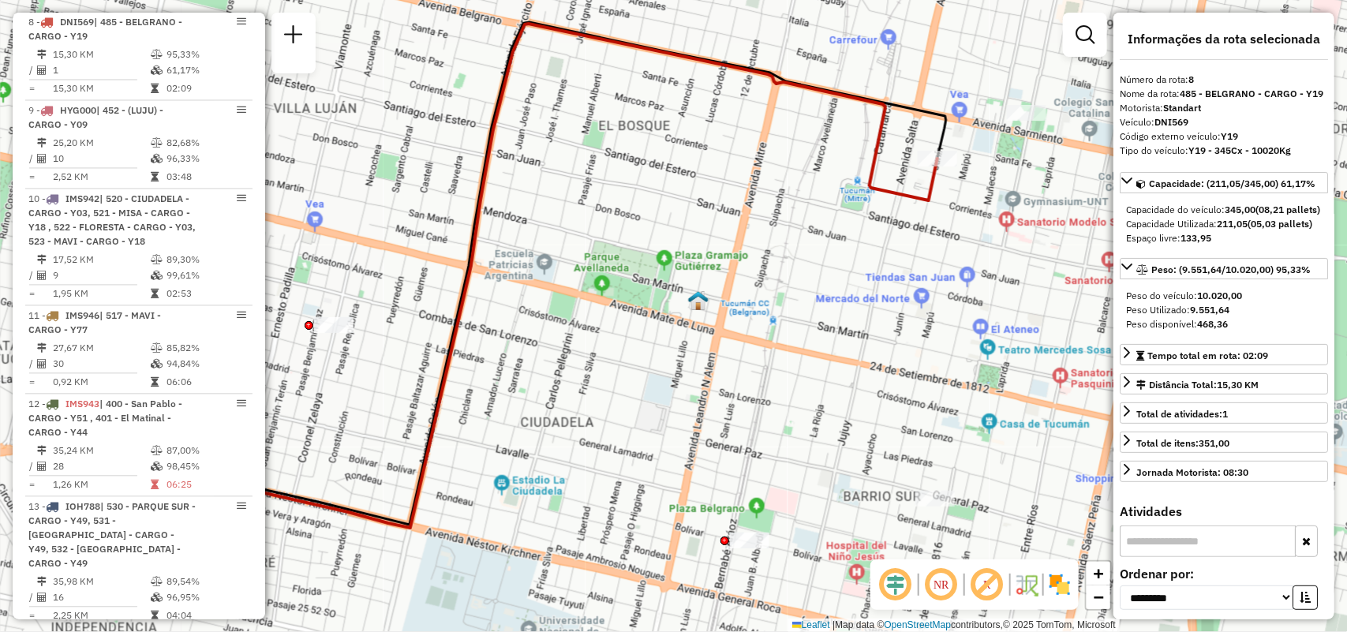
drag, startPoint x: 901, startPoint y: 401, endPoint x: 917, endPoint y: 245, distance: 157.0
click at [730, 357] on div "Janela de atendimento Grade de atendimento Capacidade Transportadoras Veículos …" at bounding box center [673, 316] width 1347 height 632
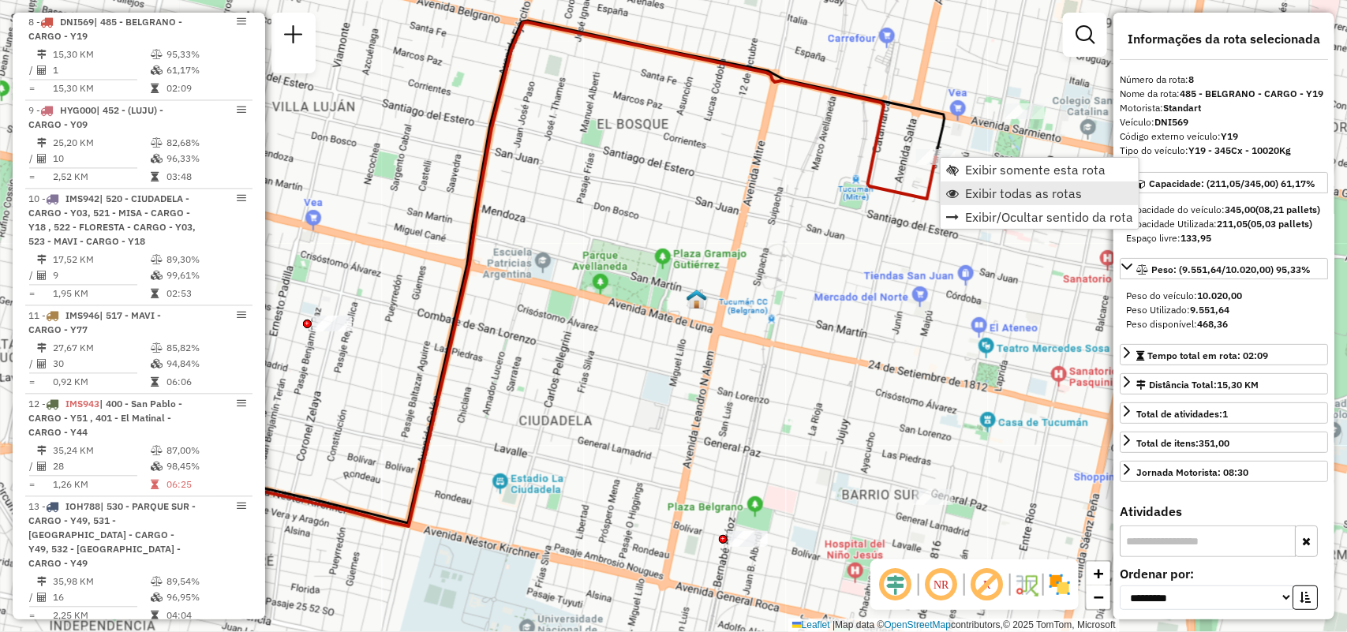
click at [962, 195] on link "Exibir todas as rotas" at bounding box center [1039, 193] width 198 height 24
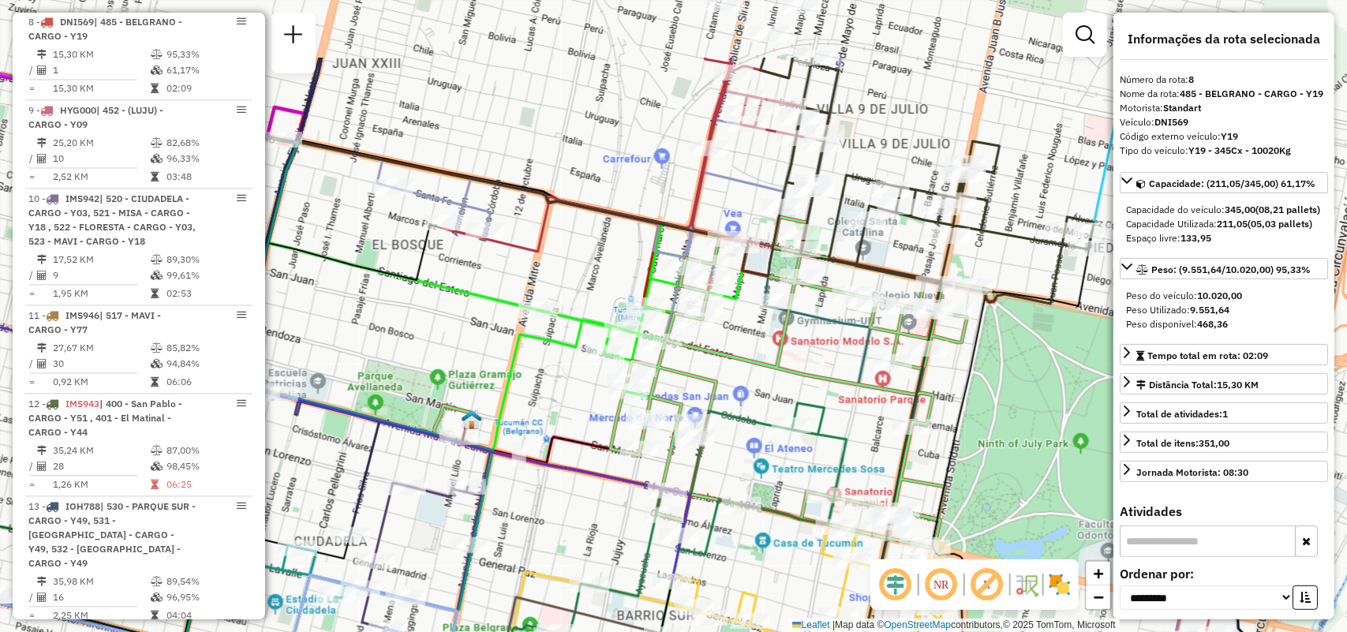
drag, startPoint x: 768, startPoint y: 263, endPoint x: 498, endPoint y: 400, distance: 302.7
click at [585, 361] on div at bounding box center [604, 353] width 39 height 16
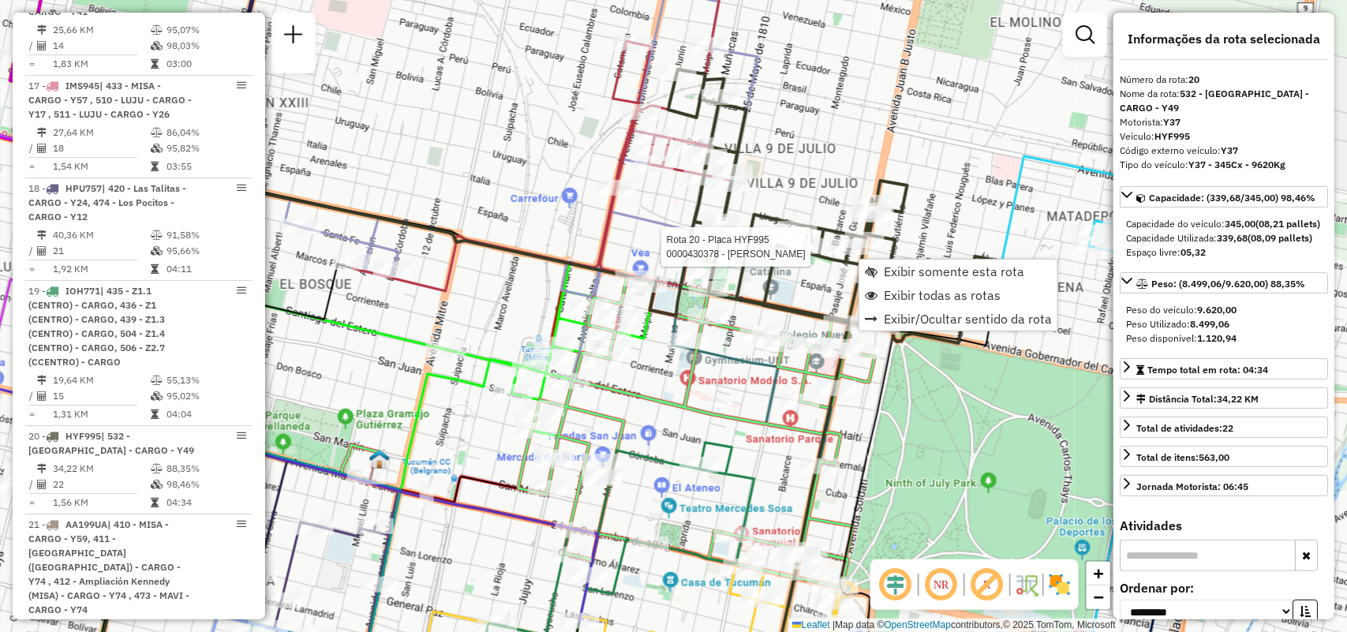
scroll to position [2680, 0]
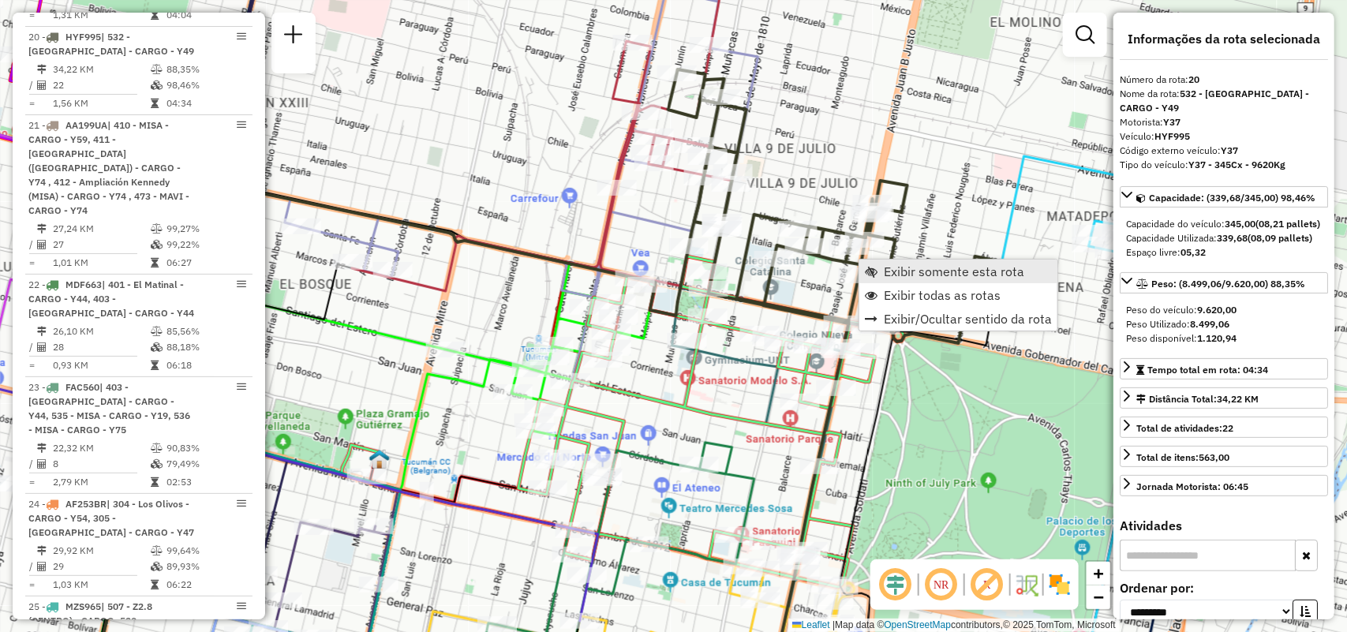
click at [882, 266] on link "Exibir somente esta rota" at bounding box center [958, 272] width 198 height 24
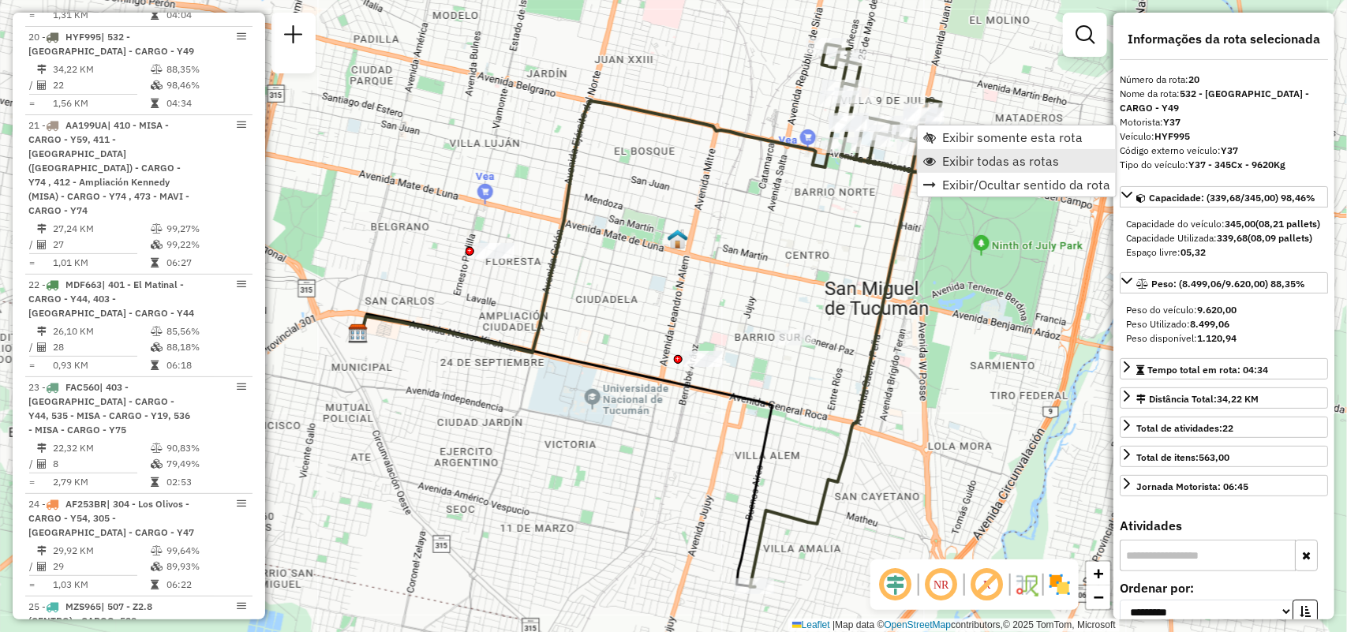
click at [927, 155] on span "Exibir todas as rotas" at bounding box center [929, 161] width 13 height 13
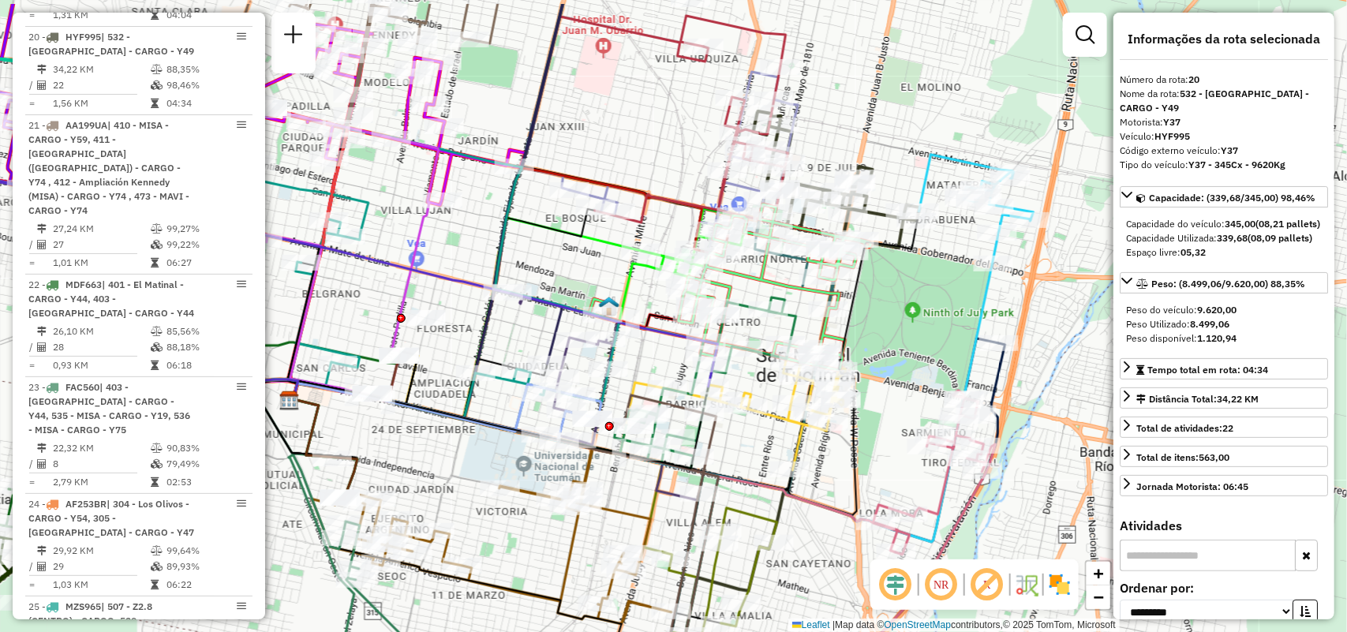
drag, startPoint x: 878, startPoint y: 320, endPoint x: 862, endPoint y: 334, distance: 20.7
click at [862, 334] on div "Janela de atendimento Grade de atendimento Capacidade Transportadoras Veículos …" at bounding box center [673, 316] width 1347 height 632
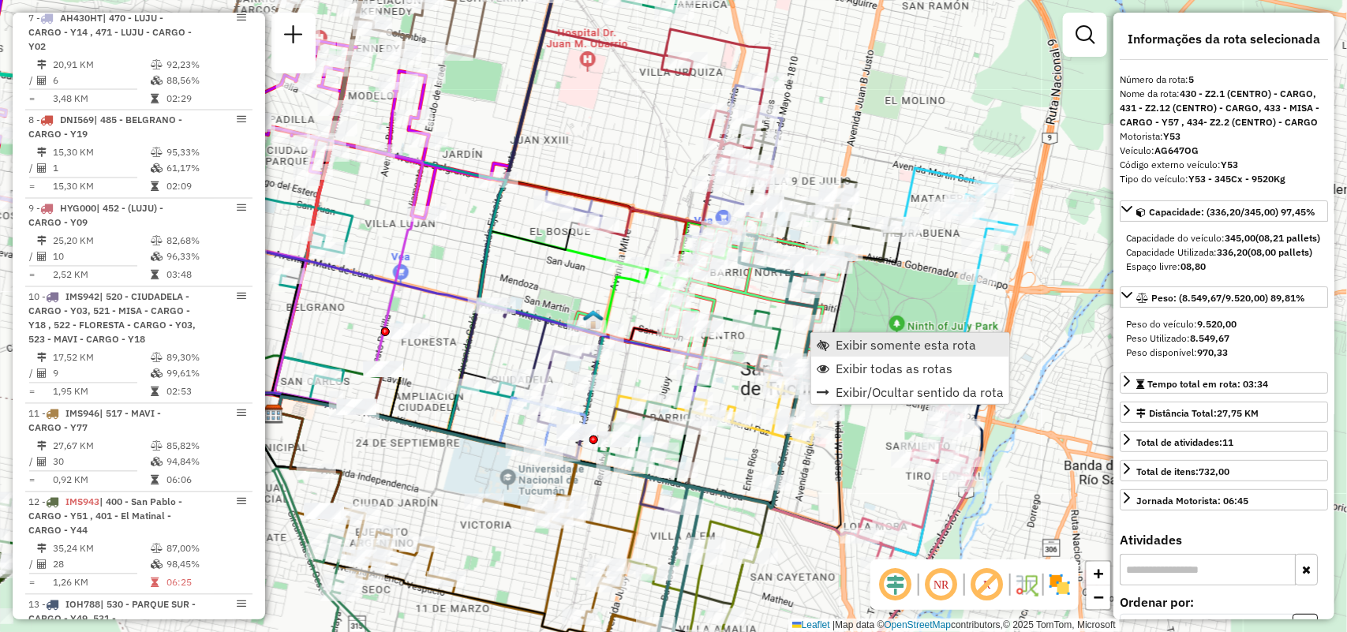
scroll to position [999, 0]
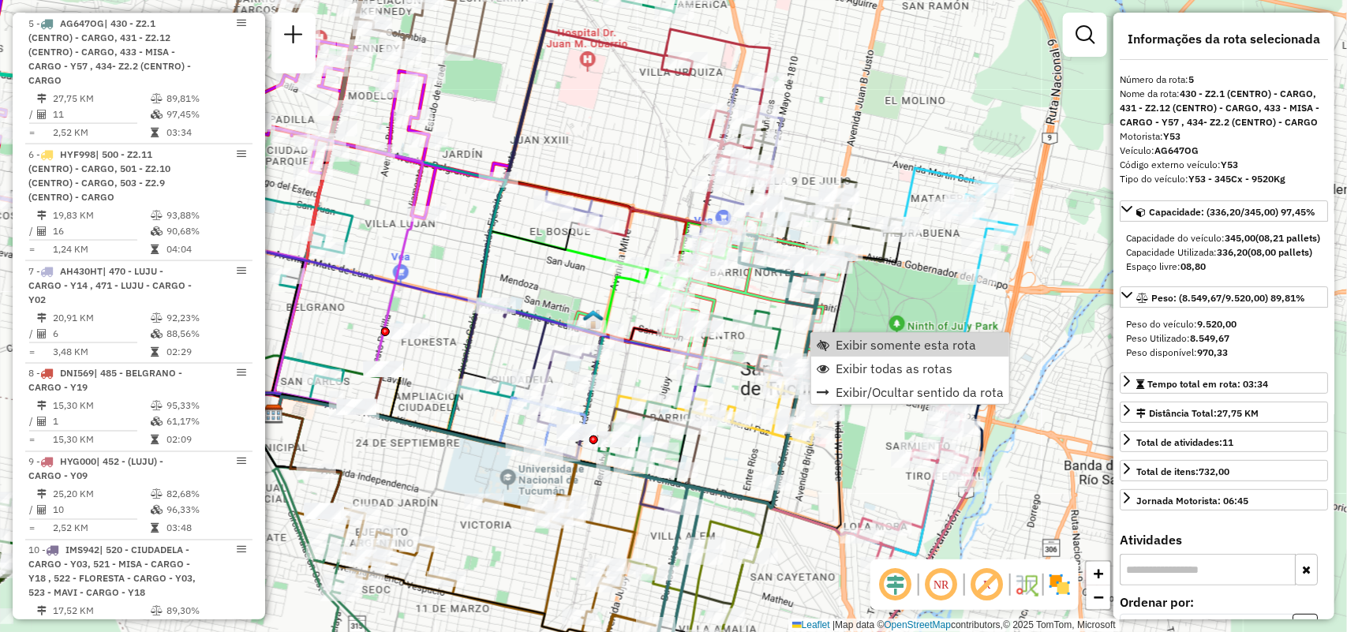
click at [939, 109] on div "Rota 20 - Placa HYF995 0000326235 - AGUIRRE GONZALO Rota 20 - Placa HYF995 0000…" at bounding box center [673, 316] width 1347 height 632
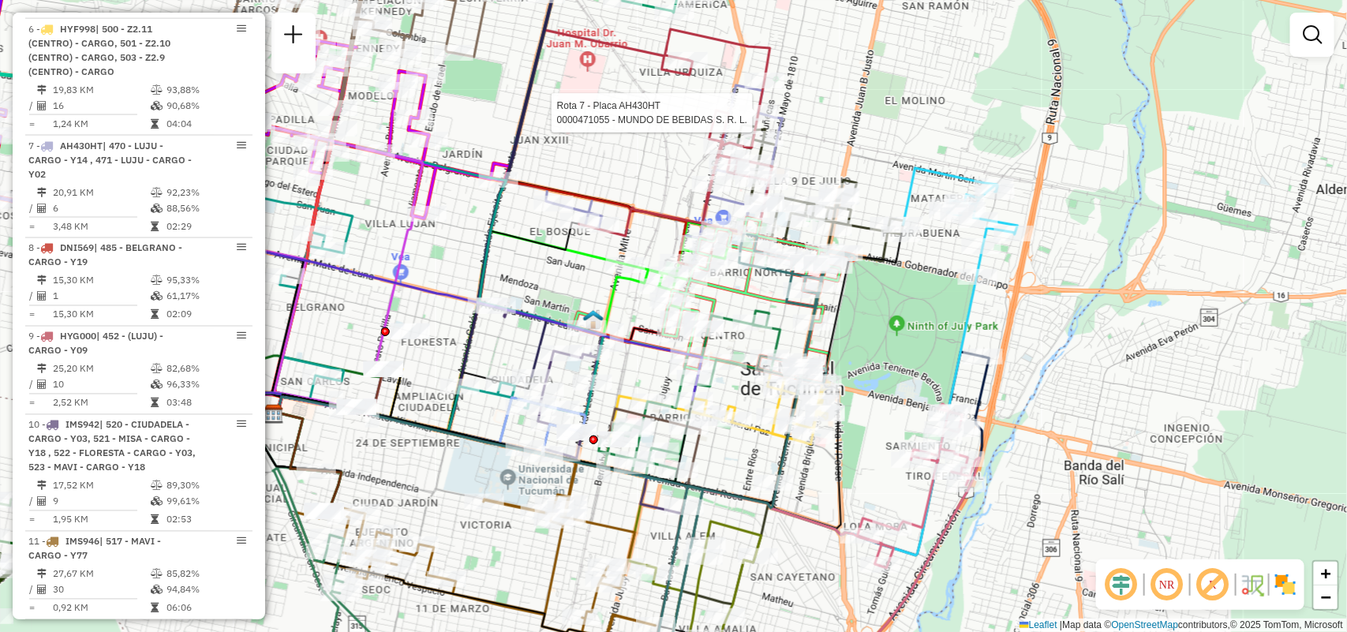
select select "**********"
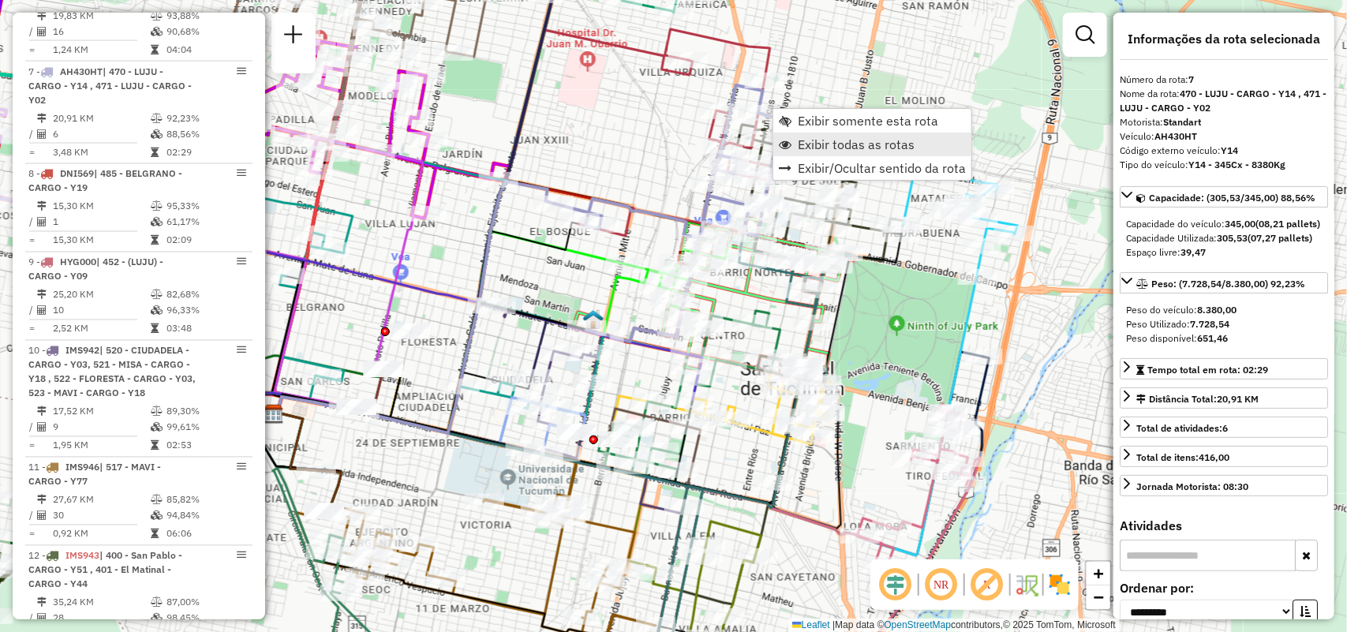
scroll to position [1248, 0]
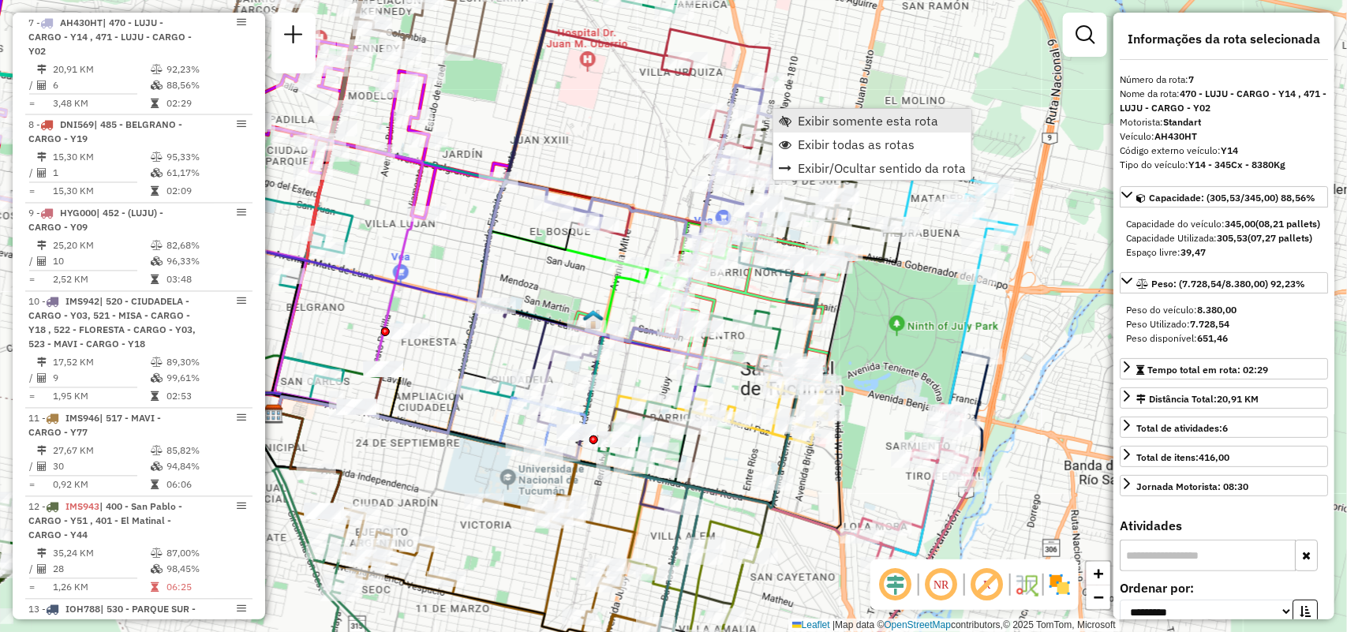
click at [818, 119] on span "Exibir somente esta rota" at bounding box center [868, 120] width 140 height 13
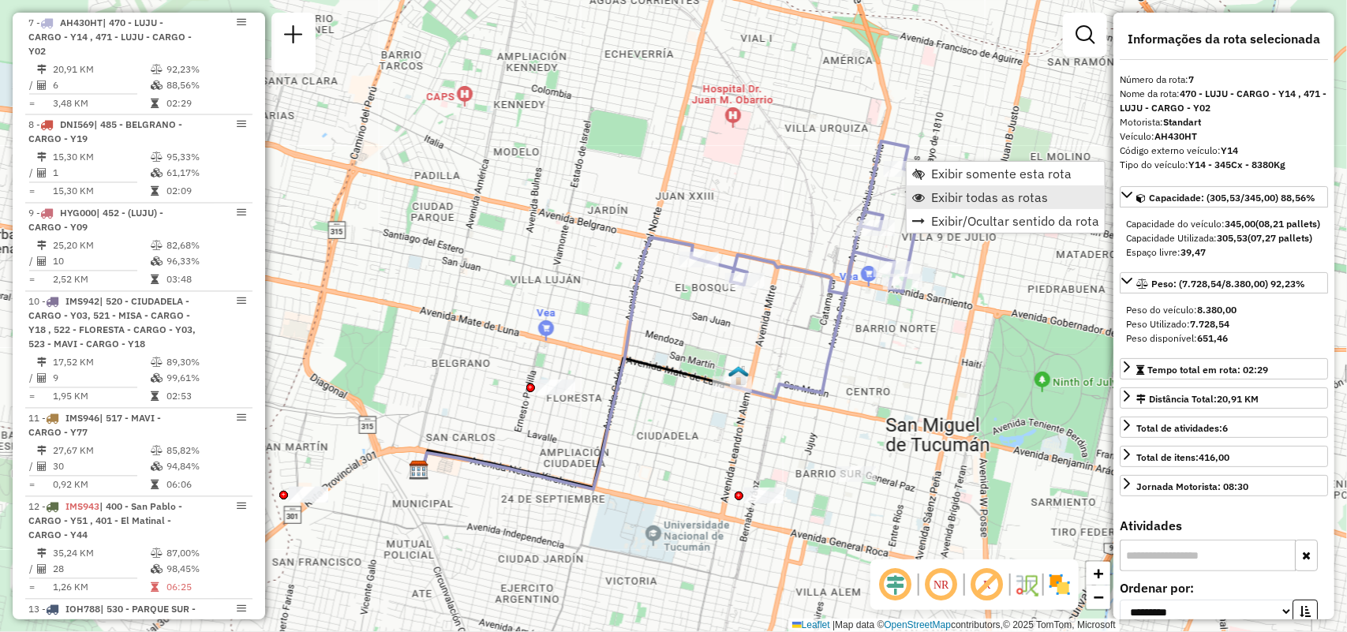
click at [927, 203] on link "Exibir todas as rotas" at bounding box center [1005, 197] width 198 height 24
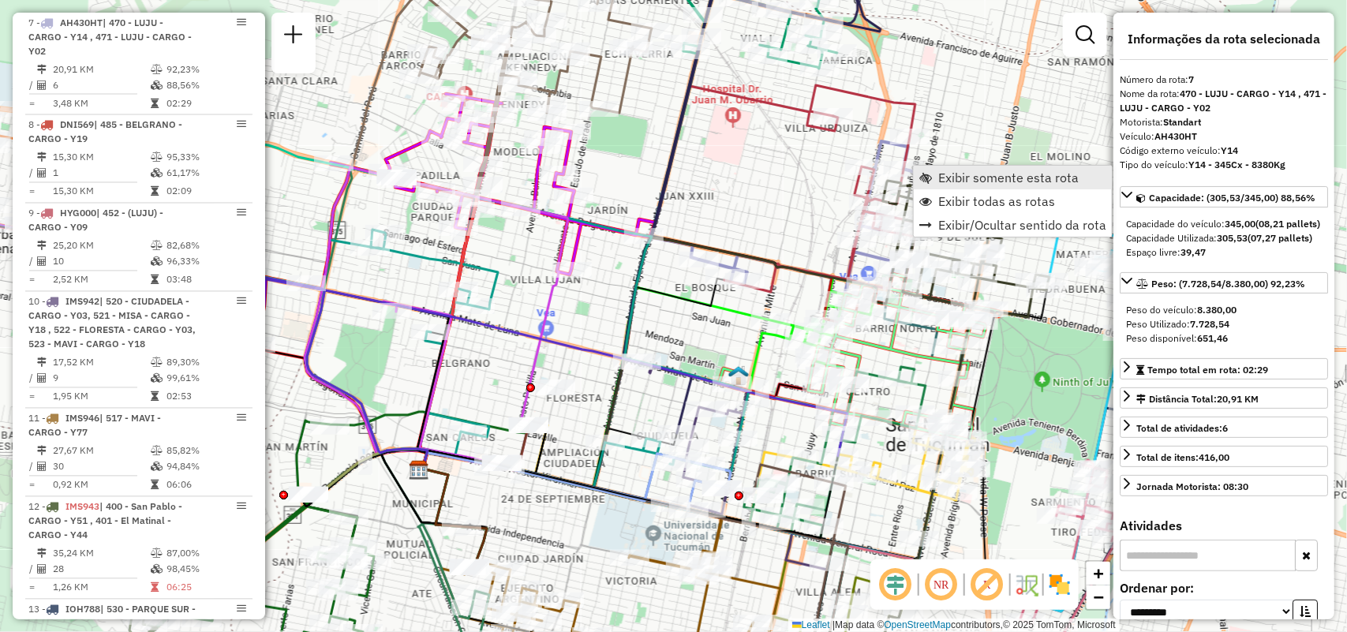
click at [953, 177] on span "Exibir somente esta rota" at bounding box center [1008, 177] width 140 height 13
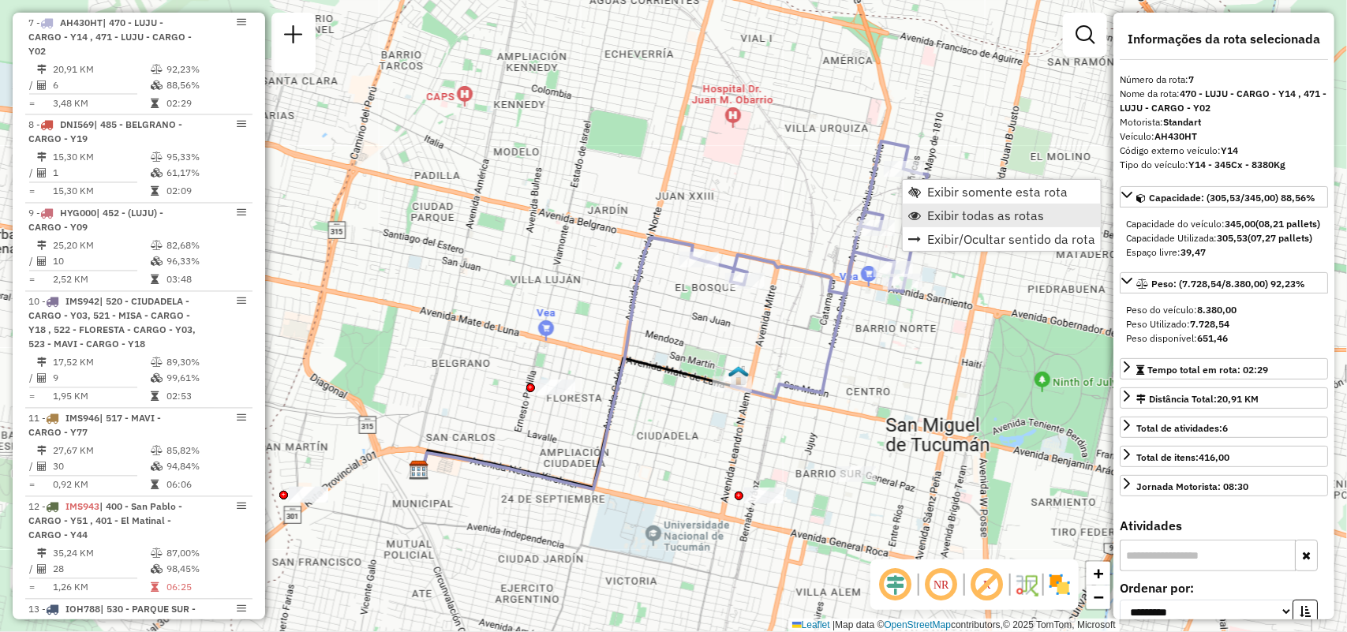
click at [928, 209] on span "Exibir todas as rotas" at bounding box center [985, 215] width 117 height 13
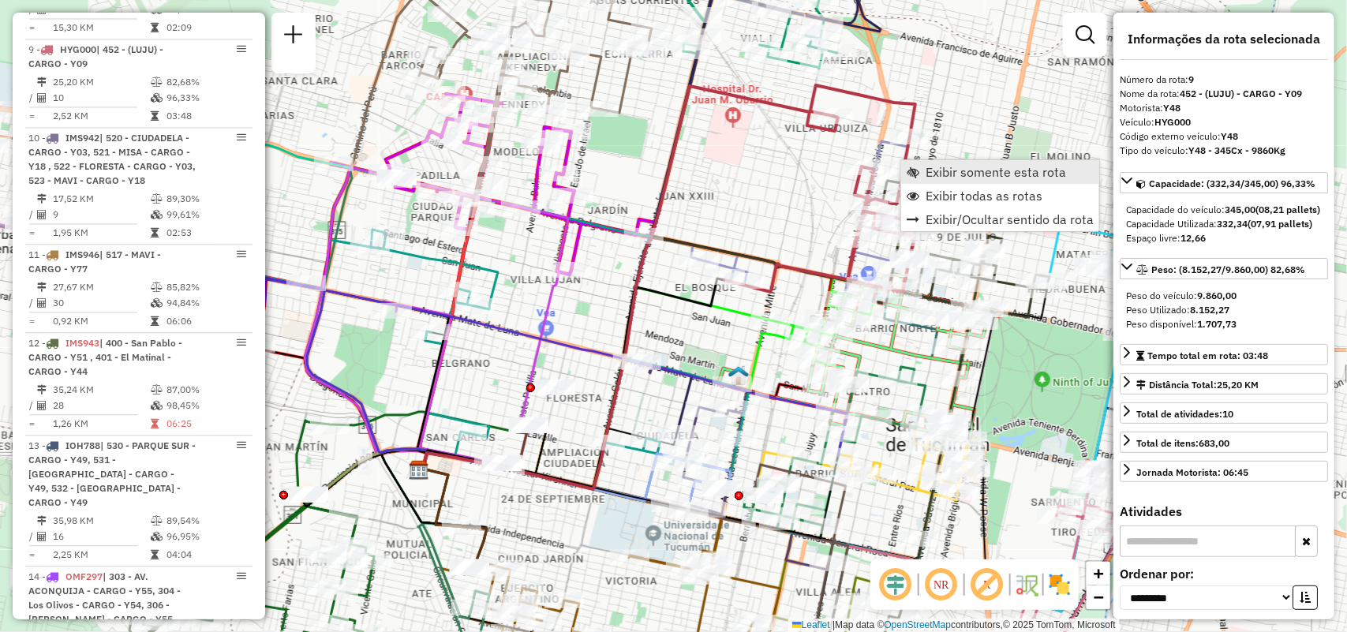
scroll to position [1440, 0]
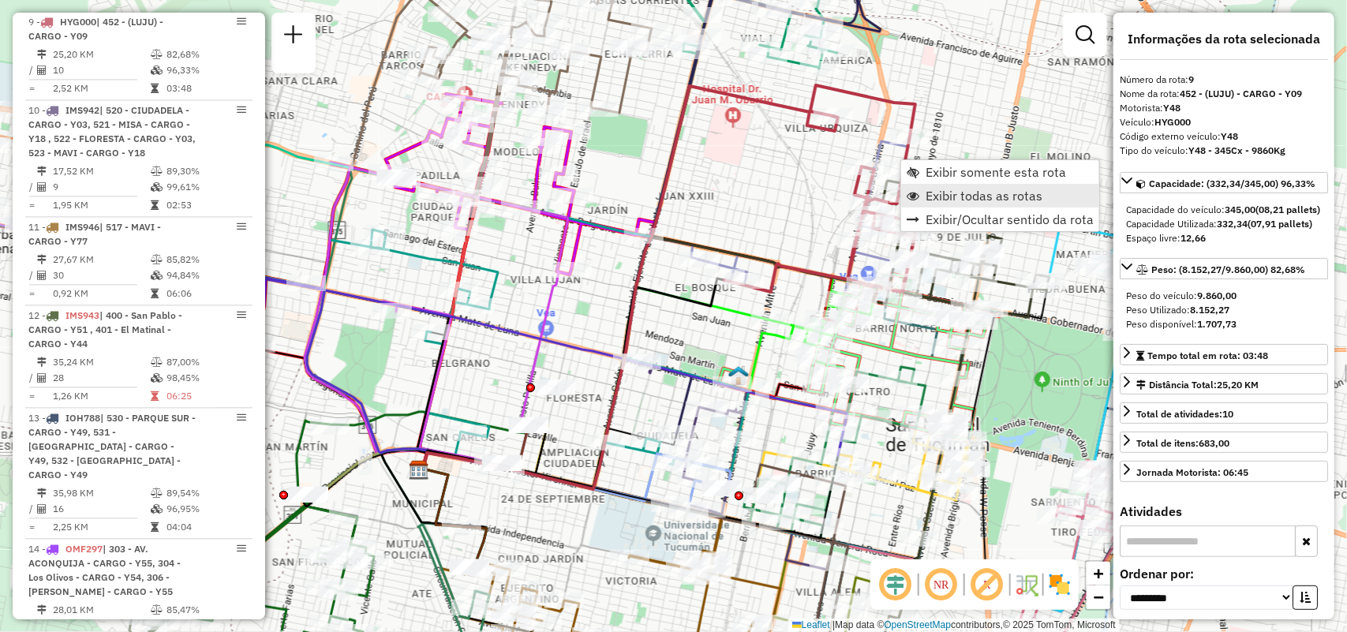
click at [947, 199] on span "Exibir todas as rotas" at bounding box center [983, 195] width 117 height 13
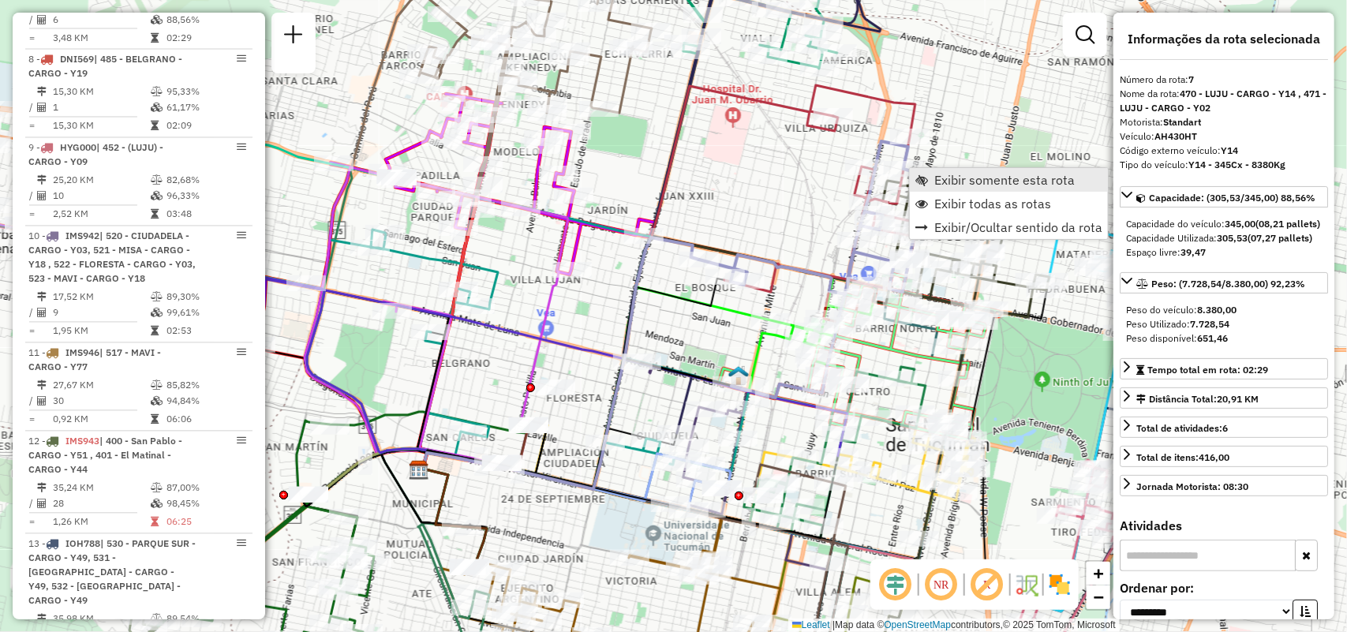
scroll to position [1248, 0]
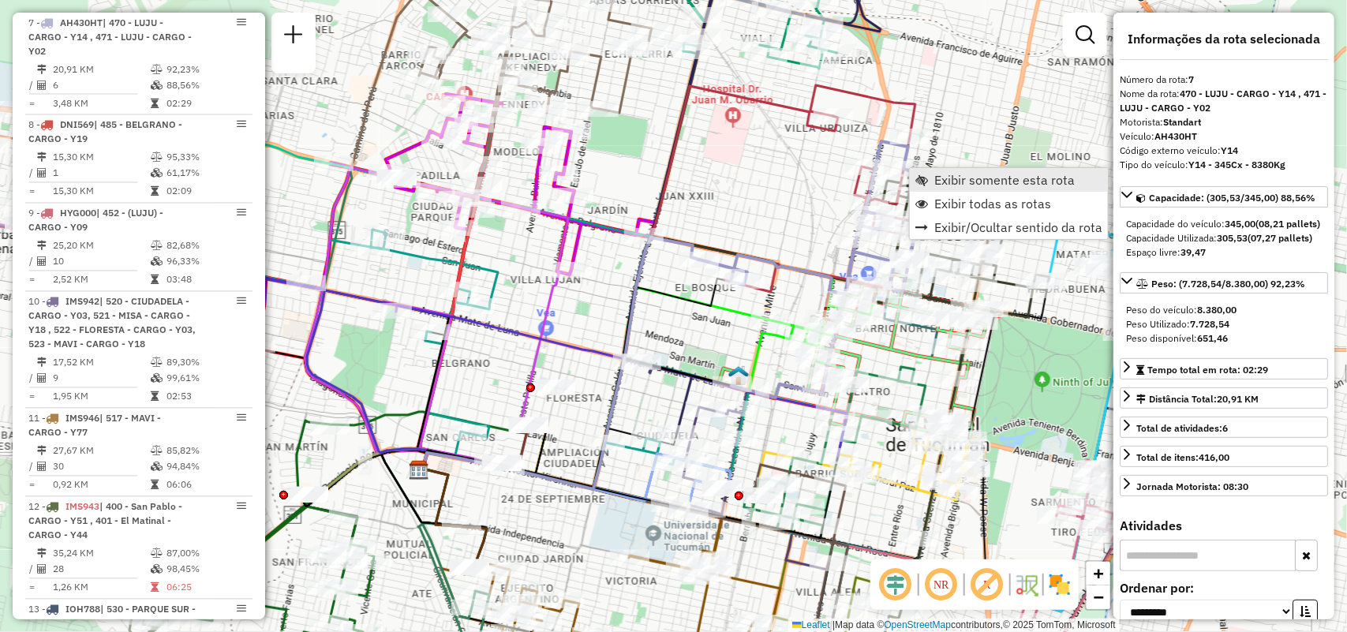
click at [935, 174] on span "Exibir somente esta rota" at bounding box center [1004, 180] width 140 height 13
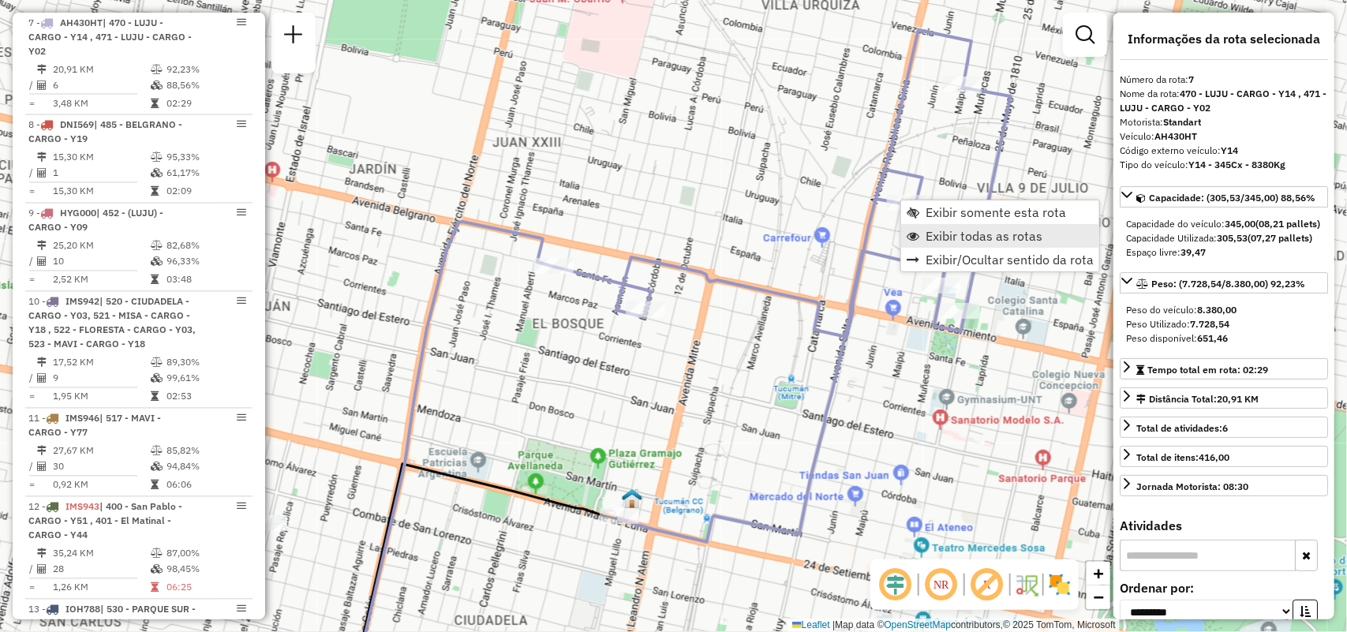
click at [931, 241] on span "Exibir todas as rotas" at bounding box center [983, 236] width 117 height 13
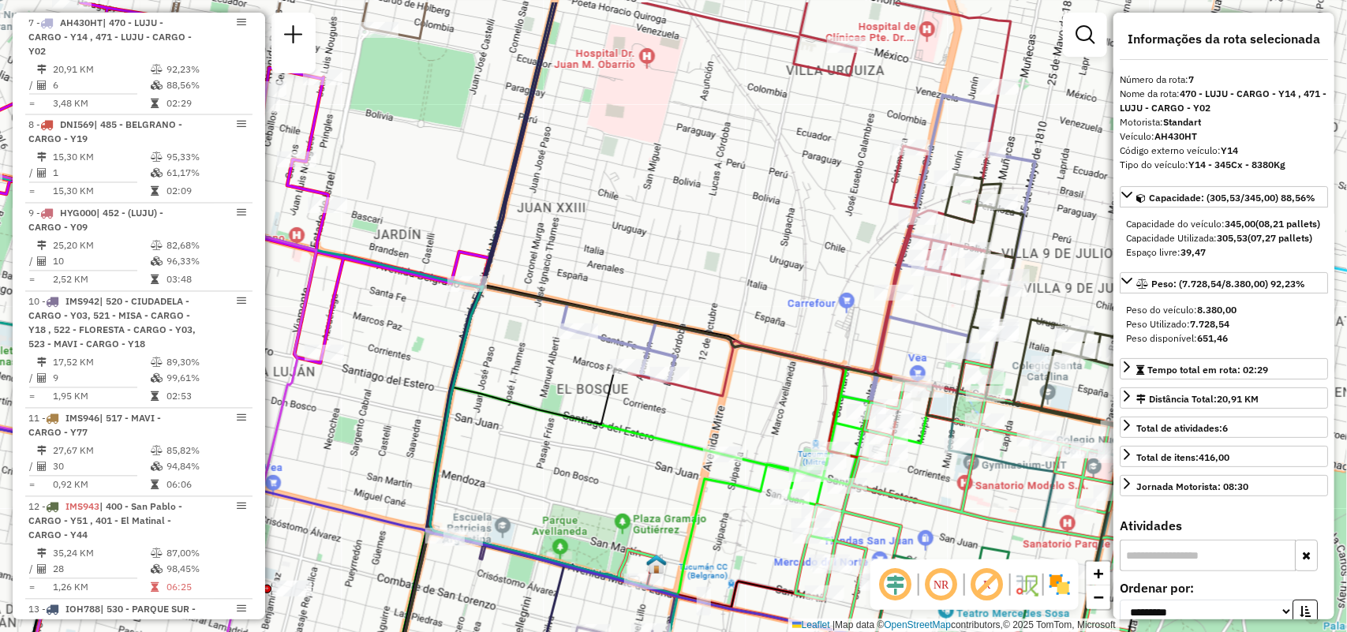
drag, startPoint x: 745, startPoint y: 260, endPoint x: 836, endPoint y: 514, distance: 269.7
click at [838, 522] on div "Janela de atendimento Grade de atendimento Capacidade Transportadoras Veículos …" at bounding box center [673, 316] width 1347 height 632
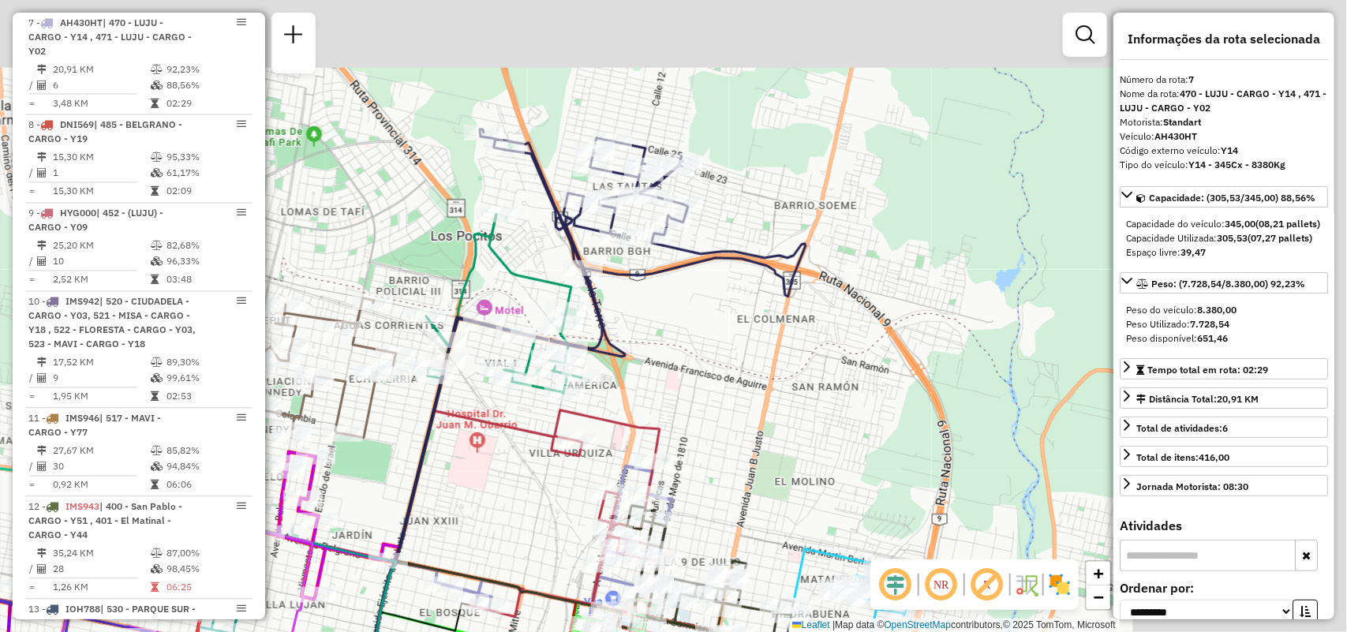
drag, startPoint x: 818, startPoint y: 304, endPoint x: 538, endPoint y: 459, distance: 320.3
click at [534, 468] on div "Janela de atendimento Grade de atendimento Capacidade Transportadoras Veículos …" at bounding box center [673, 316] width 1347 height 632
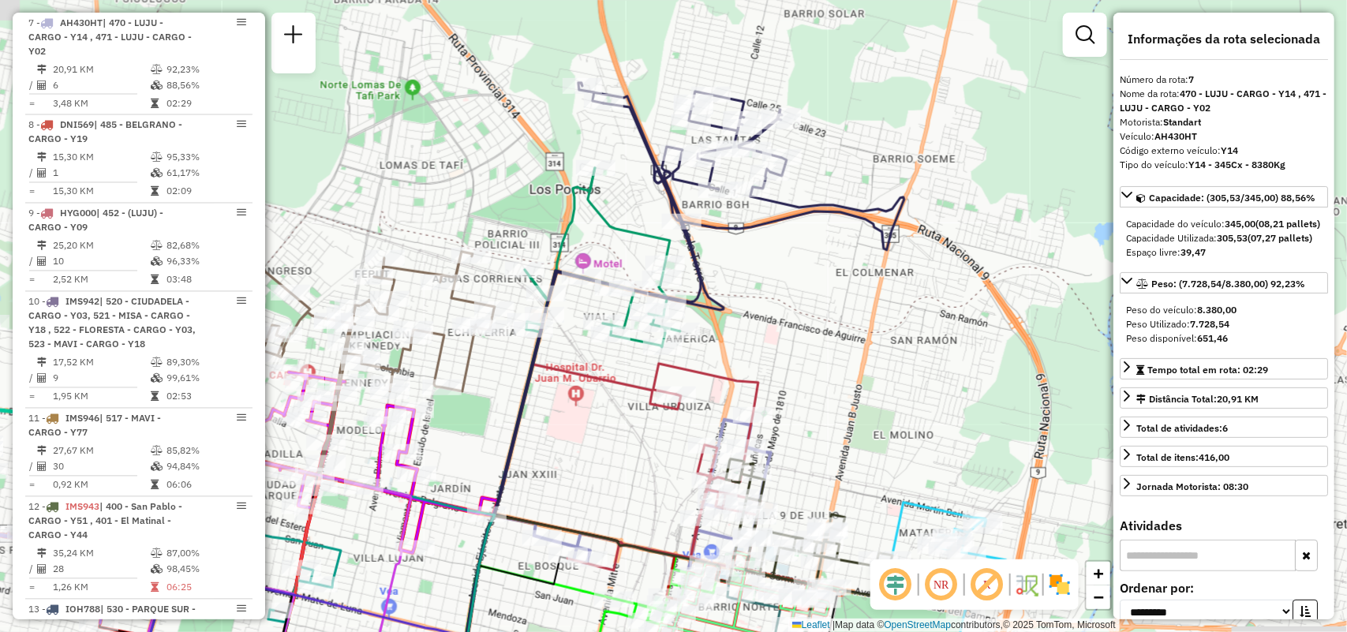
drag, startPoint x: 704, startPoint y: 316, endPoint x: 755, endPoint y: 242, distance: 90.2
click at [809, 230] on div "Janela de atendimento Grade de atendimento Capacidade Transportadoras Veículos …" at bounding box center [673, 316] width 1347 height 632
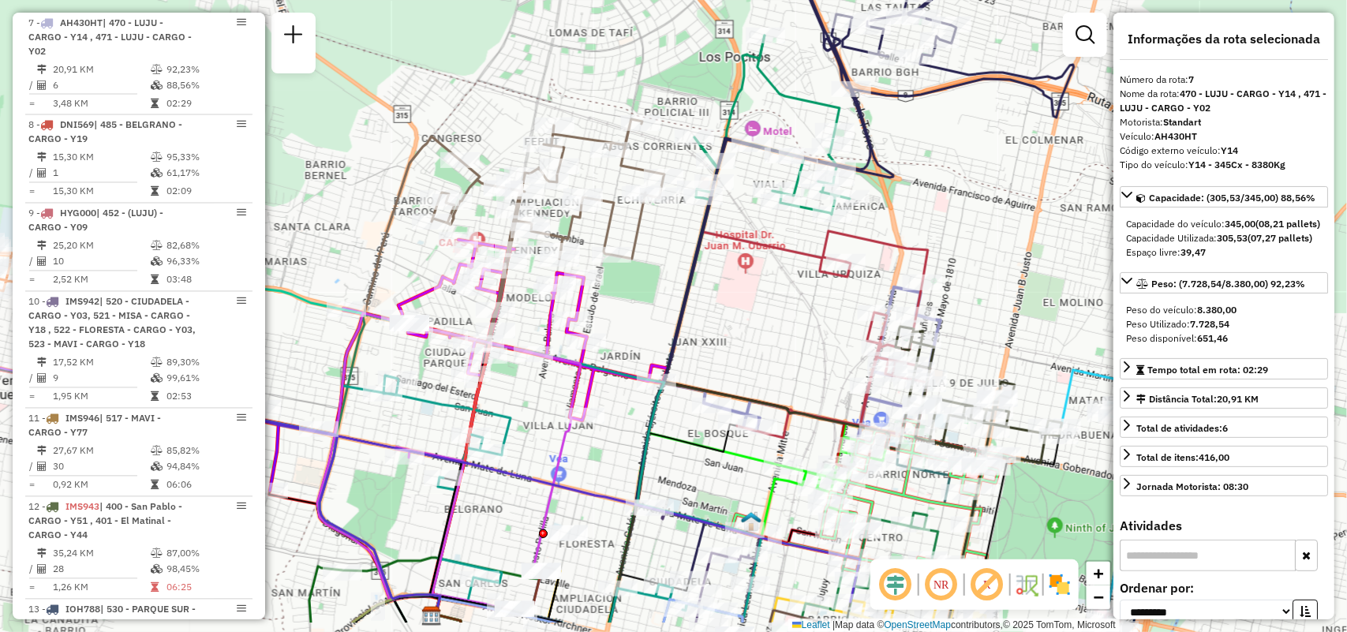
drag, startPoint x: 838, startPoint y: 277, endPoint x: 927, endPoint y: 213, distance: 109.7
click at [927, 213] on div "Janela de atendimento Grade de atendimento Capacidade Transportadoras Veículos …" at bounding box center [673, 316] width 1347 height 632
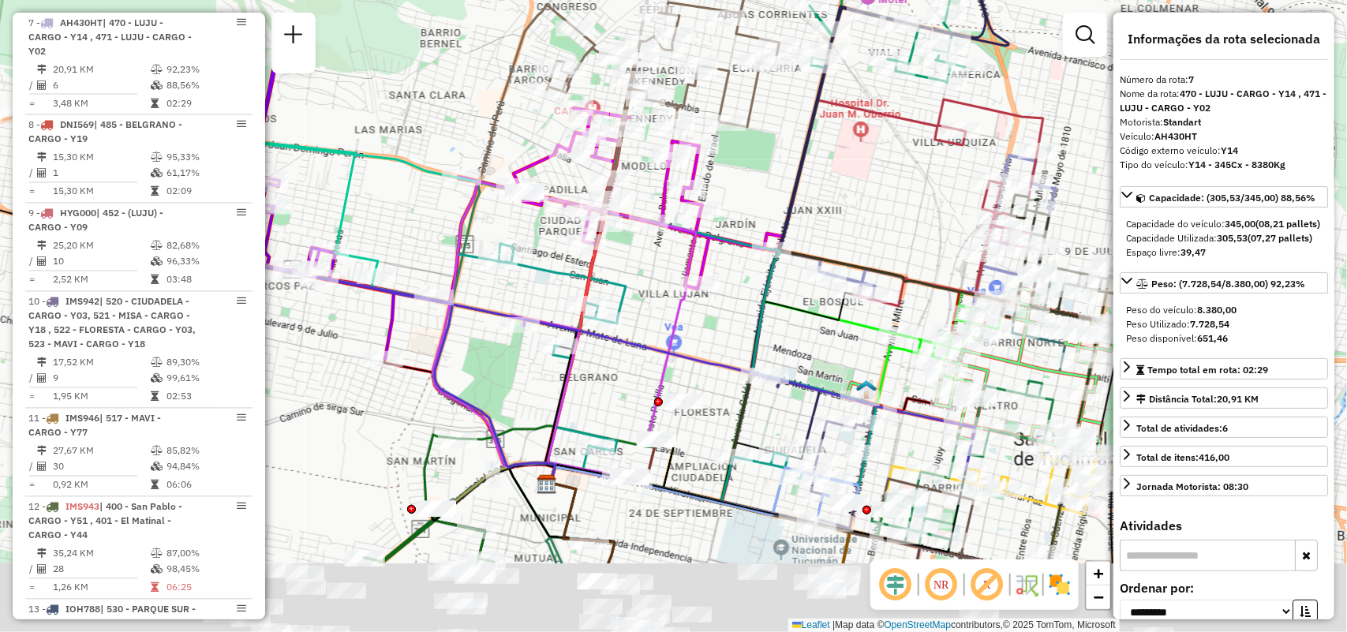
drag, startPoint x: 645, startPoint y: 377, endPoint x: 703, endPoint y: 278, distance: 114.9
click at [703, 278] on div at bounding box center [699, 284] width 39 height 16
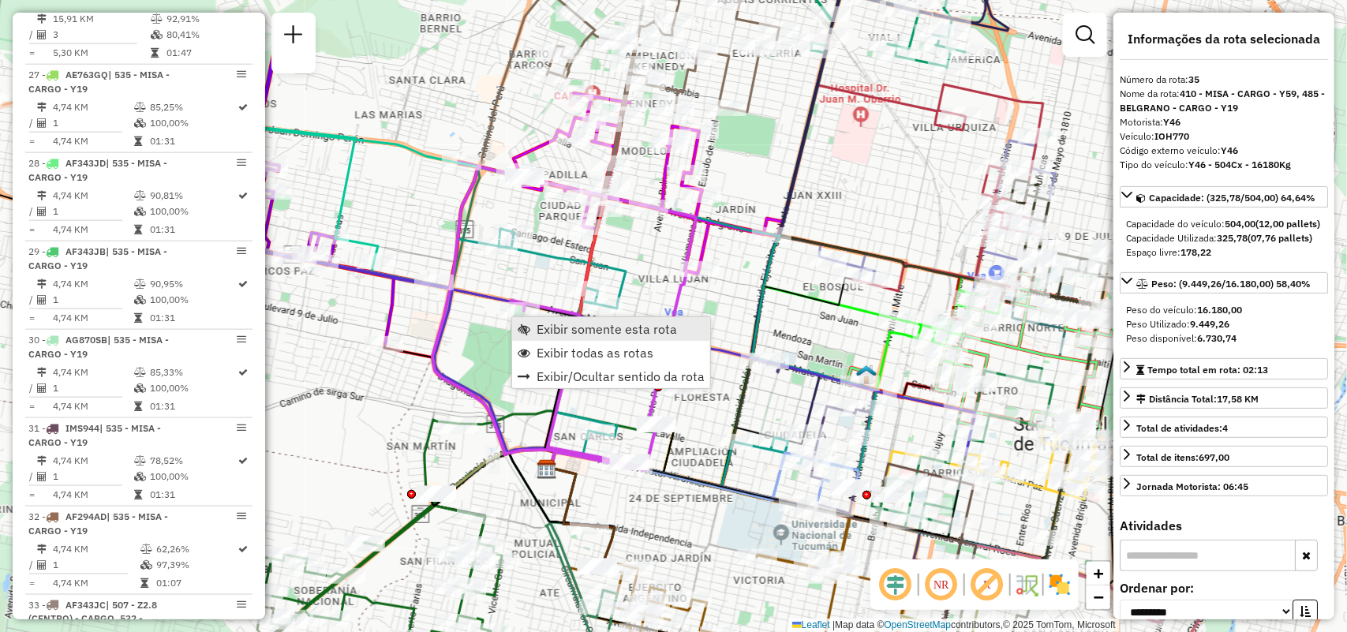
scroll to position [4179, 0]
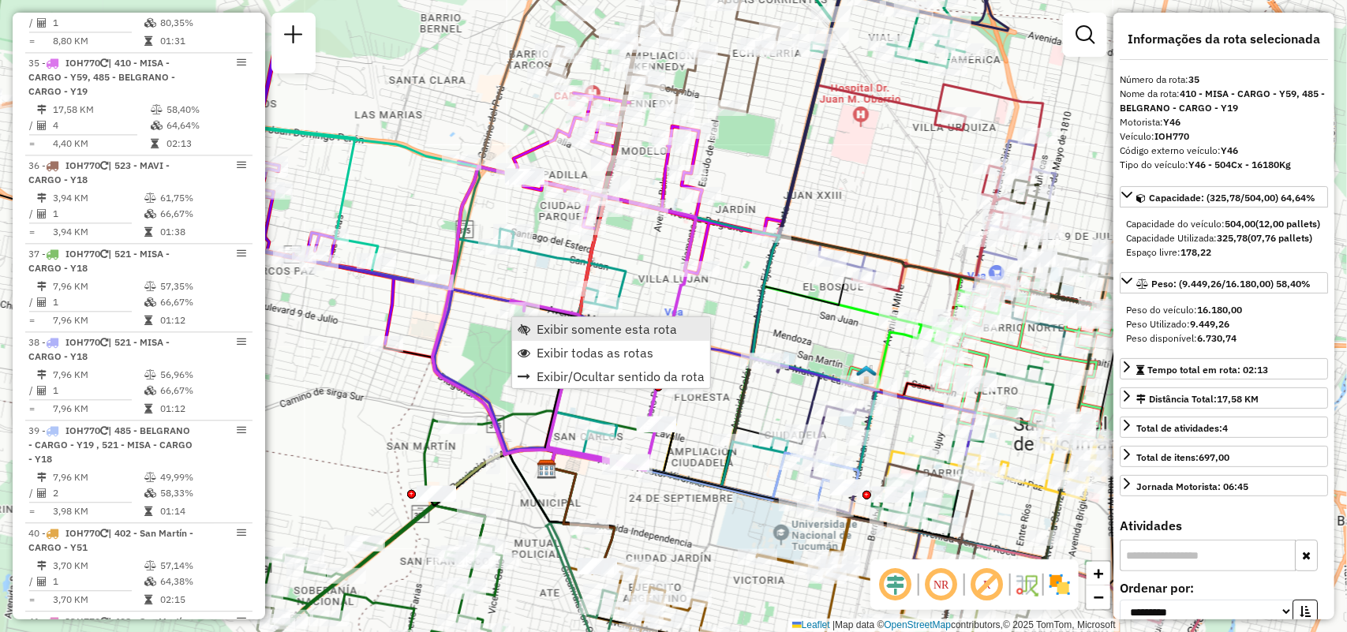
click at [540, 323] on span "Exibir somente esta rota" at bounding box center [606, 329] width 140 height 13
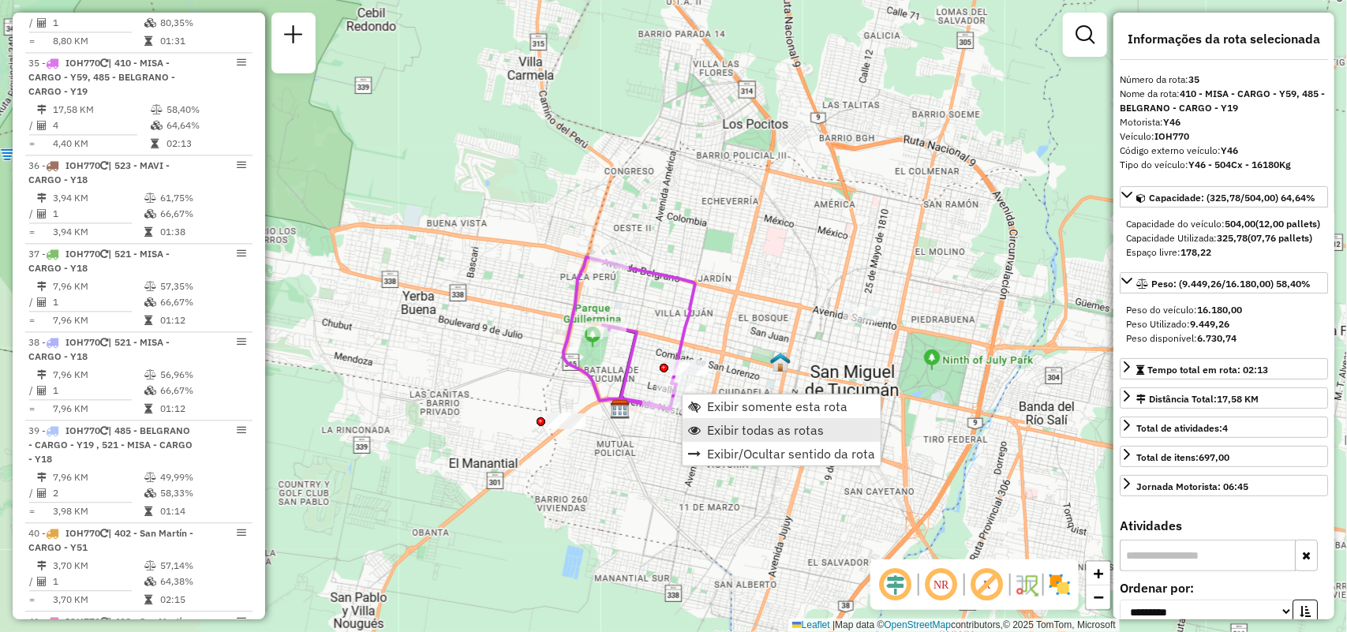
click at [719, 427] on span "Exibir todas as rotas" at bounding box center [765, 430] width 117 height 13
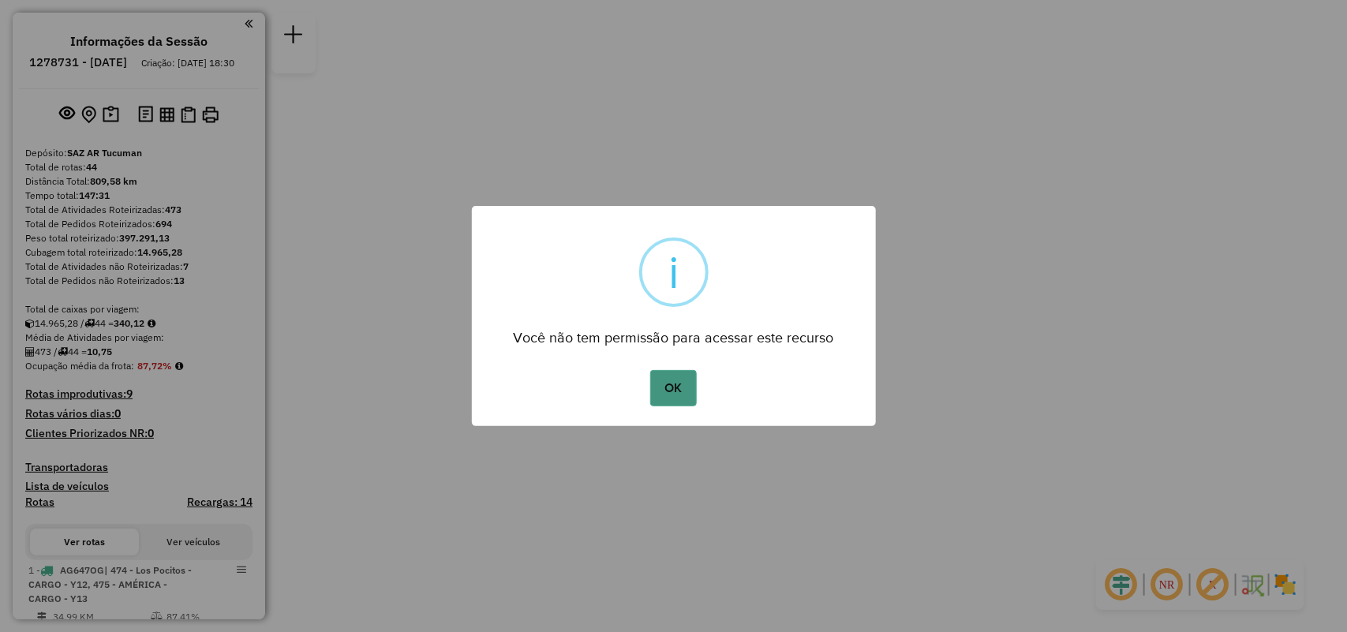
click at [671, 379] on button "OK" at bounding box center [673, 388] width 47 height 36
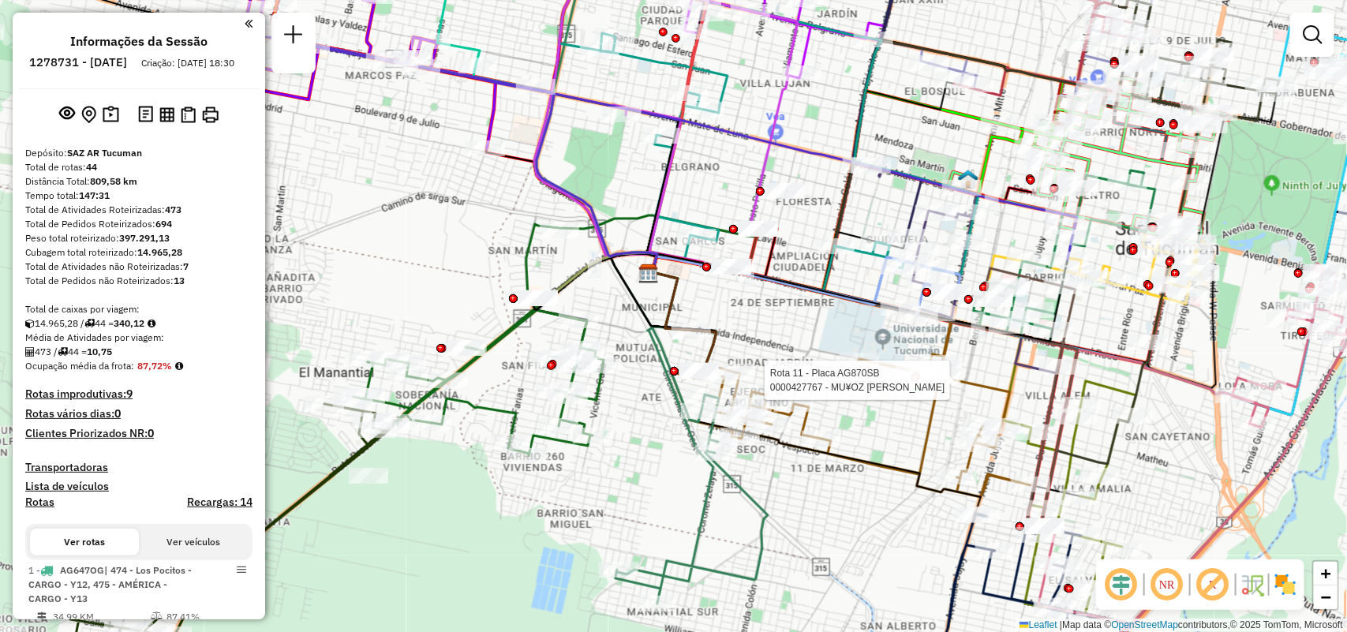
select select "**********"
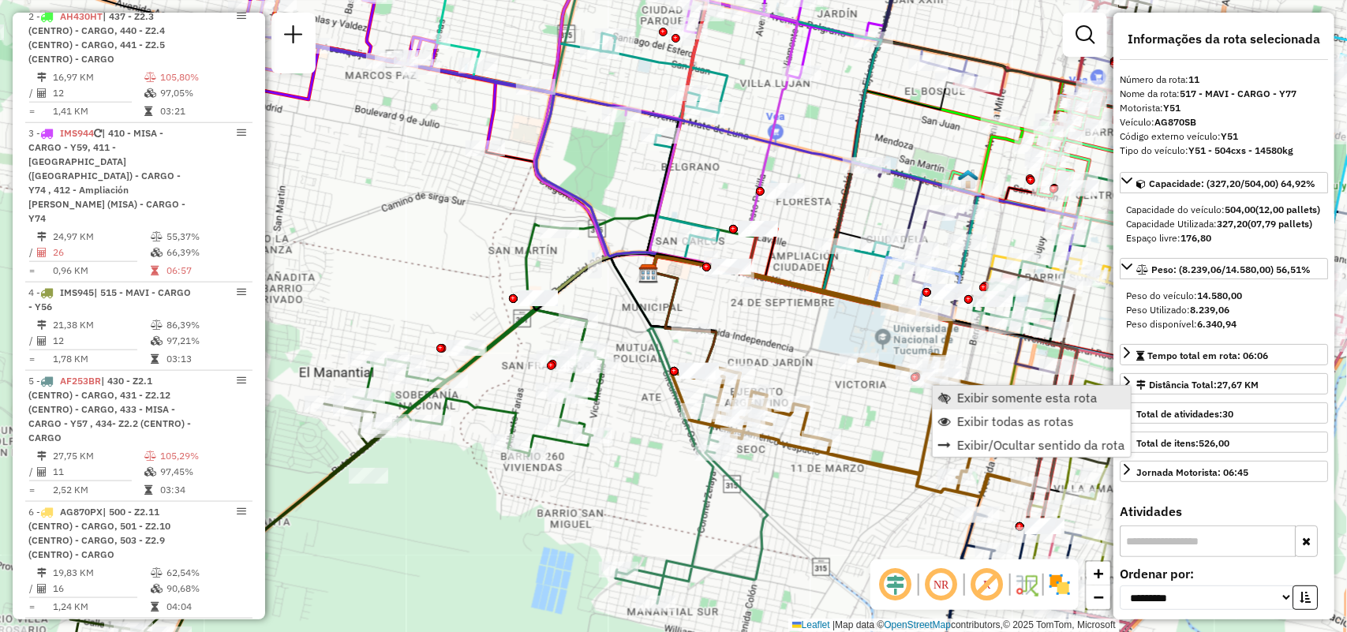
scroll to position [1645, 0]
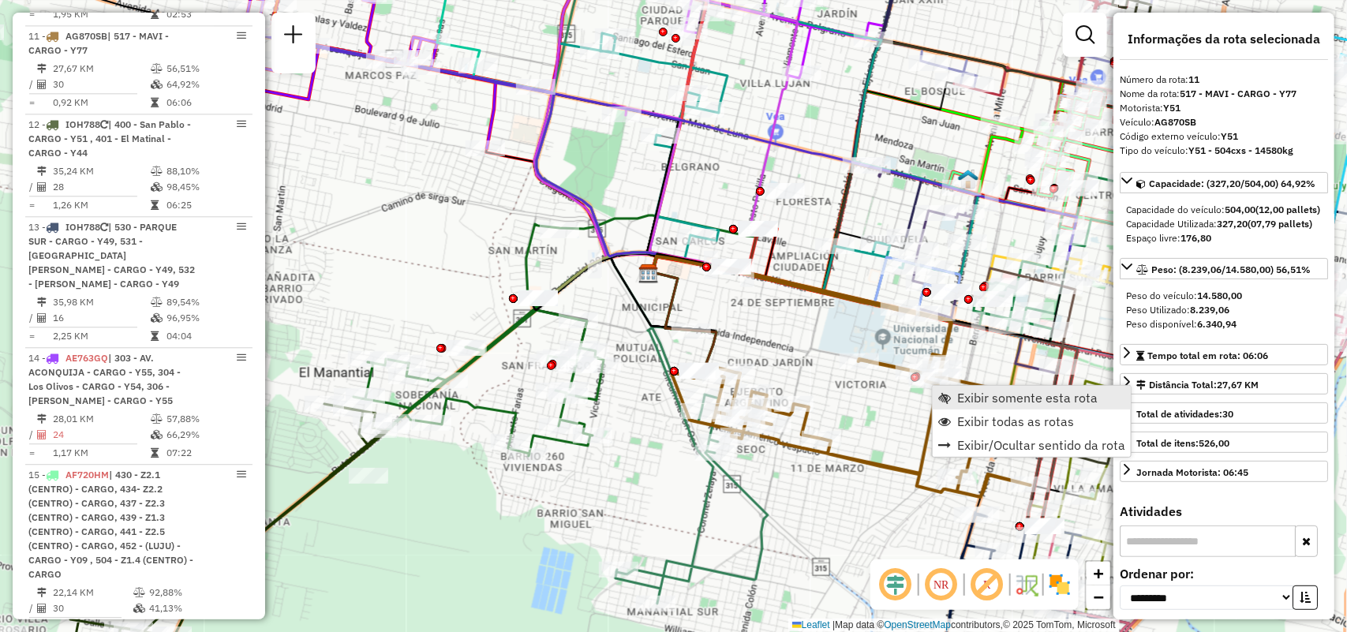
click at [952, 399] on link "Exibir somente esta rota" at bounding box center [1031, 398] width 198 height 24
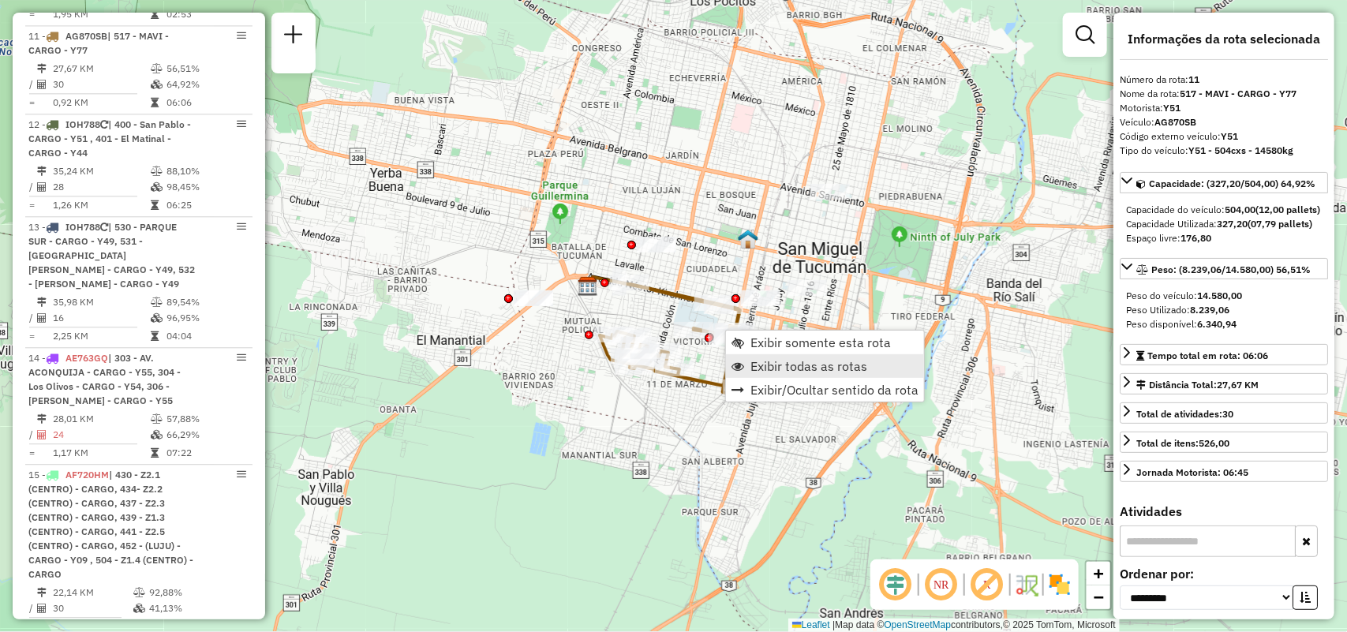
click at [750, 367] on span "Exibir todas as rotas" at bounding box center [808, 366] width 117 height 13
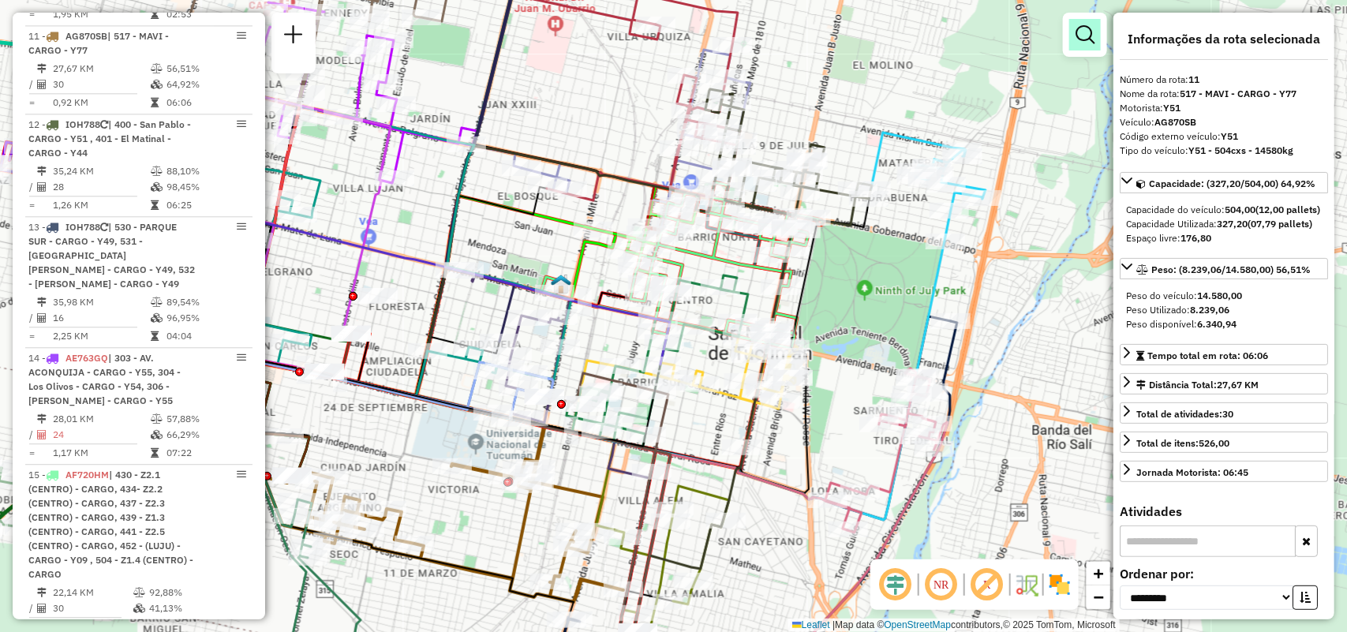
click at [1087, 38] on em at bounding box center [1084, 34] width 19 height 19
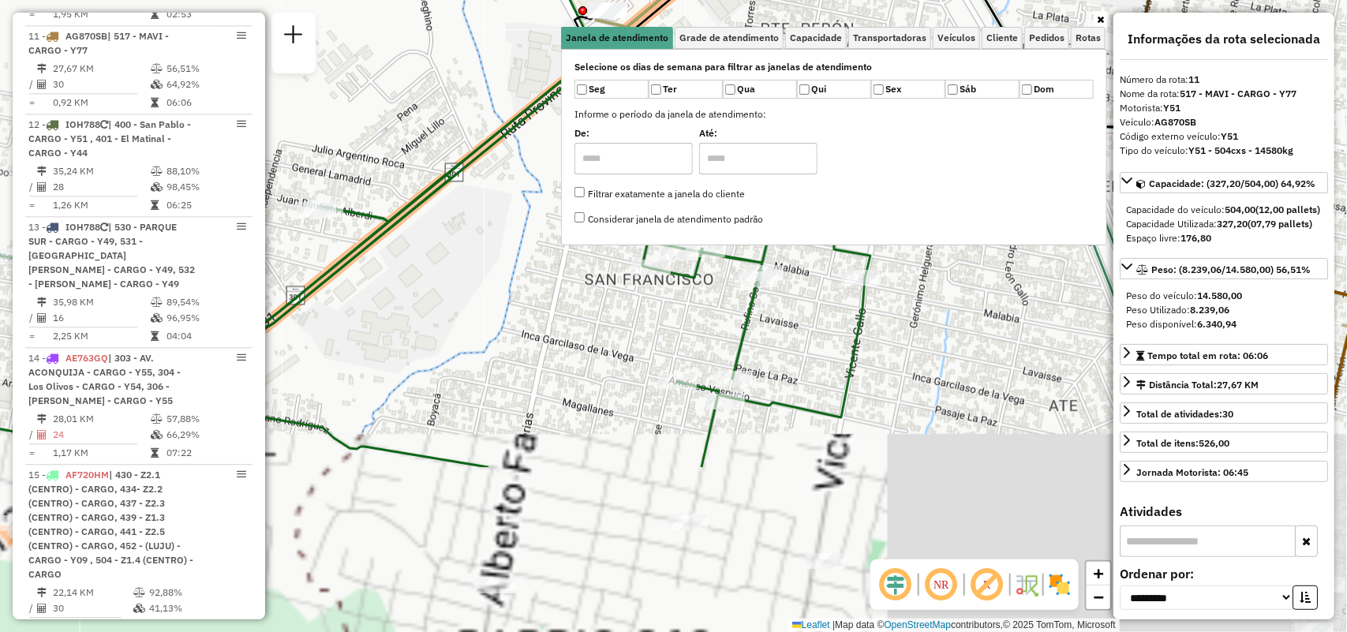
drag, startPoint x: 759, startPoint y: 467, endPoint x: 813, endPoint y: 259, distance: 215.3
click at [813, 259] on div "Janela de atendimento Grade de atendimento Capacidade Transportadoras Veículos …" at bounding box center [673, 316] width 1347 height 632
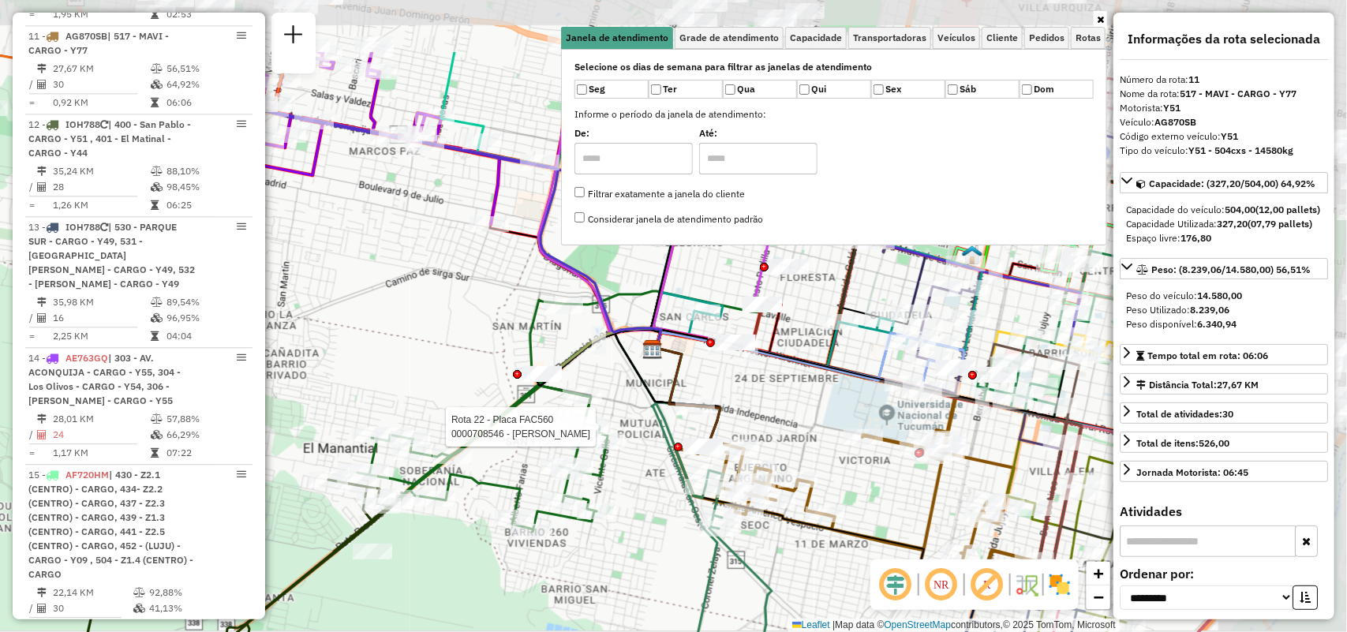
drag, startPoint x: 832, startPoint y: 367, endPoint x: 647, endPoint y: 465, distance: 210.0
click at [641, 477] on div "Rota 22 - Placa FAC560 0000708546 - MEDINA ALICIA Janela de atendimento Grade d…" at bounding box center [673, 316] width 1347 height 632
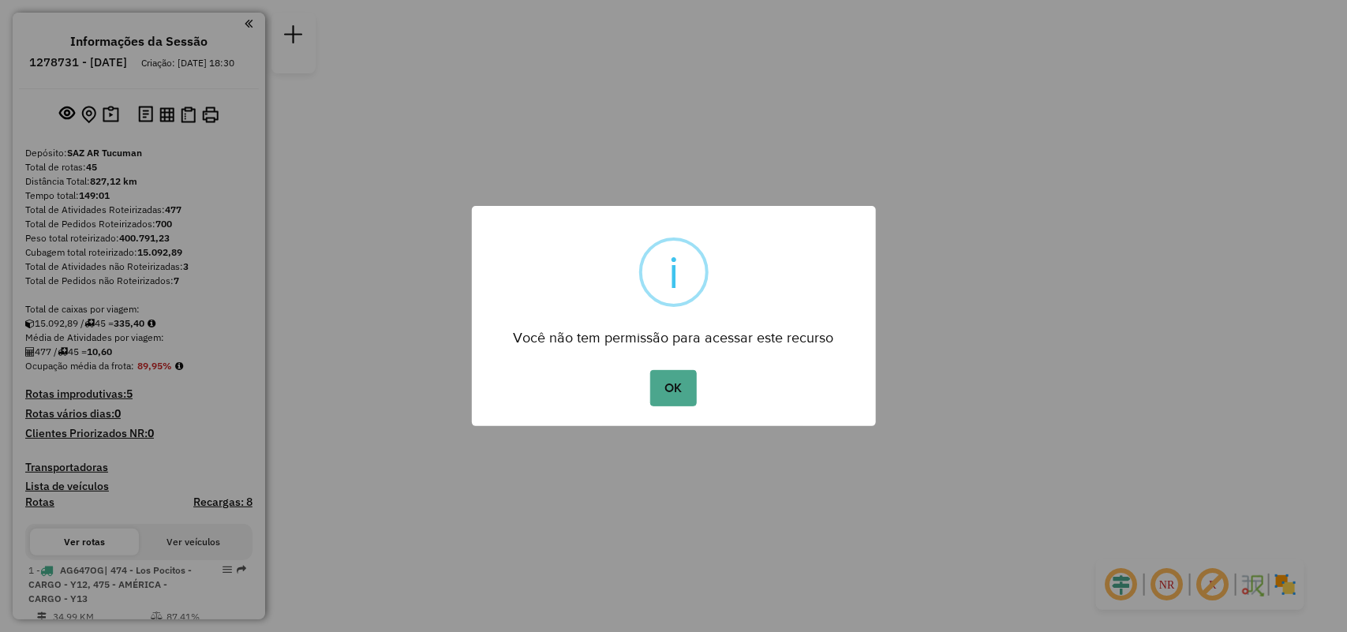
click at [668, 360] on div "× i Você não tem permissão para acessar este recurso OK No Cancel" at bounding box center [674, 316] width 404 height 220
click at [677, 372] on button "OK" at bounding box center [673, 388] width 47 height 36
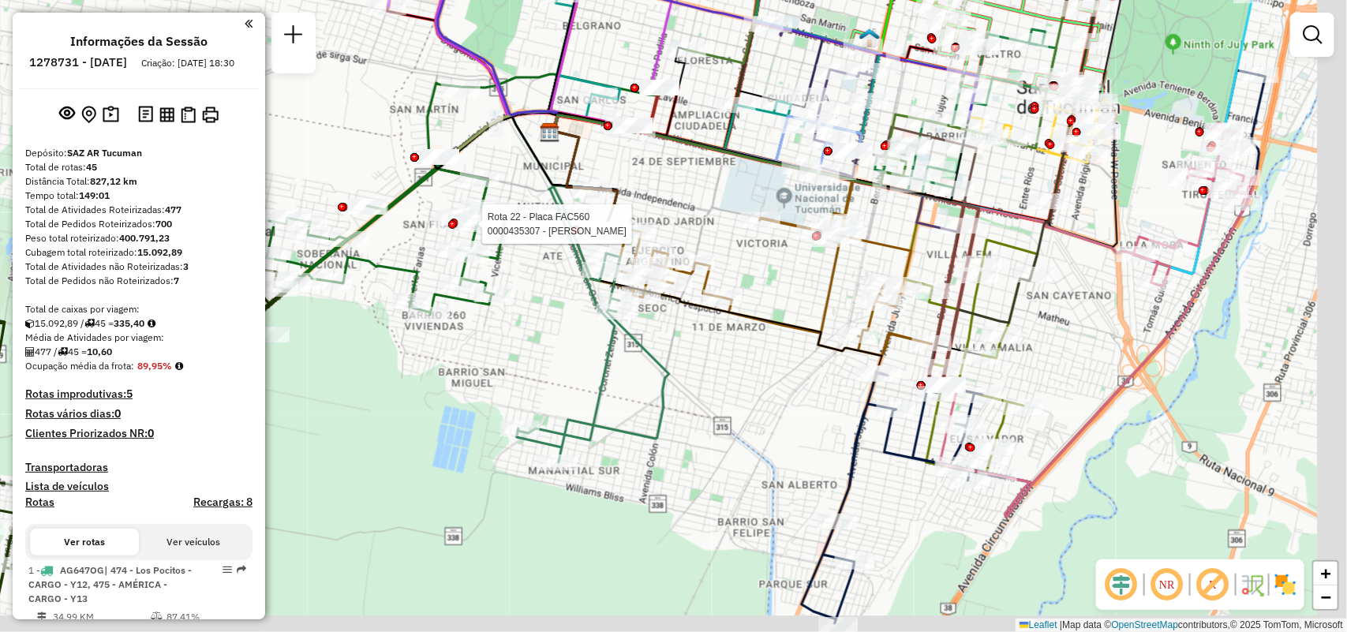
drag, startPoint x: 783, startPoint y: 349, endPoint x: 682, endPoint y: 221, distance: 163.0
click at [682, 221] on div "Rota 22 - Placa FAC560 0000435307 - OCAMPO ROMELIA Janela de atendimento Grade …" at bounding box center [673, 316] width 1347 height 632
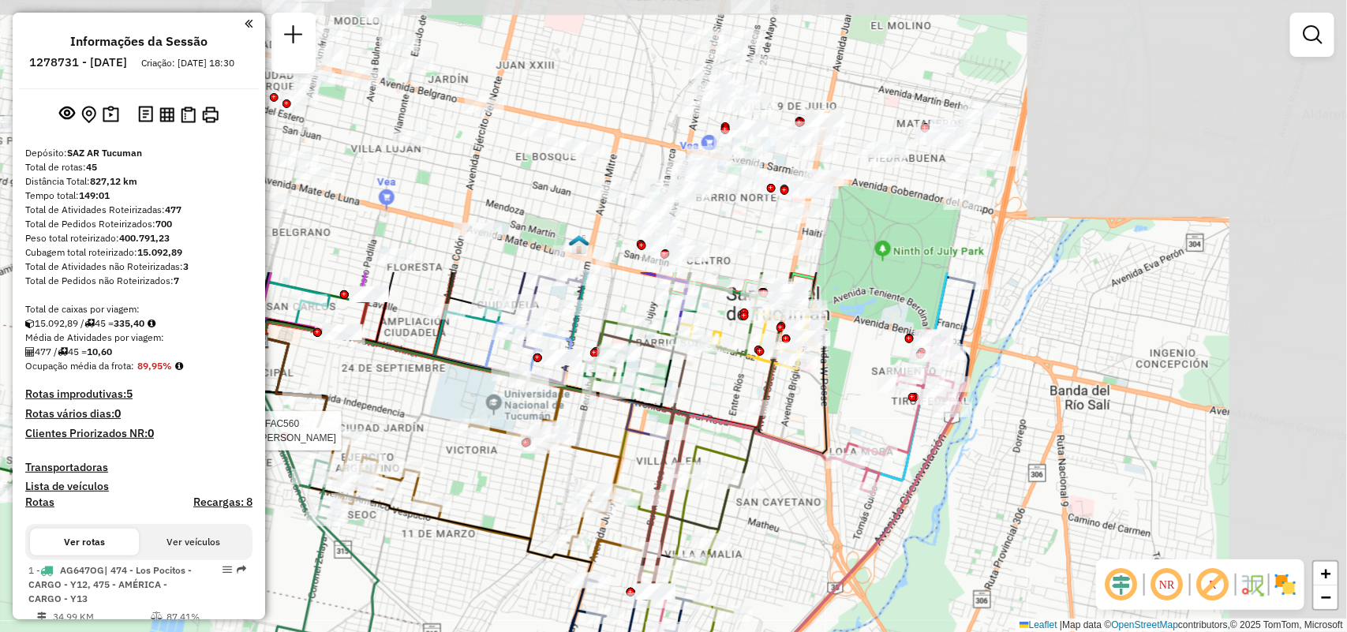
drag, startPoint x: 816, startPoint y: 109, endPoint x: 627, endPoint y: 439, distance: 380.9
click at [627, 439] on icon at bounding box center [451, 410] width 383 height 176
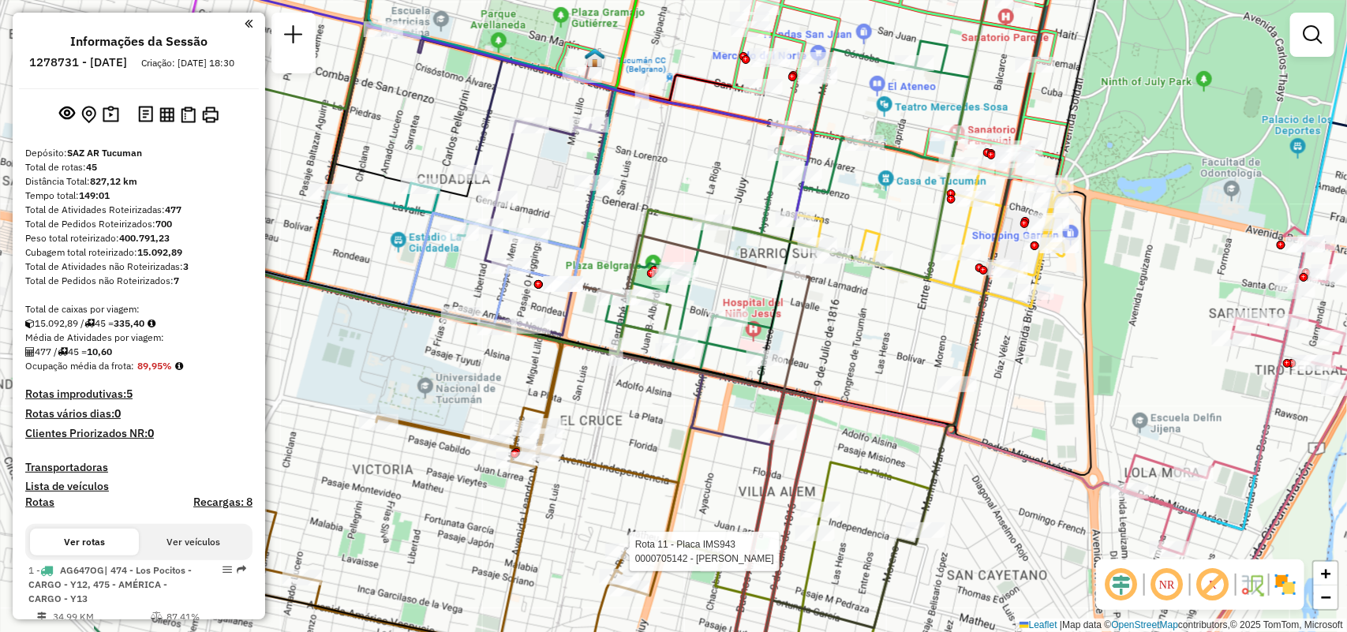
drag, startPoint x: 651, startPoint y: 383, endPoint x: 839, endPoint y: 372, distance: 188.1
click at [839, 372] on div "Rota 22 - Placa FAC560 0000435307 - OCAMPO ROMELIA Rota 11 - Placa IMS943 00007…" at bounding box center [673, 316] width 1347 height 632
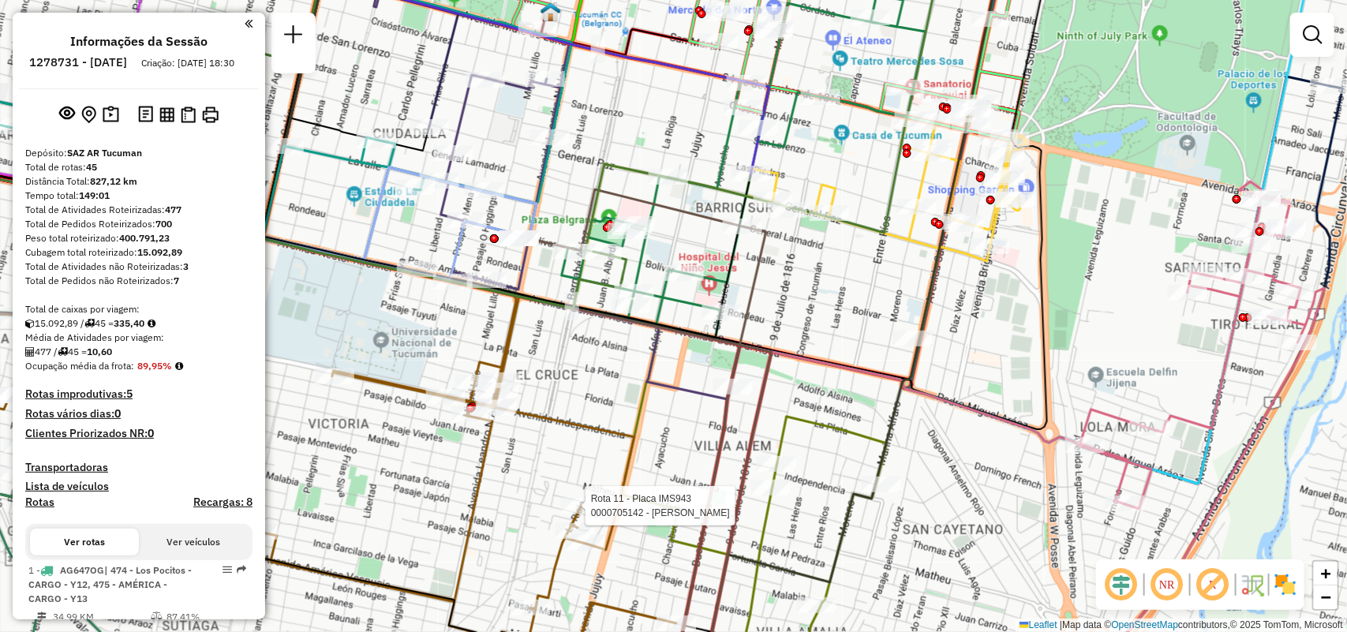
drag, startPoint x: 951, startPoint y: 327, endPoint x: 838, endPoint y: 218, distance: 157.9
click at [820, 197] on icon at bounding box center [876, 270] width 395 height 758
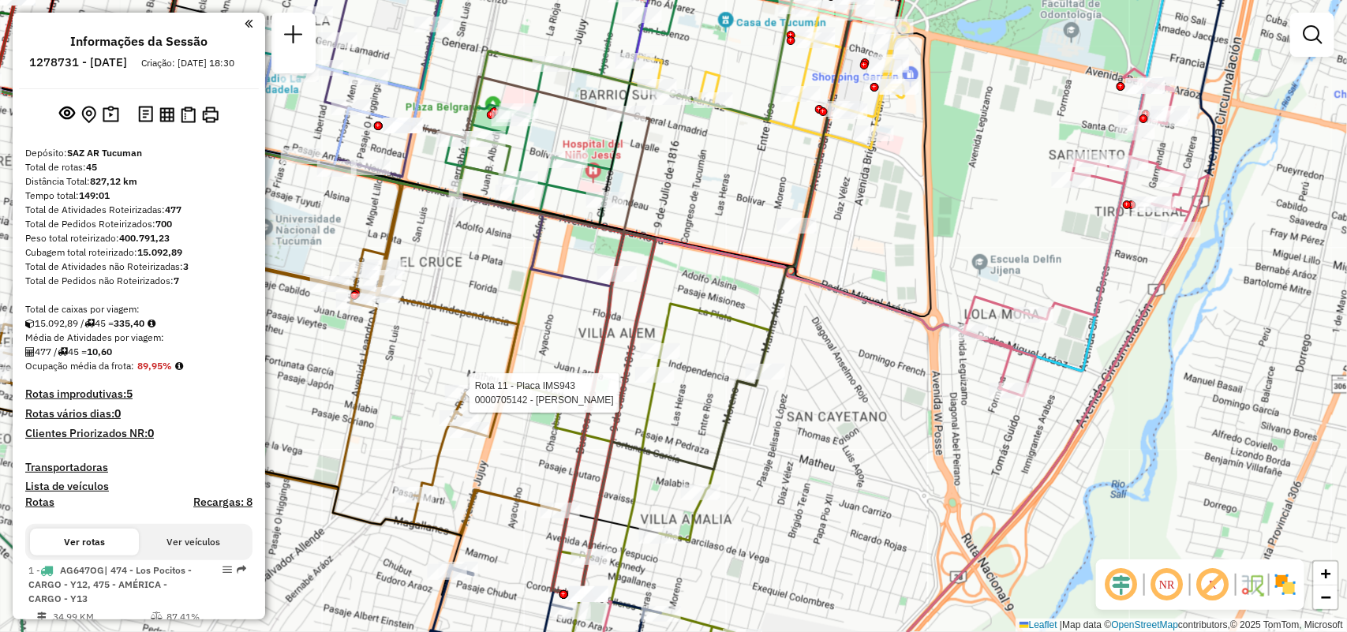
drag, startPoint x: 862, startPoint y: 342, endPoint x: 862, endPoint y: 652, distance: 310.8
click at [862, 631] on html "Aguarde... Pop-up bloqueado! Seu navegador bloqueou automáticamente a abertura …" at bounding box center [673, 316] width 1347 height 632
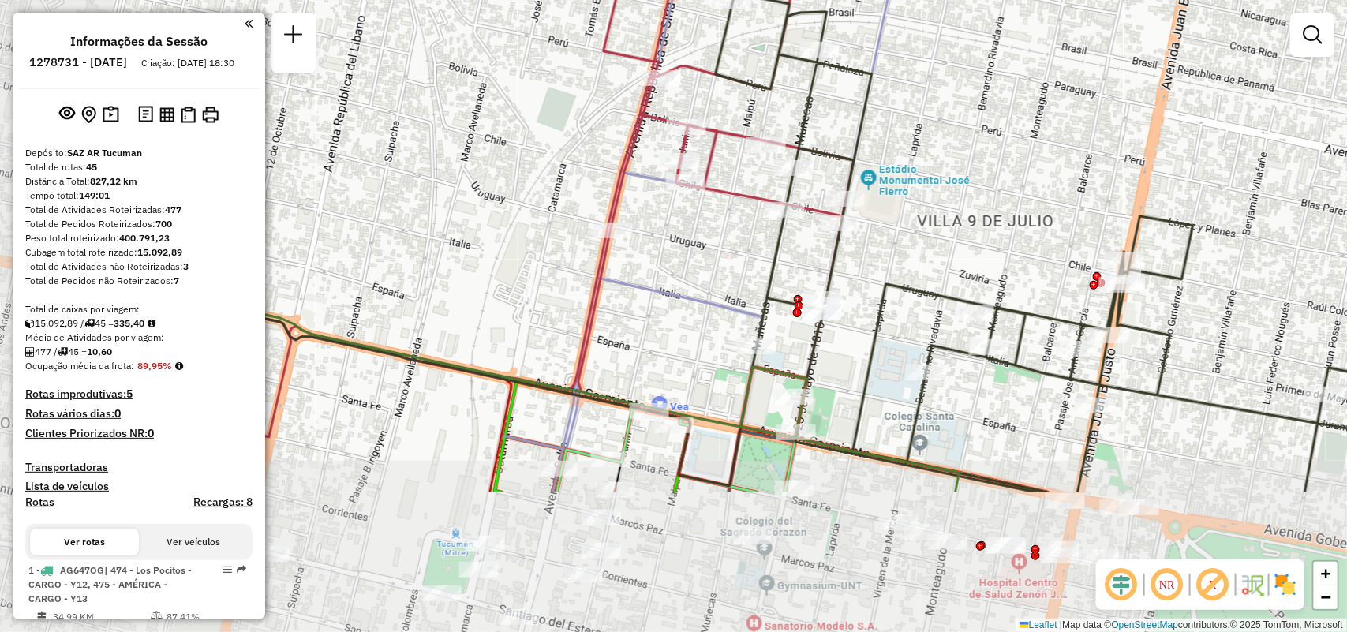
drag, startPoint x: 539, startPoint y: 430, endPoint x: 760, endPoint y: 152, distance: 354.8
click at [730, 205] on div "Rota 22 - Placa FAC560 0000435307 - OCAMPO ROMELIA Rota 11 - Placa IMS943 00007…" at bounding box center [673, 316] width 1347 height 632
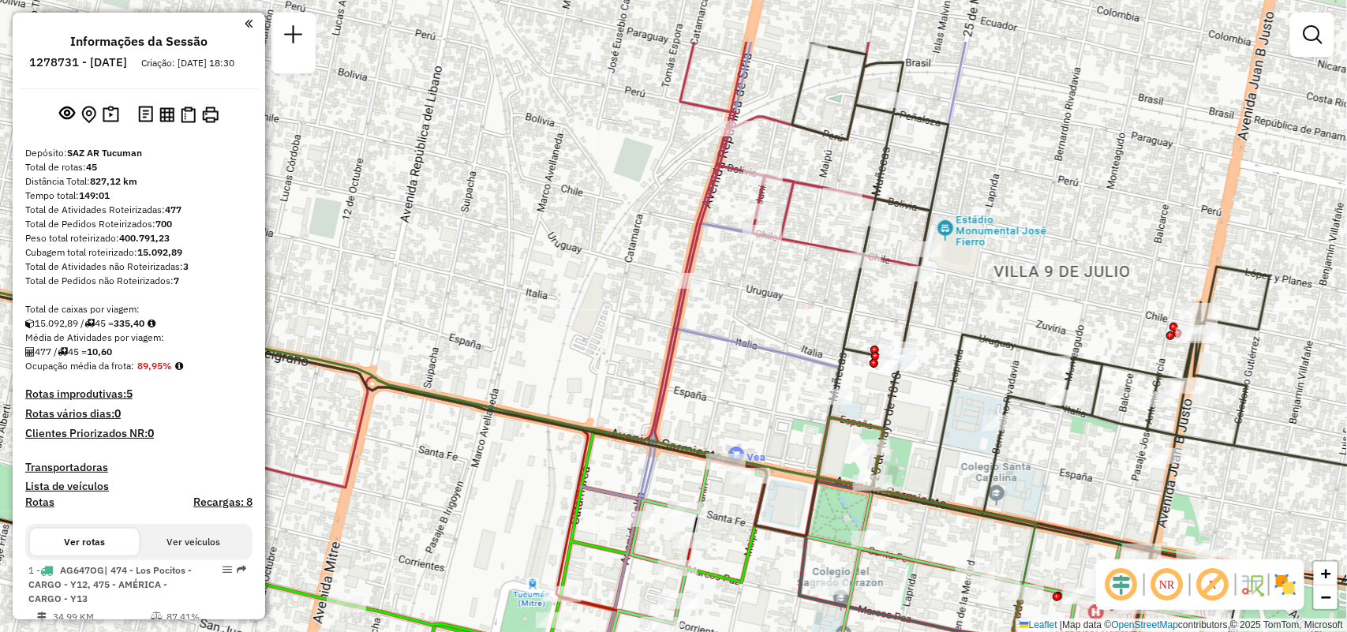
drag, startPoint x: 632, startPoint y: 260, endPoint x: 656, endPoint y: 379, distance: 120.8
click at [656, 379] on icon at bounding box center [544, 265] width 772 height 446
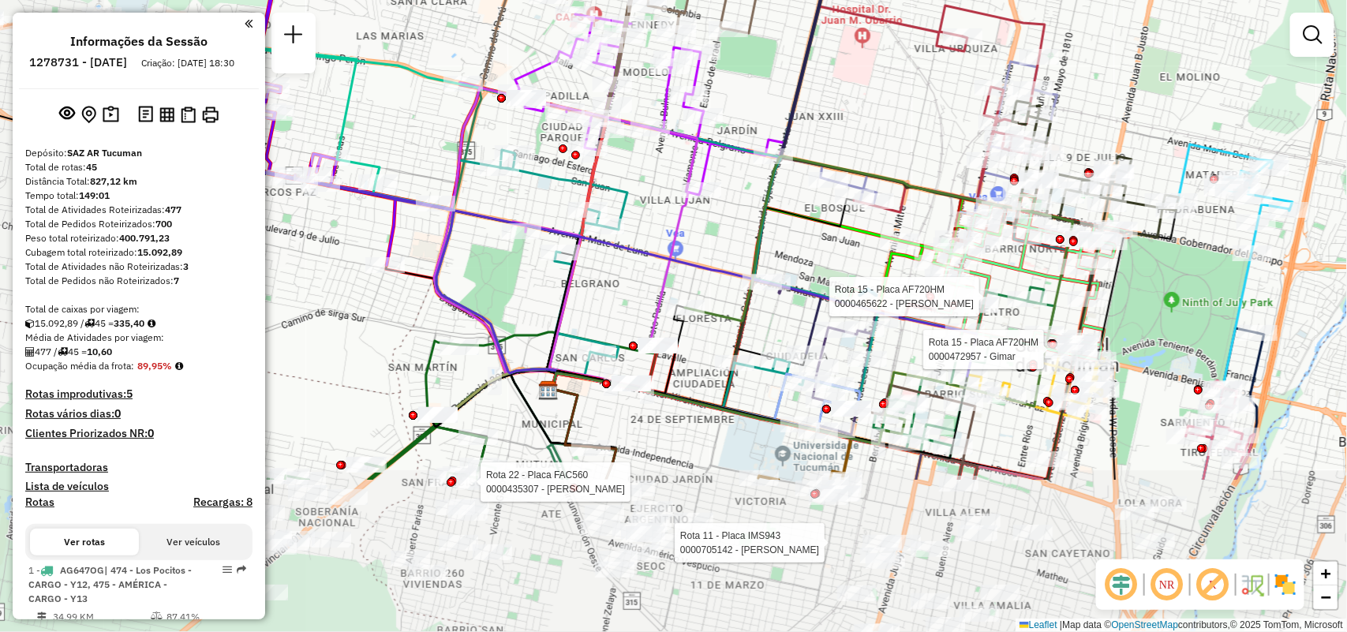
drag, startPoint x: 805, startPoint y: 491, endPoint x: 928, endPoint y: 282, distance: 242.2
click at [928, 293] on div at bounding box center [930, 297] width 9 height 9
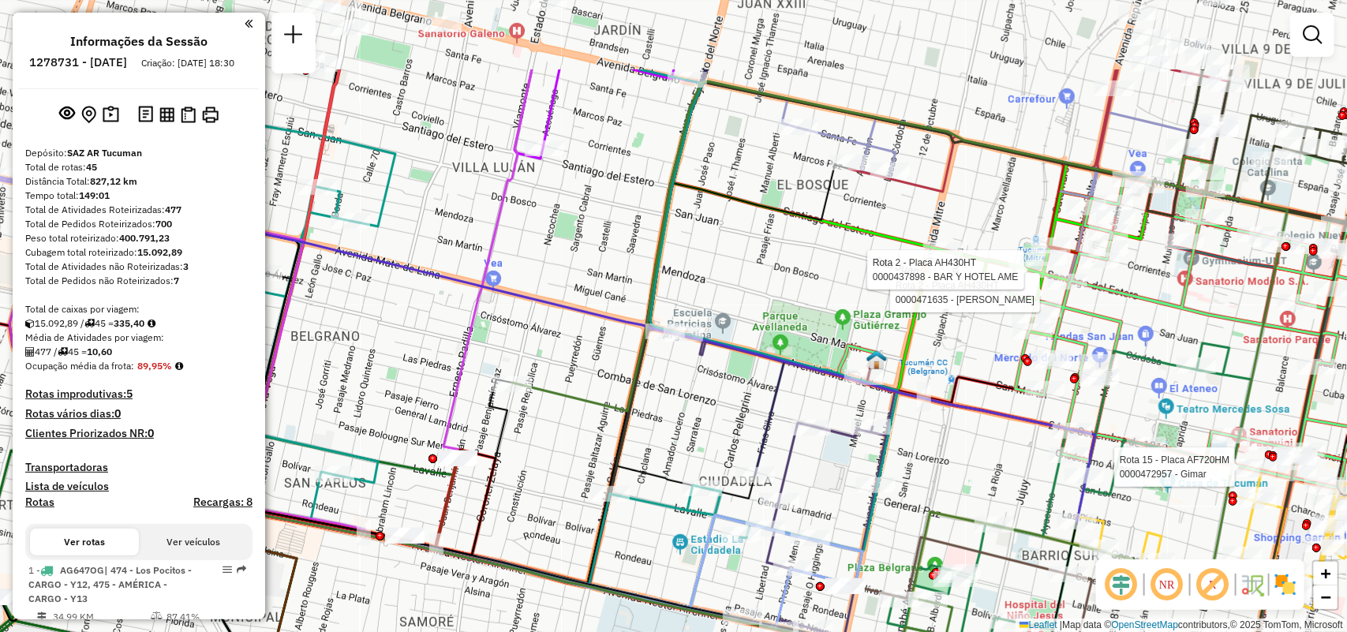
drag, startPoint x: 973, startPoint y: 205, endPoint x: 982, endPoint y: 338, distance: 132.9
click at [982, 338] on div "Rota 22 - Placa FAC560 0000435307 - OCAMPO ROMELIA Rota 11 - Placa IMS943 00007…" at bounding box center [673, 316] width 1347 height 632
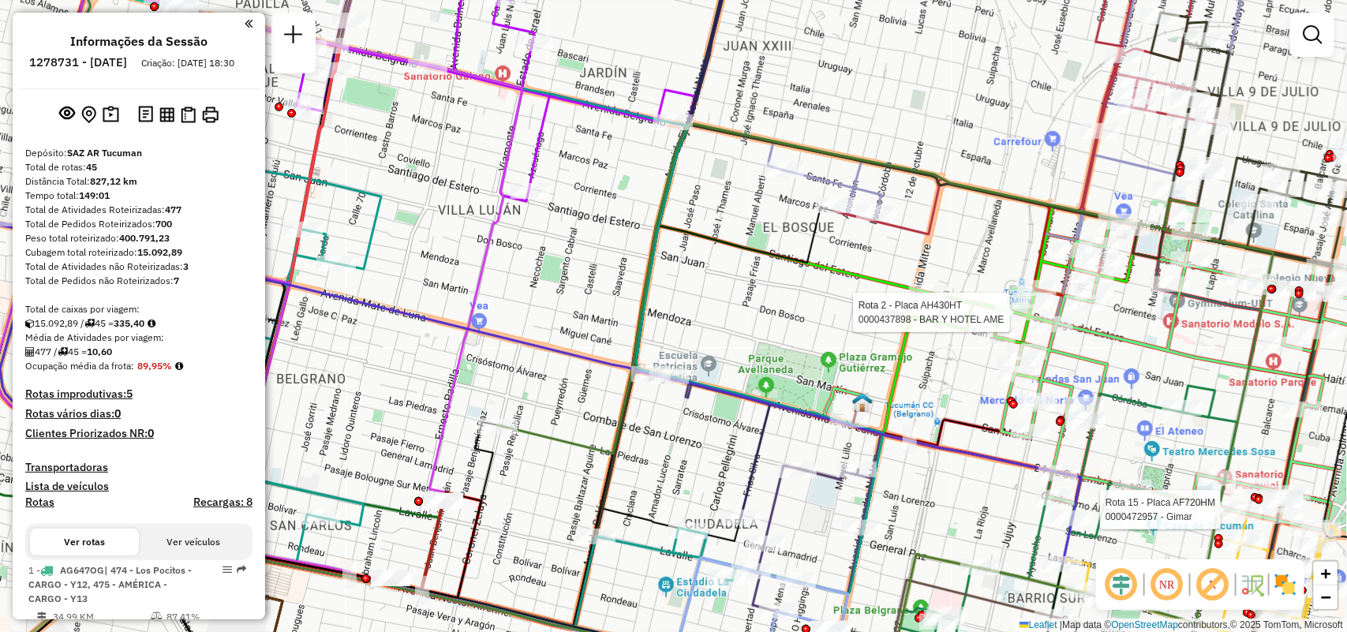
drag, startPoint x: 1078, startPoint y: 182, endPoint x: 971, endPoint y: 466, distance: 303.6
click at [971, 235] on icon at bounding box center [1028, 107] width 386 height 256
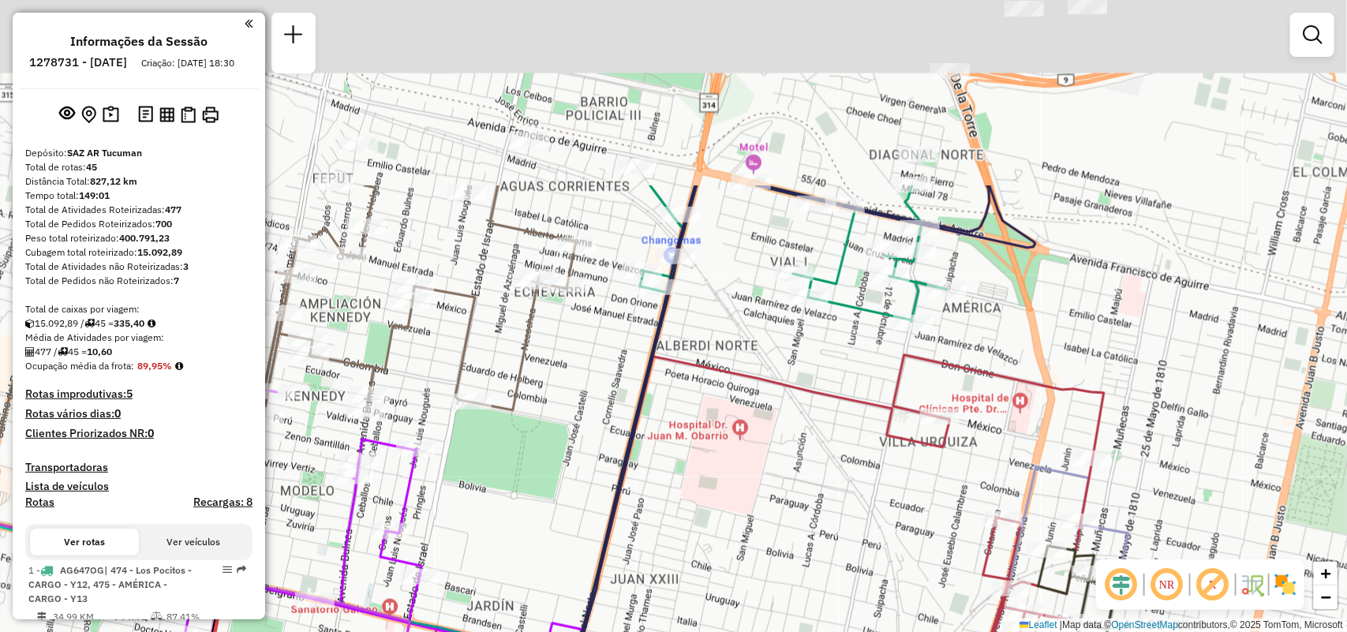
drag, startPoint x: 825, startPoint y: 186, endPoint x: 823, endPoint y: 377, distance: 190.9
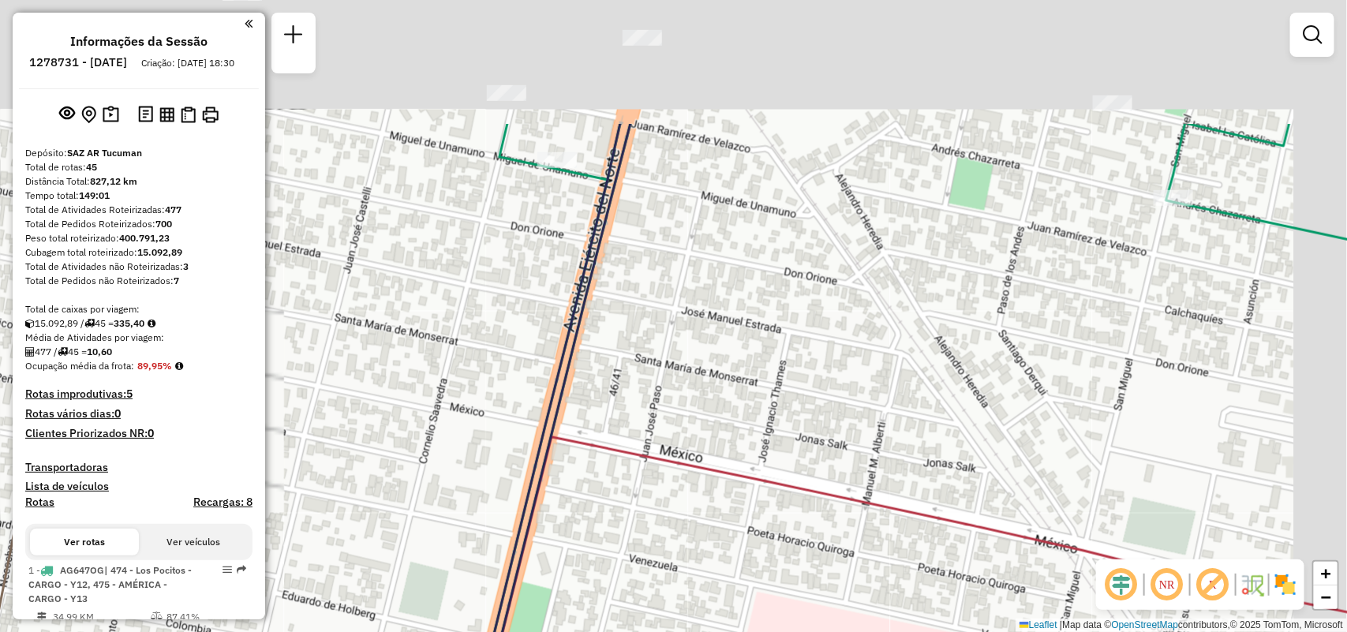
drag, startPoint x: 667, startPoint y: 288, endPoint x: 629, endPoint y: 397, distance: 115.5
click at [629, 397] on div "Rota 22 - Placa FAC560 0000435307 - OCAMPO ROMELIA Rota 11 - Placa IMS943 00007…" at bounding box center [673, 316] width 1347 height 632
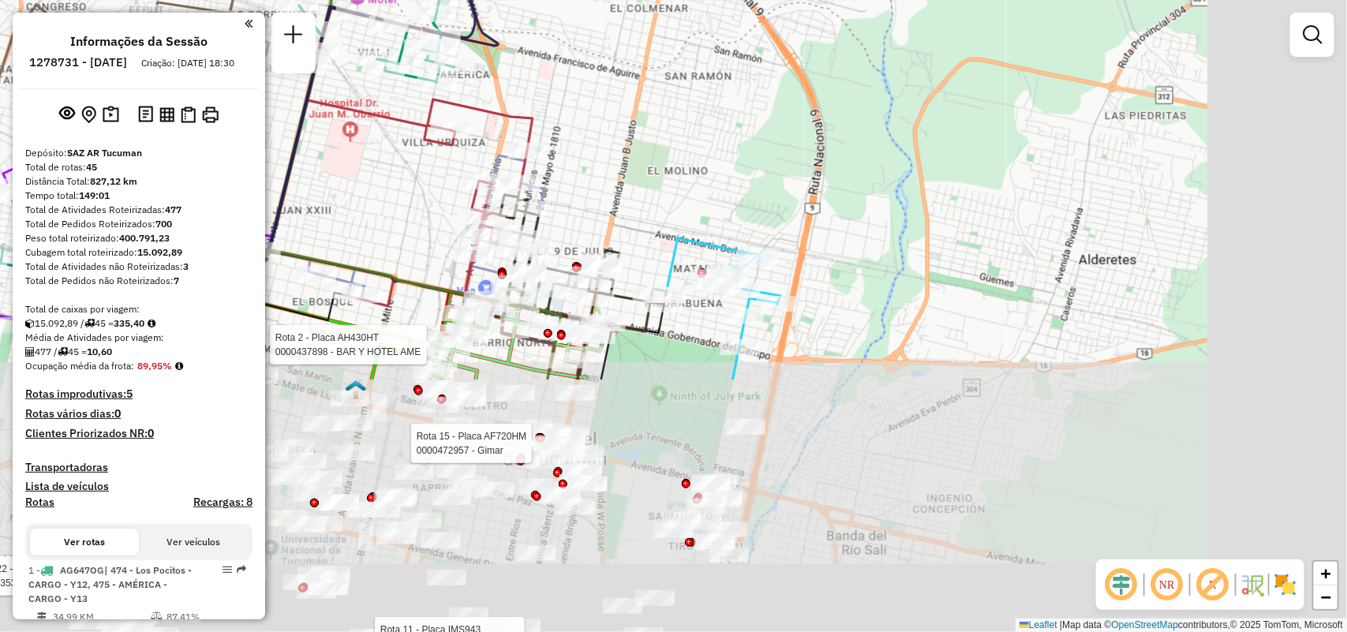
drag, startPoint x: 657, startPoint y: 245, endPoint x: 475, endPoint y: 115, distance: 223.9
click at [450, 65] on div "Rota 22 - Placa FAC560 0000435307 - OCAMPO ROMELIA Rota 11 - Placa IMS943 00007…" at bounding box center [673, 316] width 1347 height 632
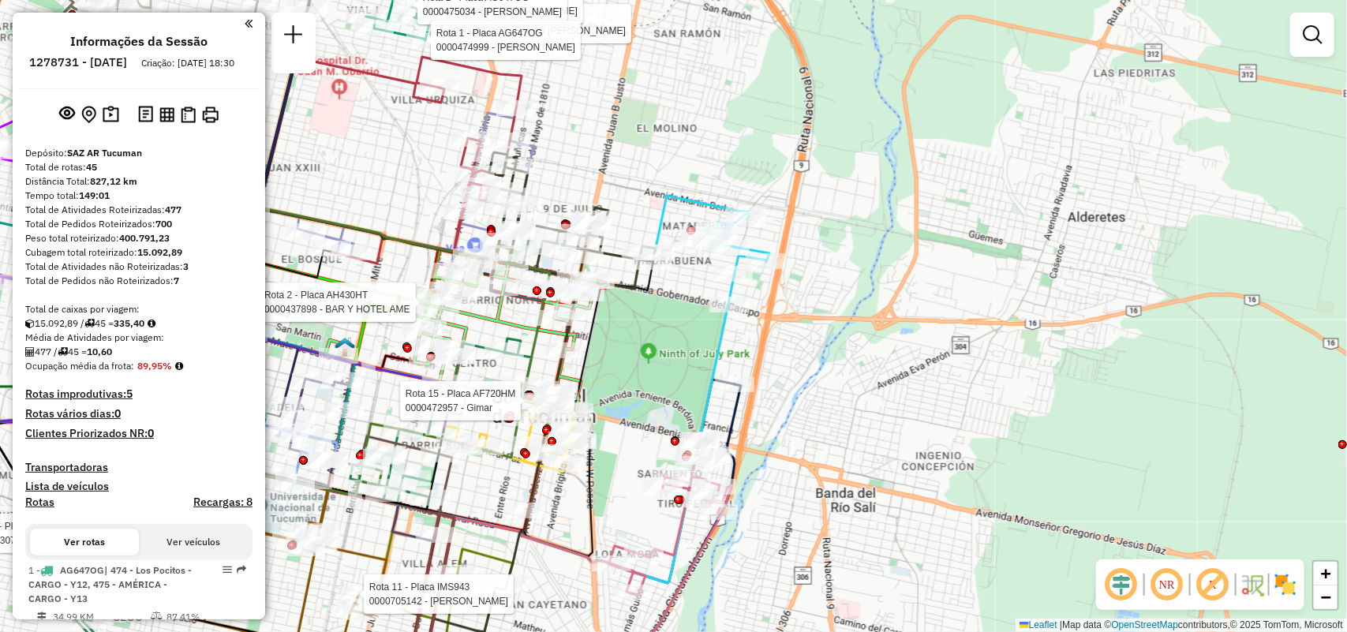
drag, startPoint x: 619, startPoint y: 400, endPoint x: 797, endPoint y: 81, distance: 364.8
click at [795, 83] on div "Rota 22 - Placa FAC560 0000435307 - OCAMPO ROMELIA Rota 11 - Placa IMS943 00007…" at bounding box center [673, 316] width 1347 height 632
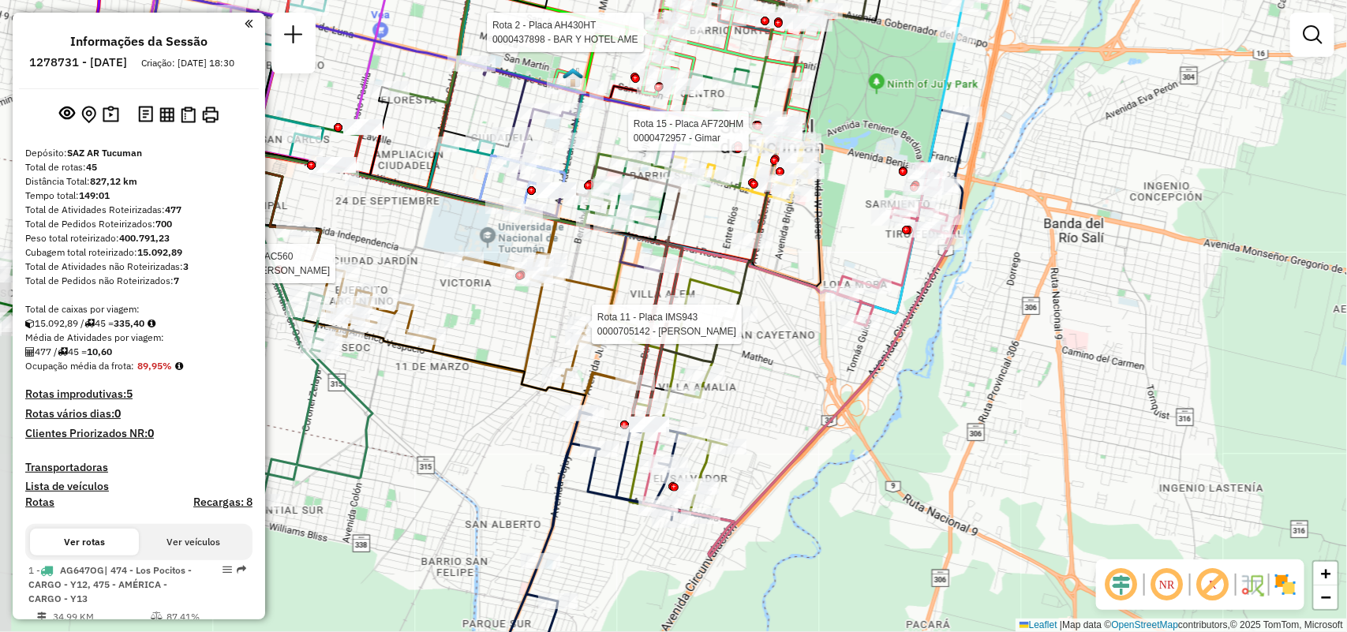
drag, startPoint x: 580, startPoint y: 230, endPoint x: 629, endPoint y: 277, distance: 67.5
click at [629, 277] on div "Rota 22 - Placa FAC560 0000435307 - OCAMPO ROMELIA Rota 11 - Placa IMS943 00007…" at bounding box center [673, 316] width 1347 height 632
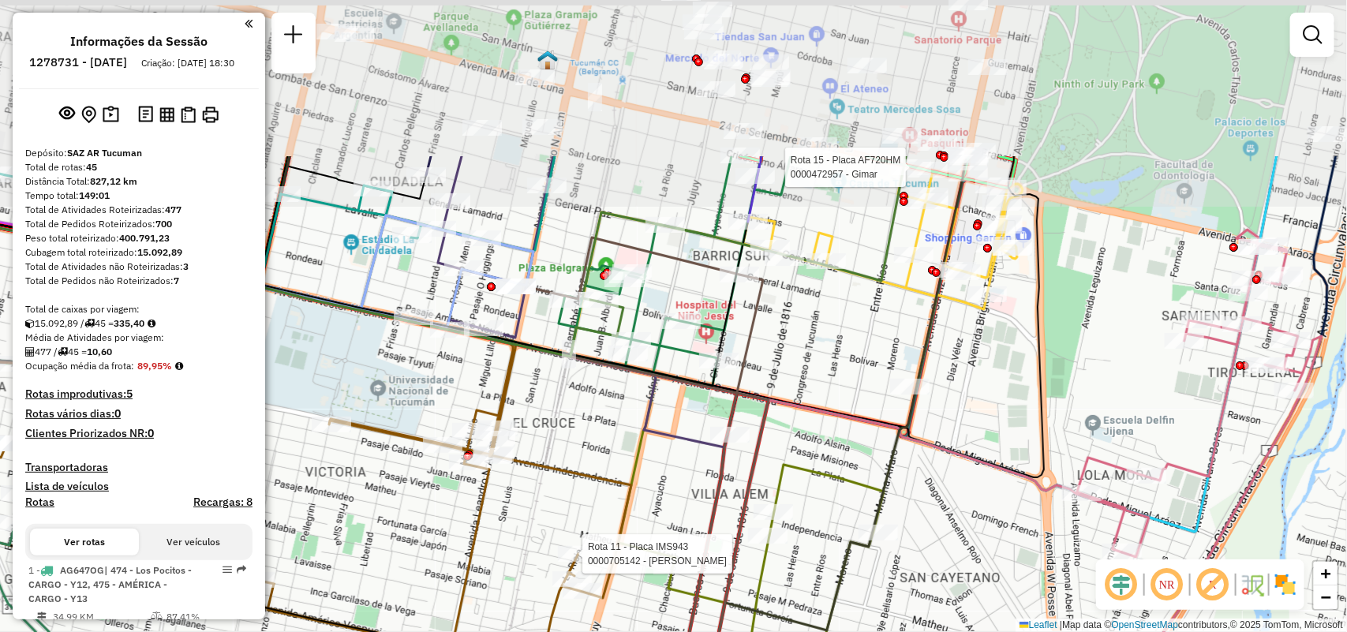
drag, startPoint x: 648, startPoint y: 223, endPoint x: 691, endPoint y: 397, distance: 178.7
click at [671, 443] on icon at bounding box center [583, 301] width 290 height 291
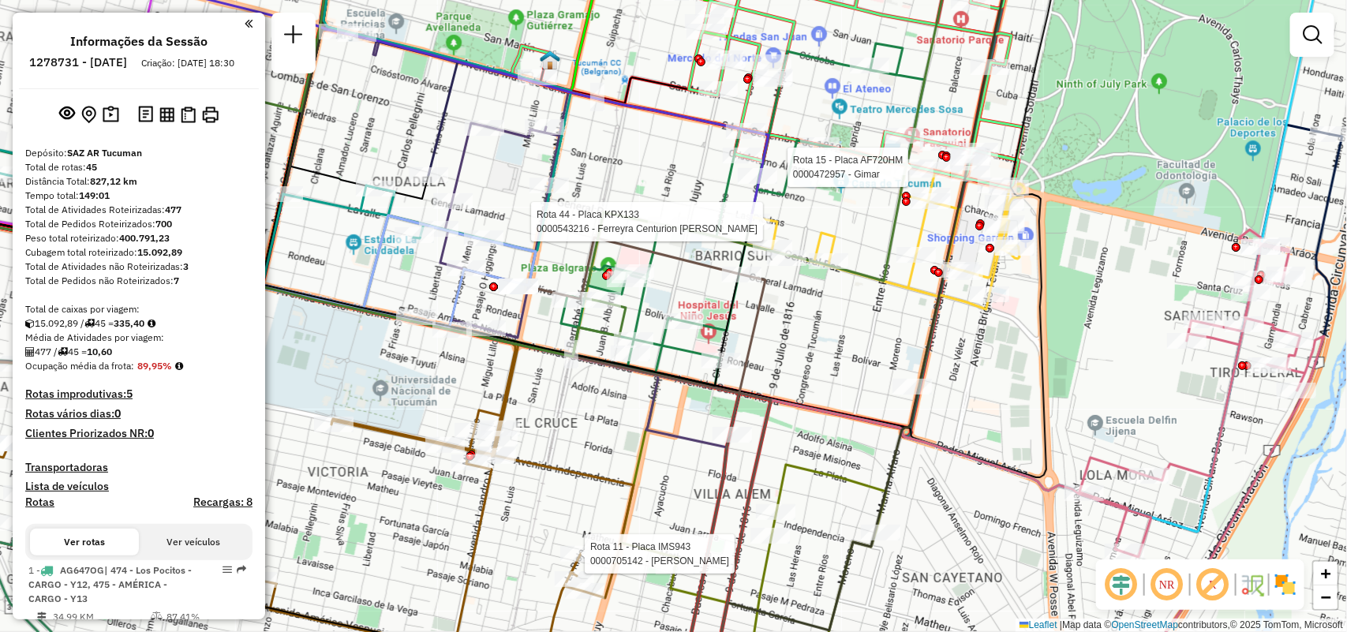
select select "**********"
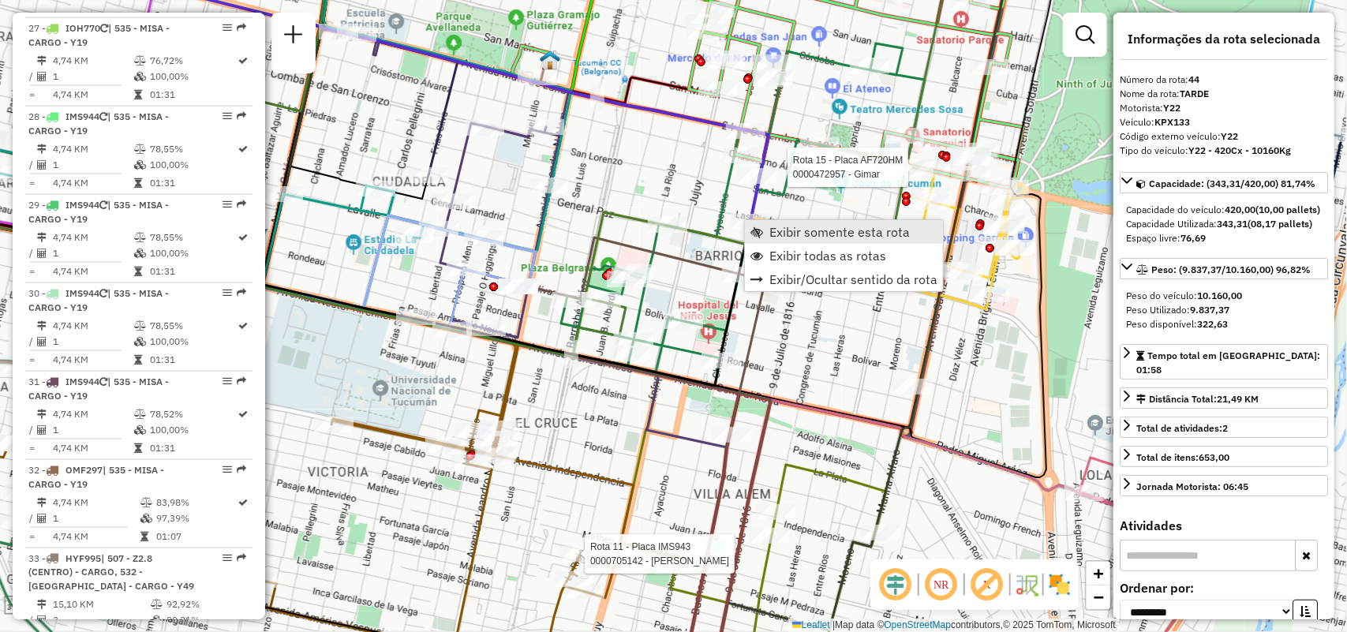
scroll to position [4988, 0]
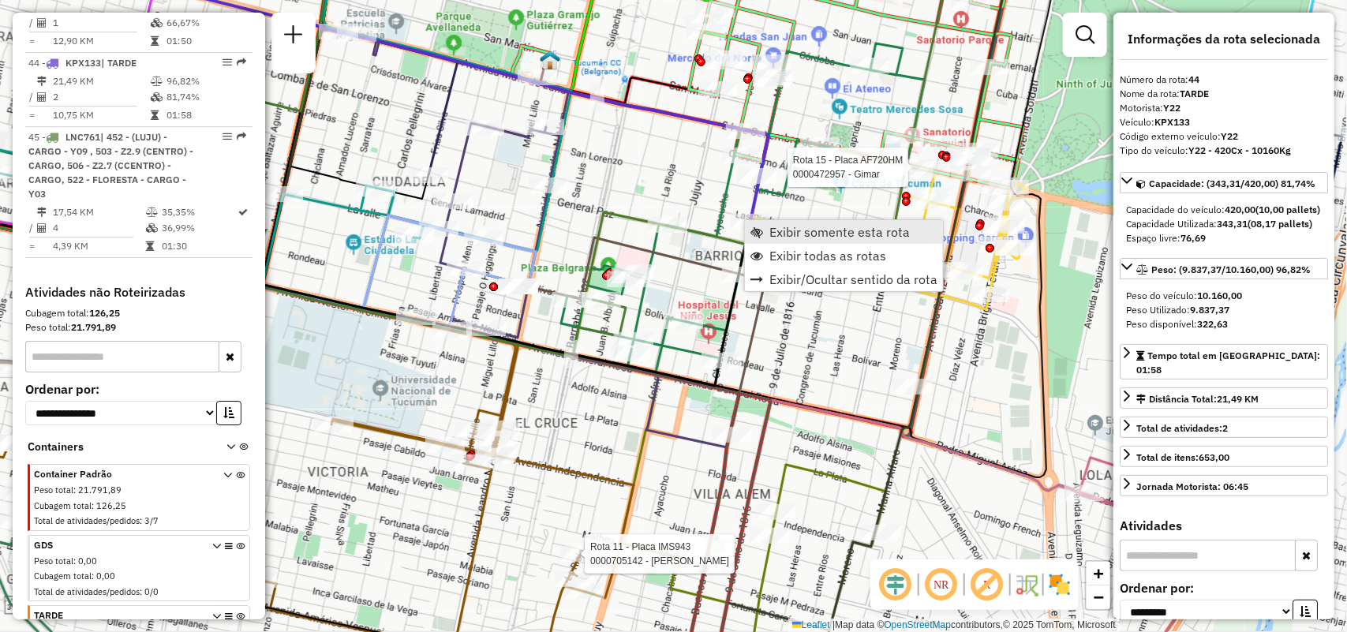
click at [769, 230] on span "Exibir somente esta rota" at bounding box center [839, 232] width 140 height 13
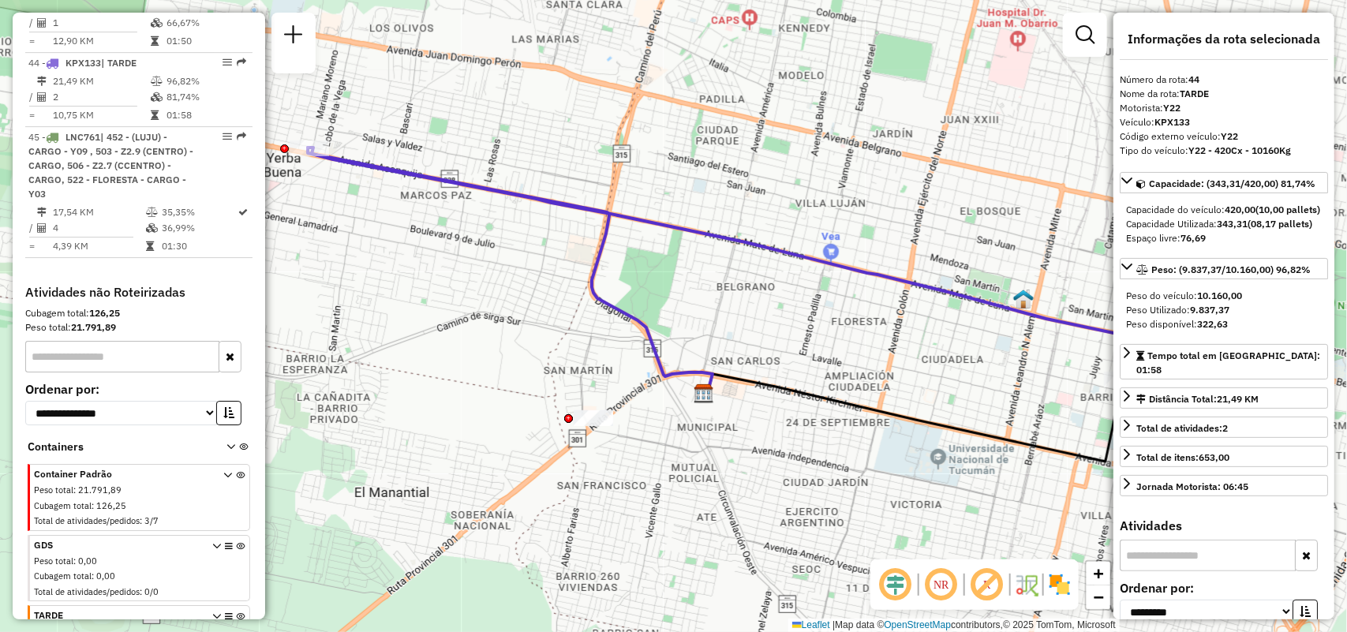
drag, startPoint x: 759, startPoint y: 348, endPoint x: 805, endPoint y: 336, distance: 47.3
click at [805, 336] on div "Janela de atendimento Grade de atendimento Capacidade Transportadoras Veículos …" at bounding box center [673, 316] width 1347 height 632
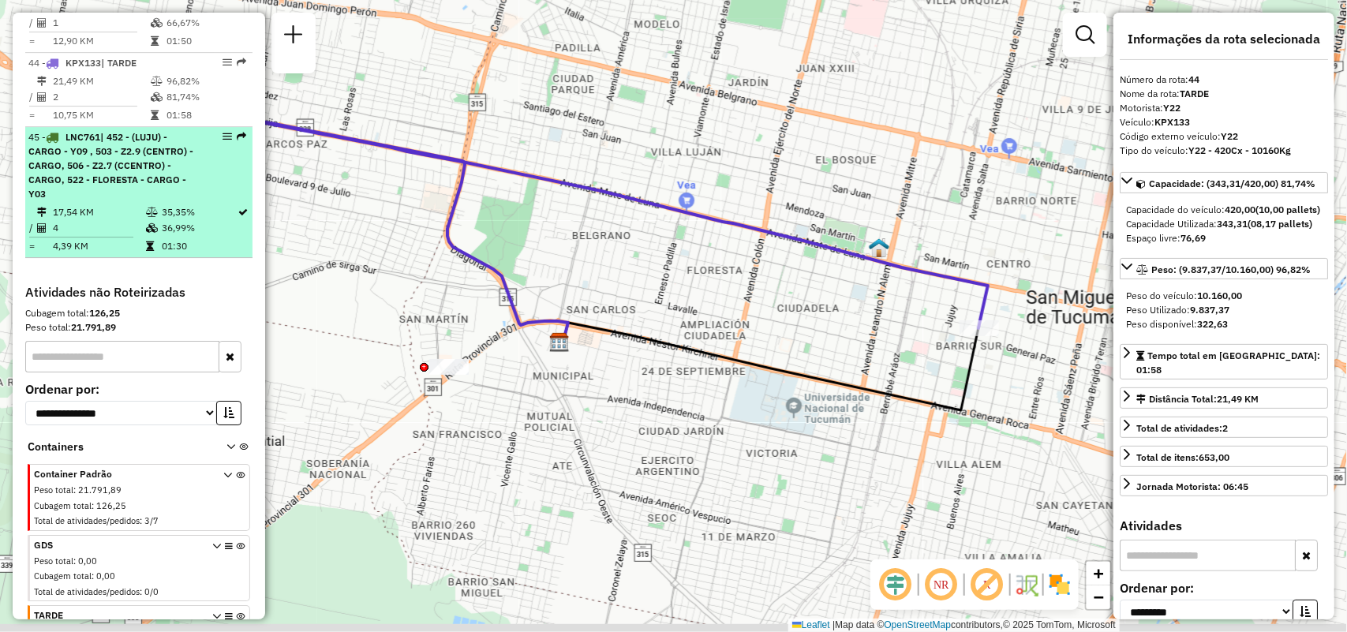
drag, startPoint x: 434, startPoint y: 238, endPoint x: 233, endPoint y: 213, distance: 202.7
click at [4, 147] on div "Janela de atendimento Grade de atendimento Capacidade Transportadoras Veículos …" at bounding box center [673, 316] width 1347 height 632
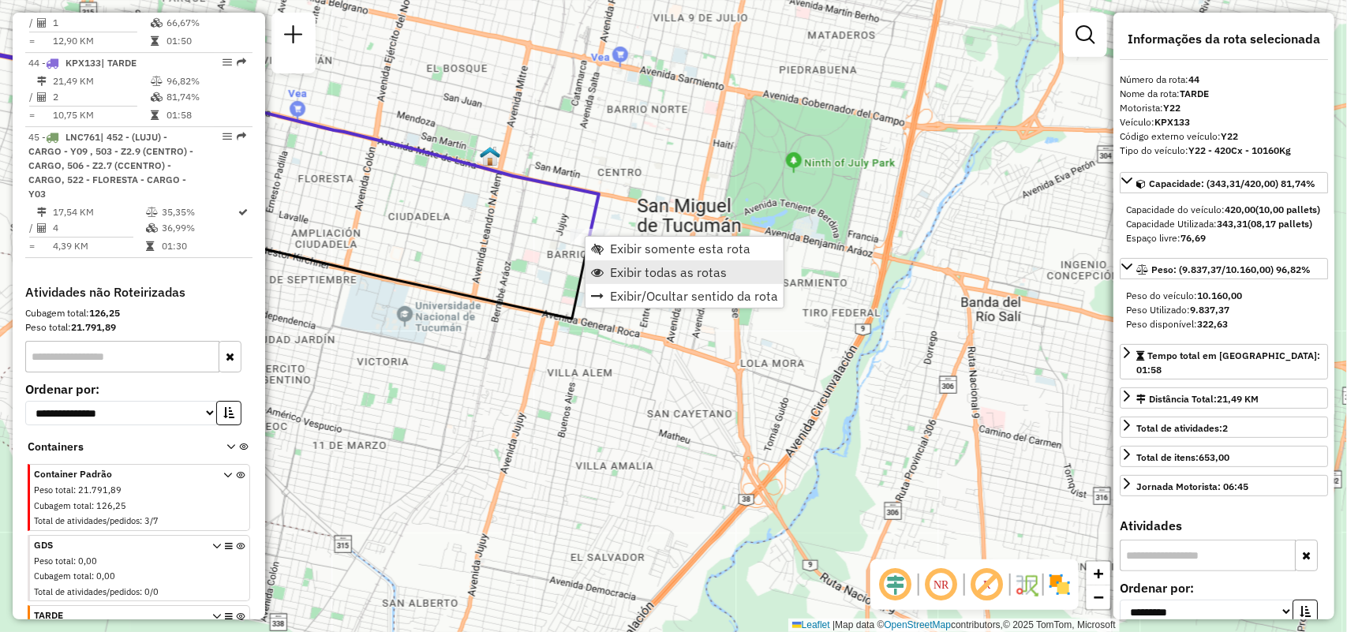
click at [620, 271] on span "Exibir todas as rotas" at bounding box center [668, 272] width 117 height 13
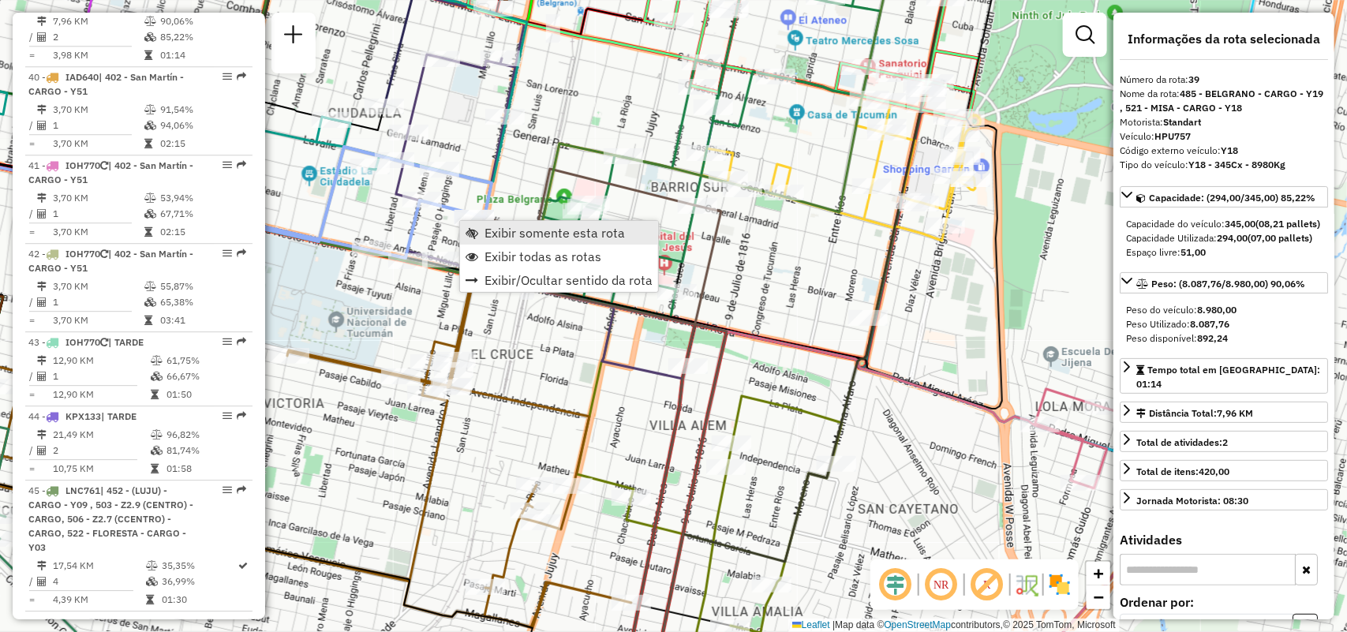
scroll to position [4545, 0]
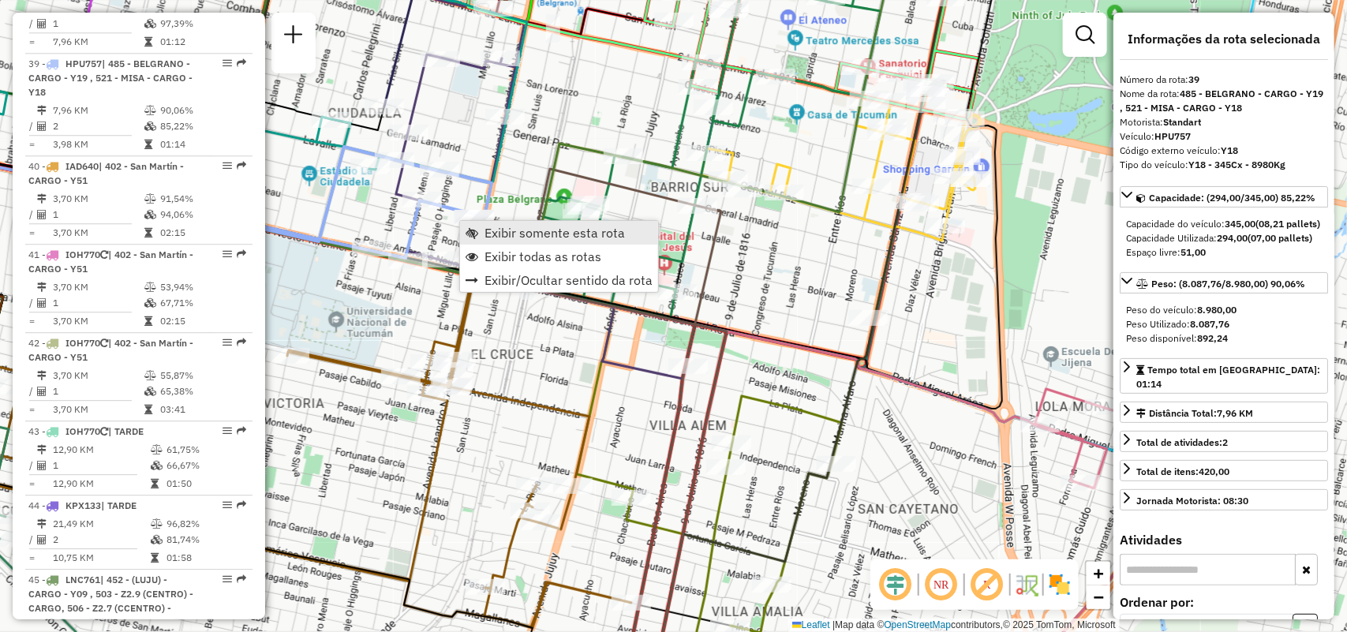
click at [547, 235] on span "Exibir somente esta rota" at bounding box center [554, 232] width 140 height 13
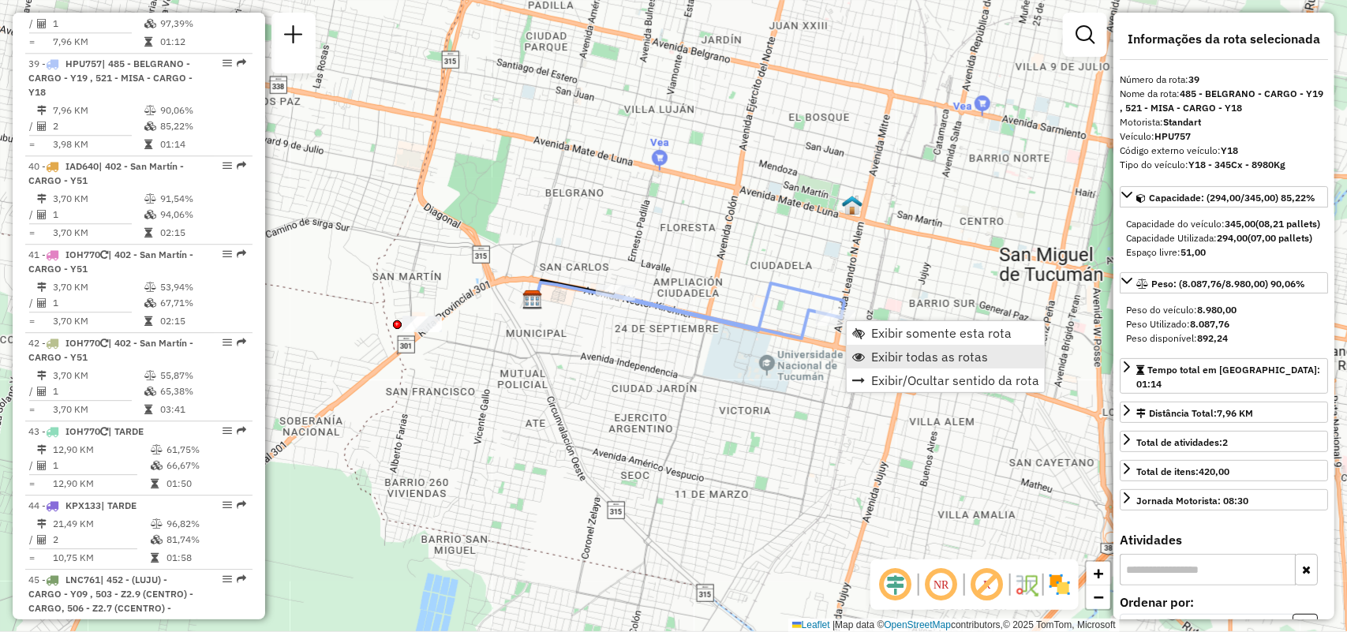
click at [882, 357] on span "Exibir todas as rotas" at bounding box center [929, 356] width 117 height 13
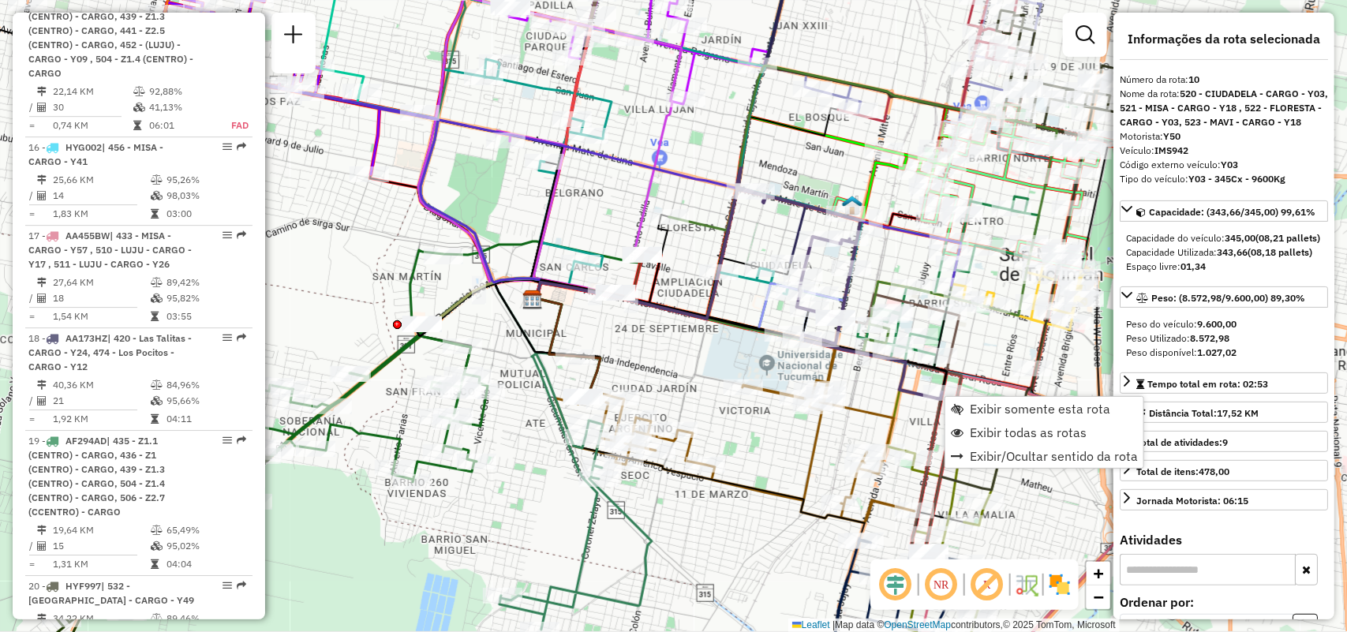
scroll to position [1528, 0]
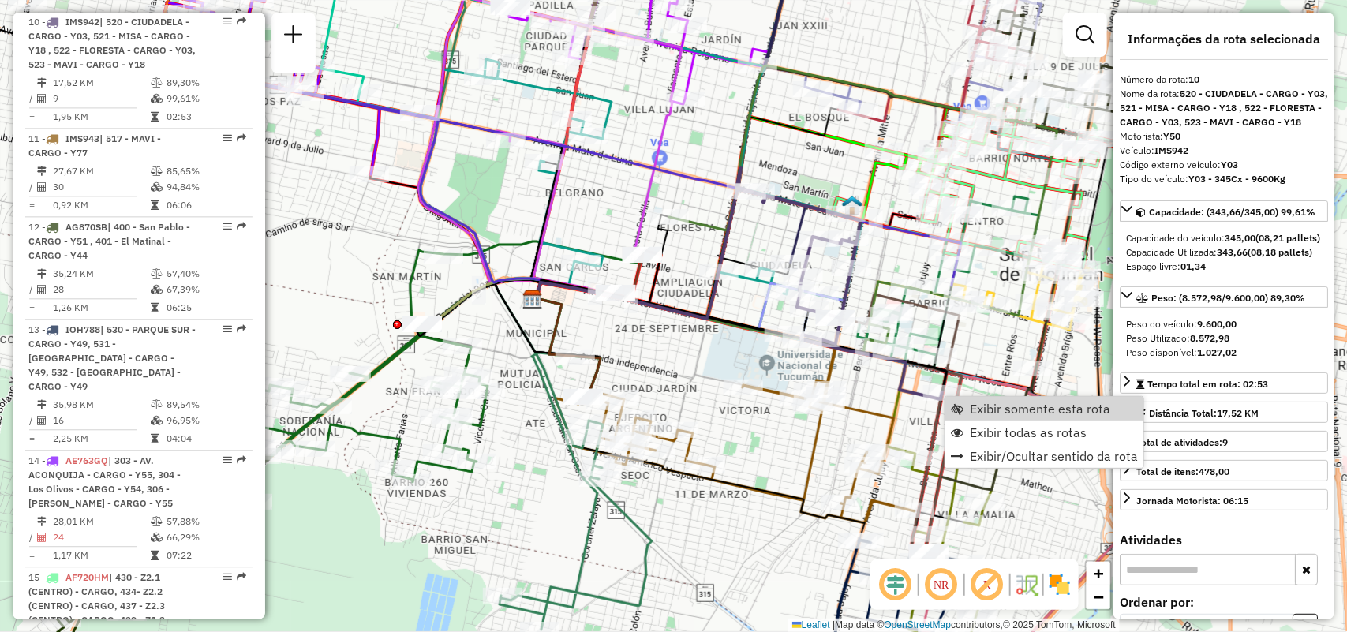
click at [880, 430] on div "Janela de atendimento Grade de atendimento Capacidade Transportadoras Veículos …" at bounding box center [673, 316] width 1347 height 632
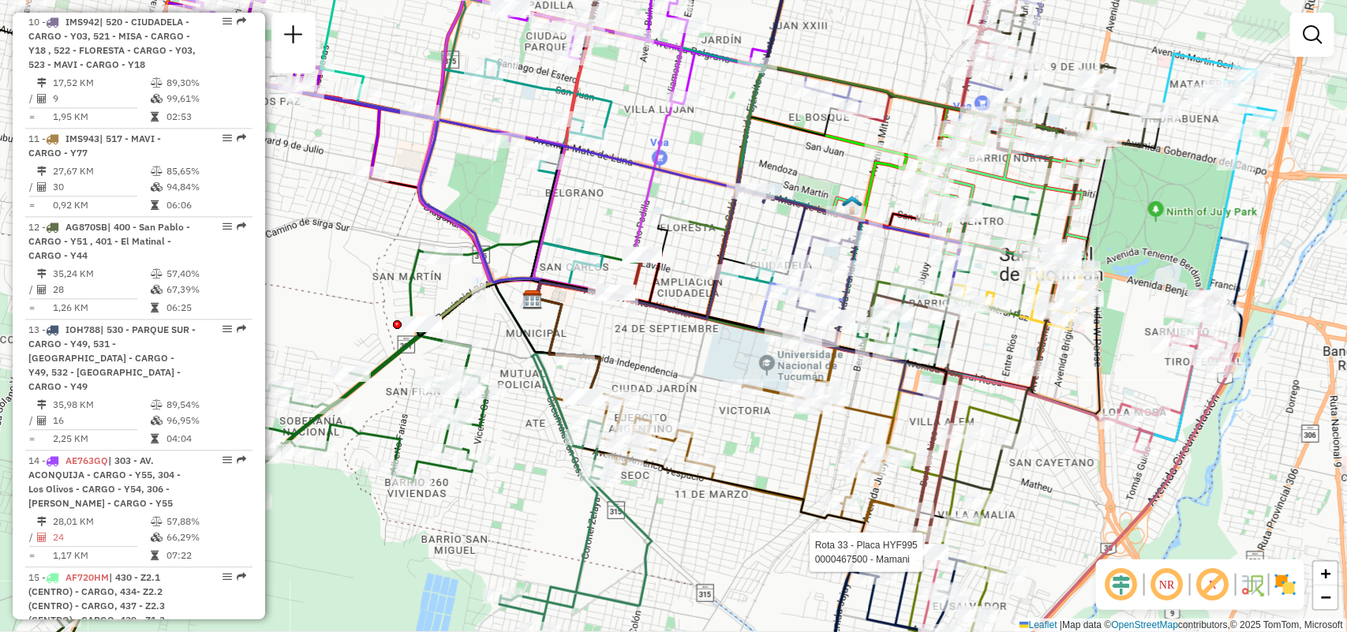
select select "**********"
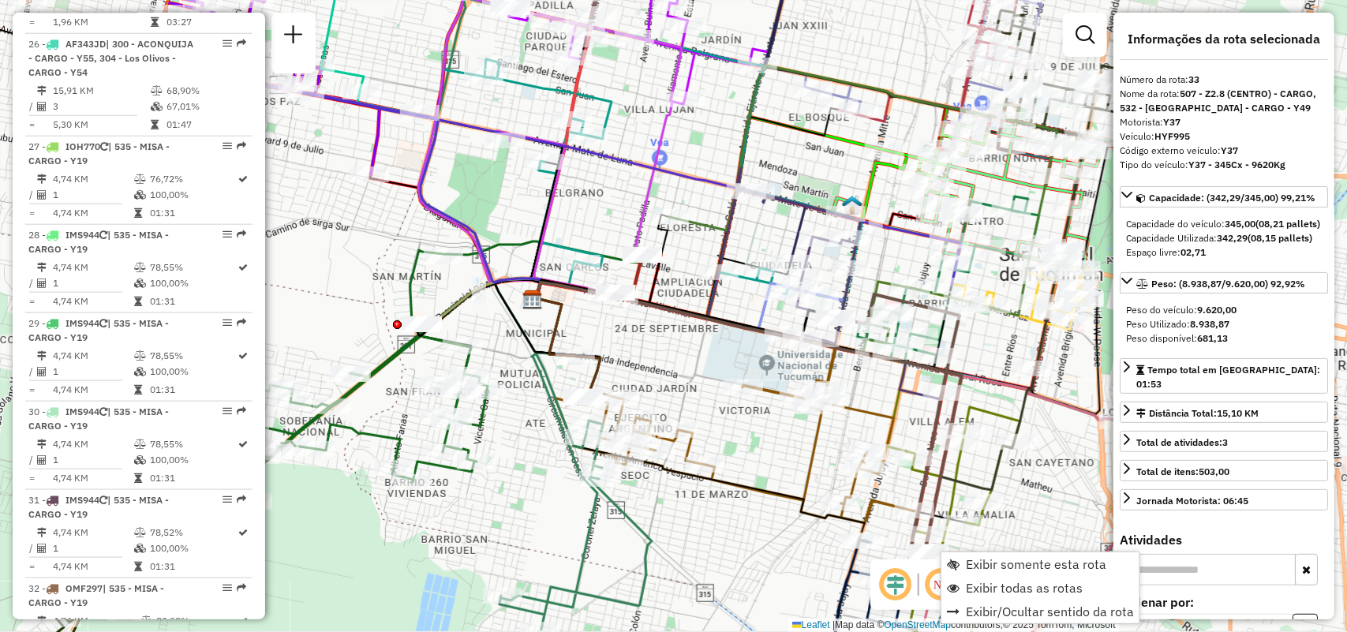
scroll to position [3988, 0]
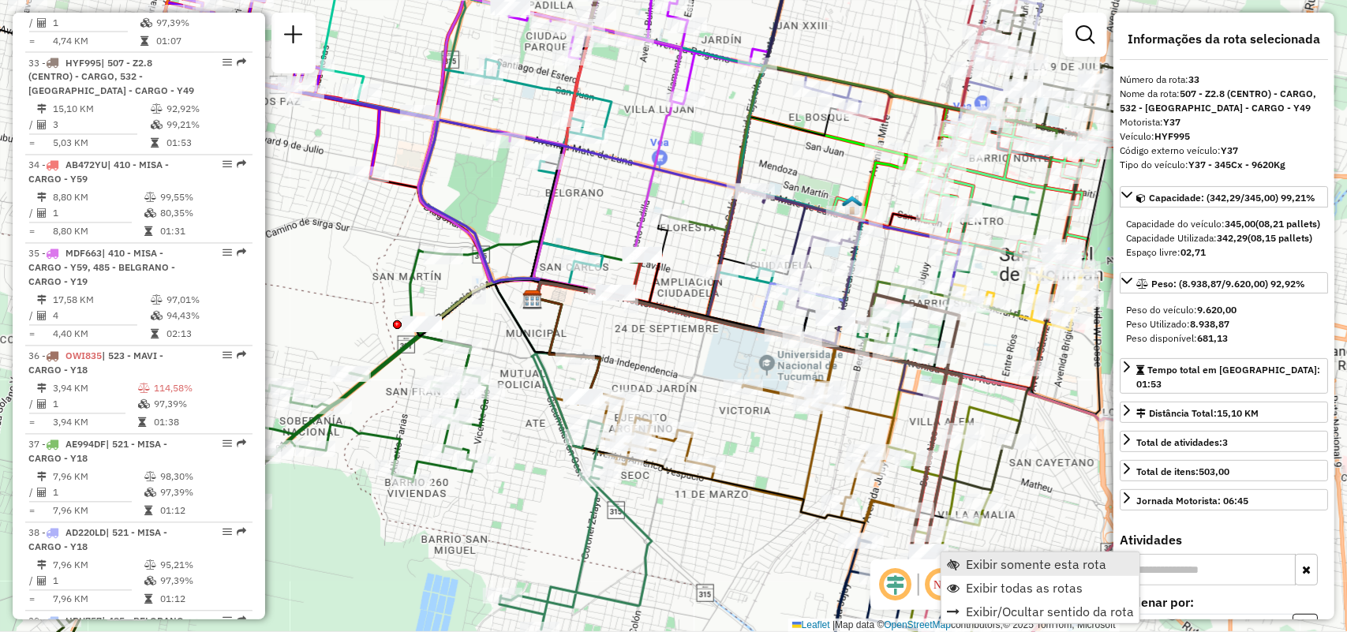
click at [990, 568] on span "Exibir somente esta rota" at bounding box center [1036, 564] width 140 height 13
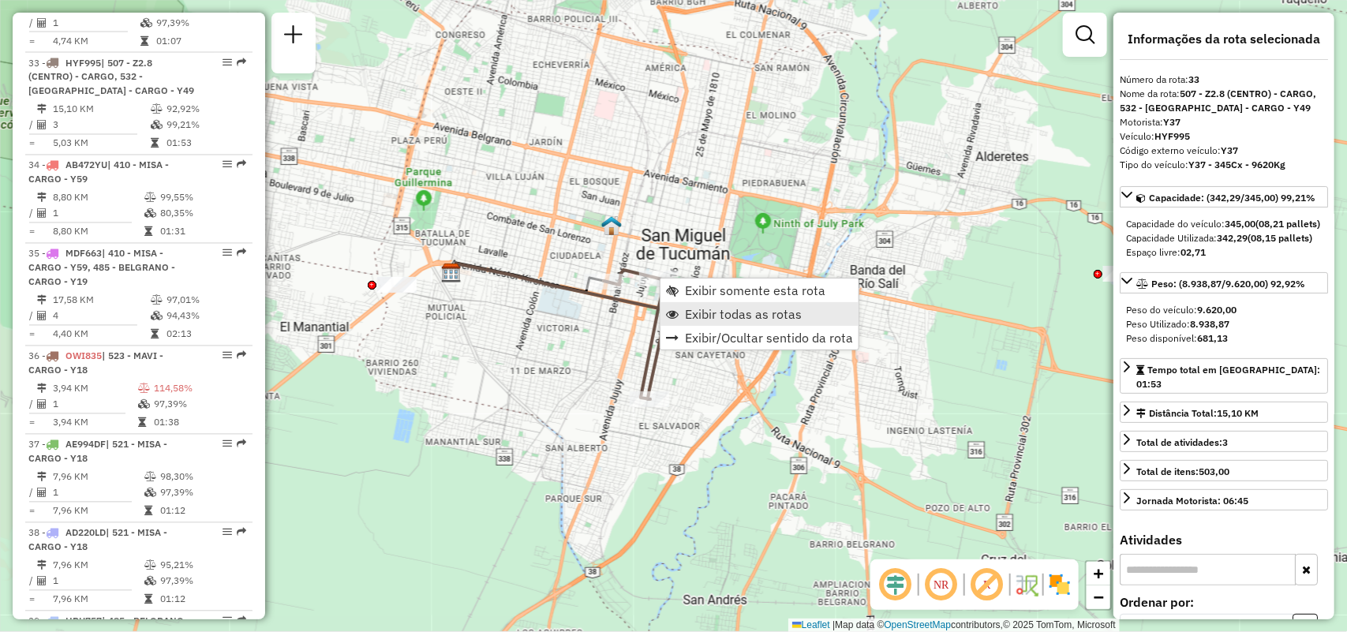
click at [695, 308] on span "Exibir todas as rotas" at bounding box center [743, 314] width 117 height 13
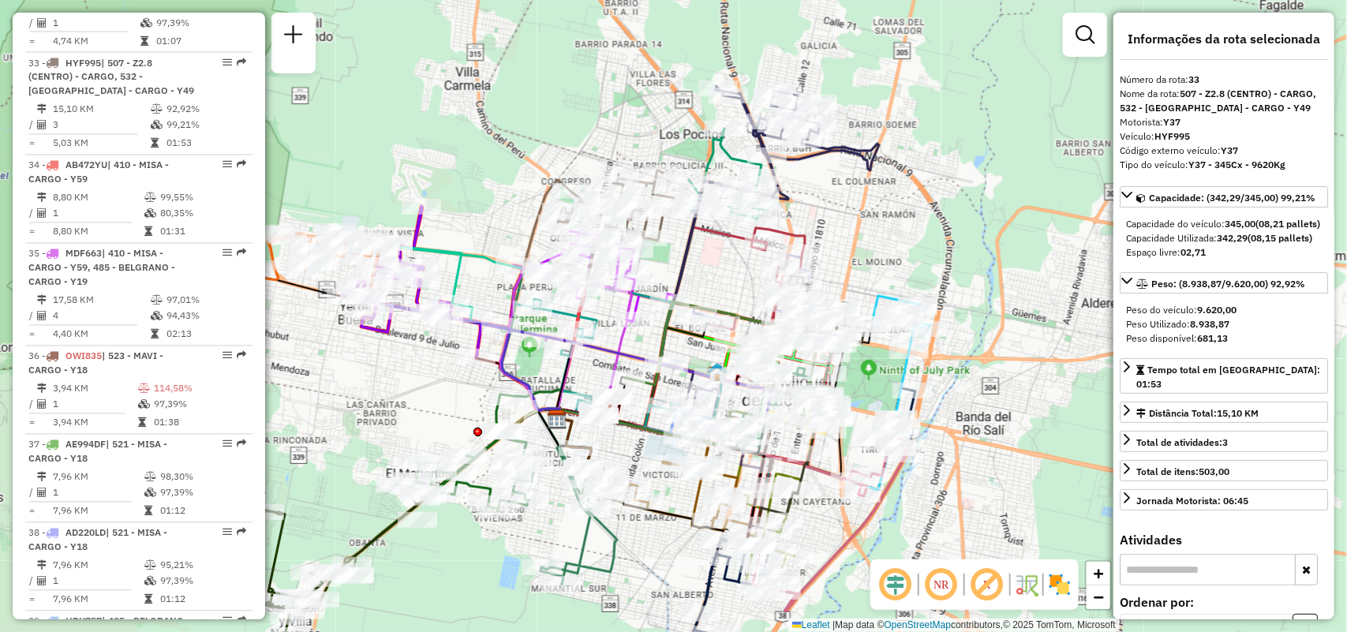
drag, startPoint x: 529, startPoint y: 262, endPoint x: 582, endPoint y: 335, distance: 90.9
click at [605, 368] on icon at bounding box center [566, 343] width 132 height 152
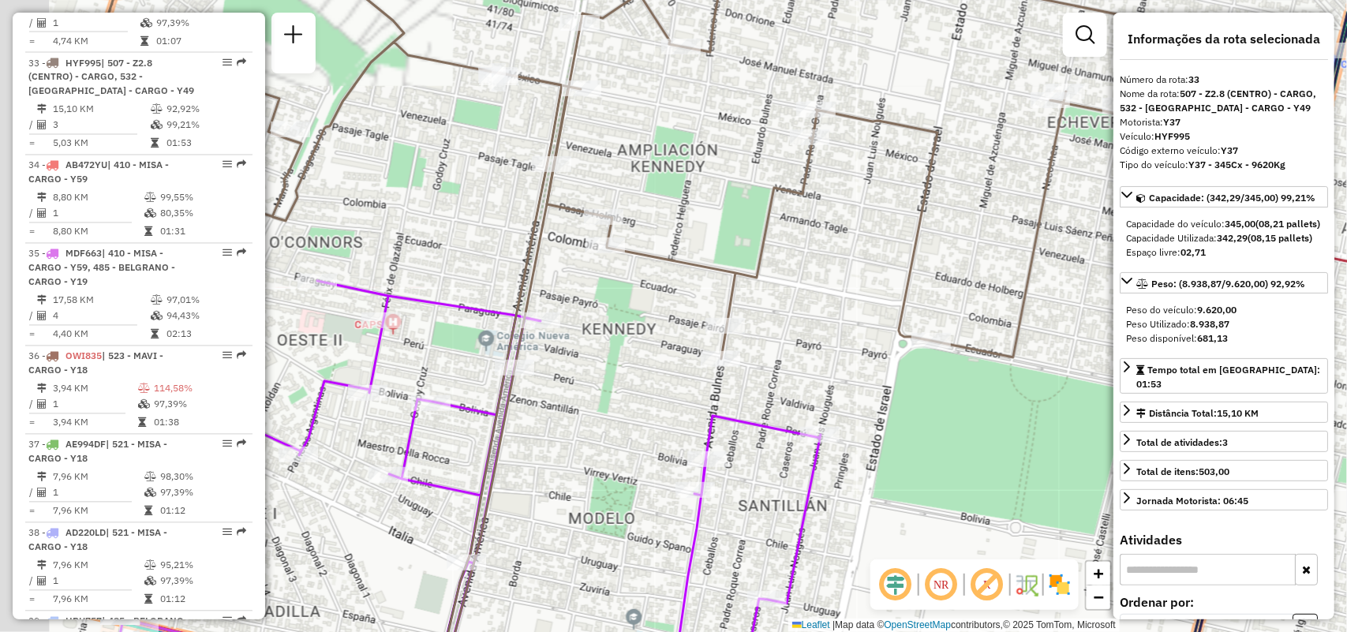
drag, startPoint x: 697, startPoint y: 308, endPoint x: 740, endPoint y: 316, distance: 44.2
click at [740, 316] on icon at bounding box center [606, 330] width 1068 height 724
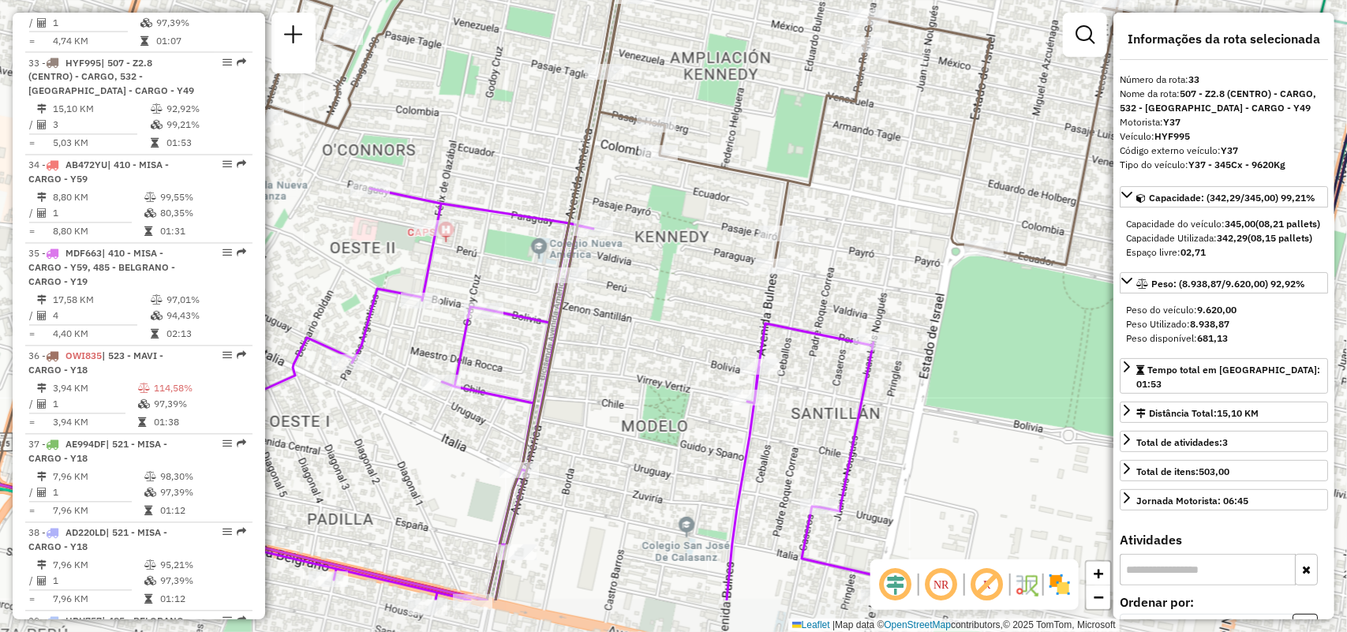
drag, startPoint x: 677, startPoint y: 356, endPoint x: 682, endPoint y: 343, distance: 13.8
click at [682, 343] on div "Rota 45 - Placa LNC761 0000536132 - Bottini Pedro Janela de atendimento Grade d…" at bounding box center [673, 316] width 1347 height 632
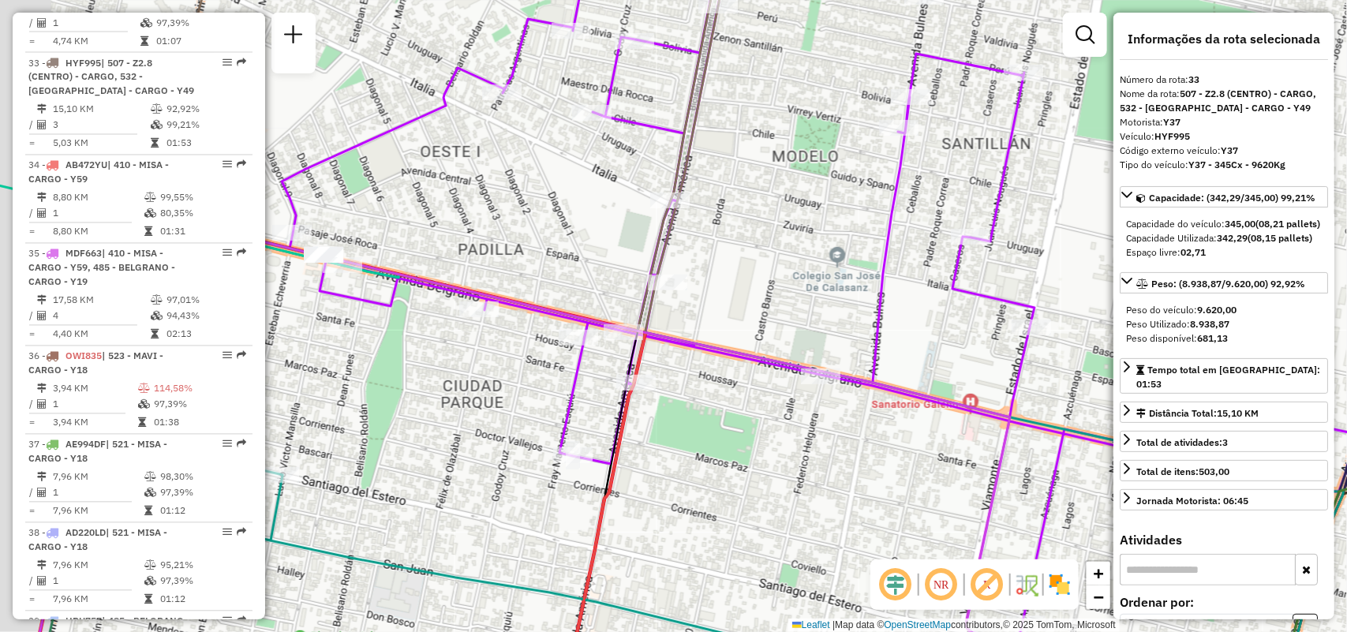
click at [765, 450] on div "Rota 45 - Placa LNC761 0000536132 - Bottini Pedro Janela de atendimento Grade d…" at bounding box center [673, 316] width 1347 height 632
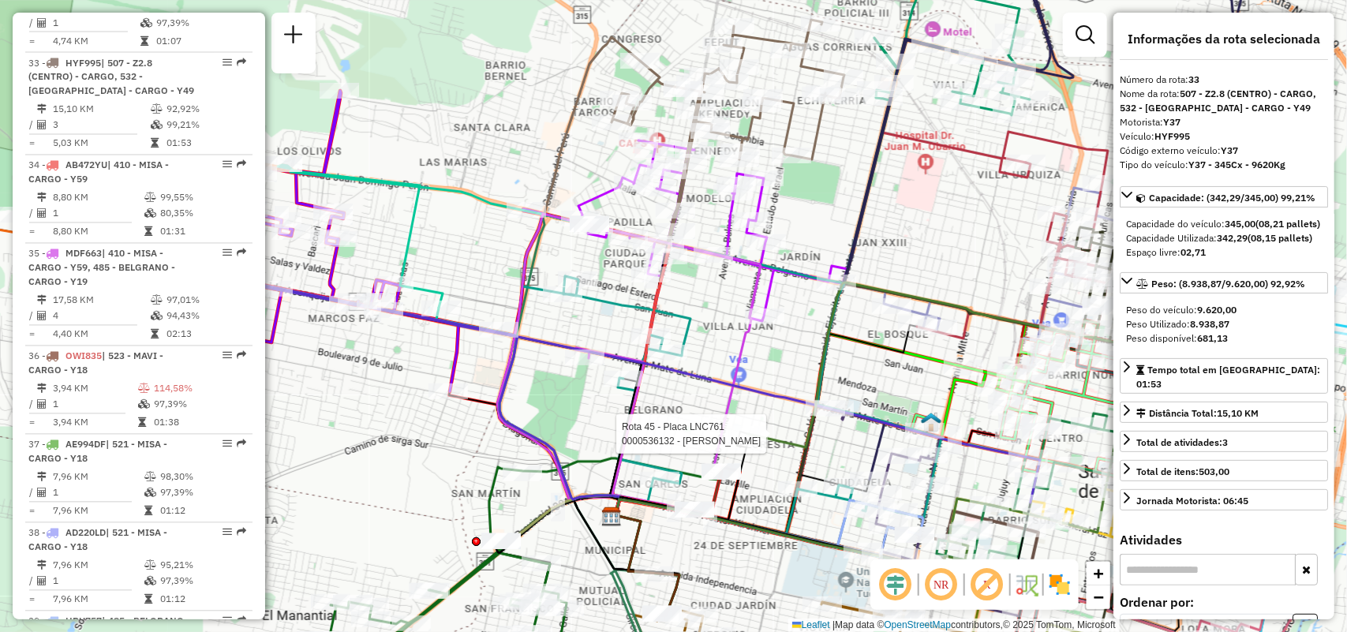
drag, startPoint x: 829, startPoint y: 495, endPoint x: 786, endPoint y: 471, distance: 49.4
click at [786, 471] on div "Rota 45 - Placa LNC761 0000536132 - Bottini Pedro Janela de atendimento Grade d…" at bounding box center [673, 316] width 1347 height 632
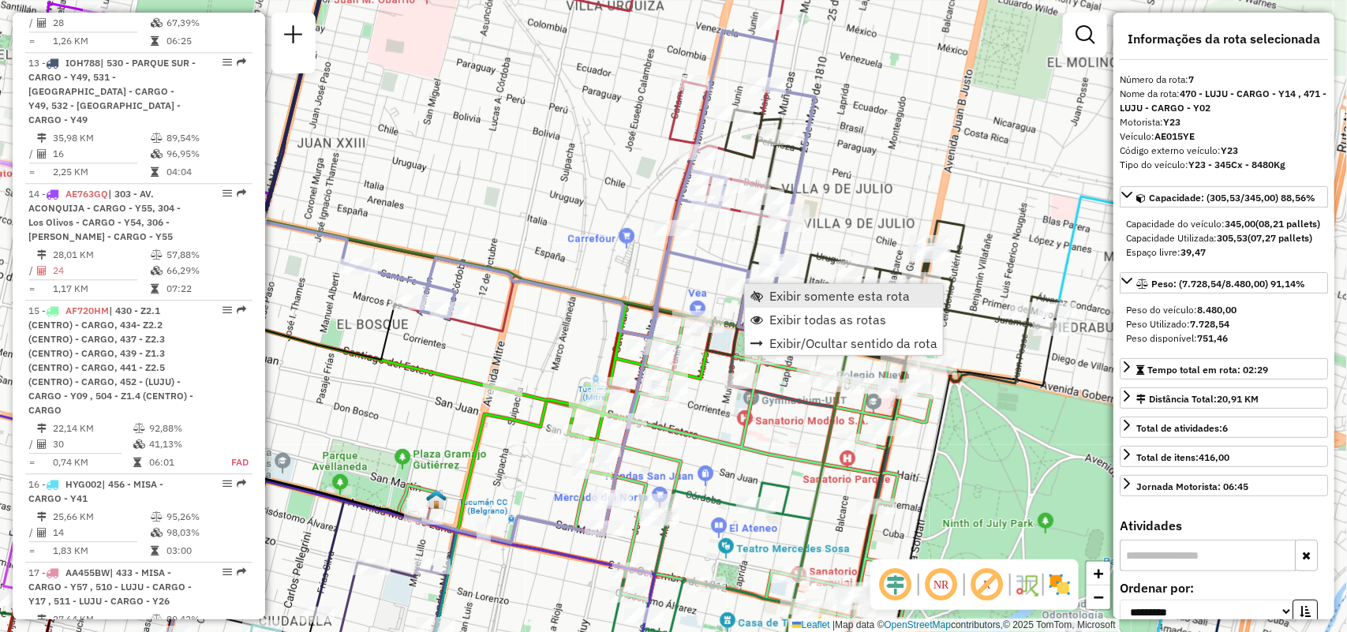
scroll to position [1248, 0]
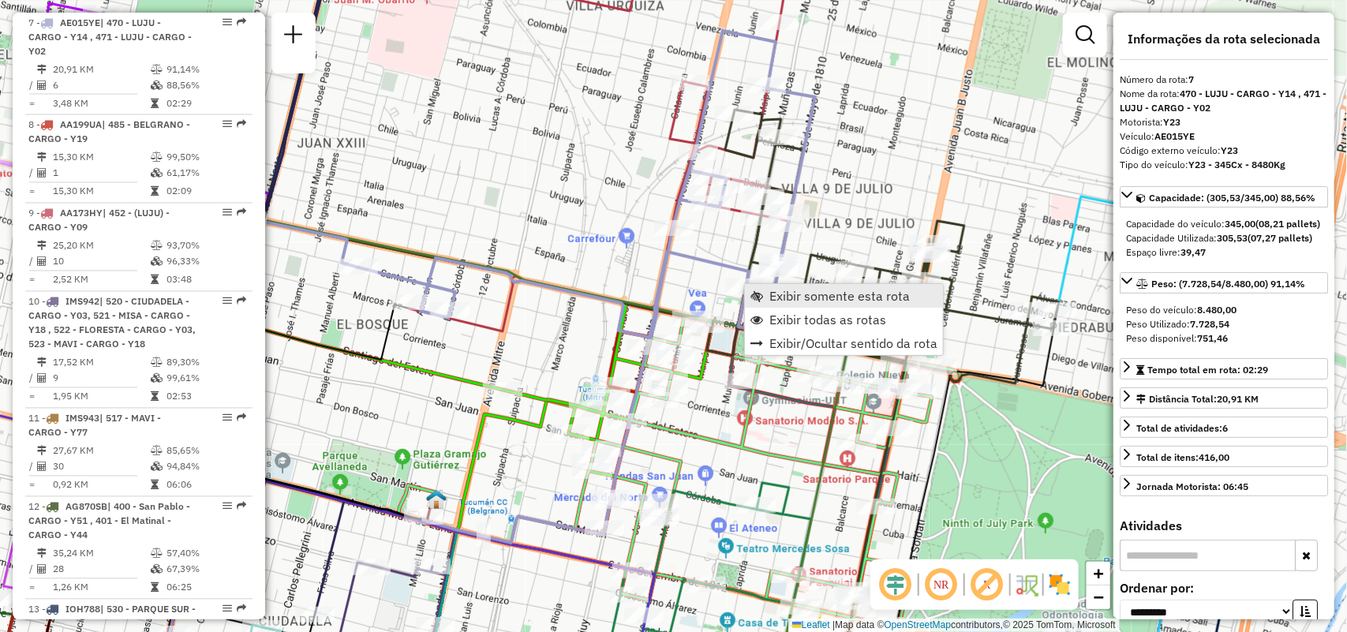
click at [775, 292] on span "Exibir somente esta rota" at bounding box center [839, 296] width 140 height 13
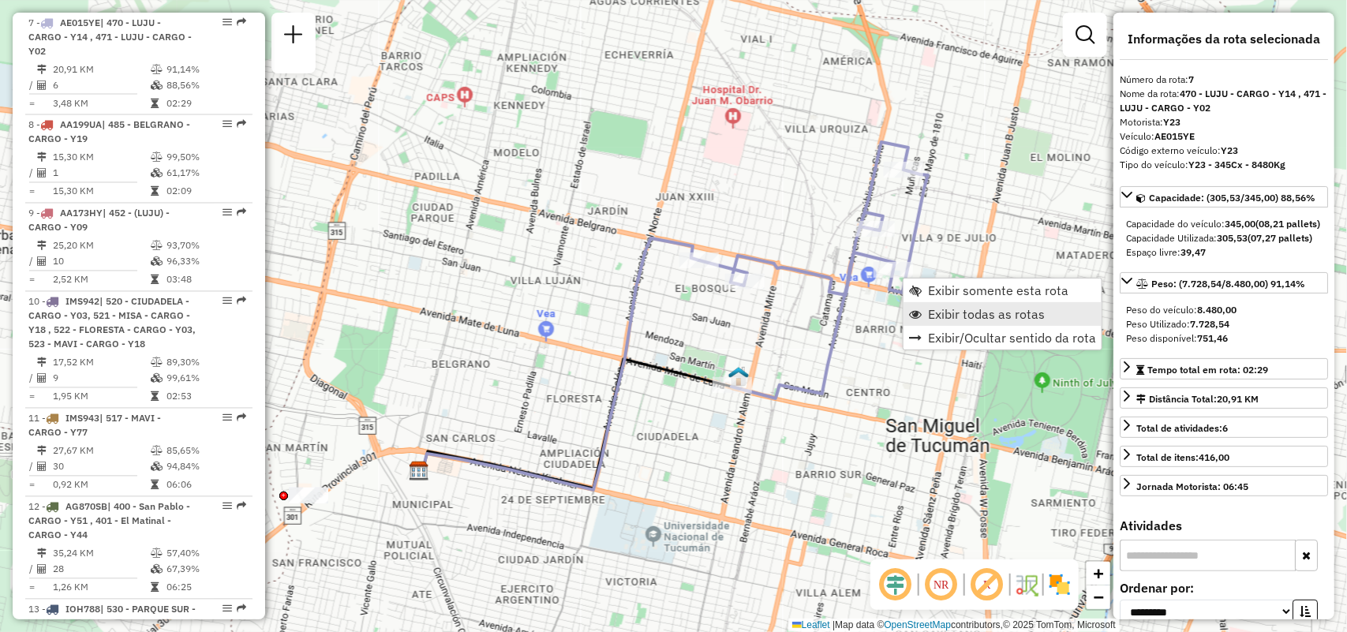
click at [931, 309] on span "Exibir todas as rotas" at bounding box center [986, 314] width 117 height 13
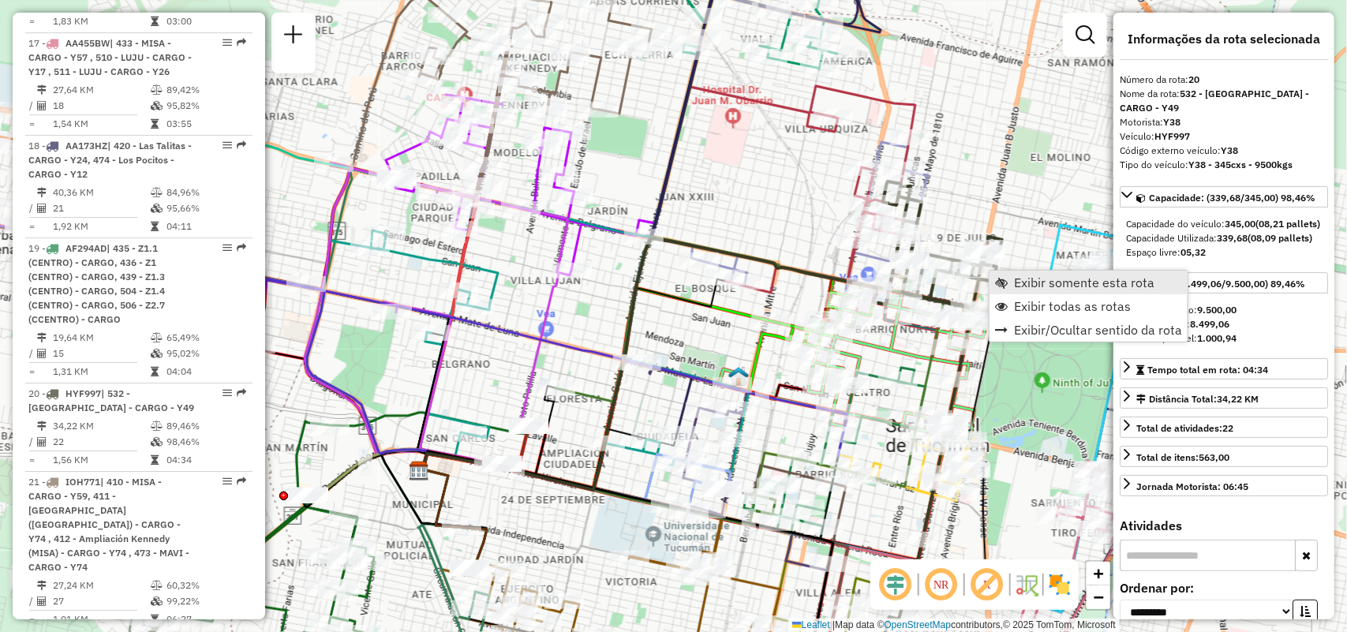
scroll to position [2680, 0]
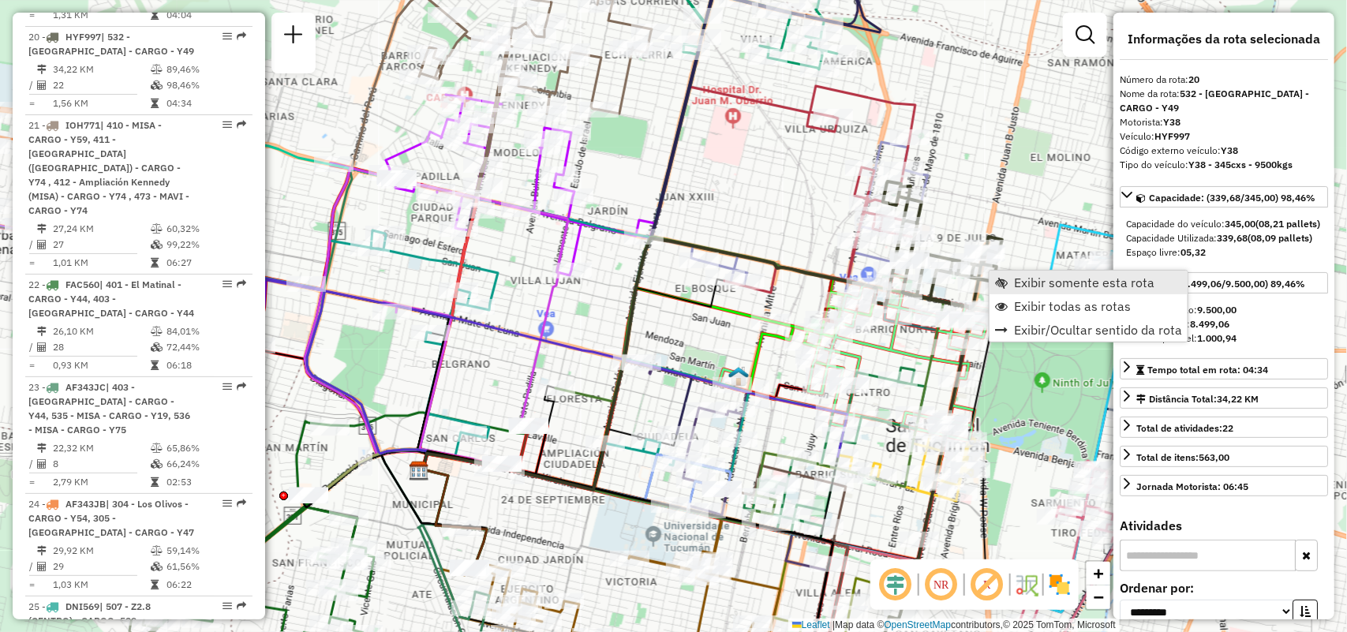
click at [1012, 278] on link "Exibir somente esta rota" at bounding box center [1088, 283] width 198 height 24
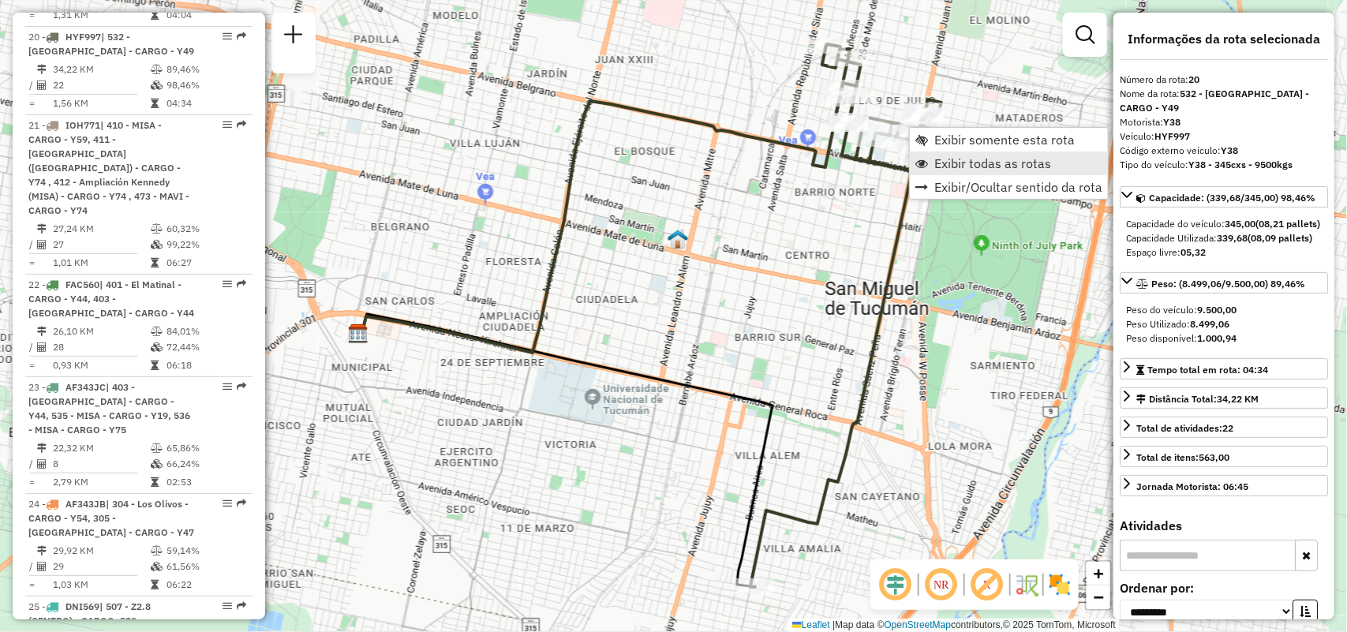
click at [940, 159] on span "Exibir todas as rotas" at bounding box center [992, 163] width 117 height 13
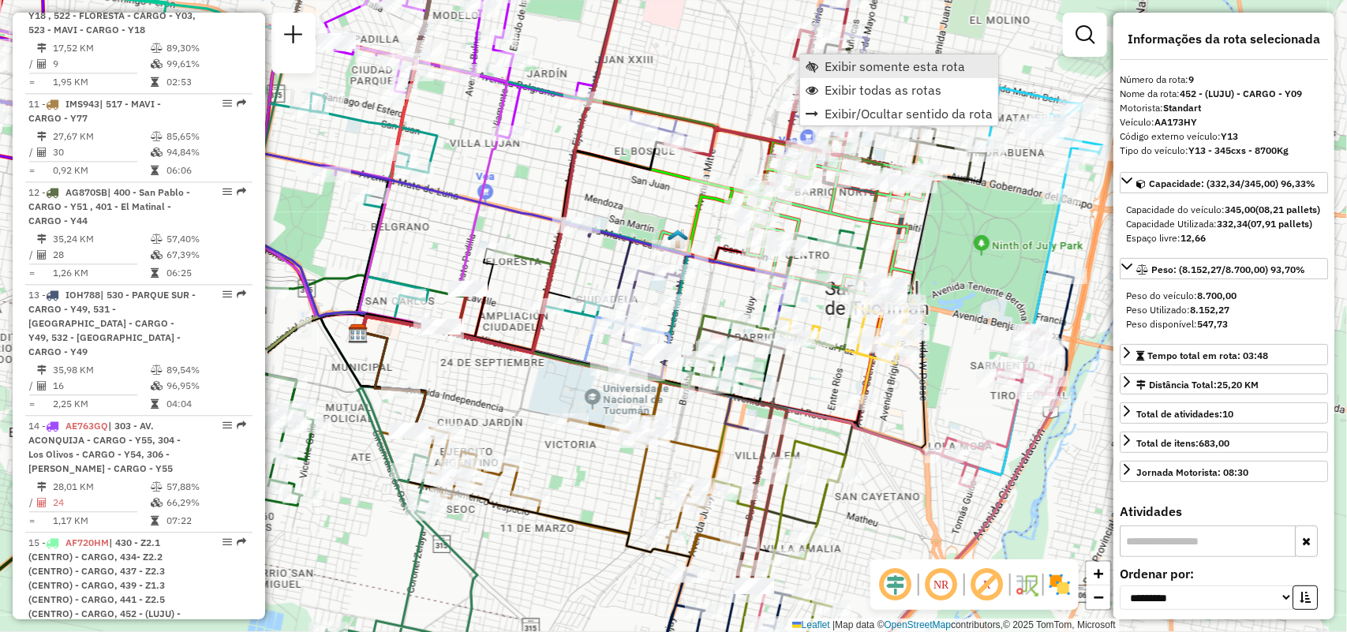
scroll to position [1440, 0]
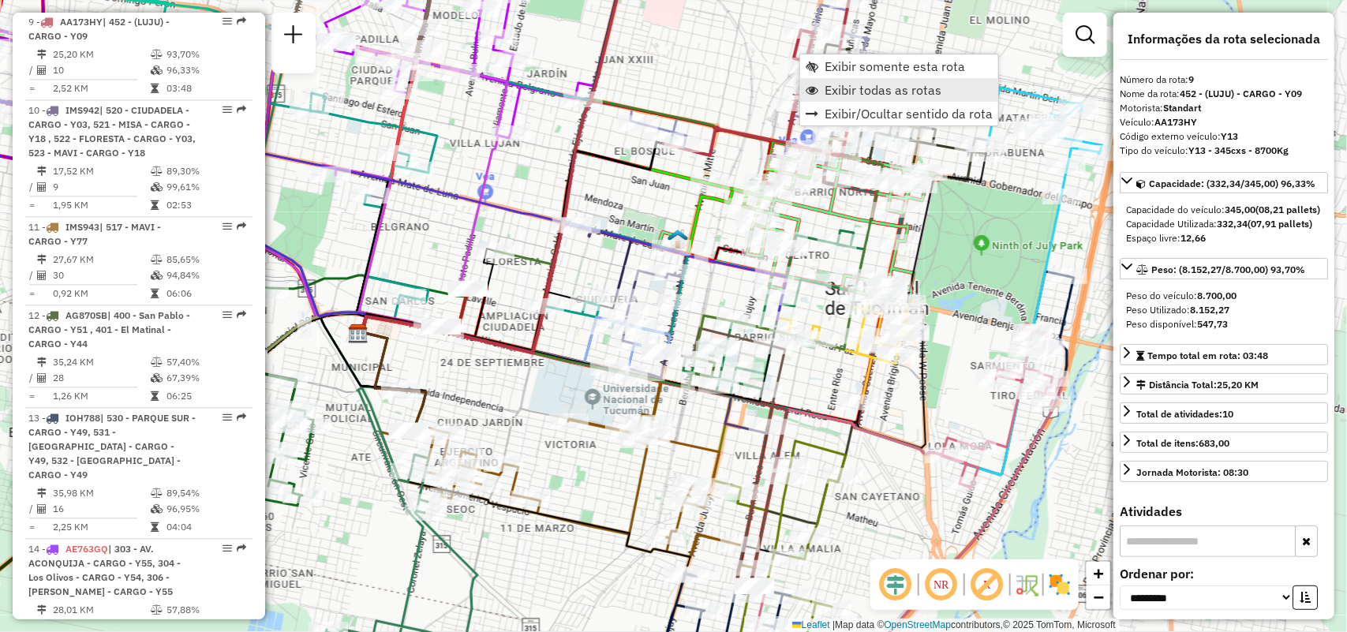
click at [823, 84] on link "Exibir todas as rotas" at bounding box center [899, 90] width 198 height 24
click at [834, 80] on span "Exibir somente esta rota" at bounding box center [897, 81] width 140 height 13
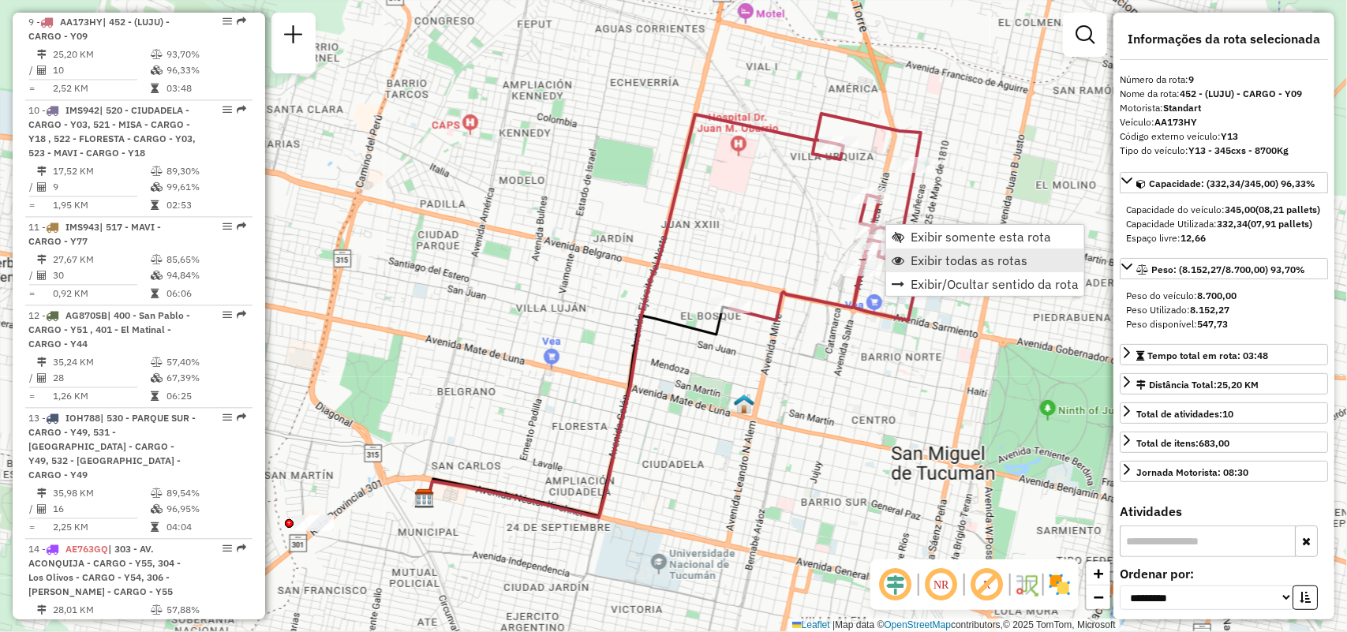
click at [917, 263] on span "Exibir todas as rotas" at bounding box center [968, 260] width 117 height 13
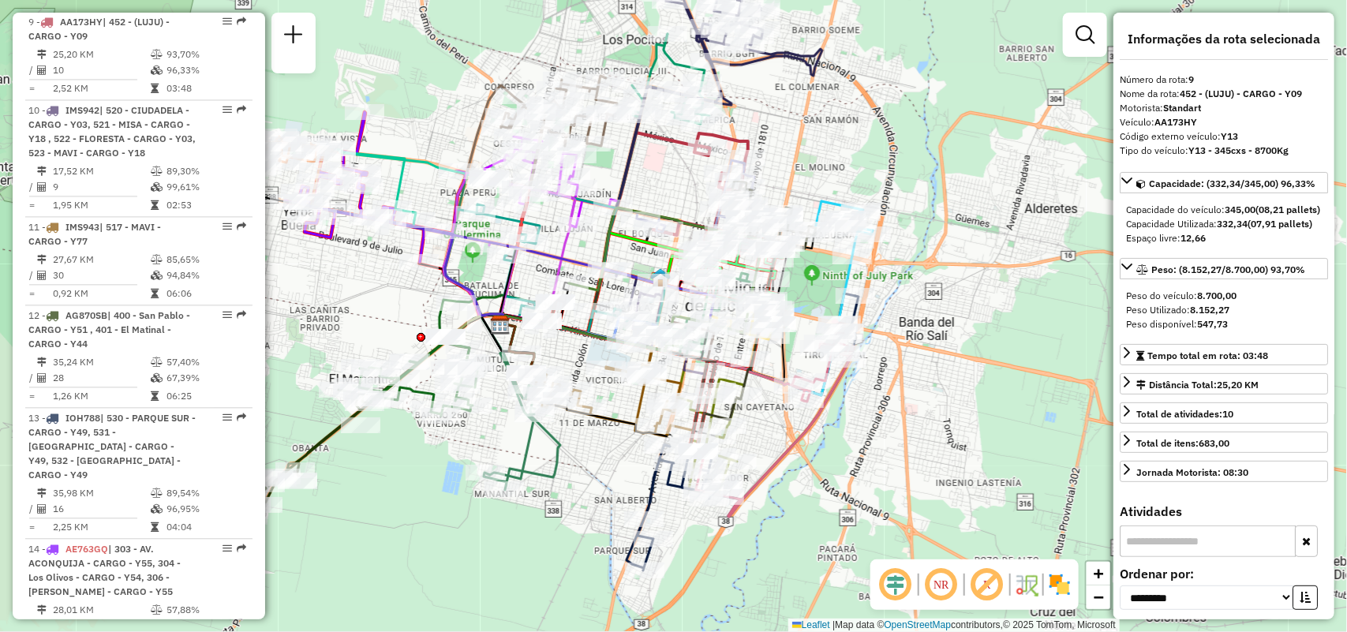
drag, startPoint x: 475, startPoint y: 393, endPoint x: 510, endPoint y: 273, distance: 125.0
click at [510, 273] on icon at bounding box center [409, 262] width 214 height 123
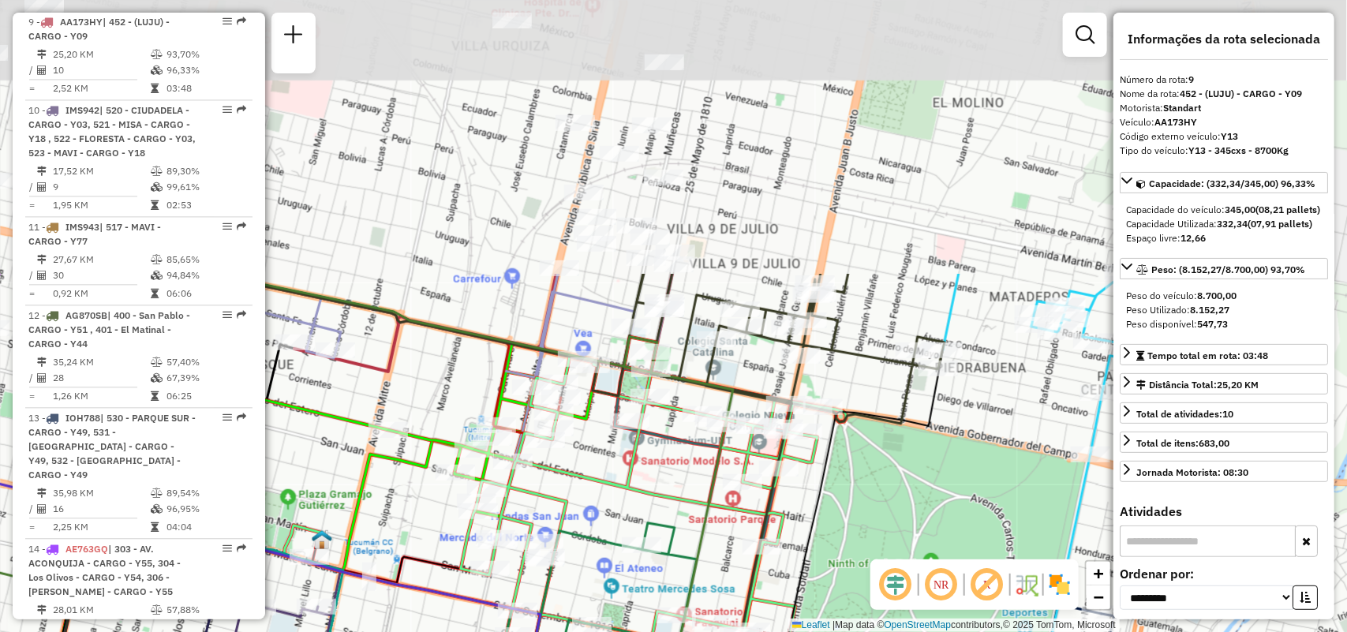
drag, startPoint x: 744, startPoint y: 209, endPoint x: 687, endPoint y: 603, distance: 398.5
click at [687, 603] on div "Rota 25 - Placa DNI569 0000404154 - ASAF RODOLFO RUBEN Rota 35 - Placa MDF663 0…" at bounding box center [673, 316] width 1347 height 632
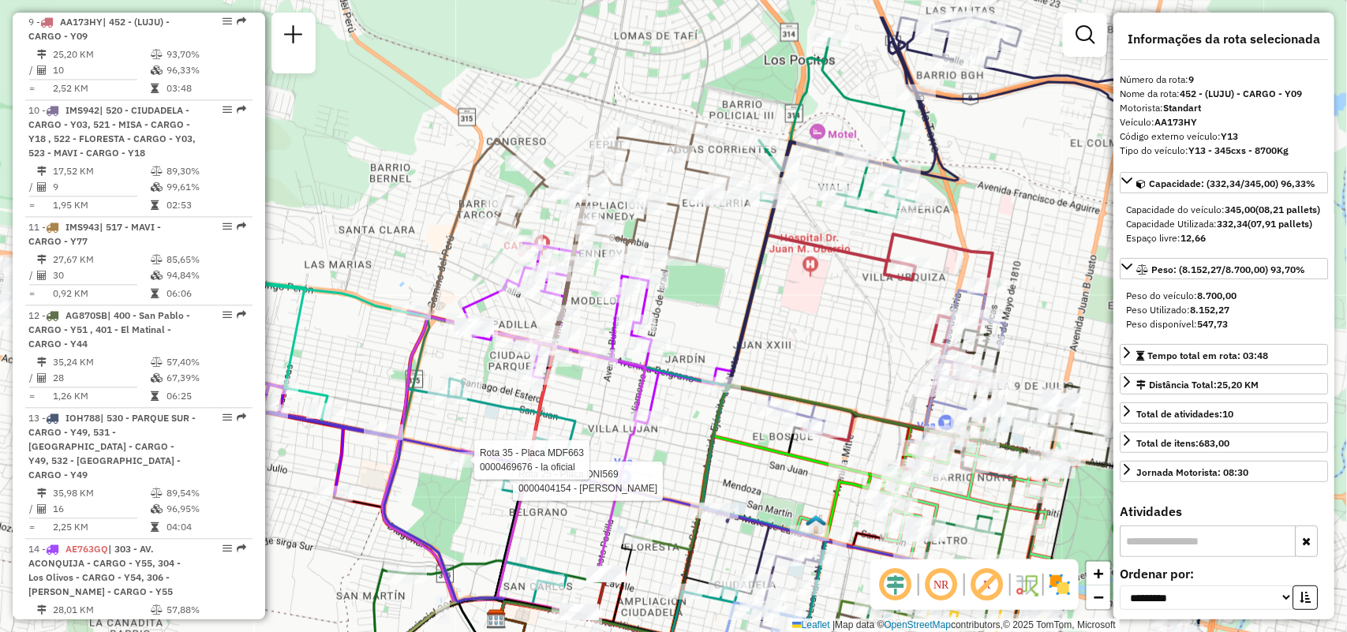
drag, startPoint x: 543, startPoint y: 327, endPoint x: 844, endPoint y: 292, distance: 303.4
click at [854, 313] on div "Rota 25 - Placa DNI569 0000404154 - ASAF RODOLFO RUBEN Rota 35 - Placa MDF663 0…" at bounding box center [673, 316] width 1347 height 632
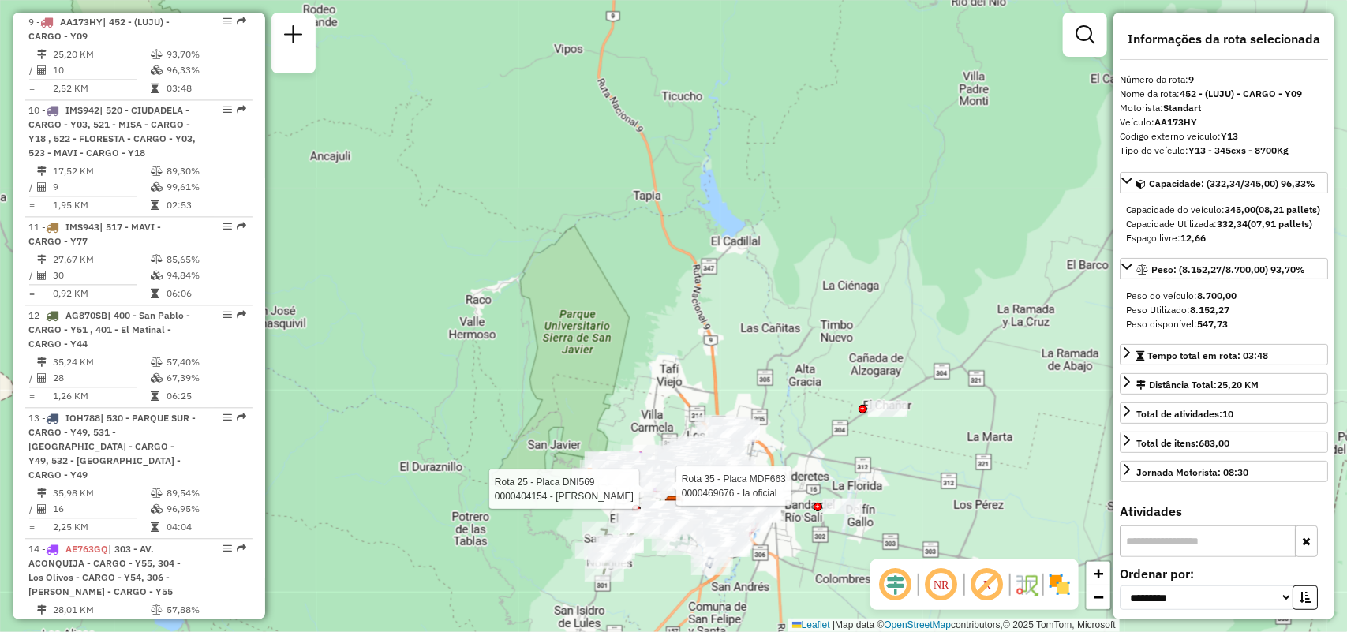
click at [1070, 34] on link at bounding box center [1085, 35] width 32 height 32
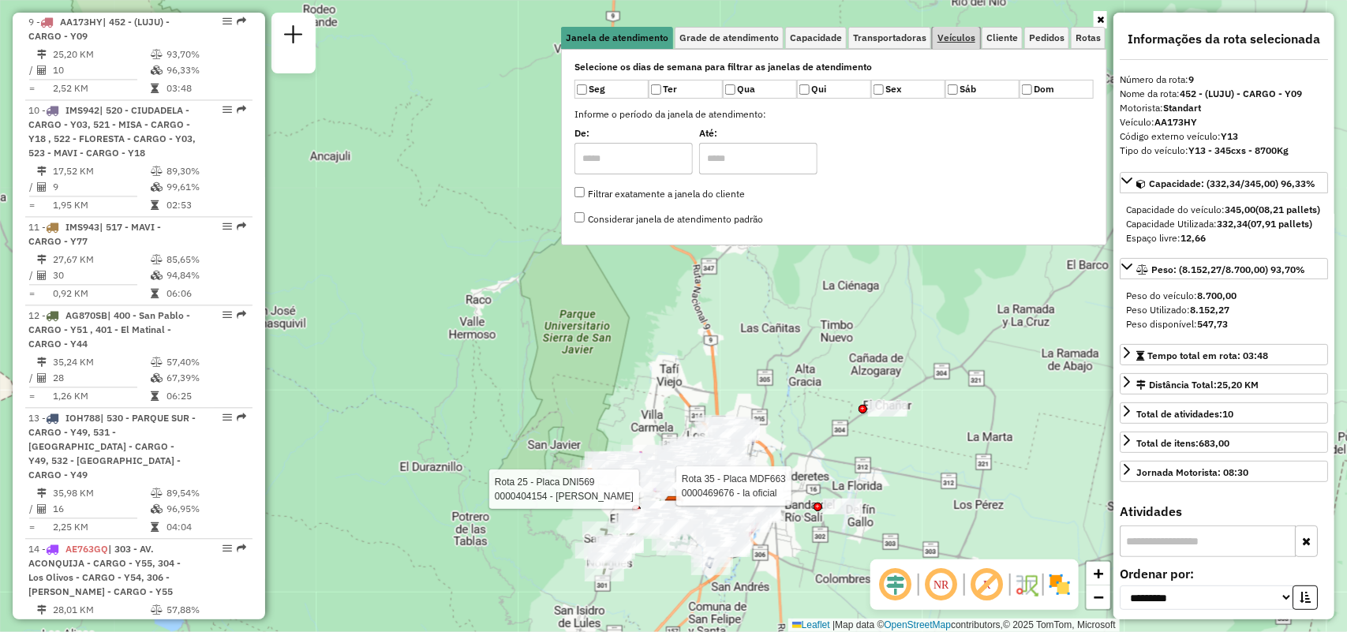
click at [958, 40] on span "Veículos" at bounding box center [956, 37] width 38 height 9
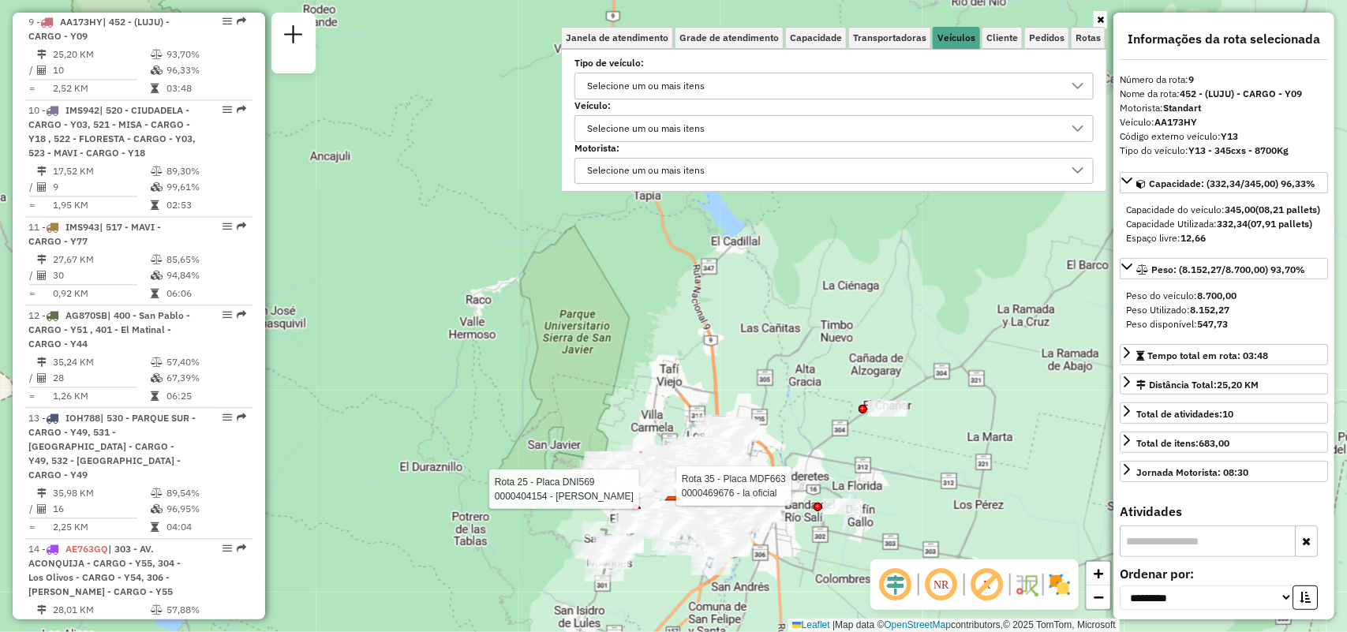
click at [831, 103] on label "Veículo:" at bounding box center [833, 106] width 519 height 14
click at [841, 87] on div "Selecione um ou mais itens" at bounding box center [821, 85] width 481 height 25
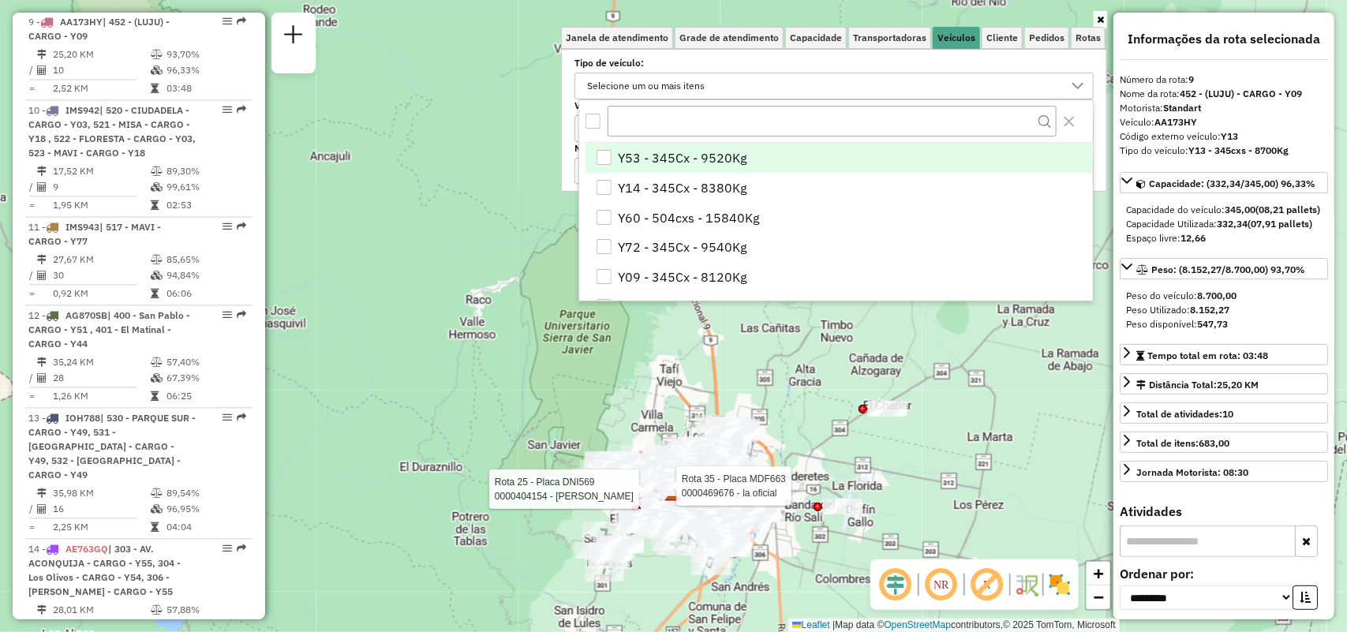
scroll to position [9, 55]
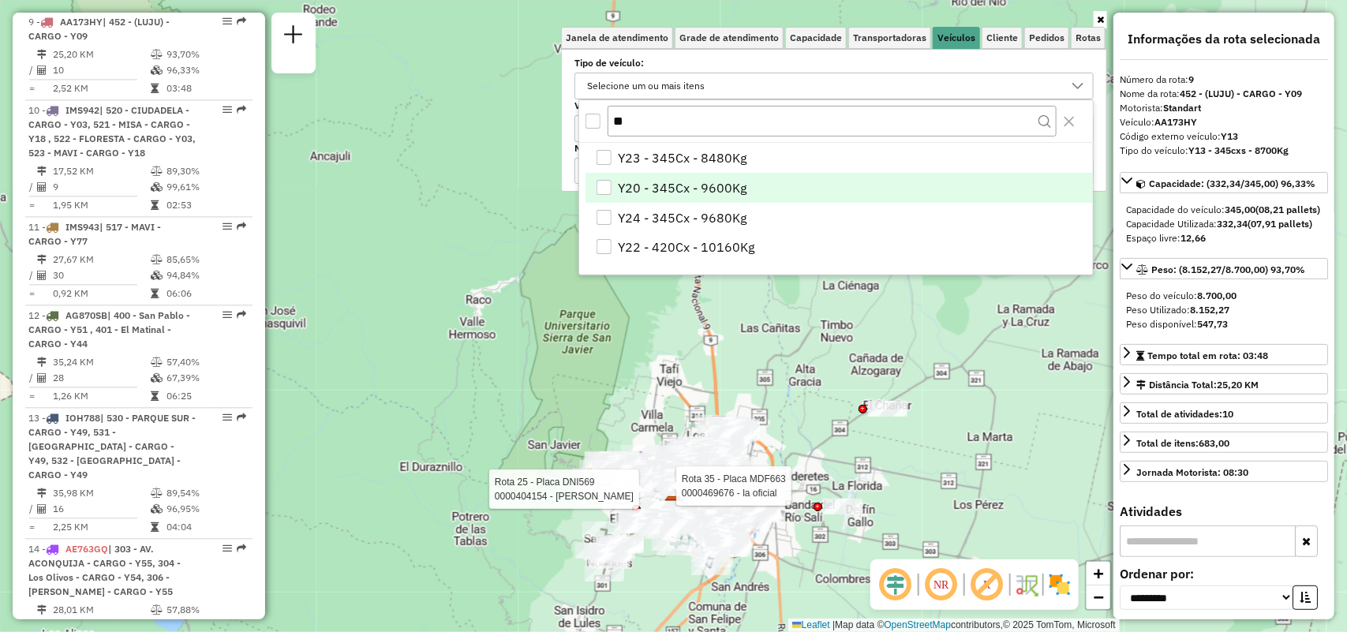
type input "**"
click at [818, 180] on li "Y20 - 345Cx - 9600Kg" at bounding box center [838, 188] width 507 height 30
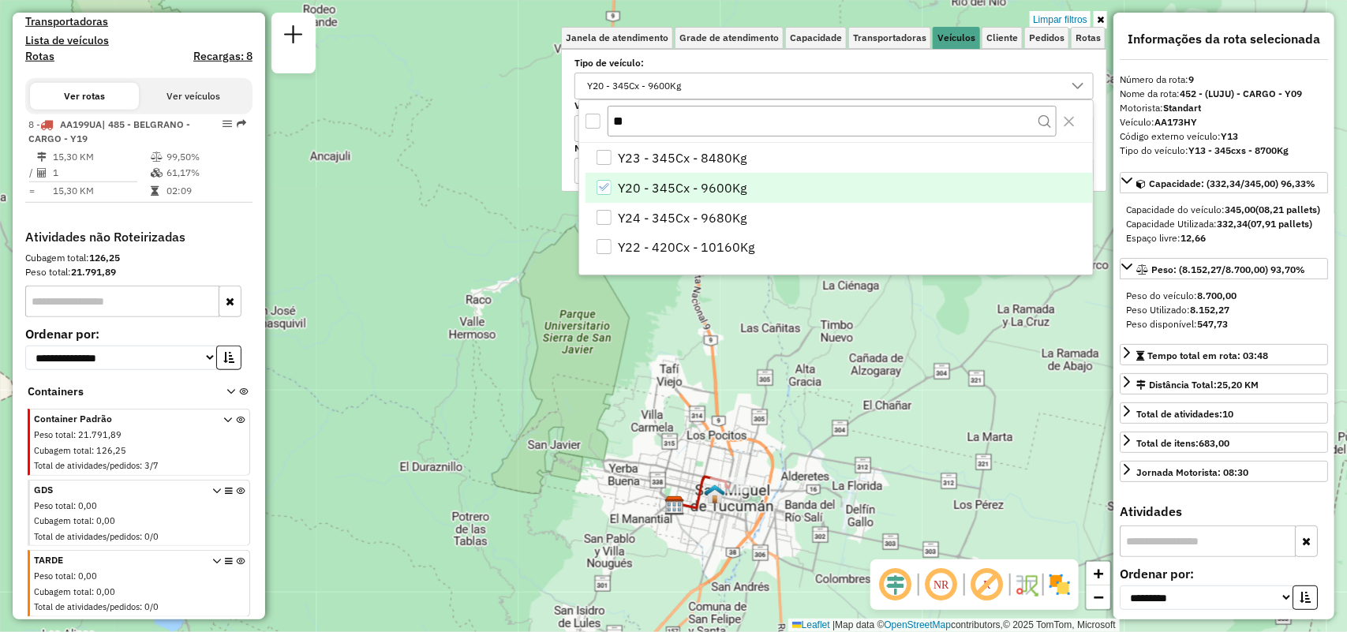
scroll to position [460, 0]
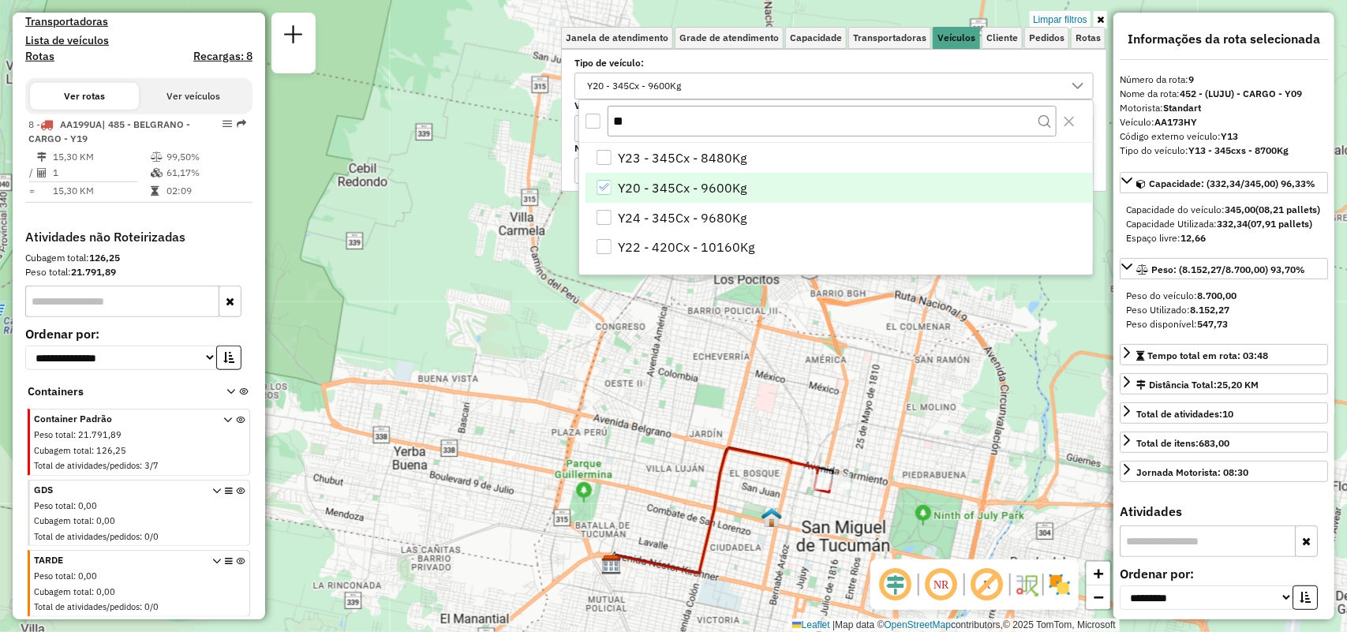
drag, startPoint x: 819, startPoint y: 495, endPoint x: 635, endPoint y: 334, distance: 244.8
click at [635, 448] on icon at bounding box center [721, 510] width 219 height 125
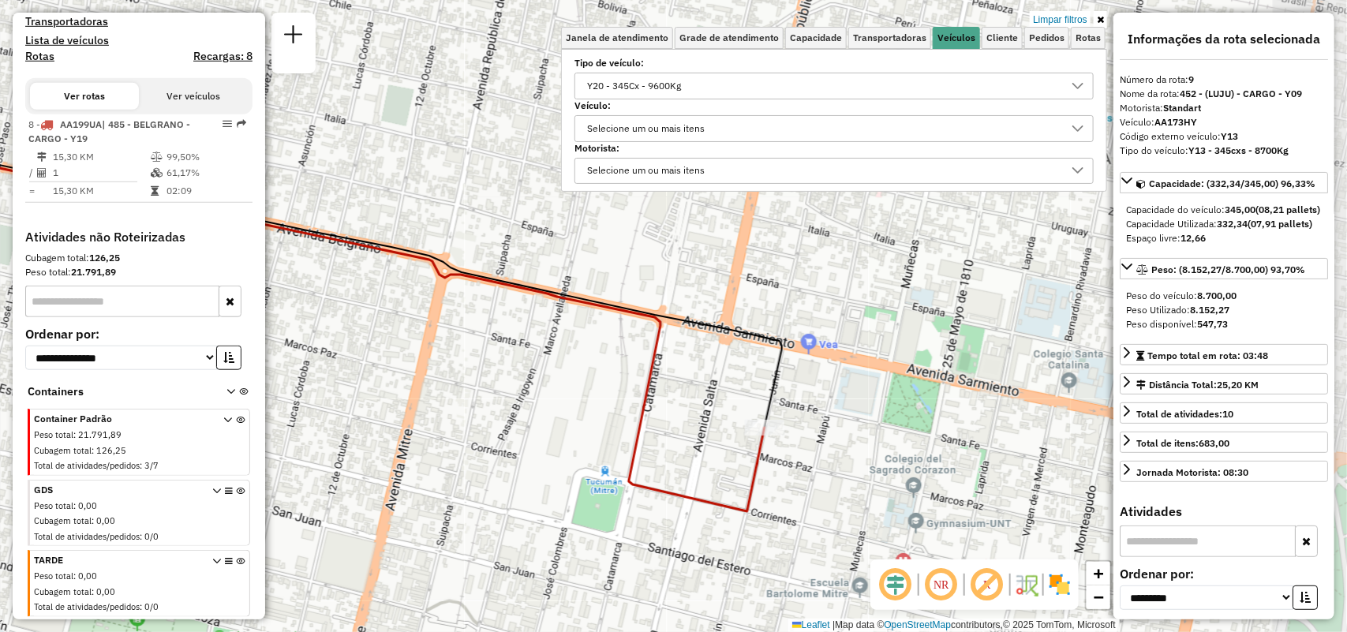
drag, startPoint x: 668, startPoint y: 454, endPoint x: 612, endPoint y: 454, distance: 56.0
click at [612, 454] on div "Limpar filtros Janela de atendimento Grade de atendimento Capacidade Transporta…" at bounding box center [673, 316] width 1347 height 632
